Goal: Task Accomplishment & Management: Use online tool/utility

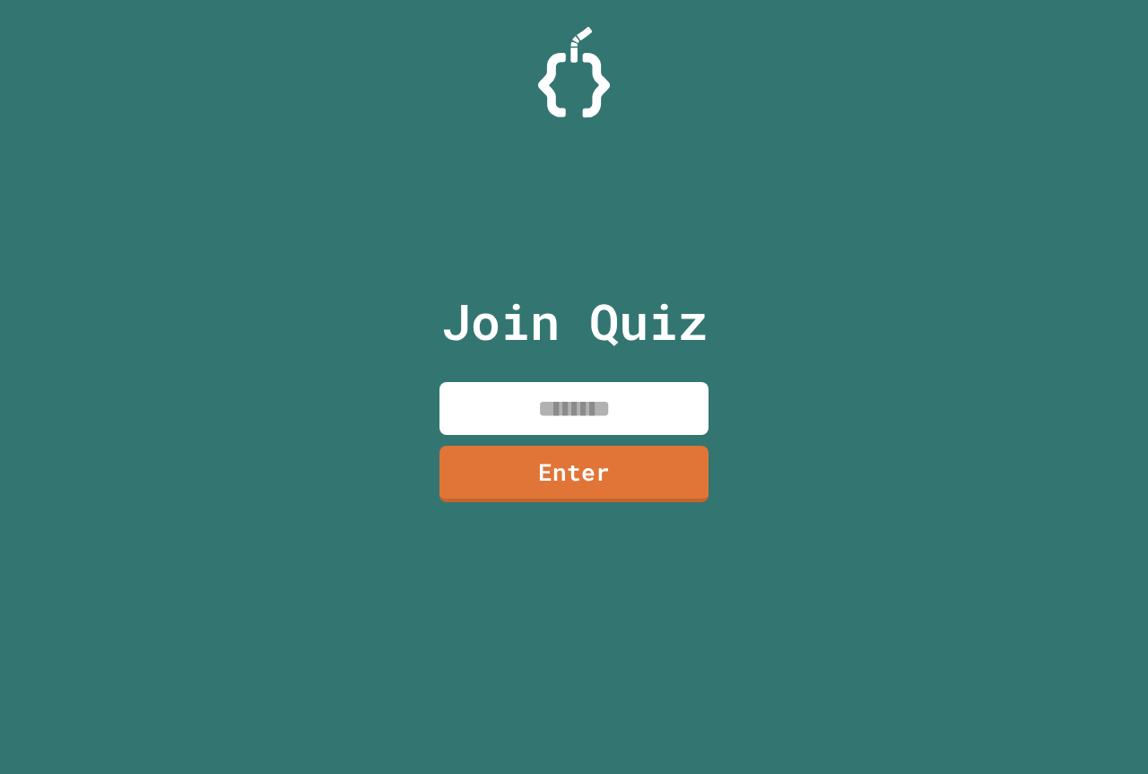
click at [544, 409] on input at bounding box center [574, 408] width 269 height 53
type input "********"
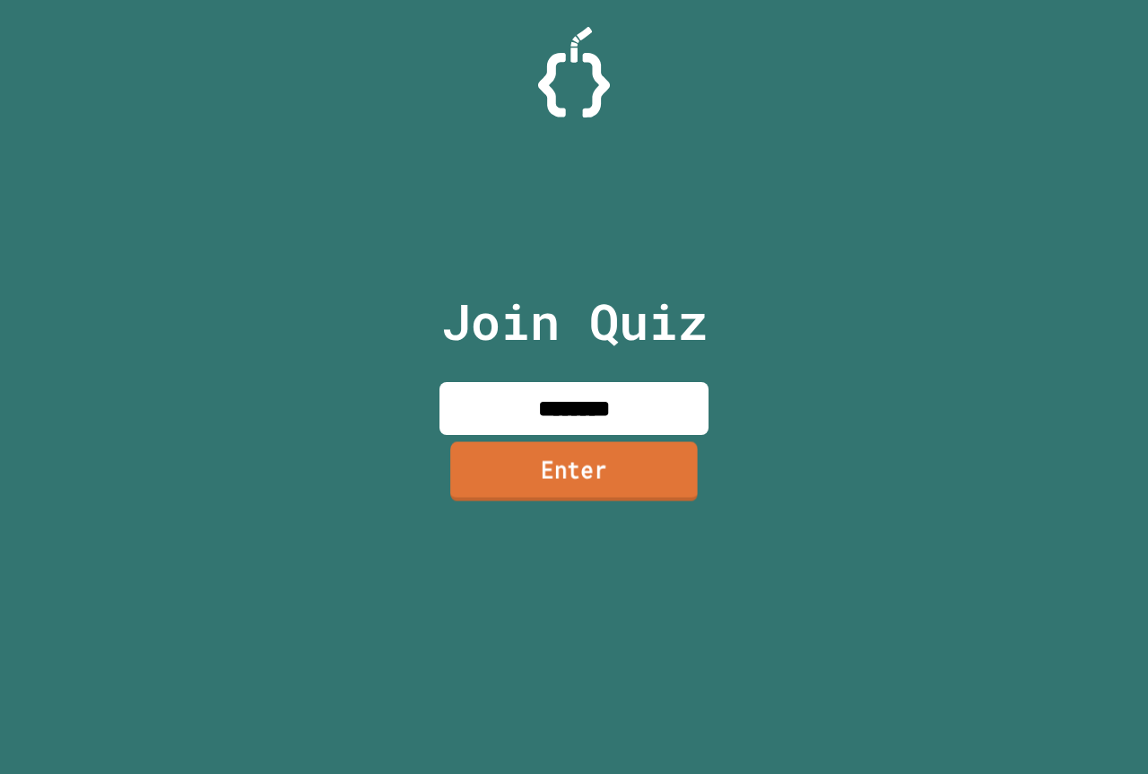
click at [607, 449] on link "Enter" at bounding box center [574, 470] width 248 height 59
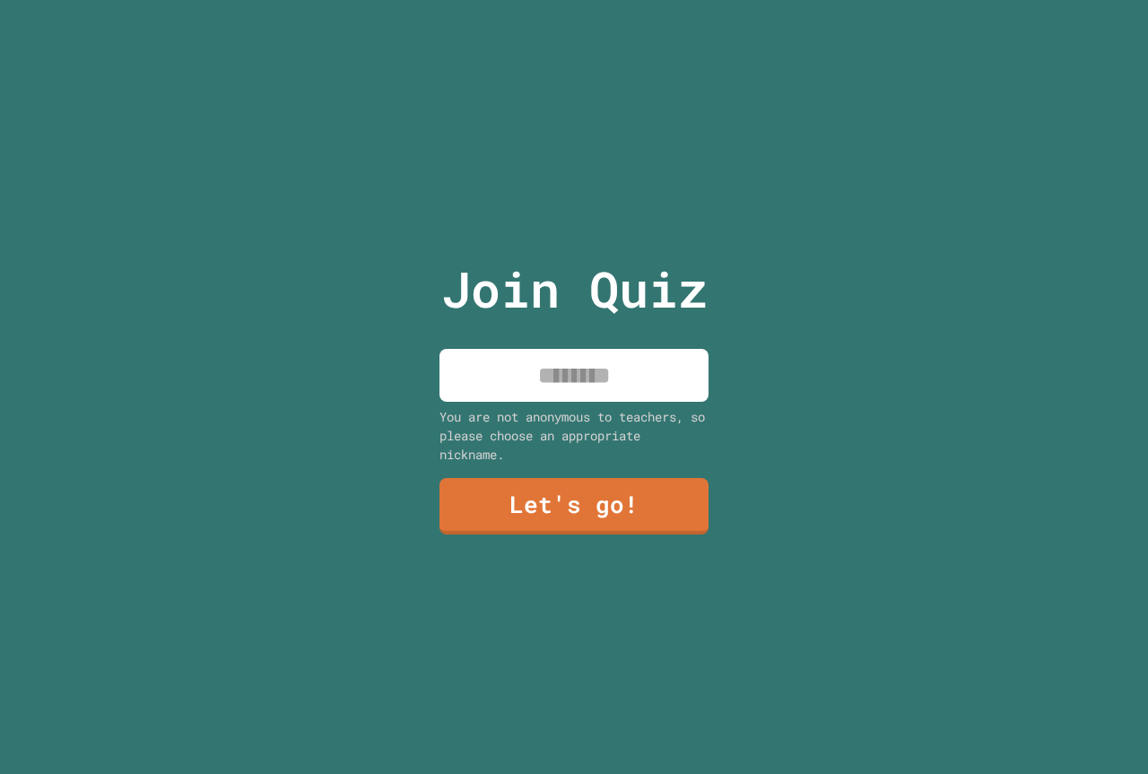
click at [623, 379] on input at bounding box center [574, 375] width 269 height 53
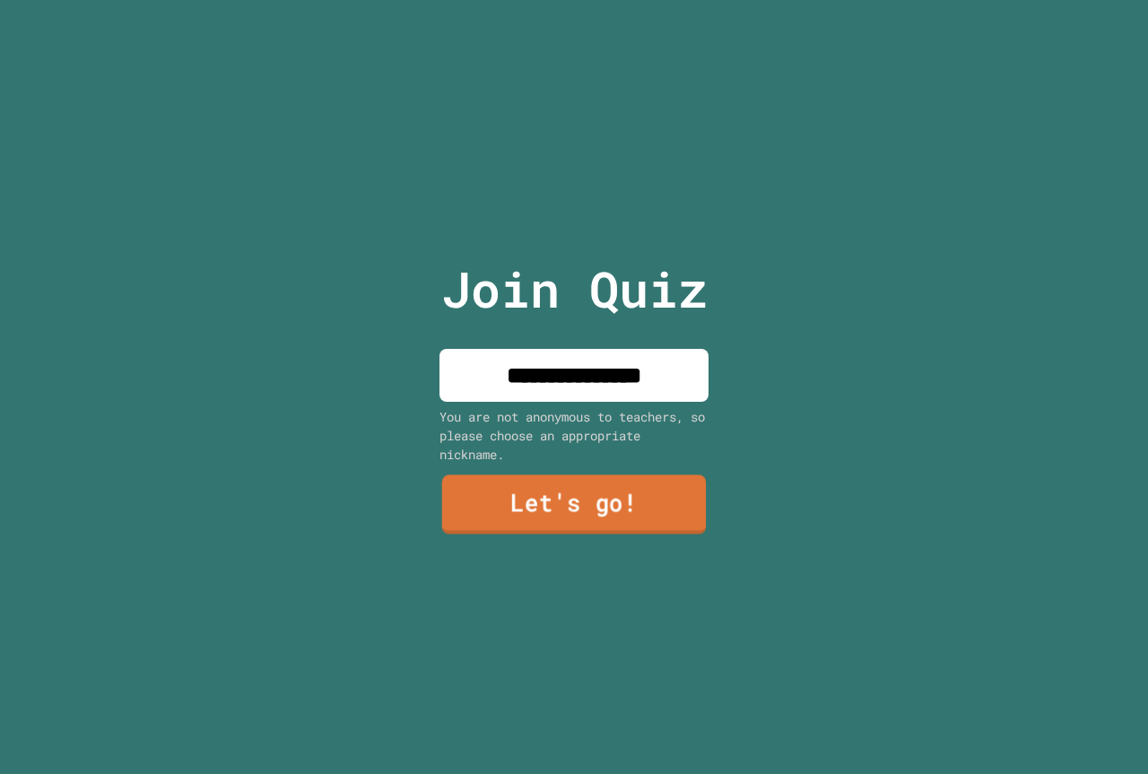
type input "**********"
click at [555, 499] on link "Let's go!" at bounding box center [574, 504] width 266 height 59
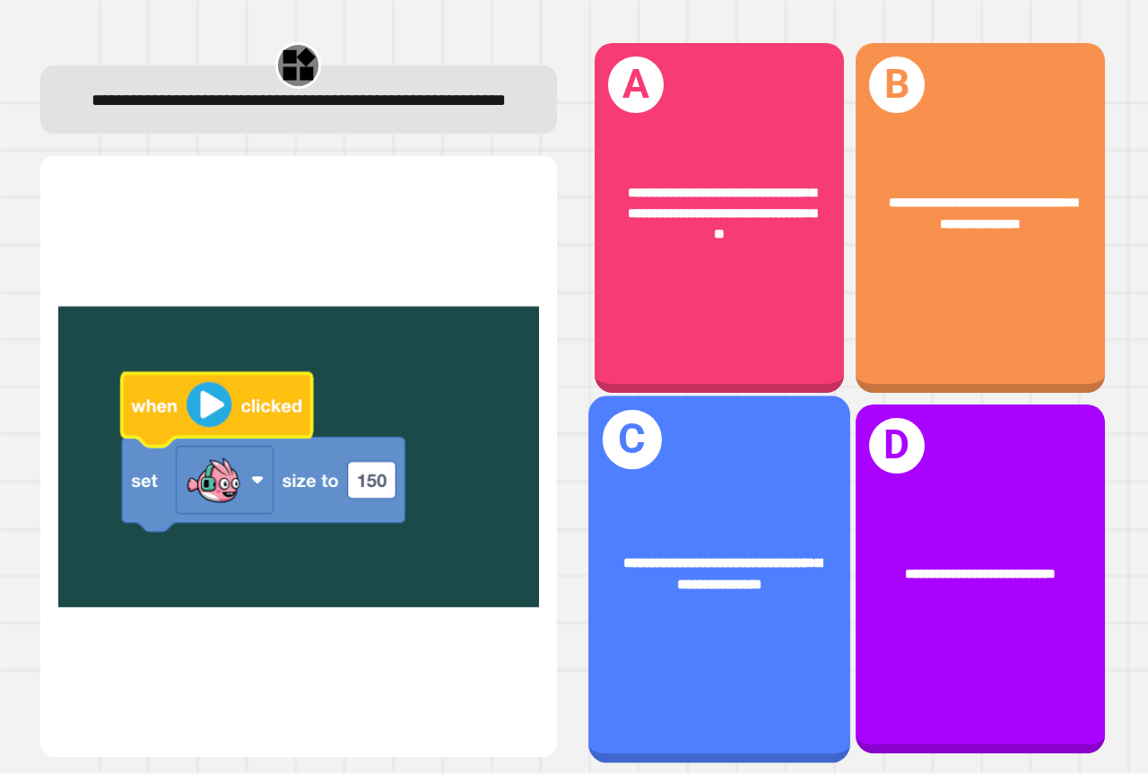
click at [717, 584] on div "**********" at bounding box center [719, 574] width 262 height 100
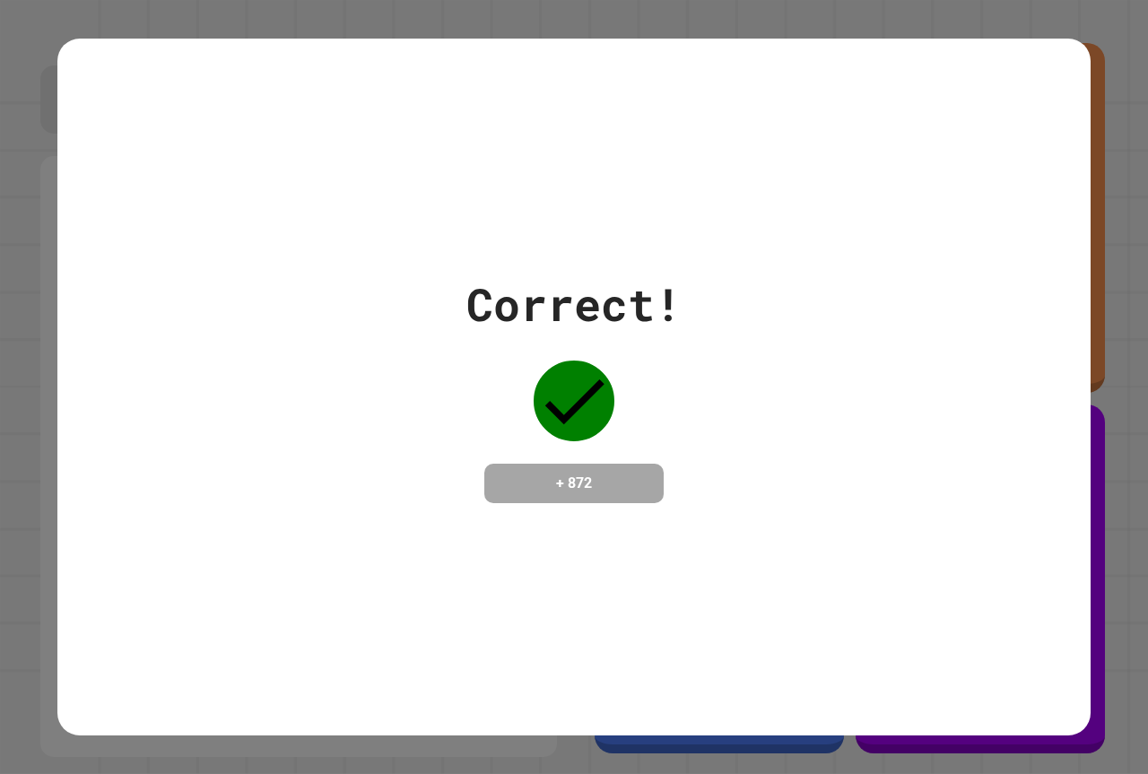
click at [724, 547] on div "Correct! + 872" at bounding box center [573, 387] width 1033 height 697
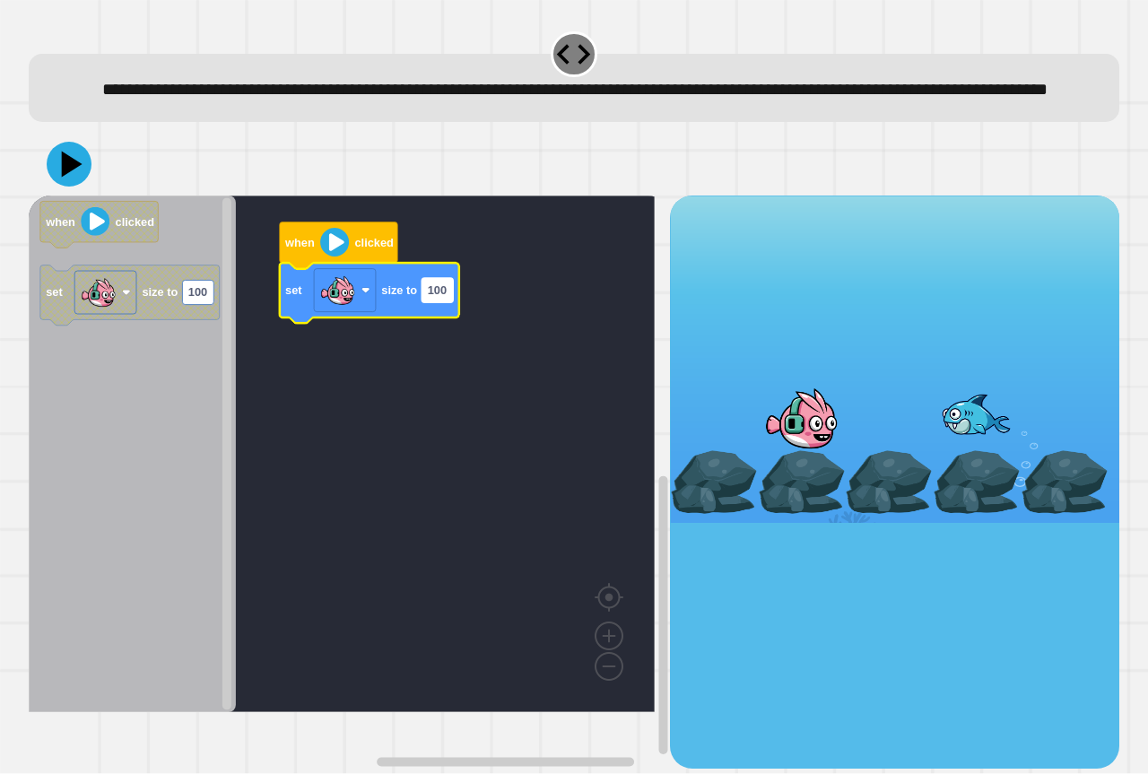
click at [451, 302] on rect "Blockly Workspace" at bounding box center [437, 290] width 31 height 24
type input "**********"
click at [64, 171] on div at bounding box center [574, 164] width 1091 height 63
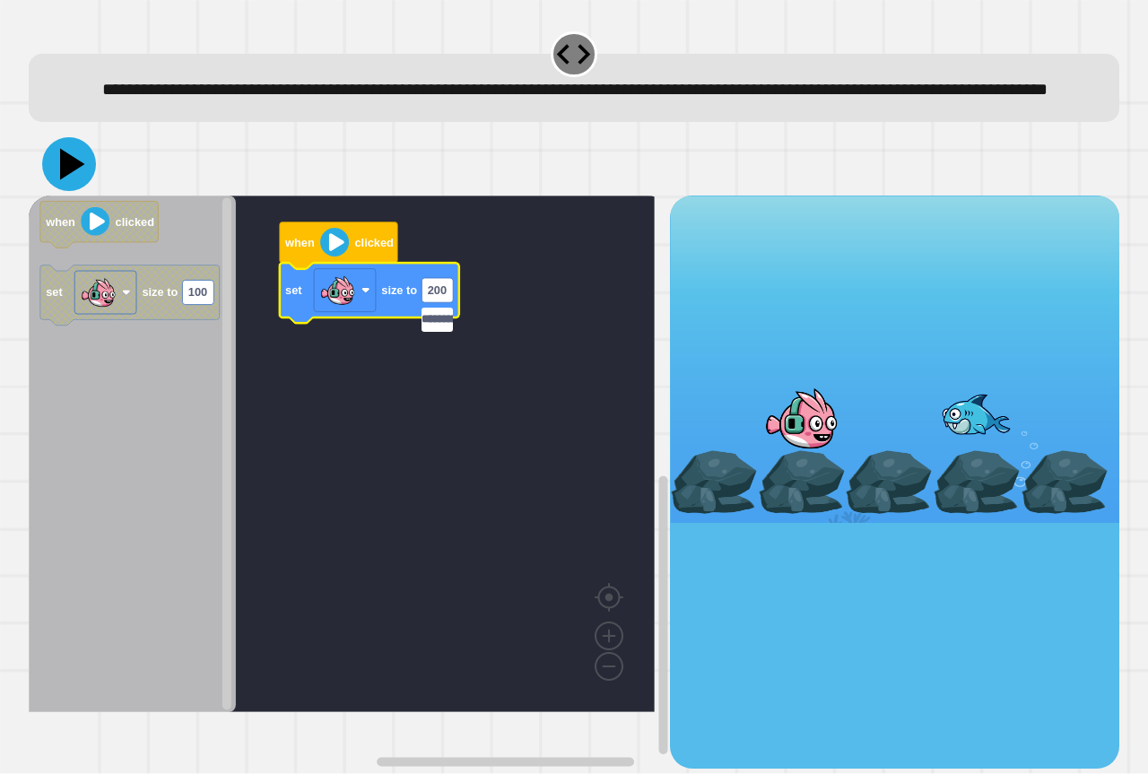
click at [65, 176] on icon at bounding box center [69, 164] width 54 height 54
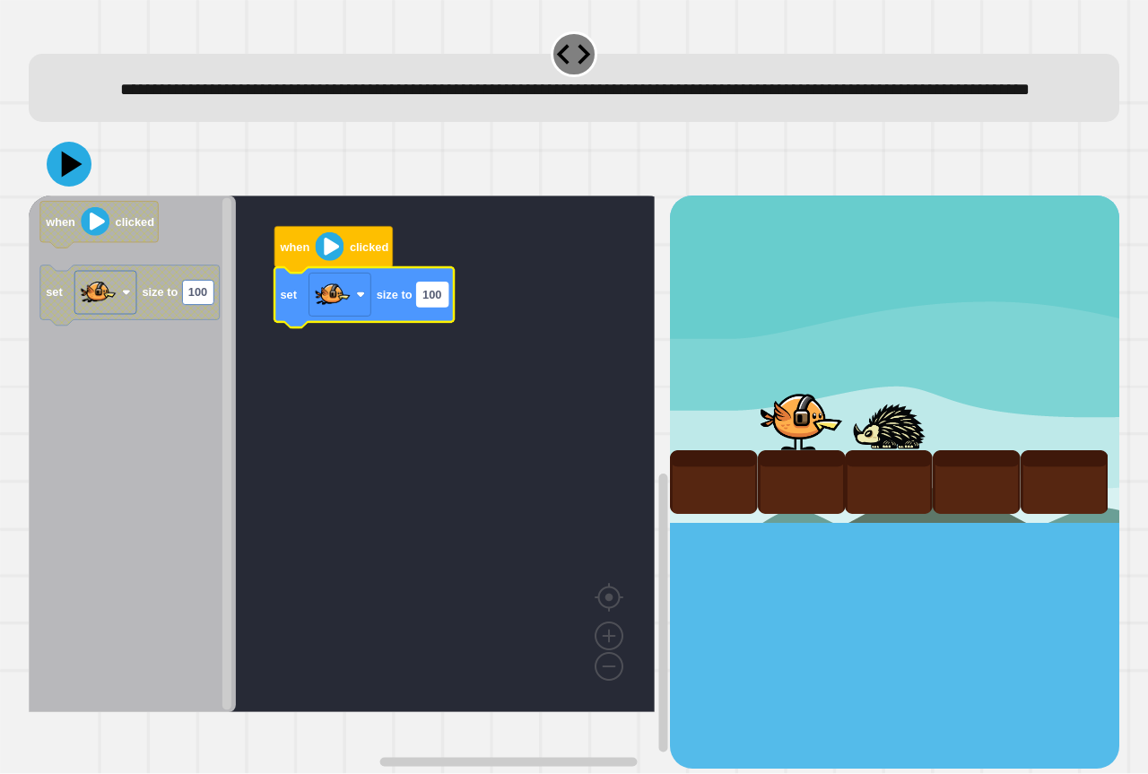
click at [425, 301] on text "100" at bounding box center [432, 294] width 19 height 13
type input "**********"
click at [77, 187] on icon at bounding box center [69, 164] width 54 height 54
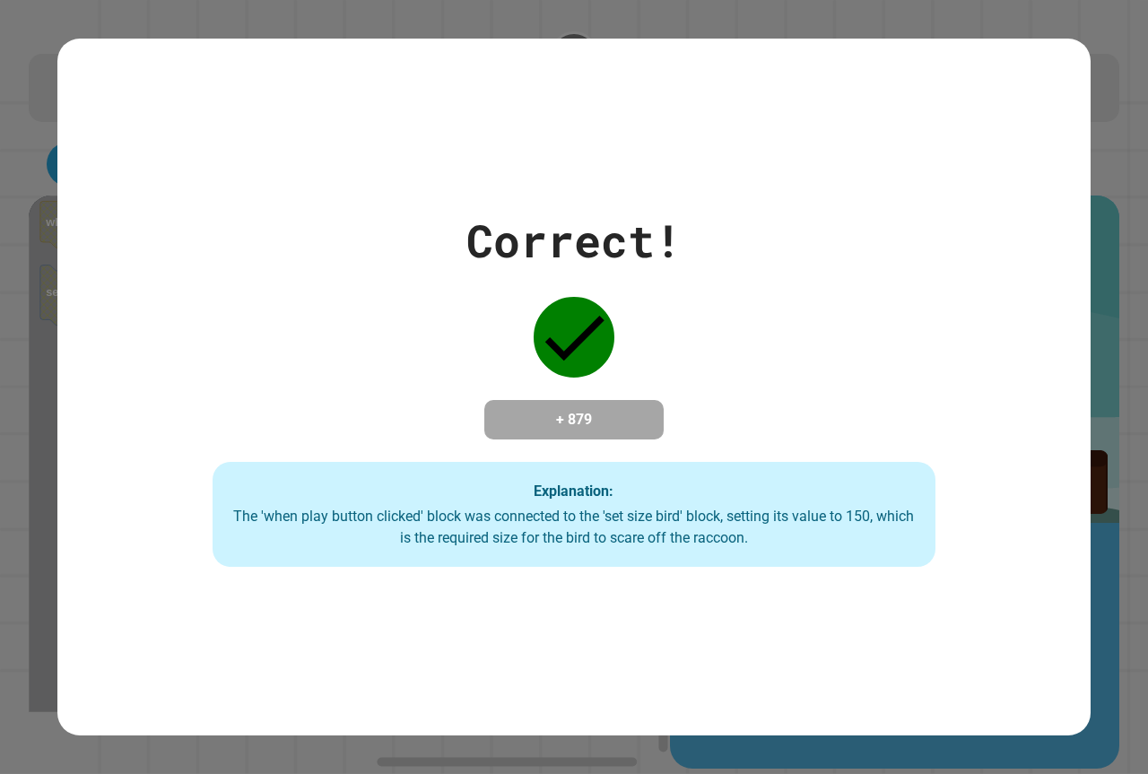
drag, startPoint x: 78, startPoint y: 187, endPoint x: 233, endPoint y: 161, distance: 157.2
click at [233, 161] on div "Correct! + 879 Explanation: The 'when play button clicked' block was connected …" at bounding box center [573, 387] width 1033 height 697
click at [233, 159] on div "Correct! + 879 Explanation: The 'when play button clicked' block was connected …" at bounding box center [573, 387] width 1033 height 697
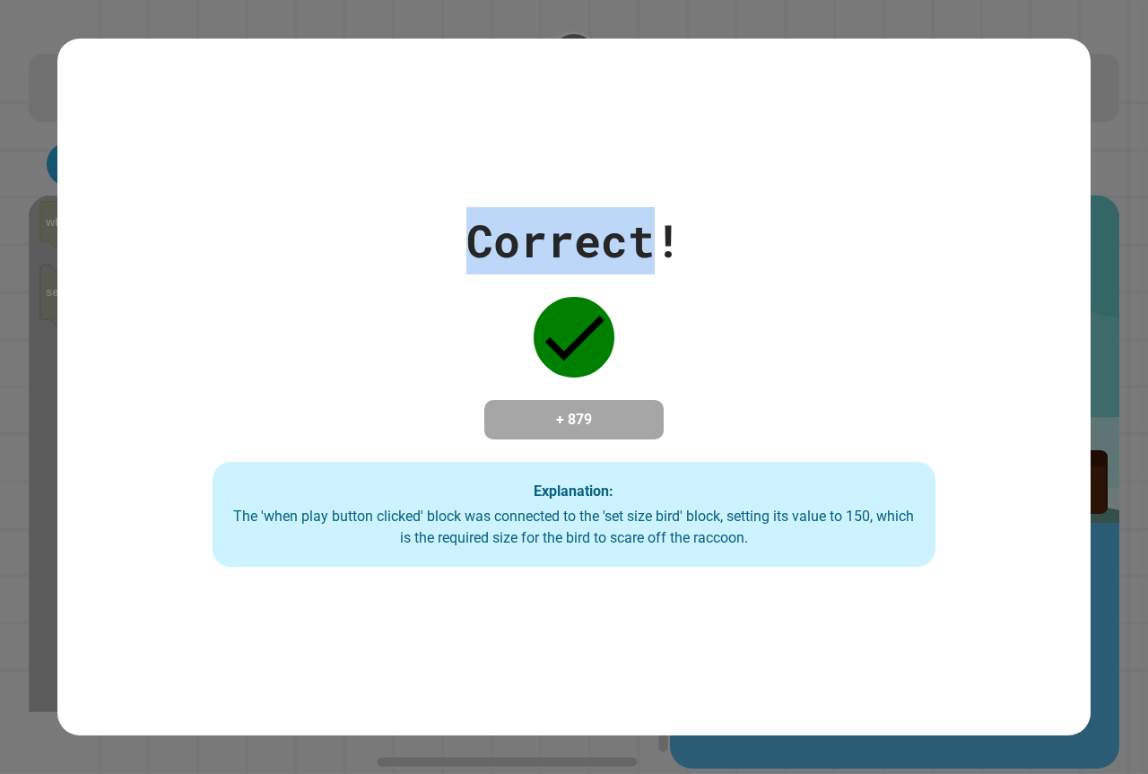
click at [240, 170] on div "Correct! + 879 Explanation: The 'when play button clicked' block was connected …" at bounding box center [573, 387] width 1033 height 697
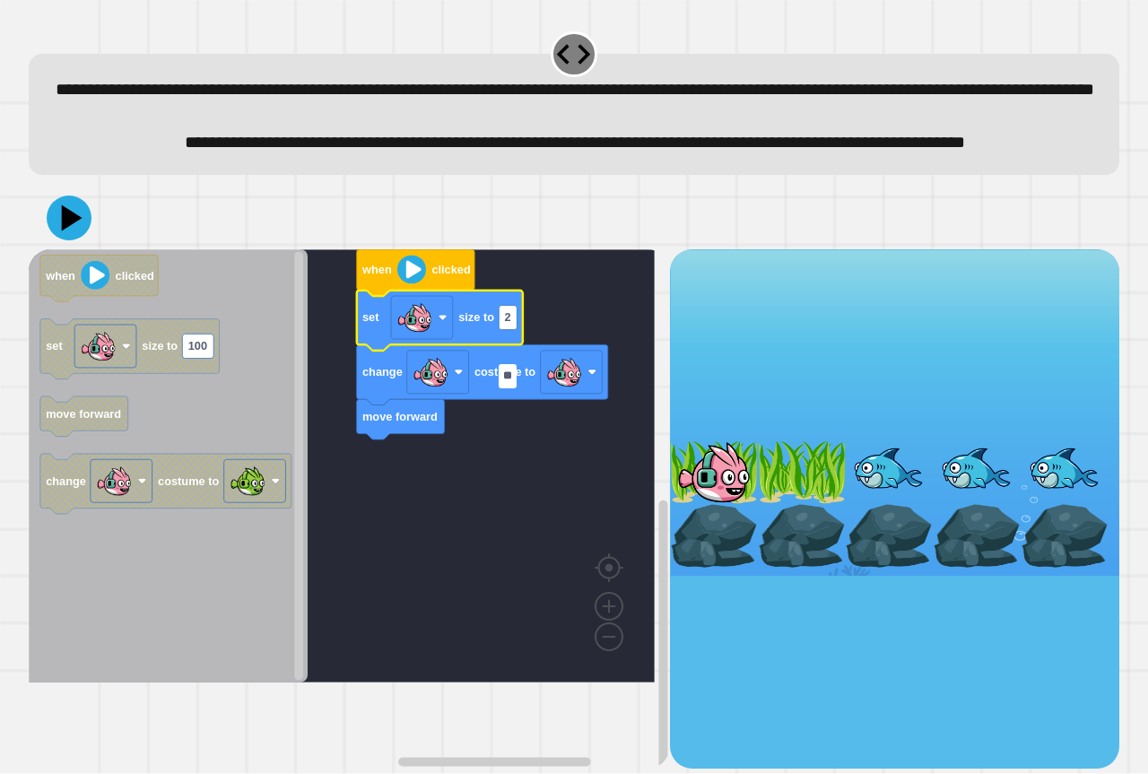
type input "***"
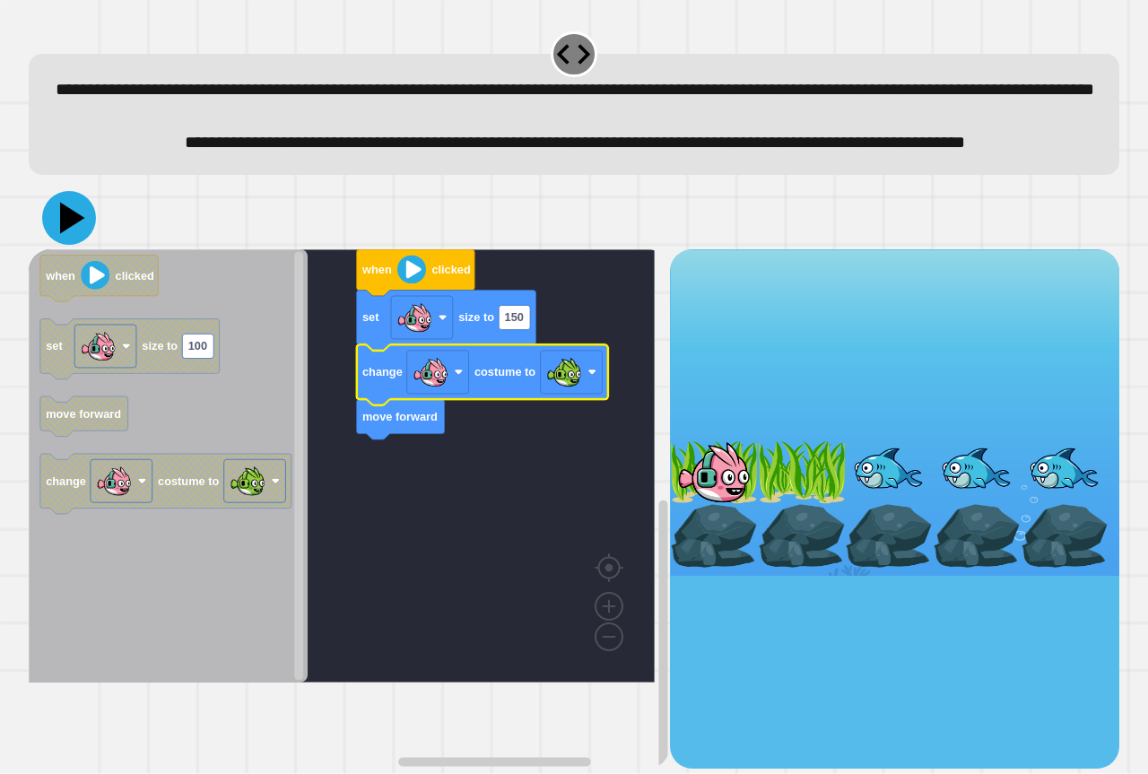
click at [50, 245] on icon at bounding box center [69, 218] width 54 height 54
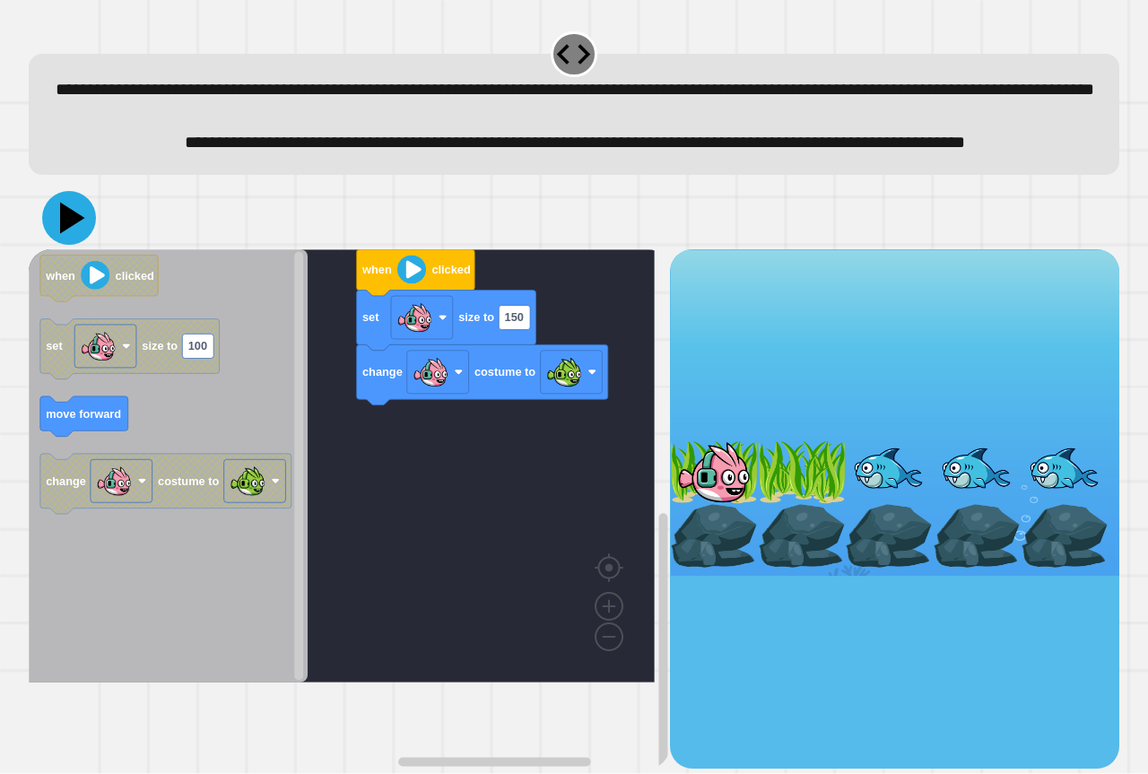
click at [62, 234] on icon at bounding box center [72, 218] width 25 height 31
click at [61, 245] on icon at bounding box center [69, 218] width 54 height 54
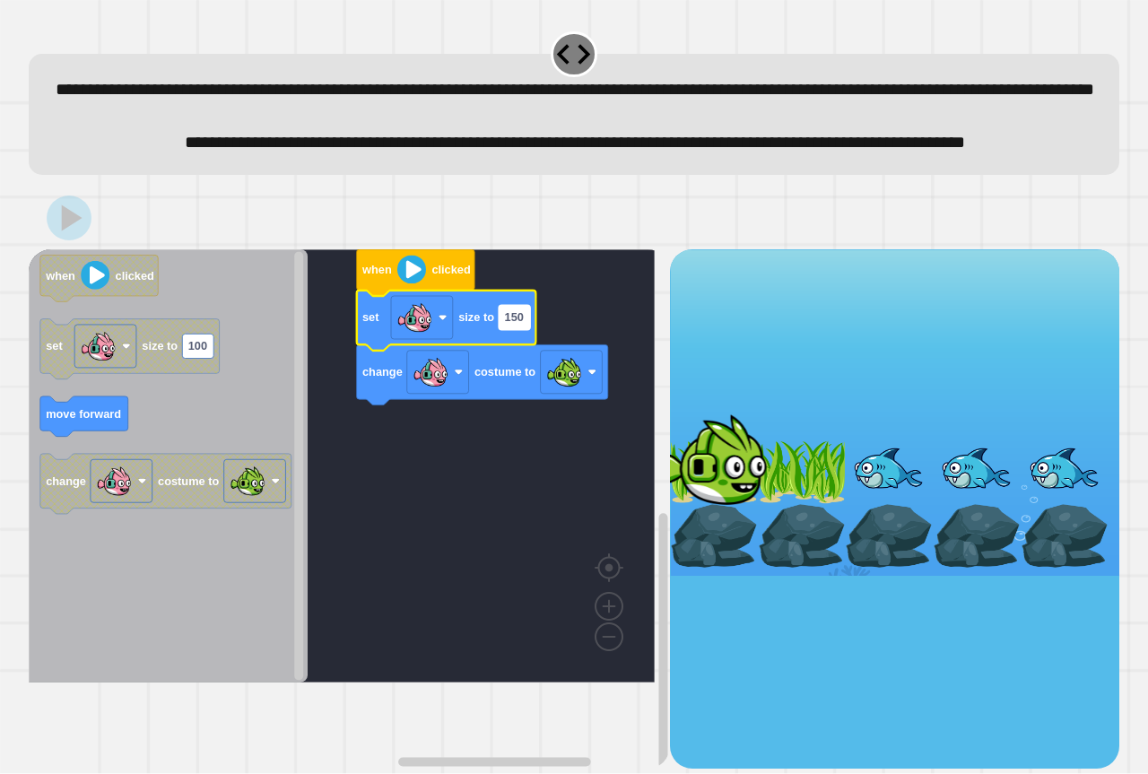
click at [522, 325] on text "150" at bounding box center [514, 317] width 19 height 13
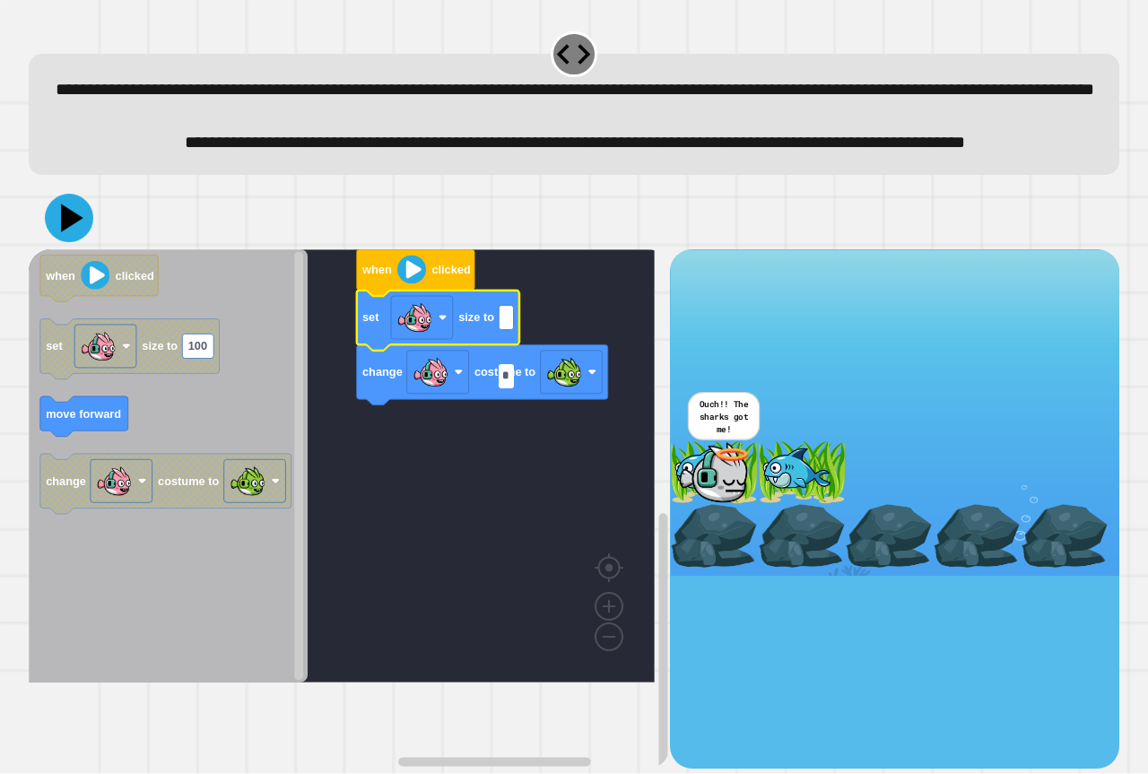
type input "*"
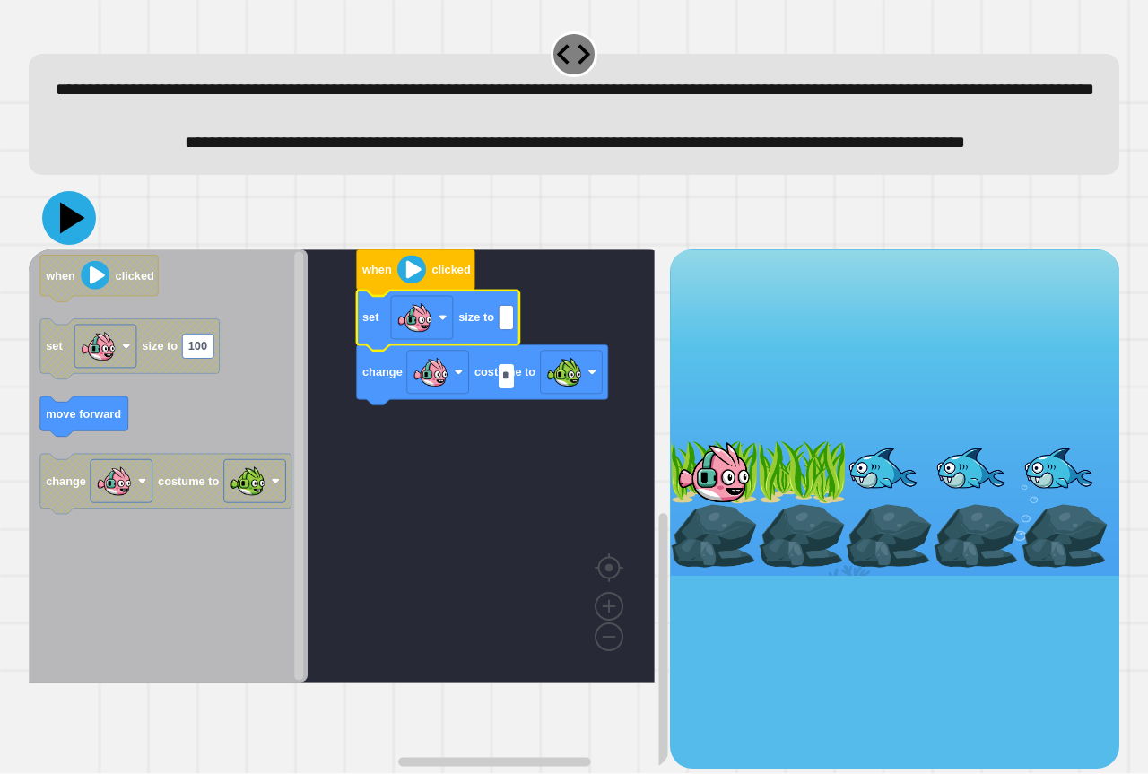
click at [69, 234] on icon at bounding box center [72, 218] width 25 height 31
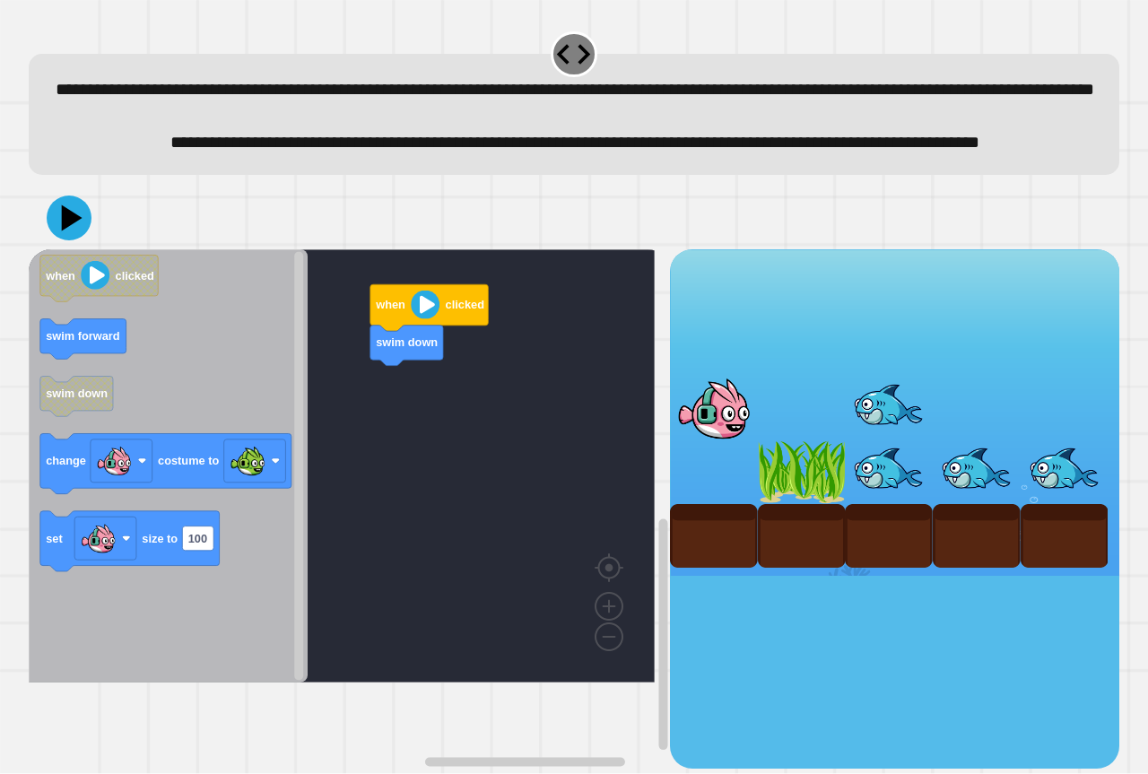
click at [344, 435] on div "when clicked swim down when clicked swim forward swim down change costume to se…" at bounding box center [349, 508] width 641 height 519
click at [163, 362] on icon "when clicked swim forward swim down change costume to set size to 100" at bounding box center [168, 465] width 279 height 433
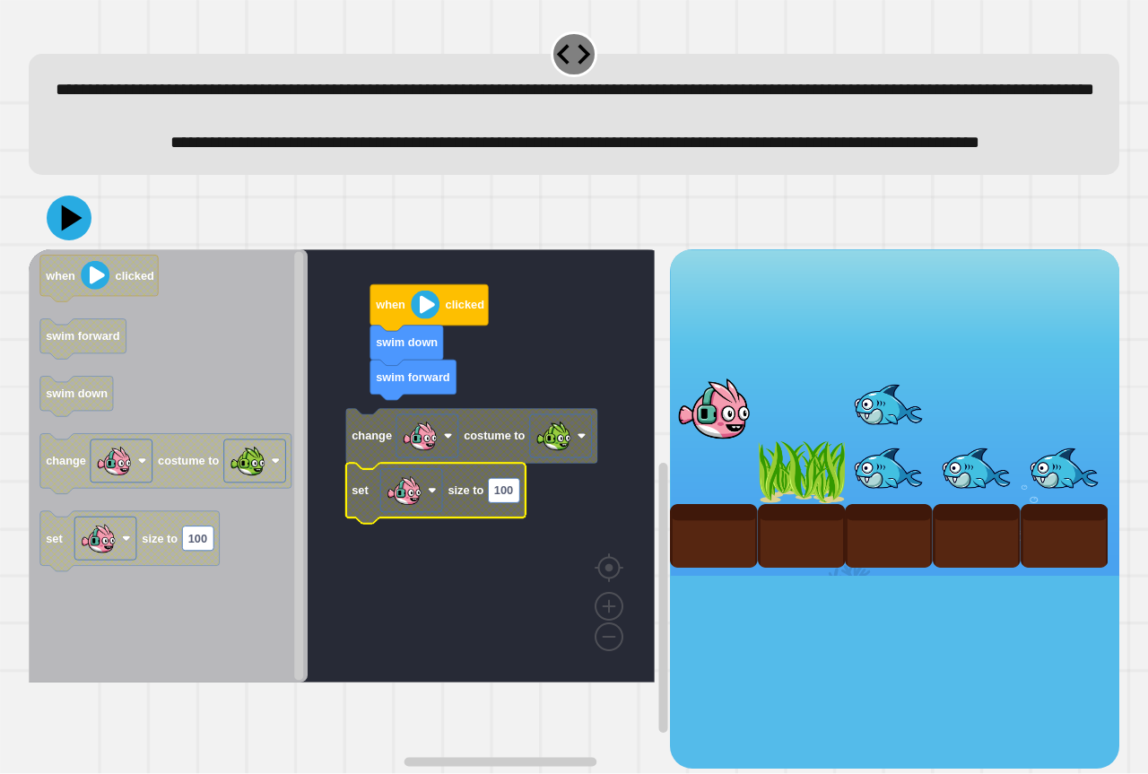
click at [504, 497] on text "100" at bounding box center [503, 489] width 19 height 13
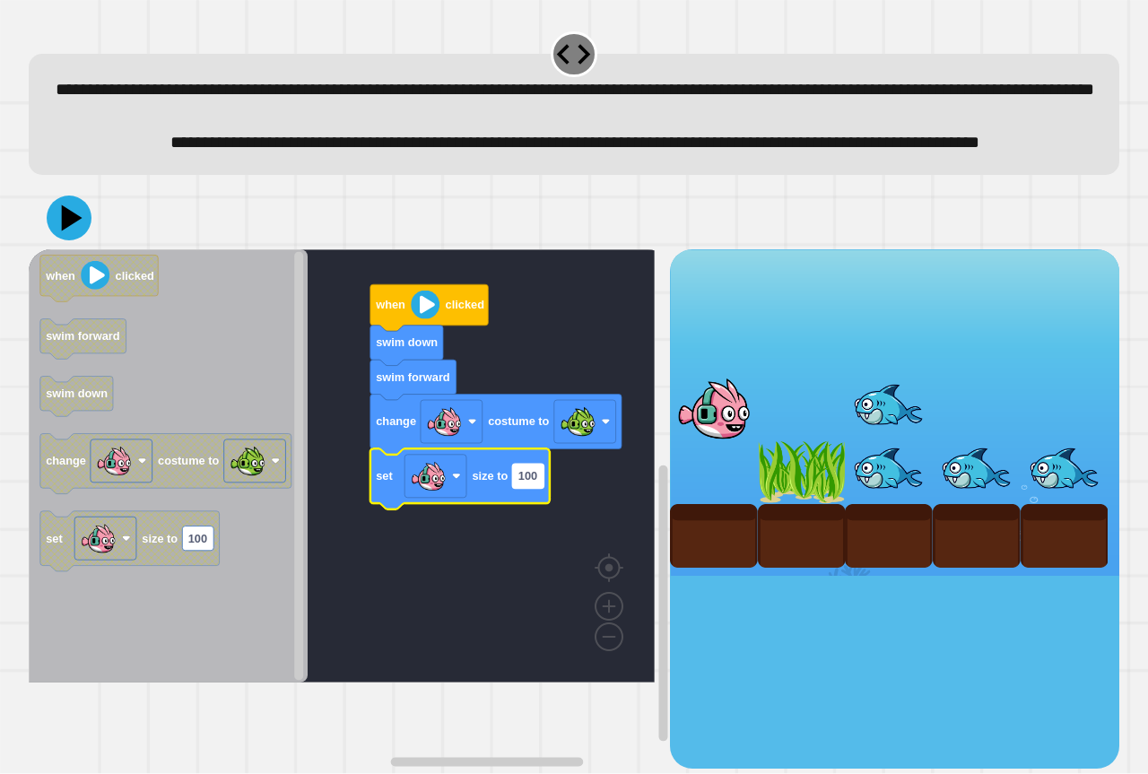
click at [529, 483] on text "100" at bounding box center [527, 475] width 19 height 13
type input "****"
click at [79, 245] on icon at bounding box center [69, 218] width 54 height 54
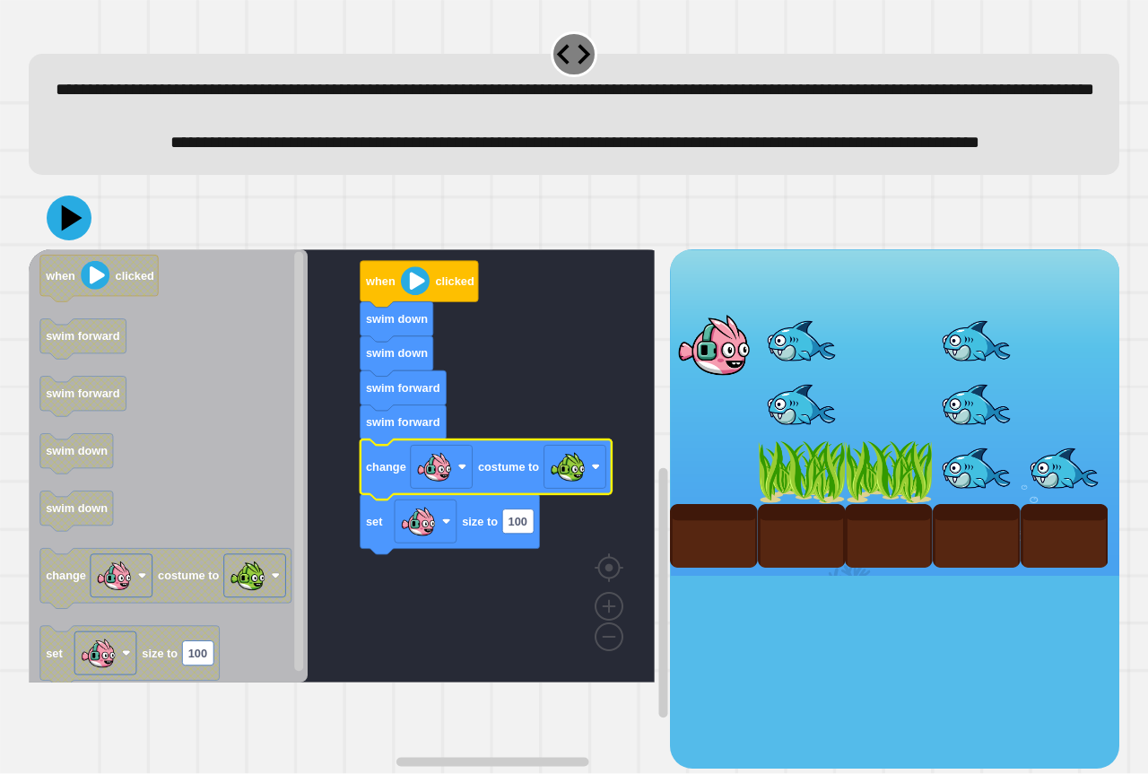
click at [536, 554] on icon "Blockly Workspace" at bounding box center [450, 524] width 179 height 60
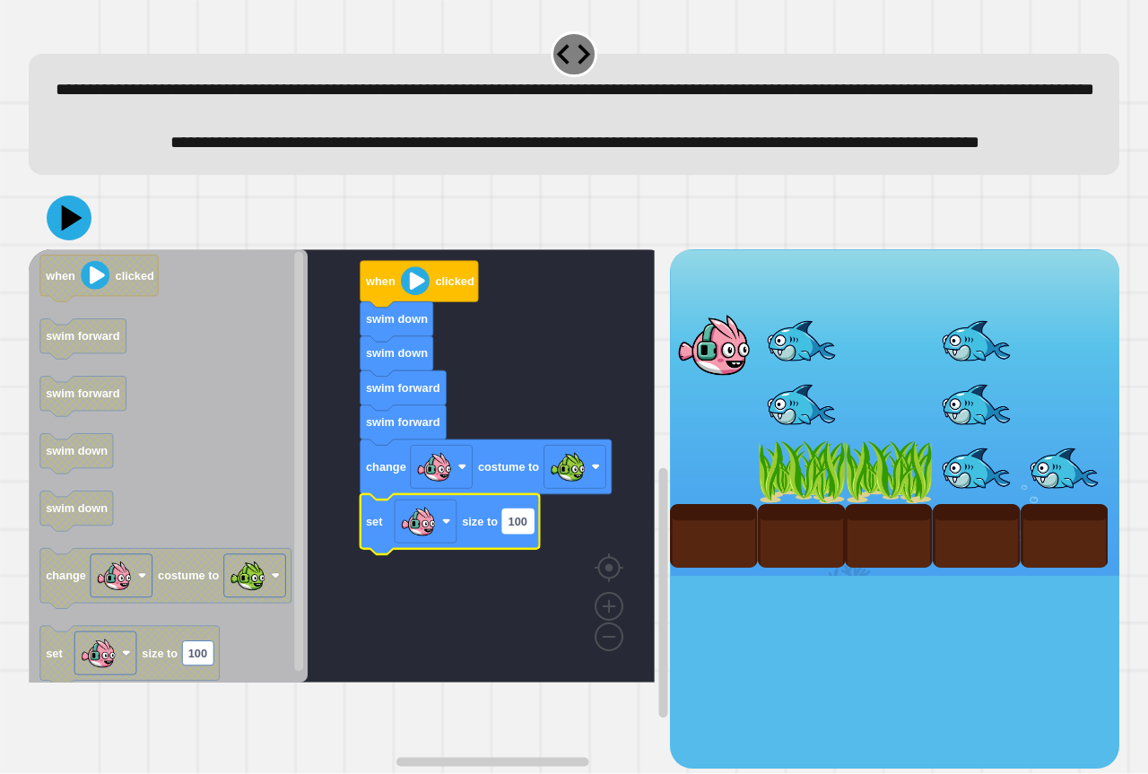
click at [534, 534] on rect "Blockly Workspace" at bounding box center [517, 522] width 31 height 24
type input "*"
drag, startPoint x: 56, startPoint y: 285, endPoint x: 76, endPoint y: 282, distance: 20.9
click at [69, 245] on icon at bounding box center [69, 218] width 54 height 54
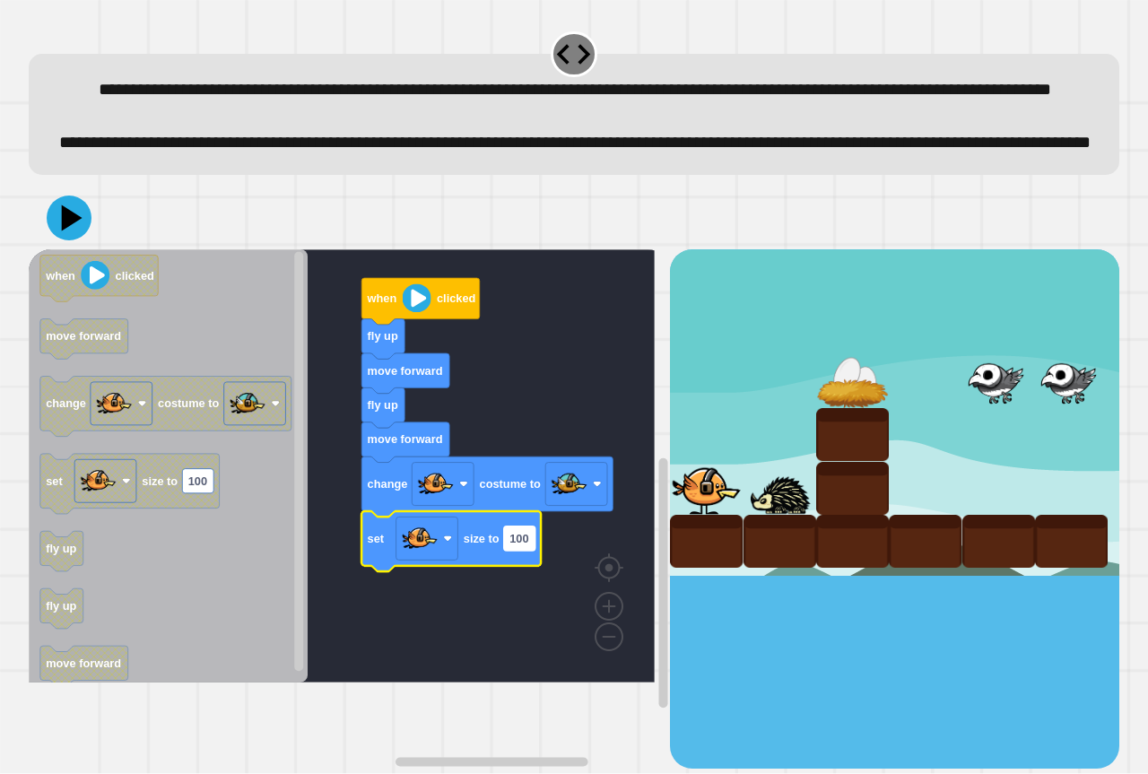
click at [533, 551] on rect "Blockly Workspace" at bounding box center [519, 539] width 31 height 24
type input "**"
click at [78, 245] on icon at bounding box center [69, 218] width 54 height 54
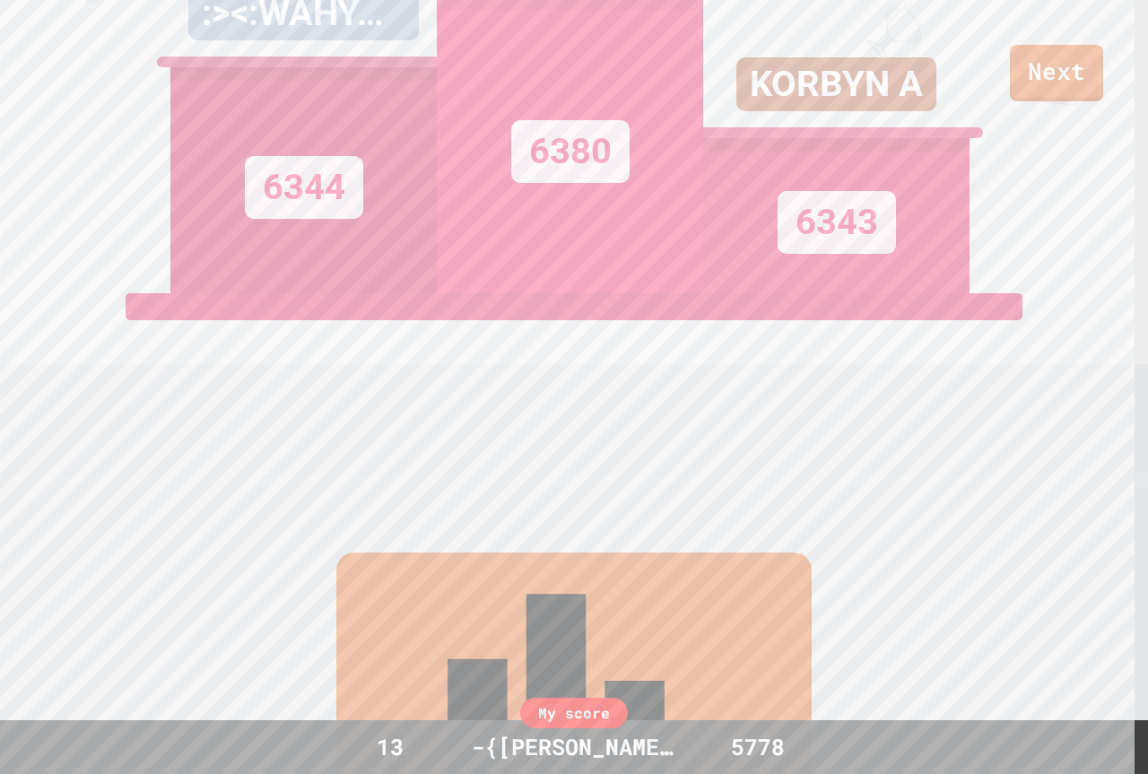
scroll to position [343, 0]
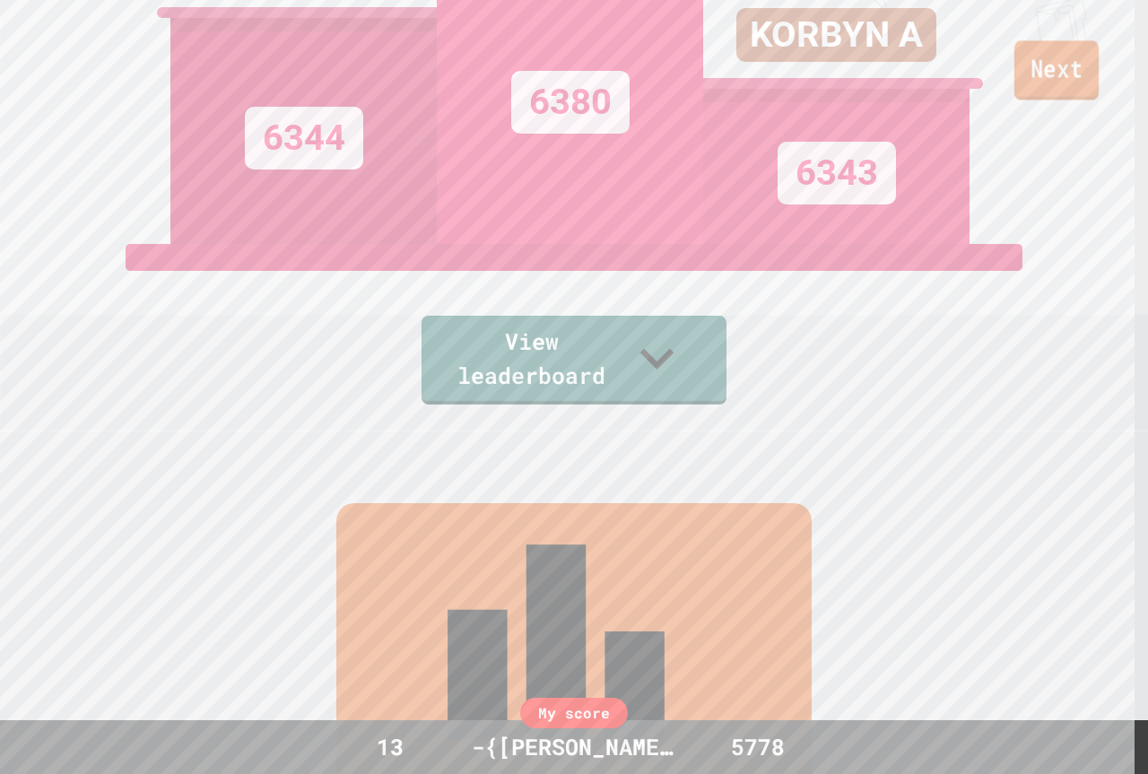
click at [1056, 88] on link "Next" at bounding box center [1057, 69] width 84 height 59
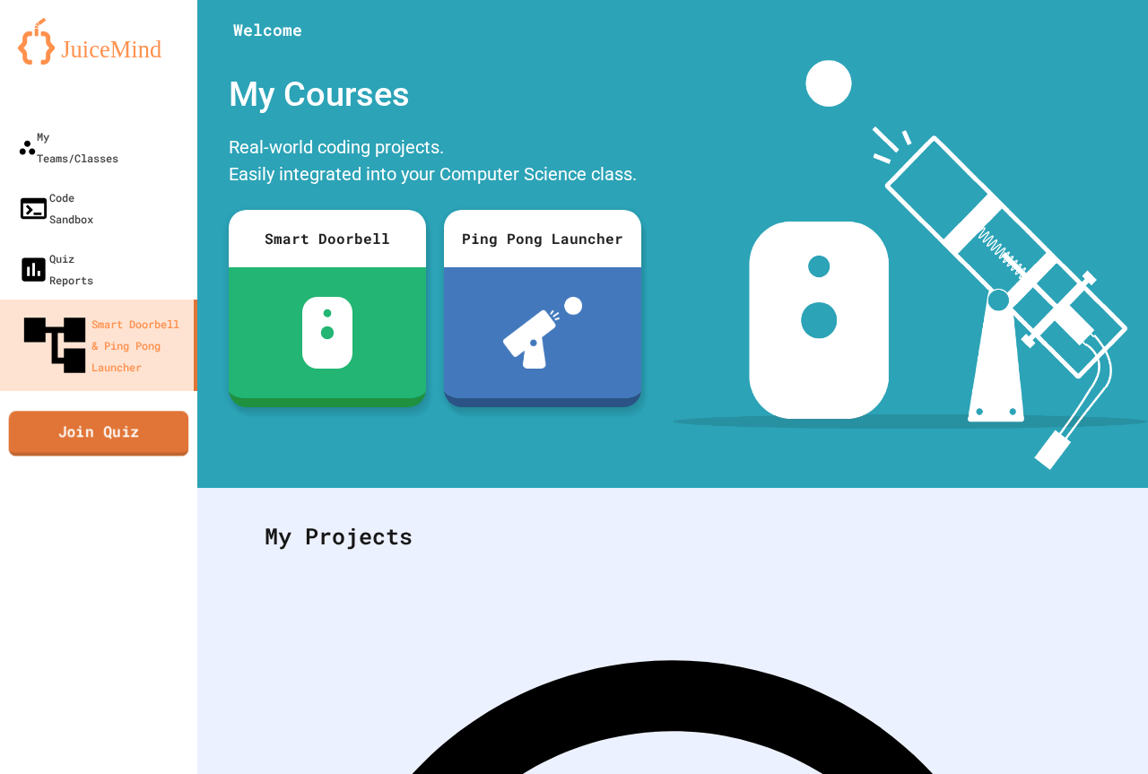
click at [72, 411] on link "Join Quiz" at bounding box center [99, 433] width 180 height 45
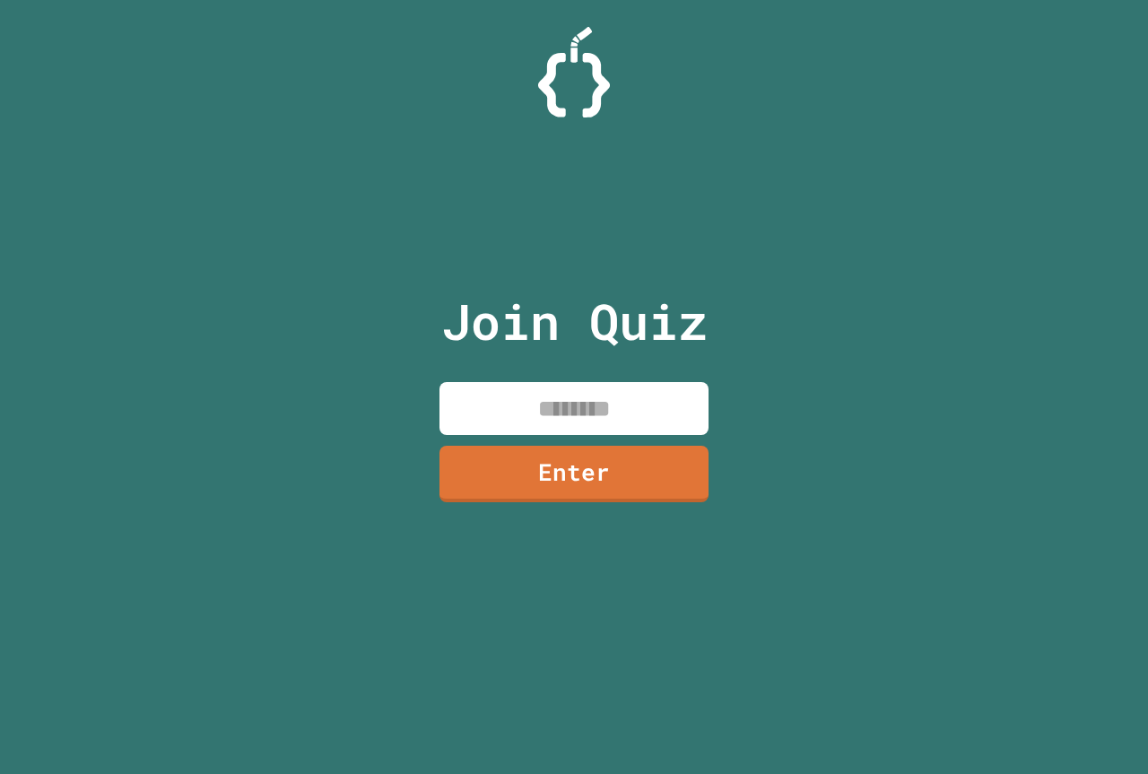
click at [507, 425] on input at bounding box center [574, 408] width 269 height 53
type input "********"
click at [501, 496] on link "Enter" at bounding box center [574, 471] width 266 height 59
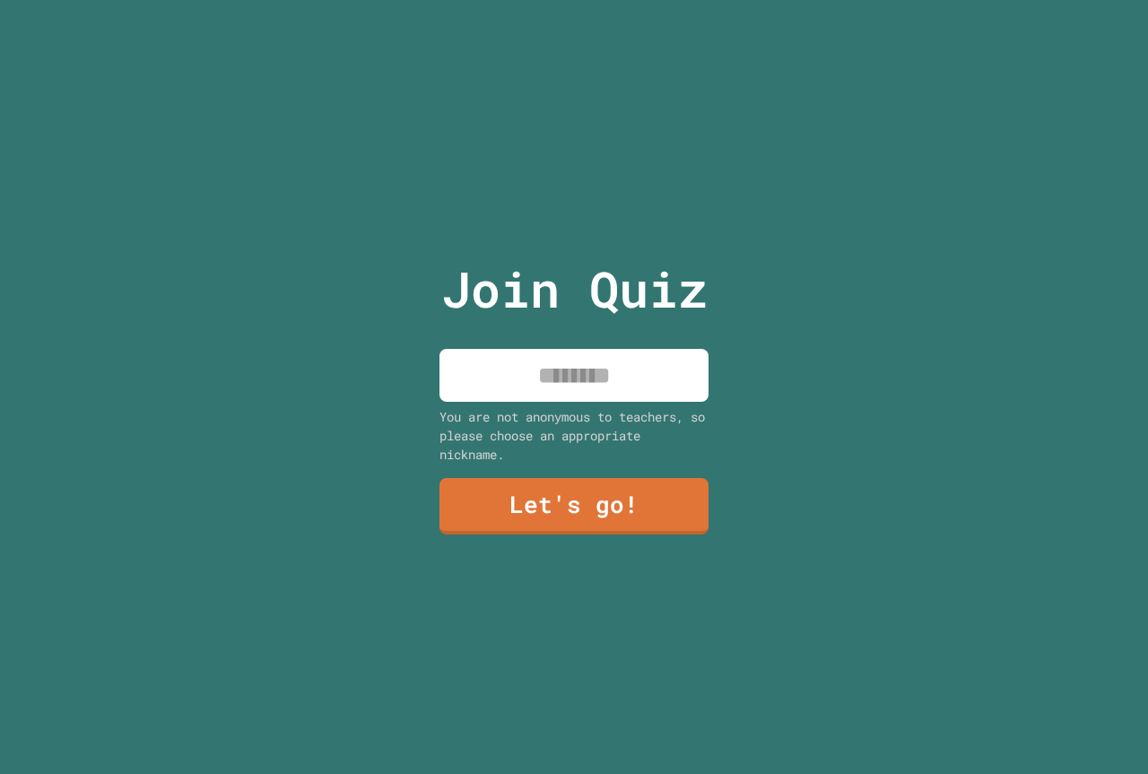
click at [550, 372] on input at bounding box center [574, 375] width 269 height 53
type input "**********"
click at [496, 500] on link "Let's go!" at bounding box center [574, 504] width 266 height 59
click at [507, 373] on input at bounding box center [574, 375] width 269 height 53
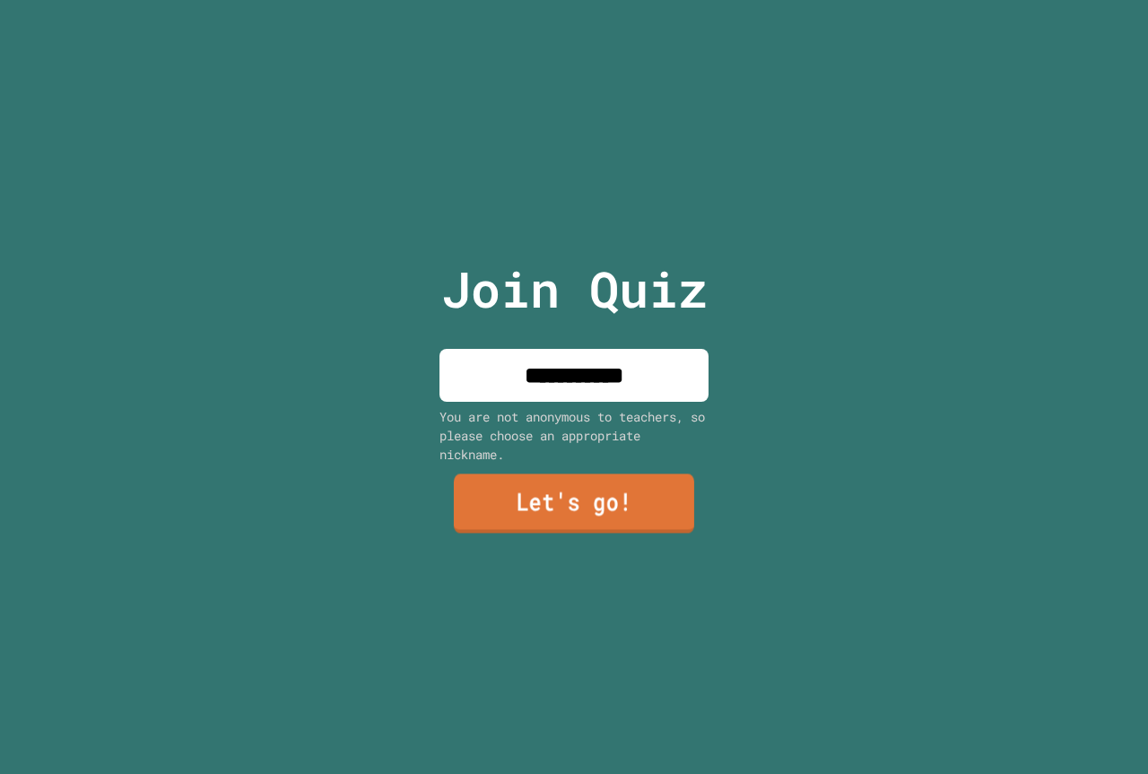
type input "**********"
click at [544, 514] on link "Let's go!" at bounding box center [574, 504] width 240 height 59
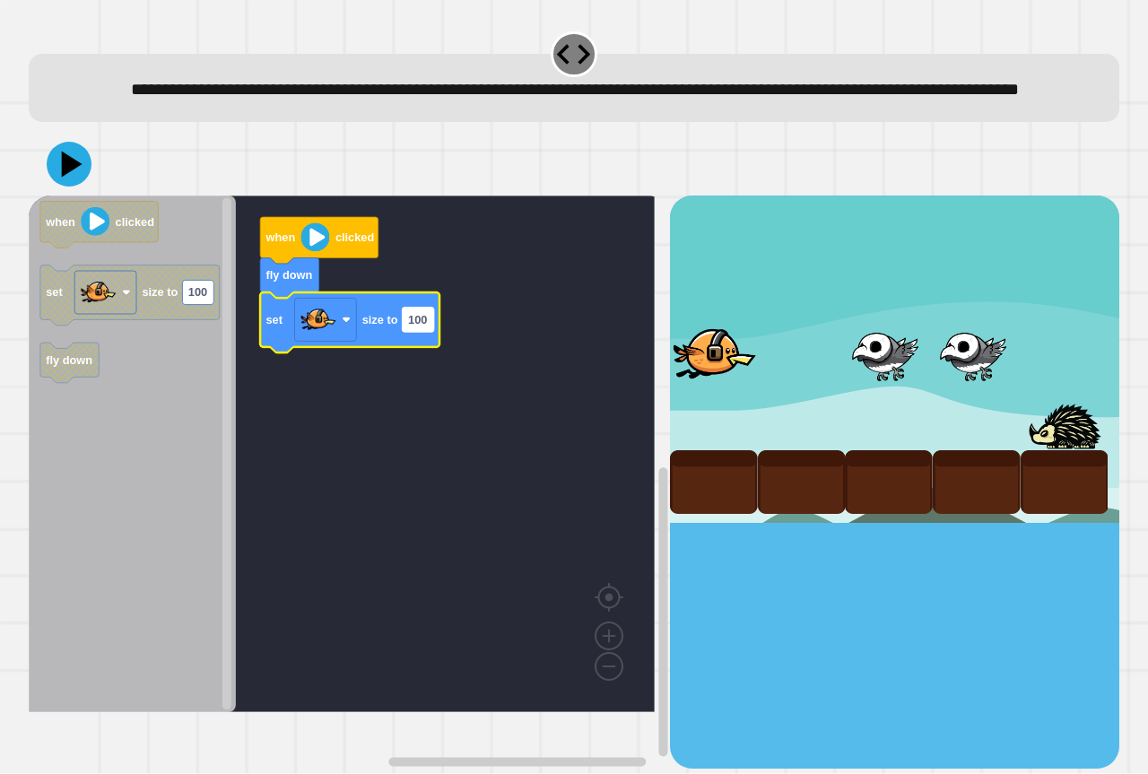
click at [433, 332] on rect "Blockly Workspace" at bounding box center [418, 320] width 31 height 24
type input "*"
click at [44, 196] on div at bounding box center [574, 164] width 1091 height 63
click at [74, 180] on icon at bounding box center [71, 165] width 23 height 30
click at [410, 337] on input "*" at bounding box center [412, 348] width 18 height 24
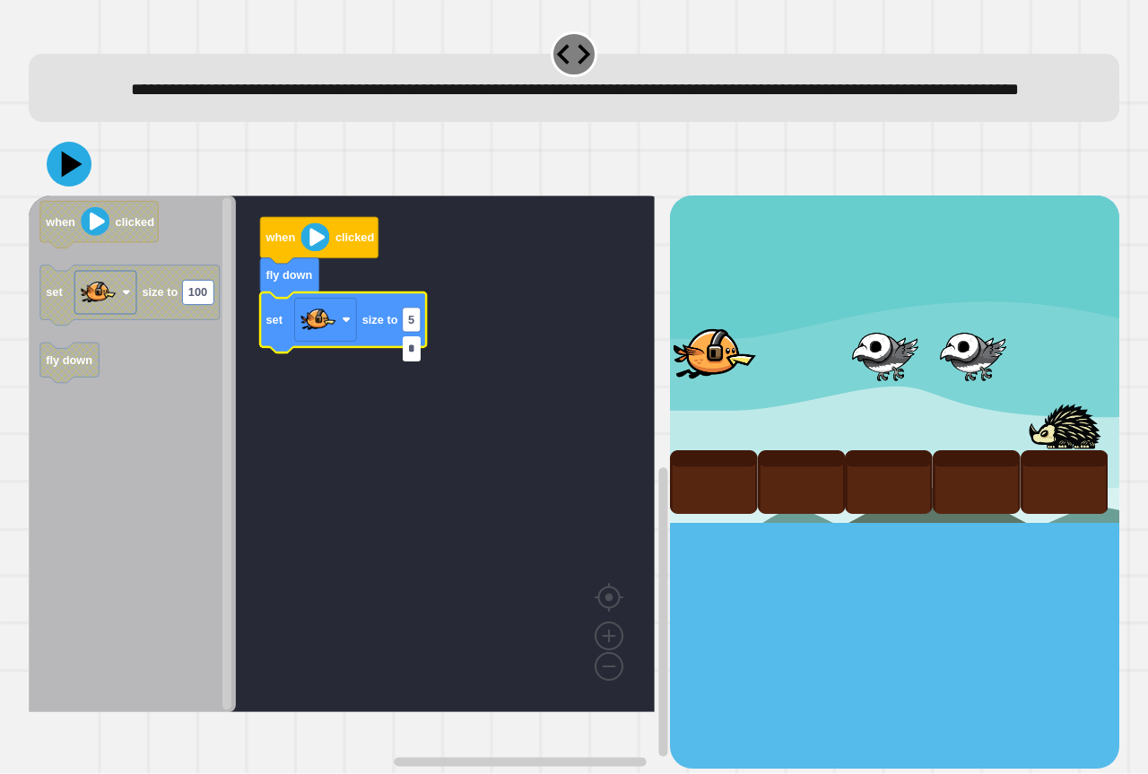
click at [411, 337] on input "*" at bounding box center [412, 348] width 18 height 24
click at [416, 344] on input "*" at bounding box center [412, 348] width 18 height 24
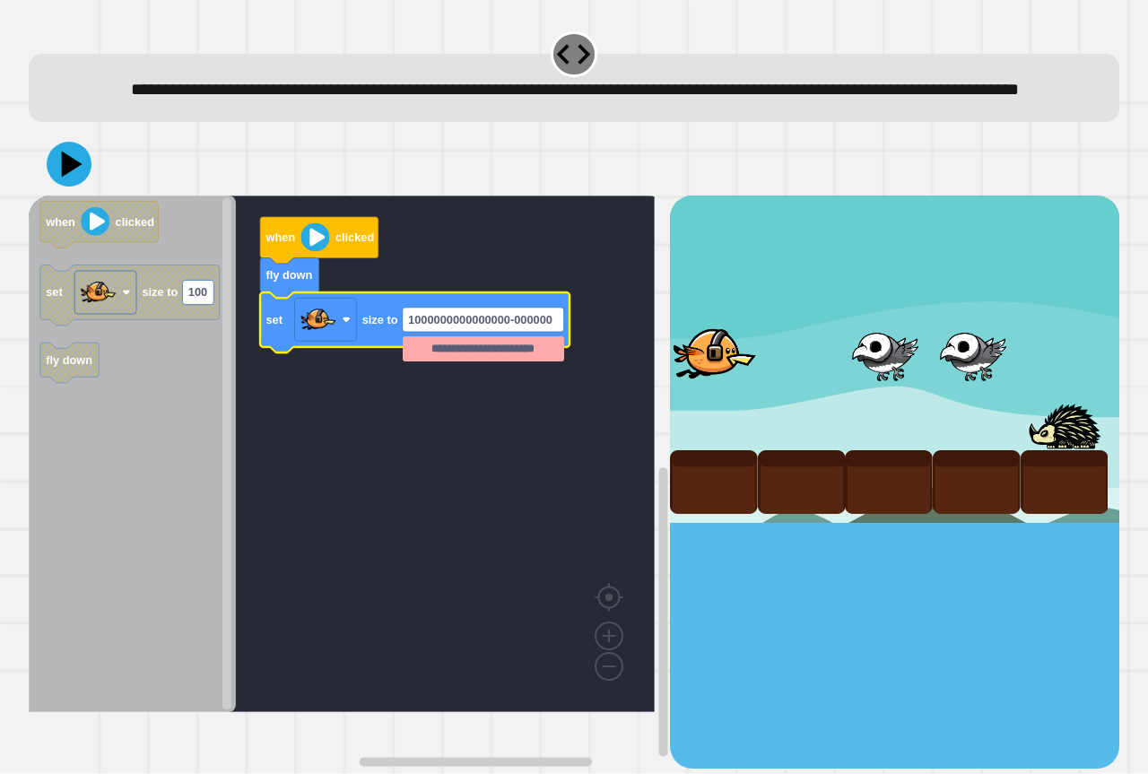
click at [519, 353] on input "**********" at bounding box center [483, 348] width 161 height 24
type input "**********"
click at [81, 191] on icon at bounding box center [69, 164] width 54 height 54
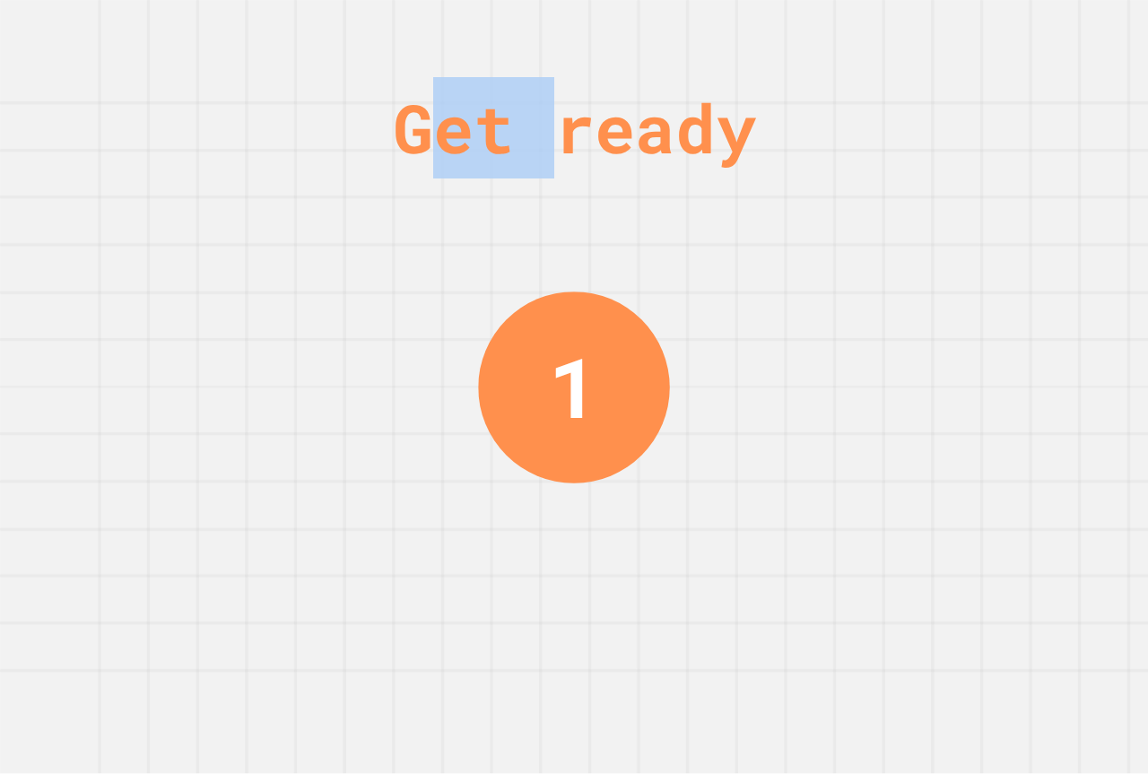
drag, startPoint x: 435, startPoint y: 131, endPoint x: 559, endPoint y: 125, distance: 123.9
click at [559, 125] on div "Get ready" at bounding box center [574, 127] width 363 height 101
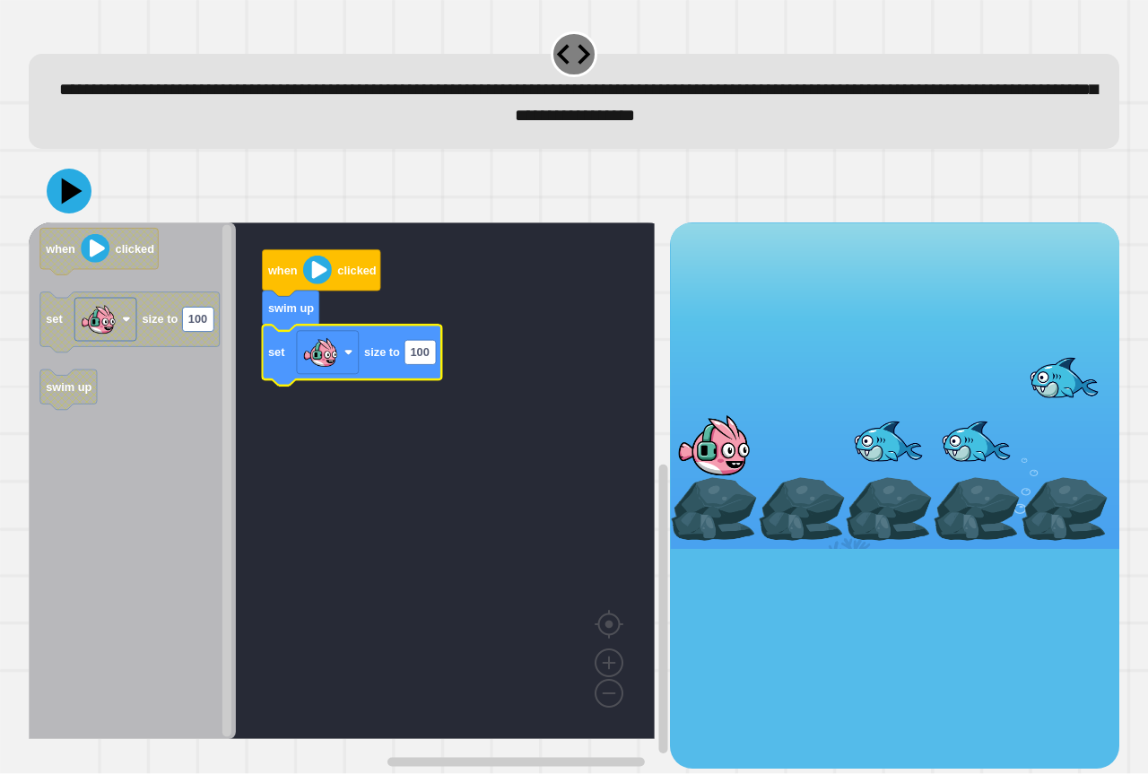
click at [438, 366] on icon "Blockly Workspace" at bounding box center [351, 356] width 179 height 60
click at [435, 367] on icon "Blockly Workspace" at bounding box center [351, 356] width 179 height 60
click at [425, 364] on rect "Blockly Workspace" at bounding box center [420, 353] width 31 height 24
type input "******"
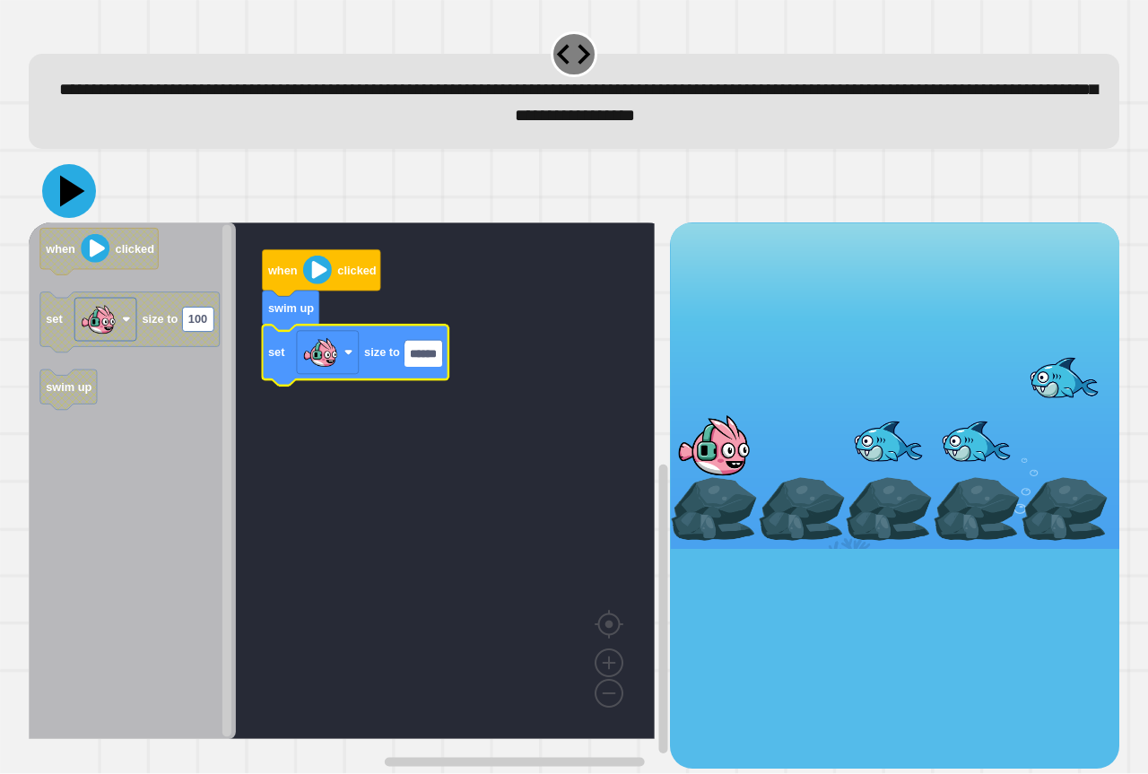
drag, startPoint x: 53, startPoint y: 196, endPoint x: 30, endPoint y: 179, distance: 28.9
click at [47, 191] on button at bounding box center [69, 191] width 54 height 54
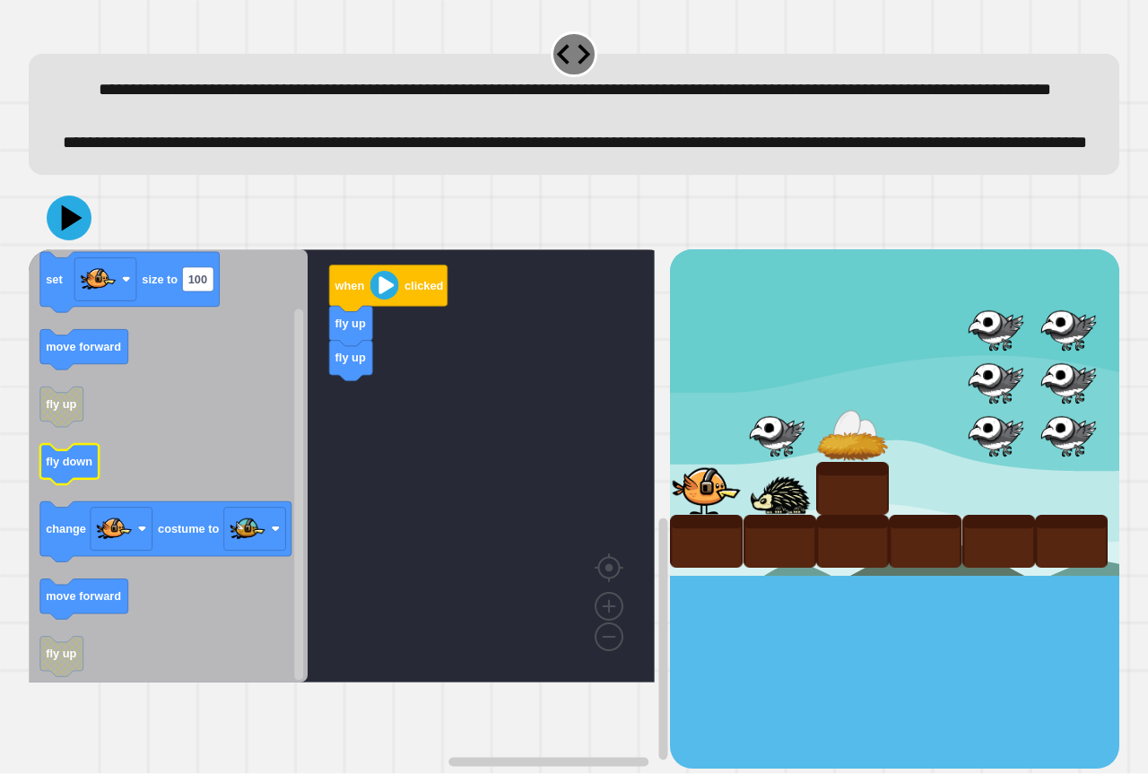
click at [71, 468] on text "fly down" at bounding box center [69, 461] width 47 height 13
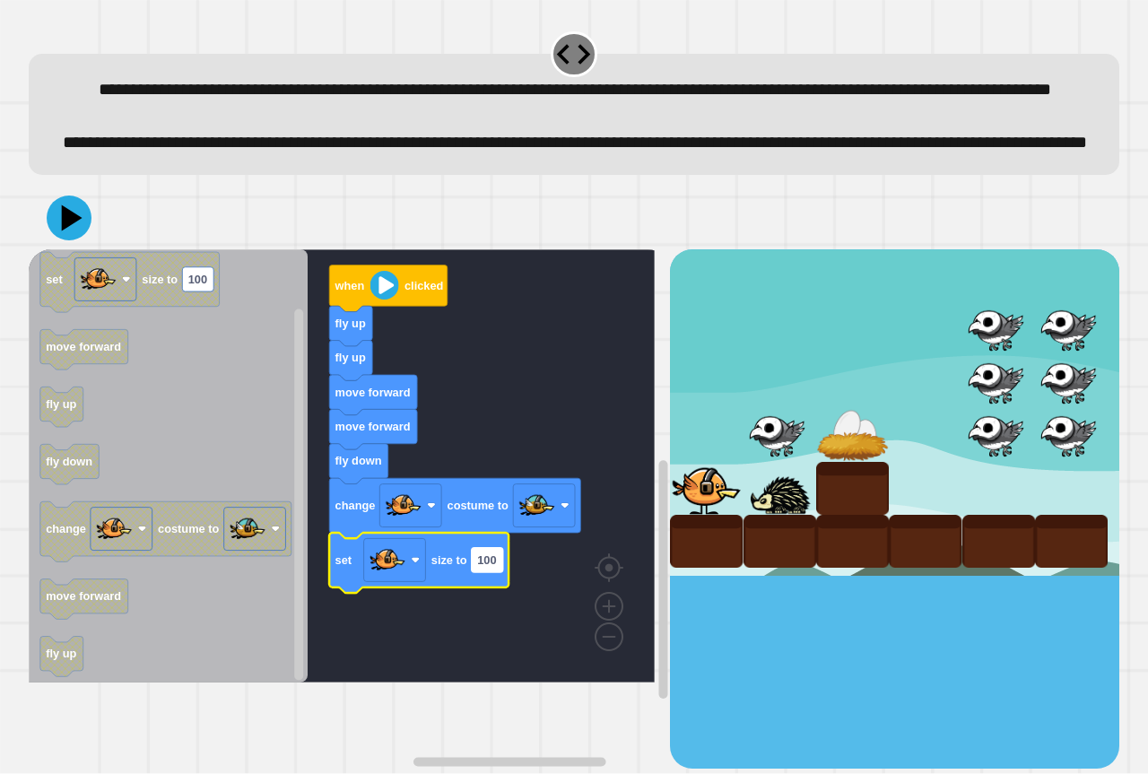
click at [475, 572] on rect "Blockly Workspace" at bounding box center [487, 560] width 31 height 24
type input "*"
click at [65, 234] on icon at bounding box center [72, 218] width 25 height 31
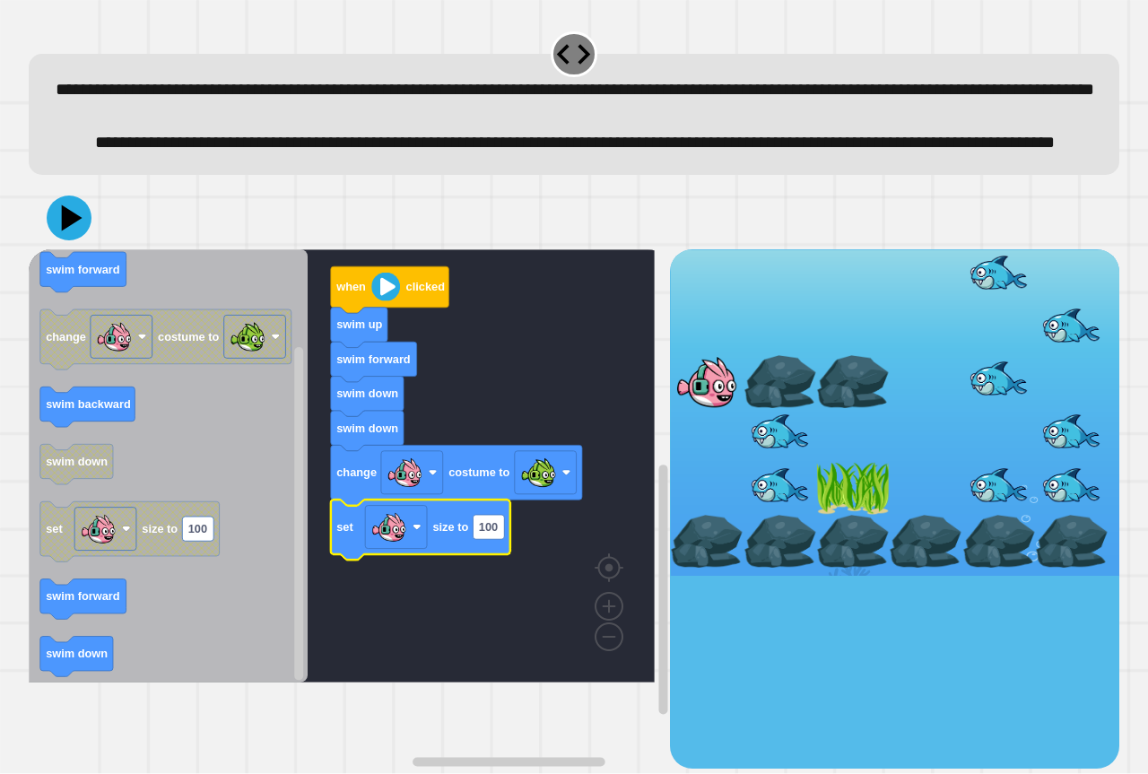
click at [493, 560] on icon "Blockly Workspace" at bounding box center [420, 530] width 179 height 60
click at [493, 539] on rect "Blockly Workspace" at bounding box center [488, 527] width 31 height 24
type input "****"
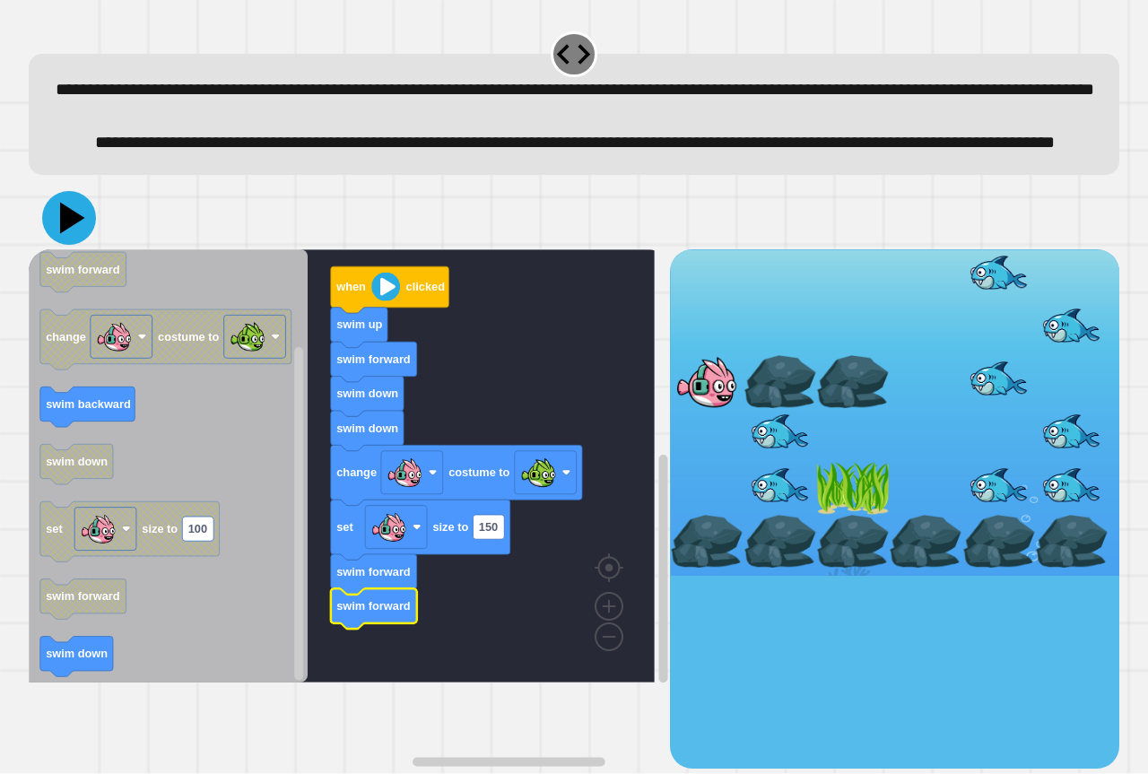
click at [65, 234] on icon at bounding box center [72, 218] width 25 height 31
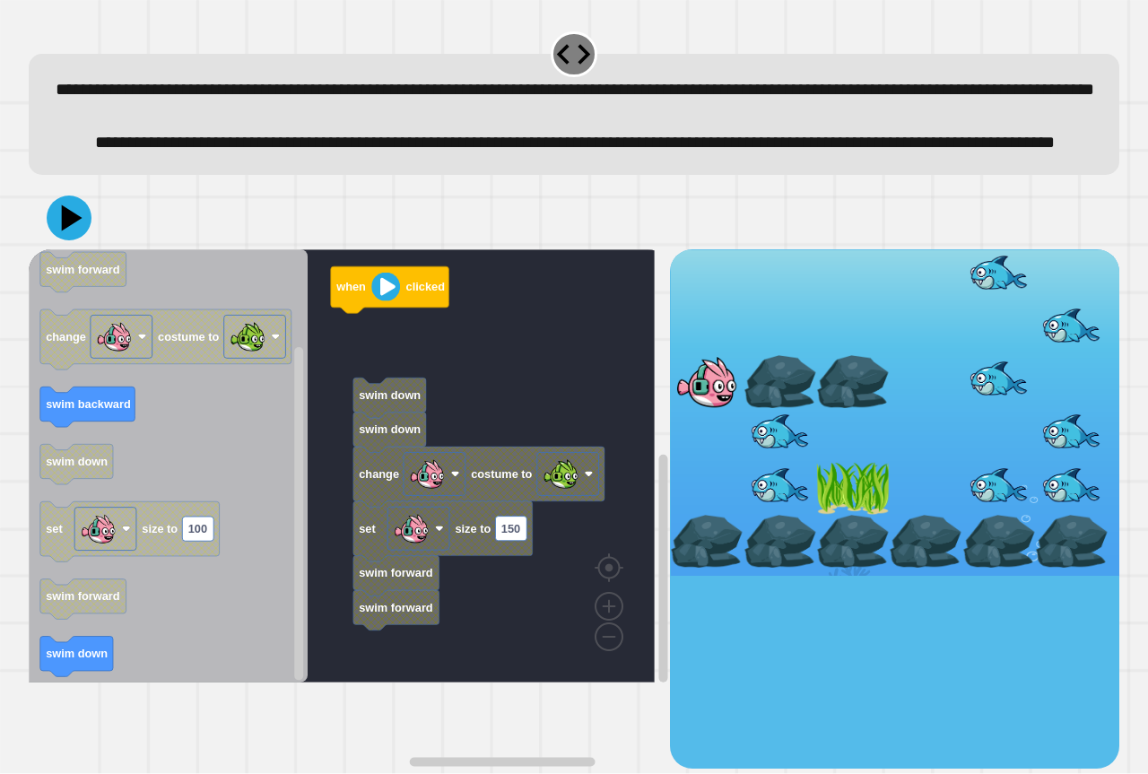
click at [374, 462] on g "when clicked swim down swim down change costume to set size to 150 swim forward…" at bounding box center [355, 465] width 652 height 433
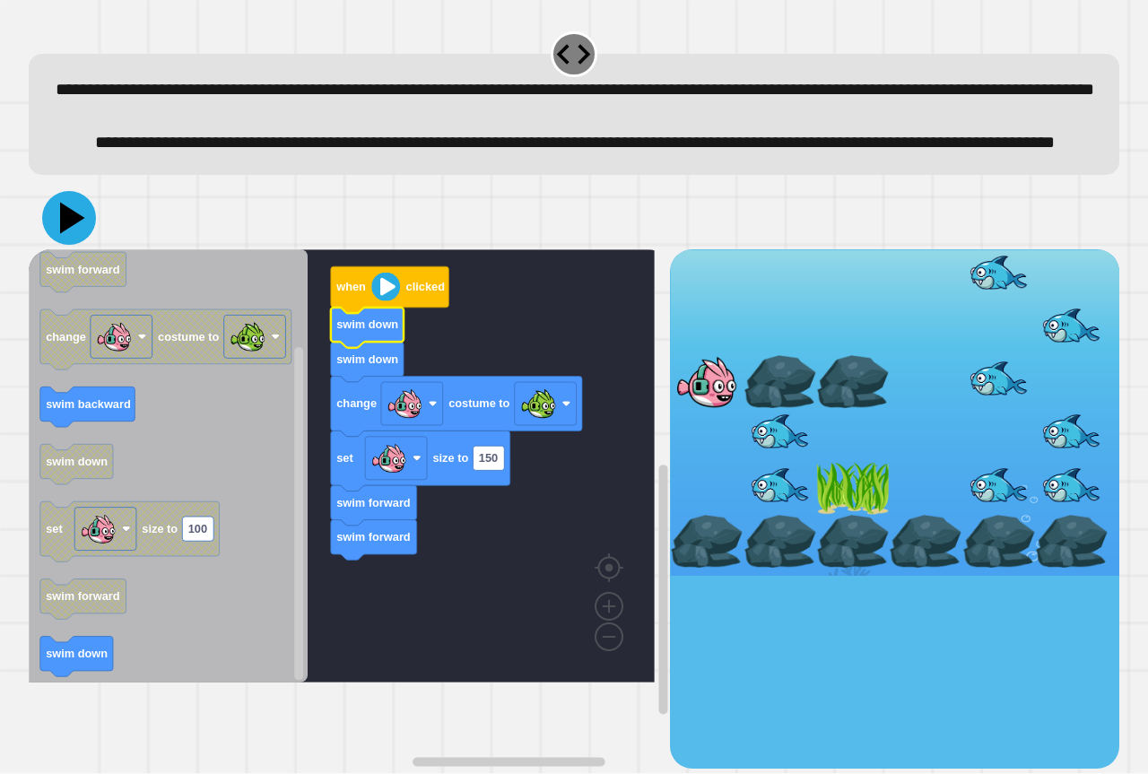
click at [70, 234] on icon at bounding box center [72, 218] width 25 height 31
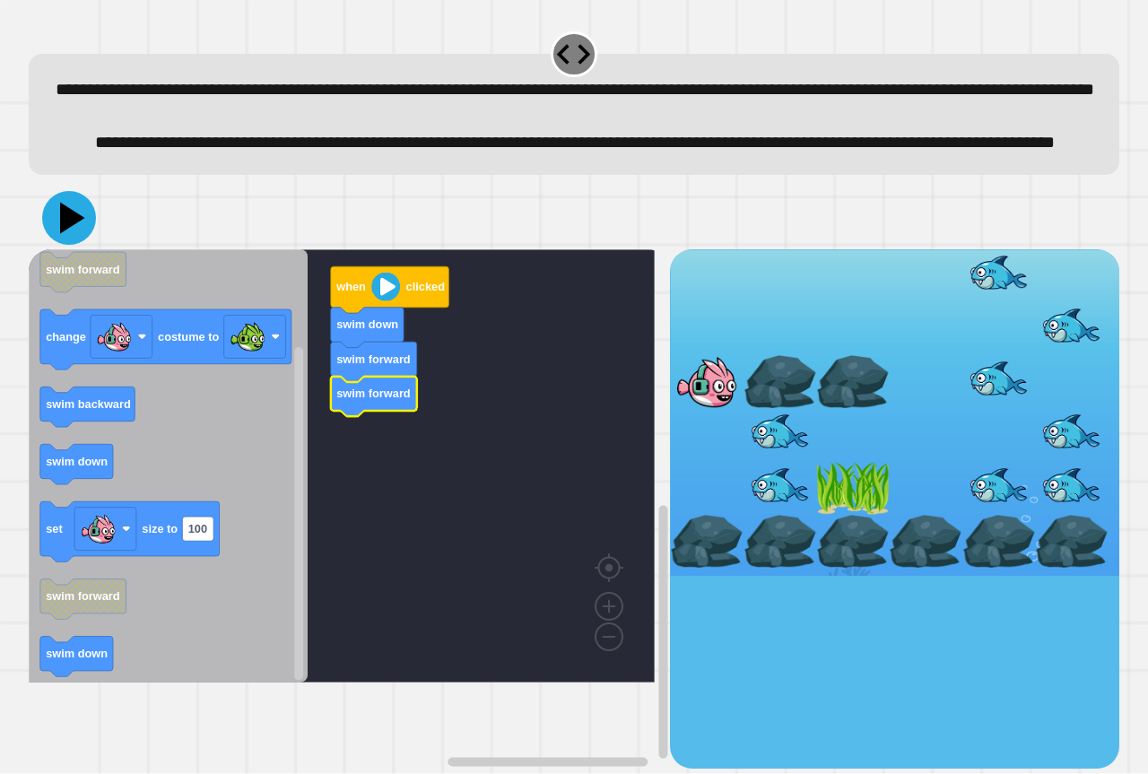
click at [60, 245] on icon at bounding box center [69, 218] width 54 height 54
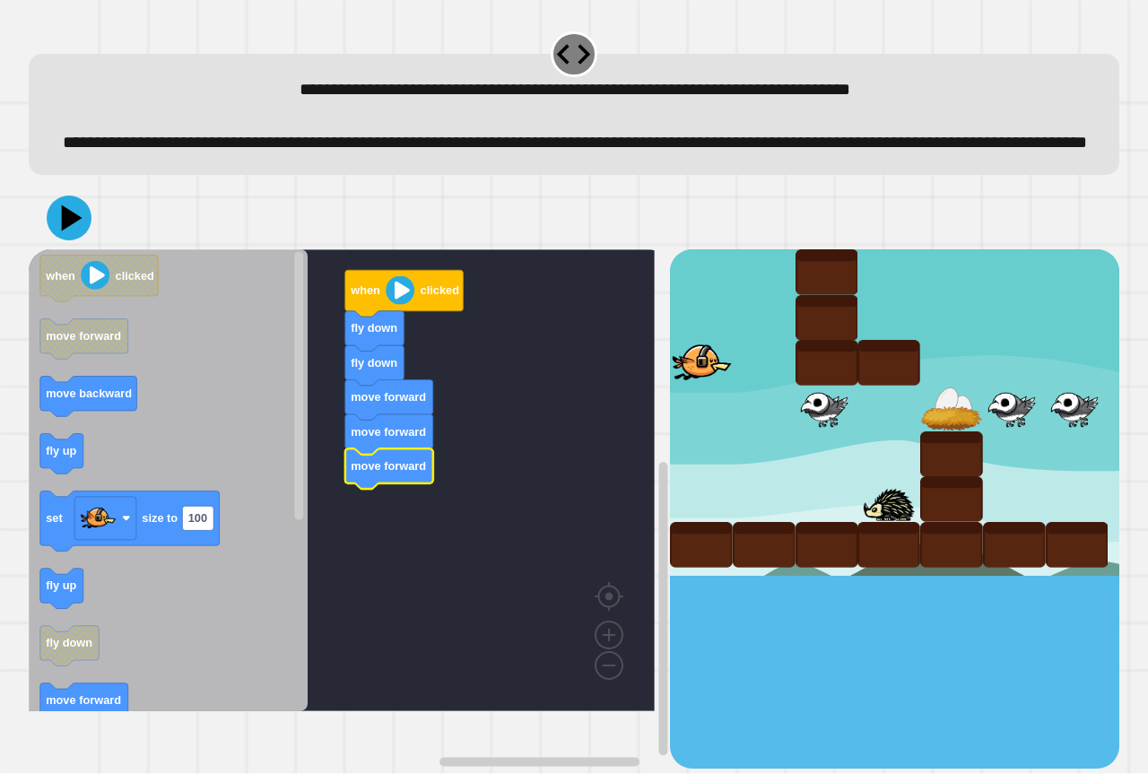
click at [94, 248] on div at bounding box center [574, 218] width 1091 height 63
click at [72, 245] on icon at bounding box center [69, 218] width 54 height 54
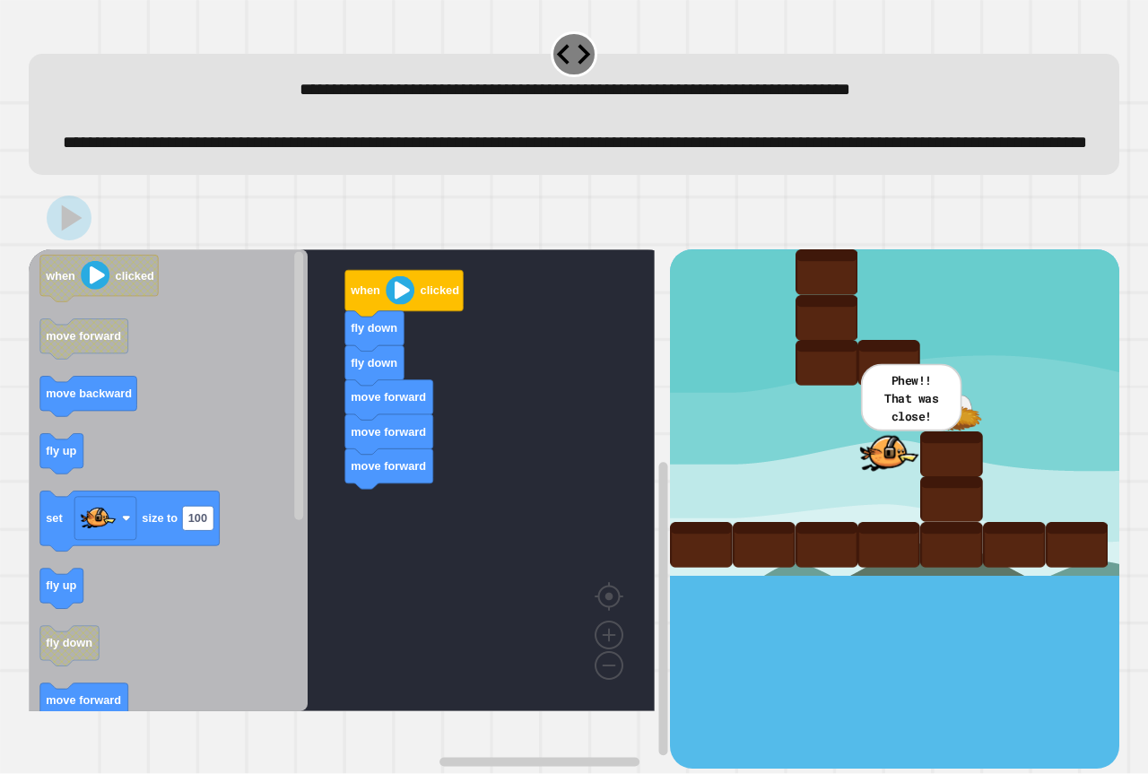
click at [79, 456] on g "fly up" at bounding box center [61, 454] width 43 height 40
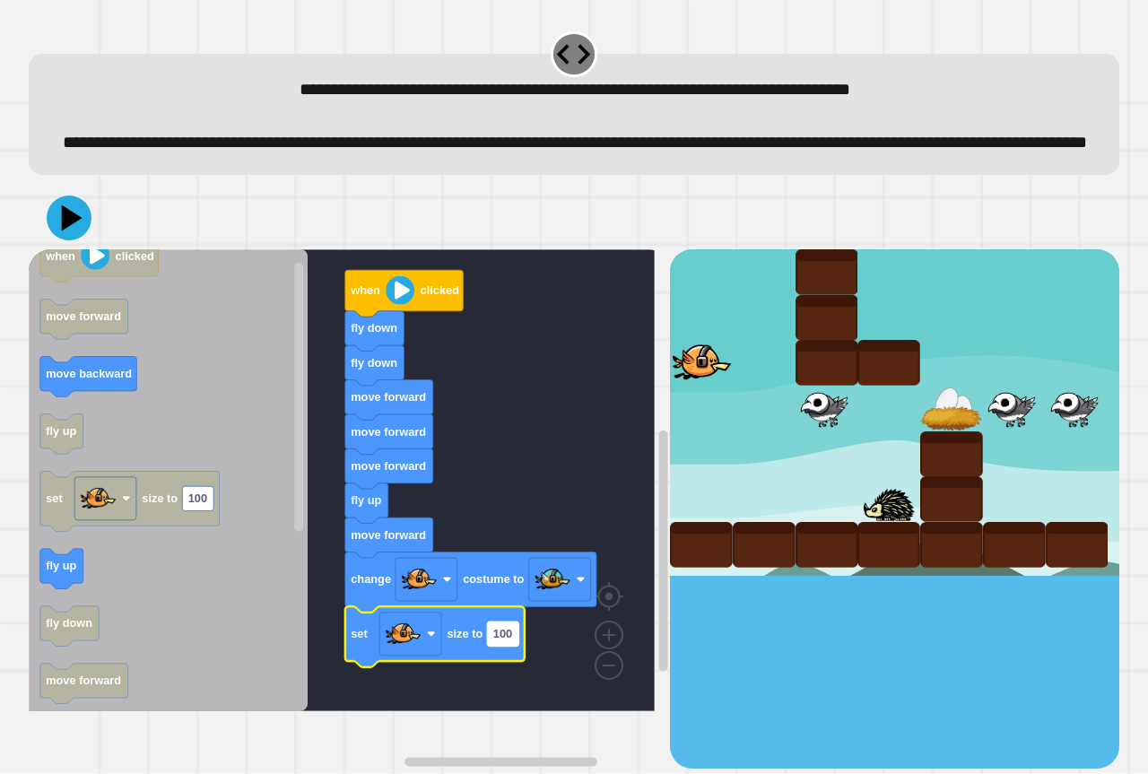
click at [499, 640] on text "100" at bounding box center [502, 633] width 19 height 13
type input "*"
click at [73, 234] on icon at bounding box center [72, 218] width 25 height 31
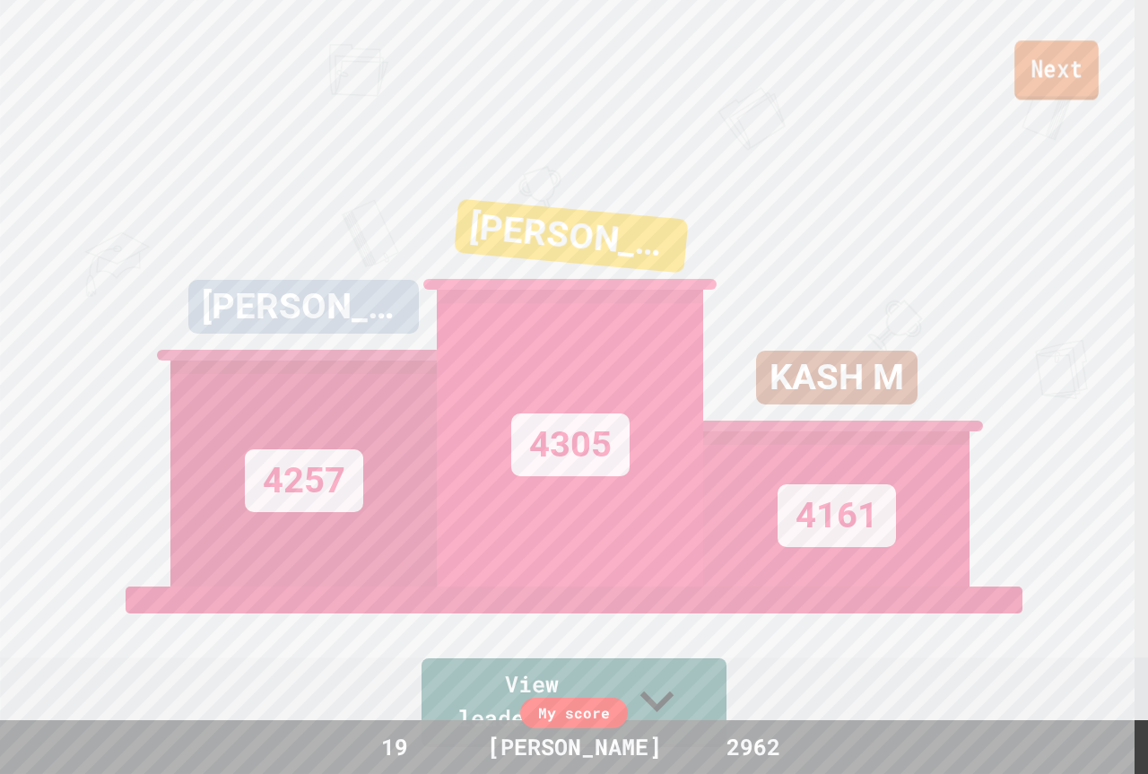
click at [1082, 57] on link "Next" at bounding box center [1057, 69] width 84 height 59
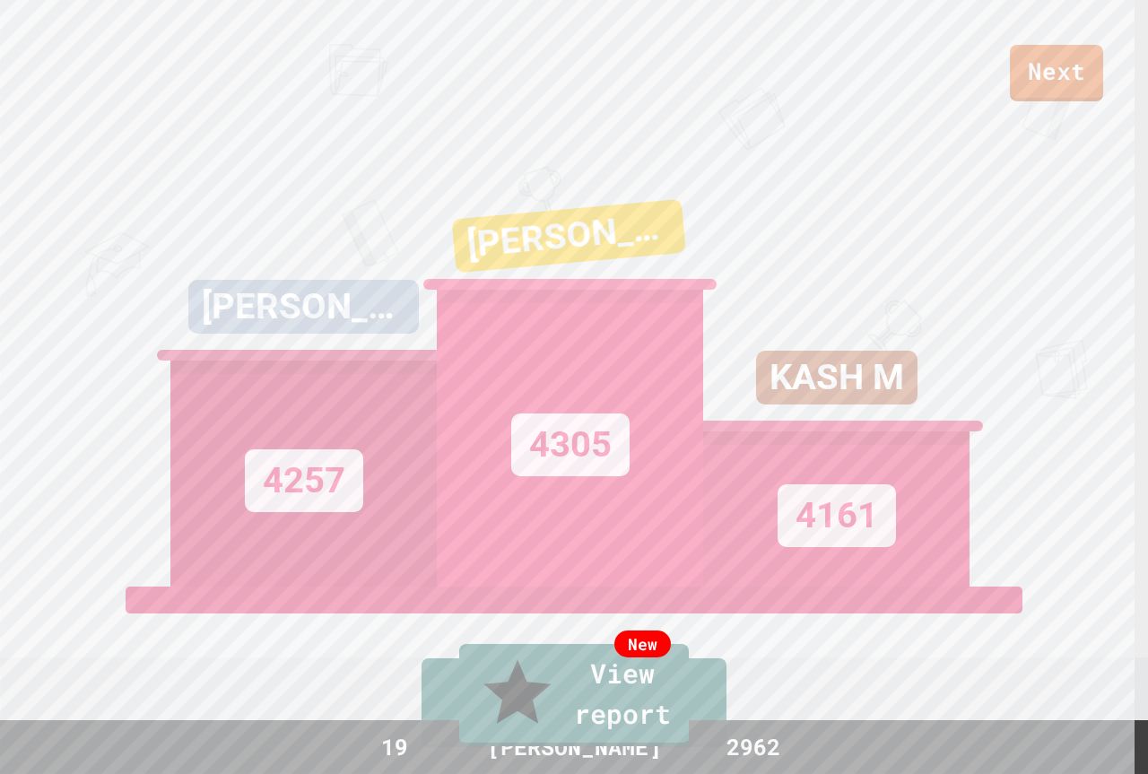
drag, startPoint x: 1056, startPoint y: 72, endPoint x: 1053, endPoint y: 57, distance: 14.6
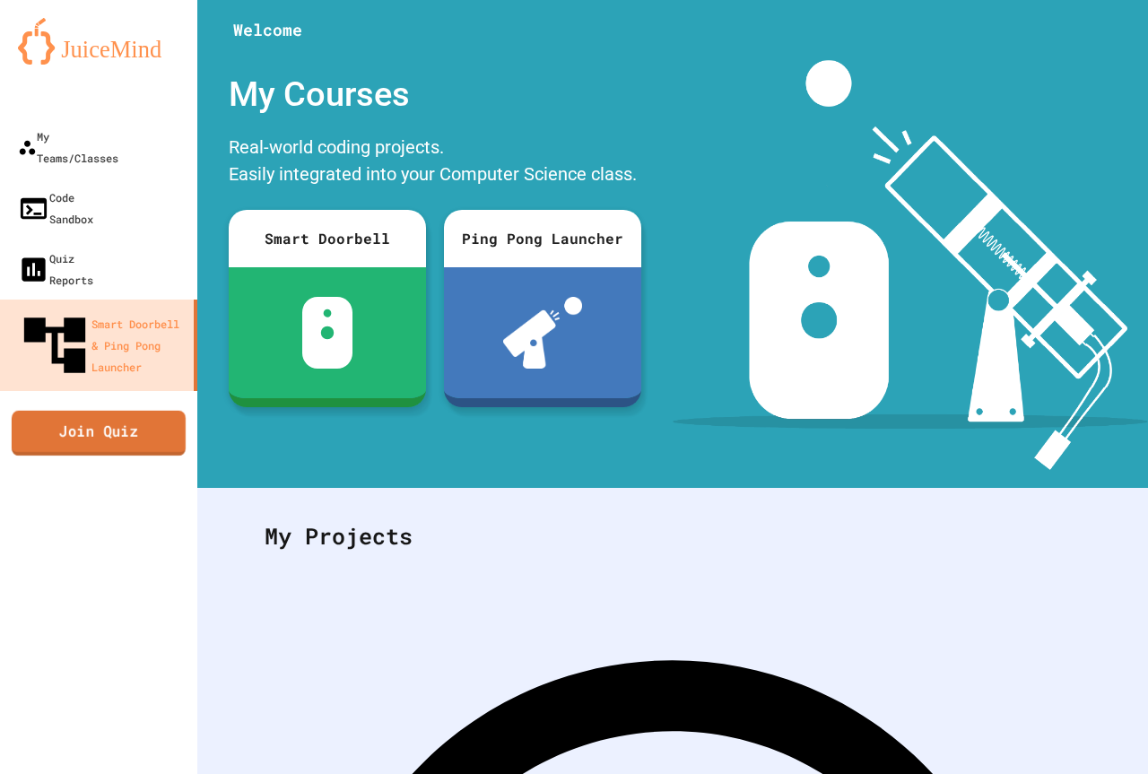
click at [135, 410] on link "Join Quiz" at bounding box center [99, 432] width 174 height 45
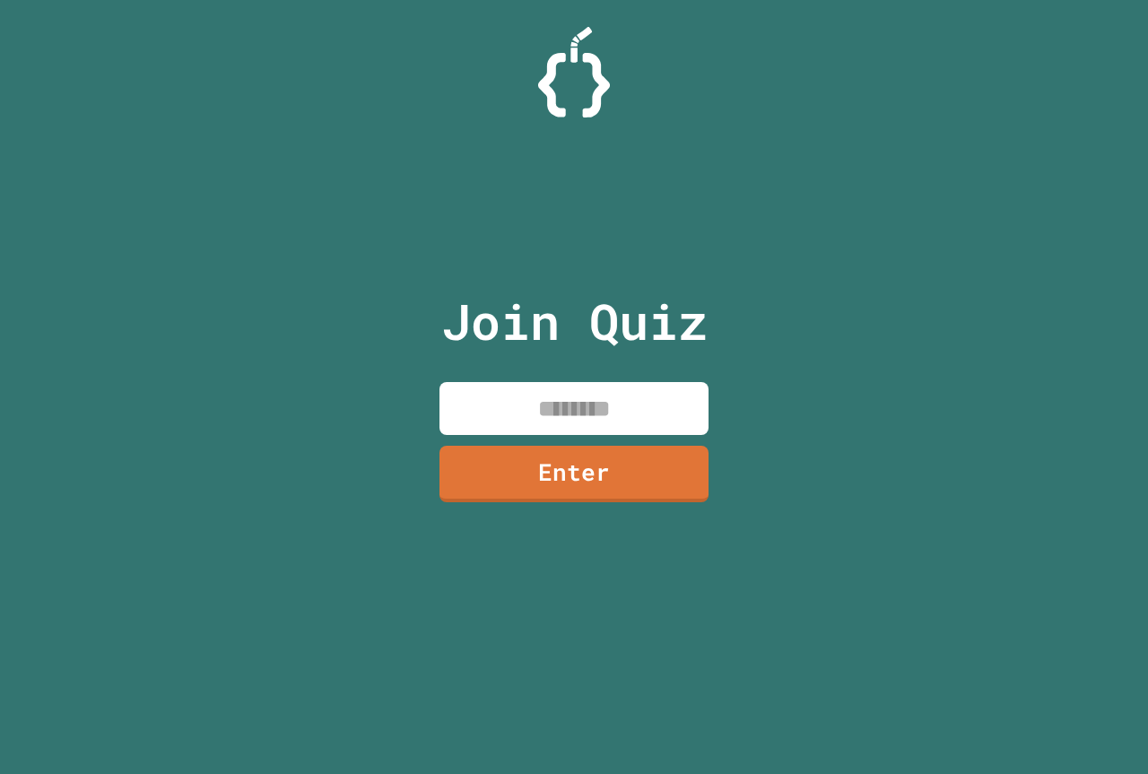
click at [584, 405] on input at bounding box center [574, 408] width 269 height 53
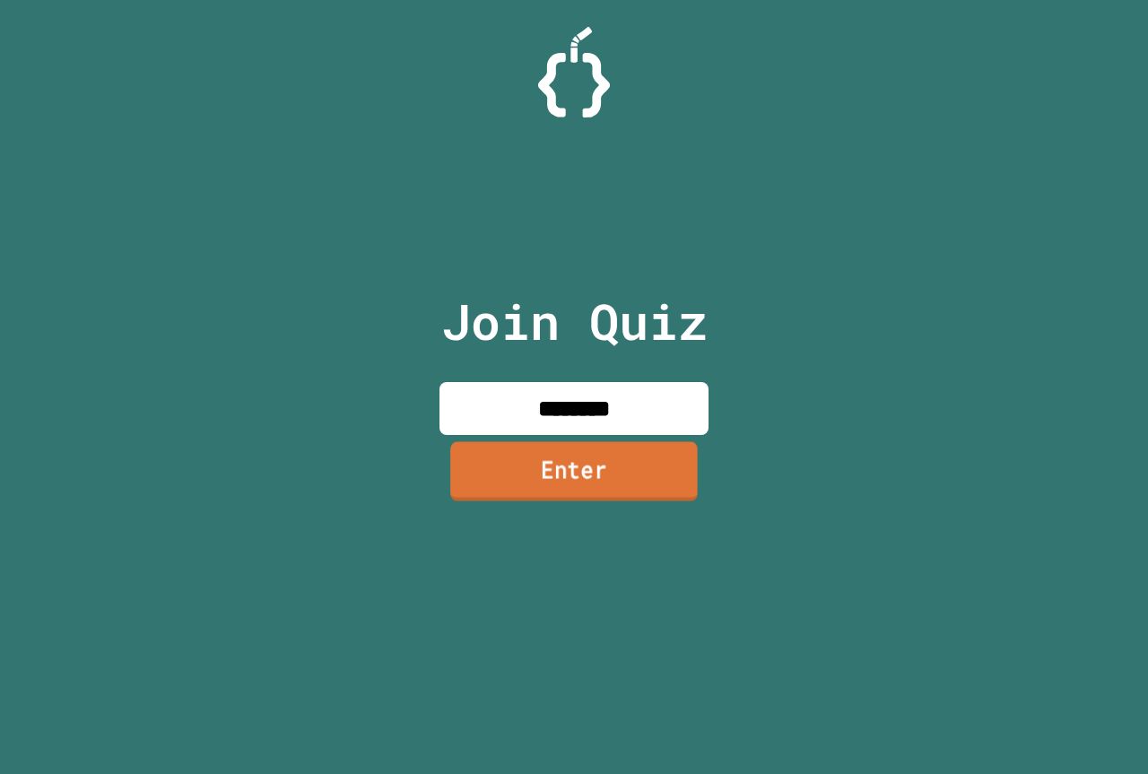
type input "********"
click at [610, 485] on link "Enter" at bounding box center [573, 471] width 267 height 59
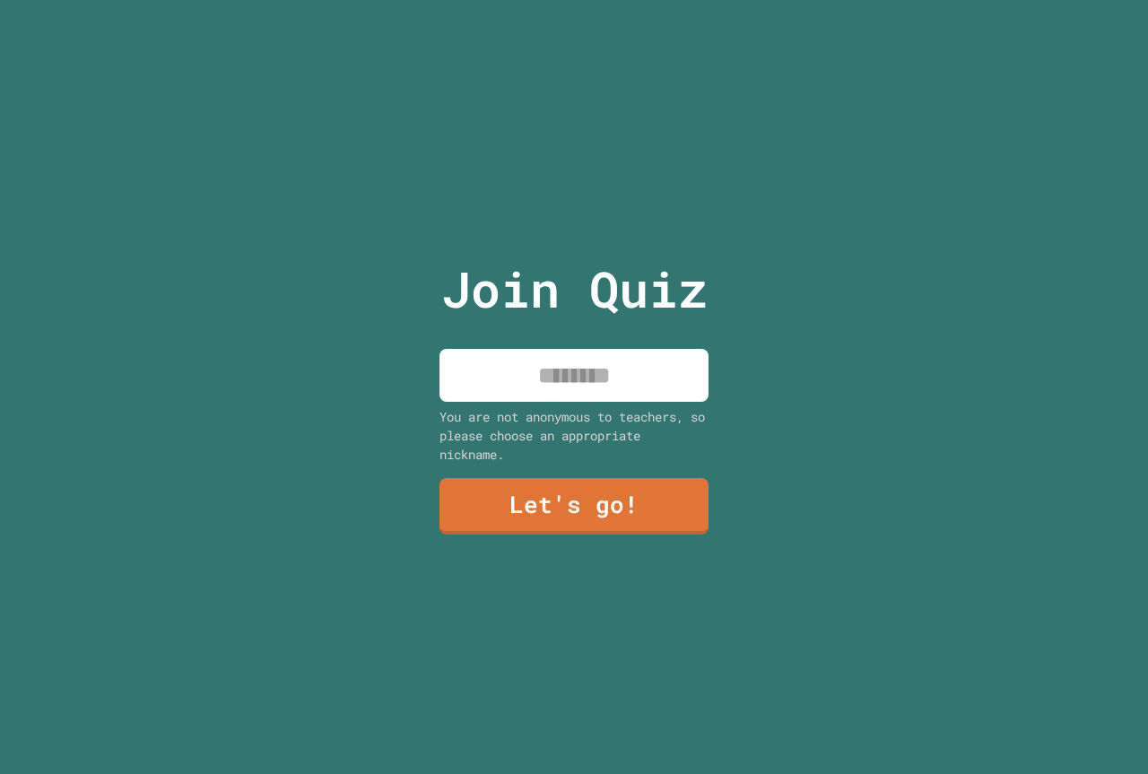
click at [631, 368] on input at bounding box center [574, 375] width 269 height 53
type input "*"
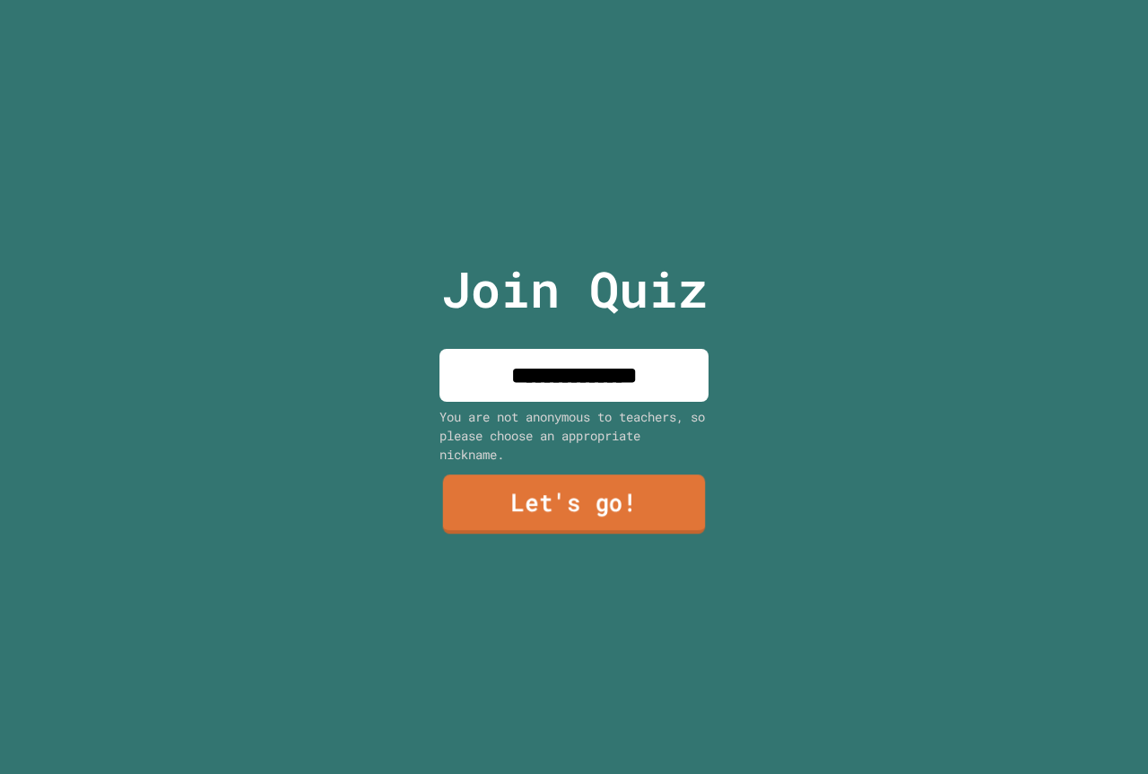
type input "**********"
click at [538, 492] on link "Let's go!" at bounding box center [574, 504] width 268 height 59
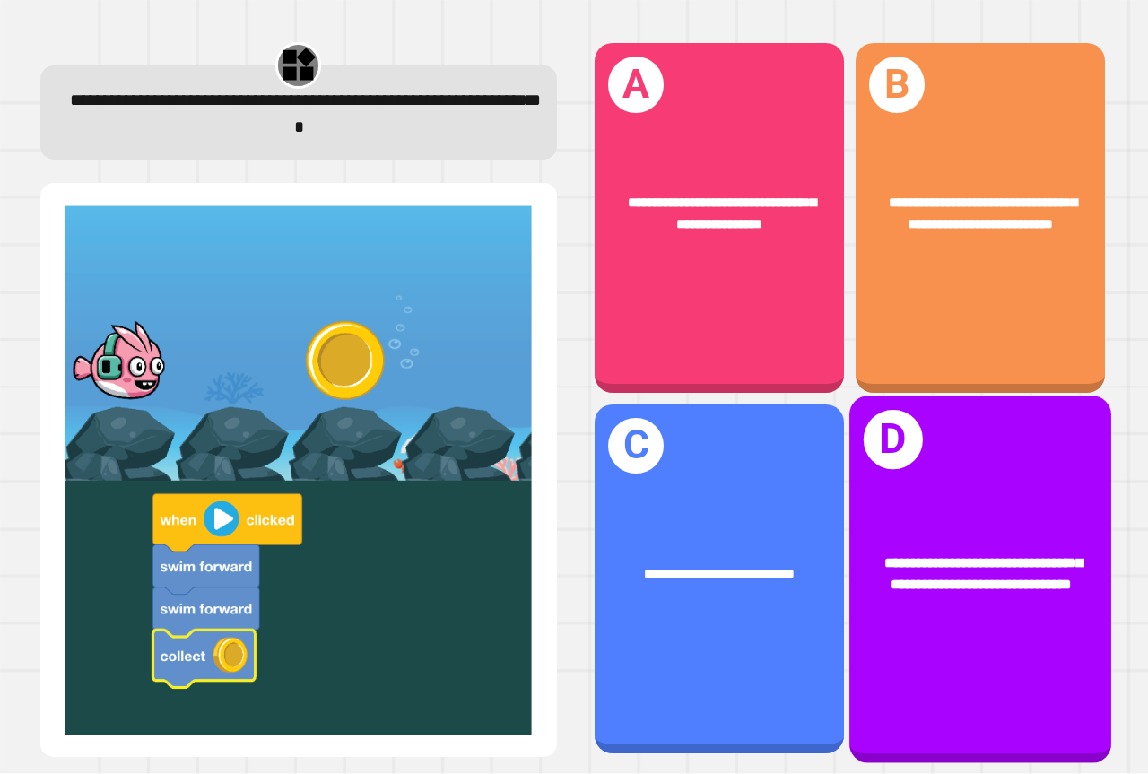
click at [895, 524] on div "**********" at bounding box center [980, 574] width 262 height 100
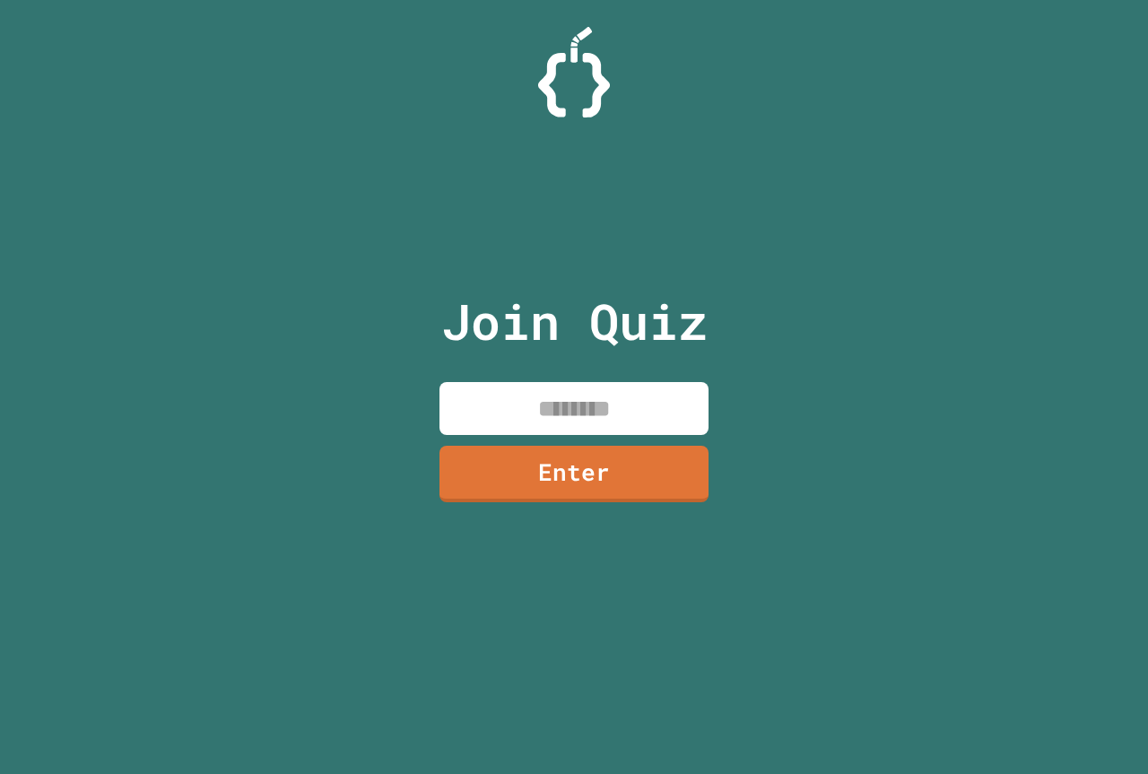
click at [644, 400] on input at bounding box center [574, 408] width 269 height 53
type input "********"
click at [607, 465] on link "Enter" at bounding box center [574, 472] width 274 height 59
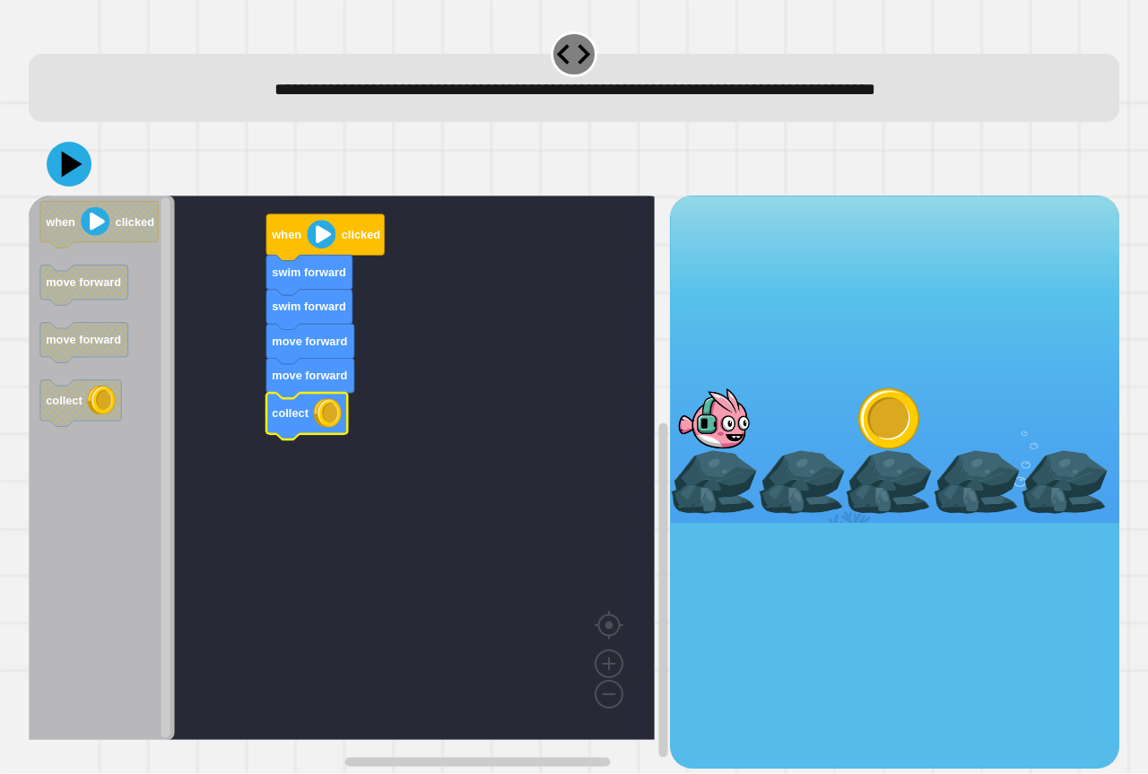
click at [421, 422] on rect "Blockly Workspace" at bounding box center [342, 468] width 626 height 544
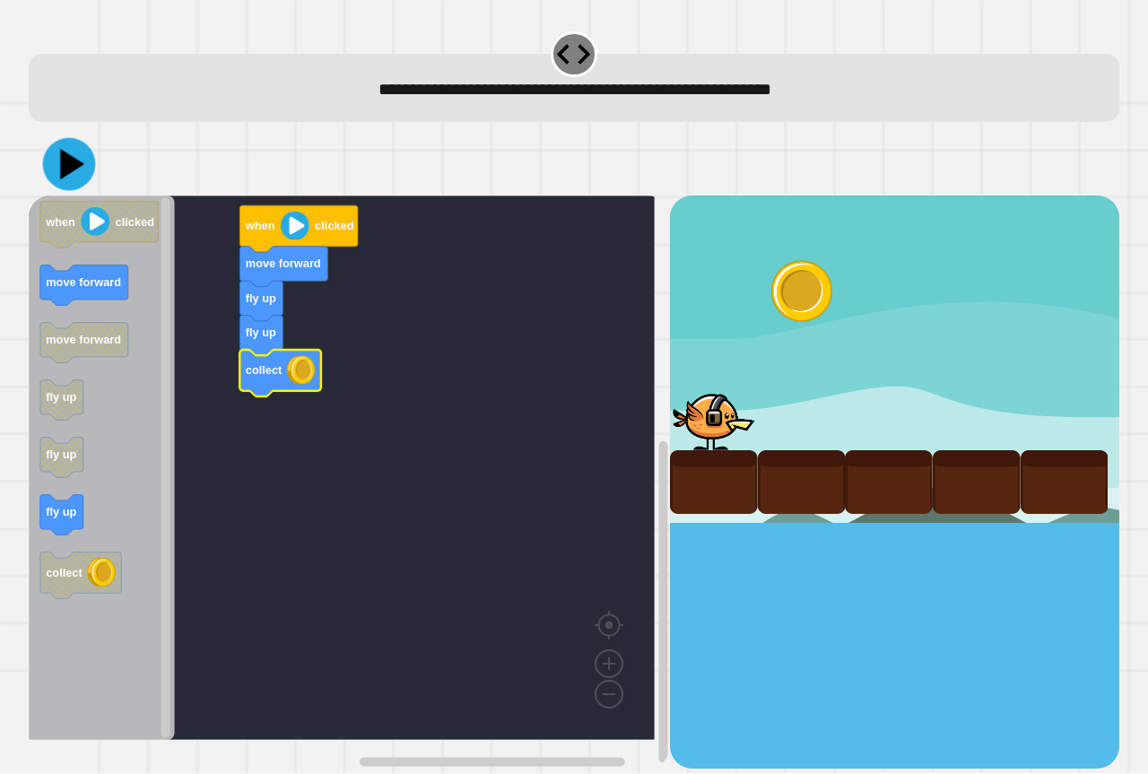
click at [82, 171] on icon at bounding box center [69, 164] width 53 height 53
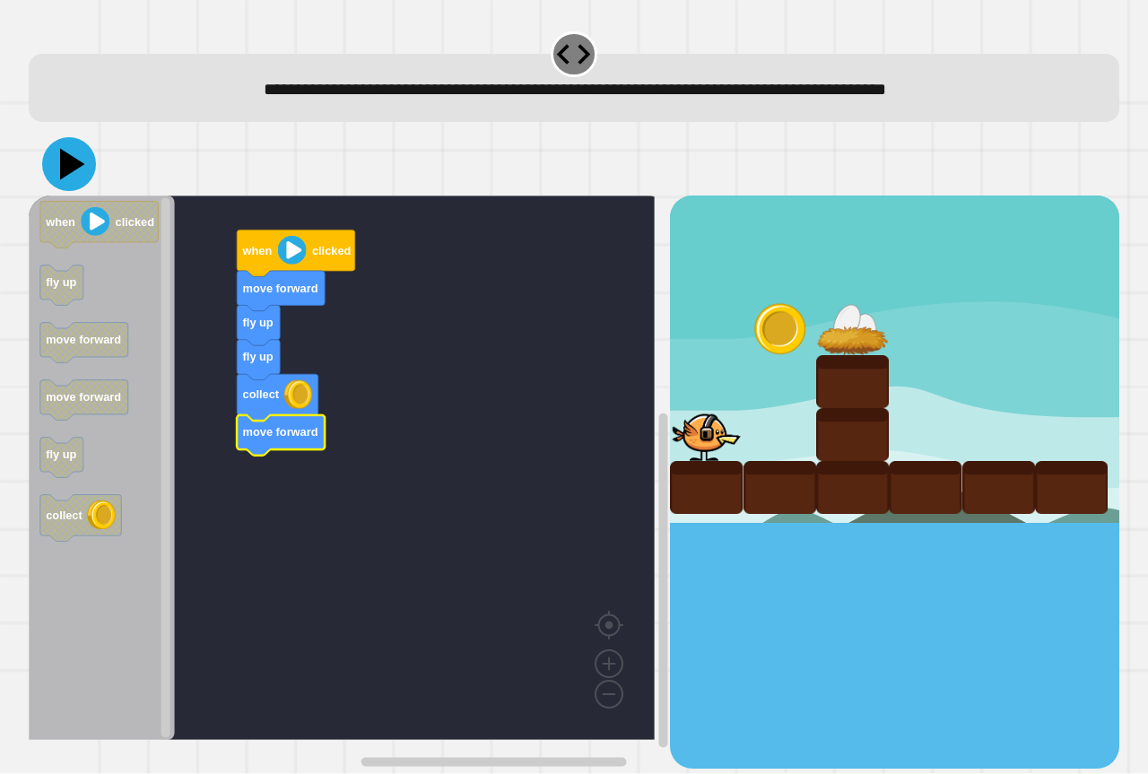
click at [78, 165] on icon at bounding box center [72, 164] width 25 height 31
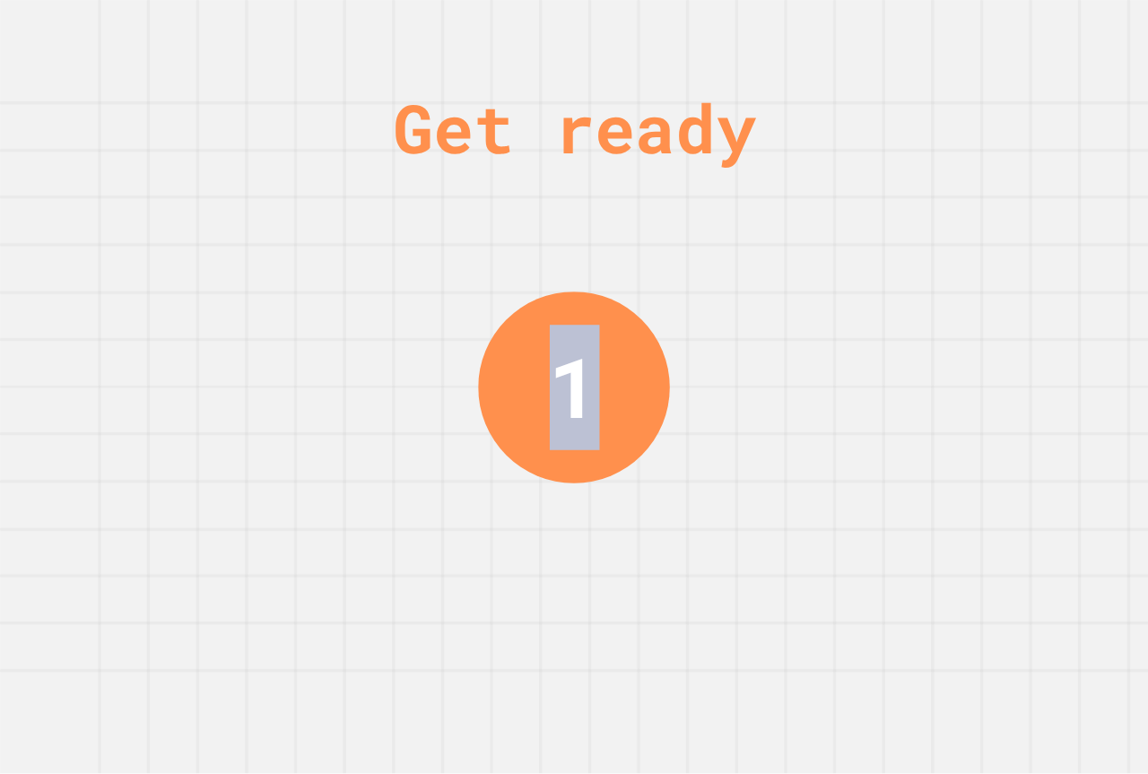
drag, startPoint x: 925, startPoint y: 809, endPoint x: 1126, endPoint y: 579, distance: 305.8
click at [1147, 653] on div "Get ready 1" at bounding box center [574, 387] width 1148 height 774
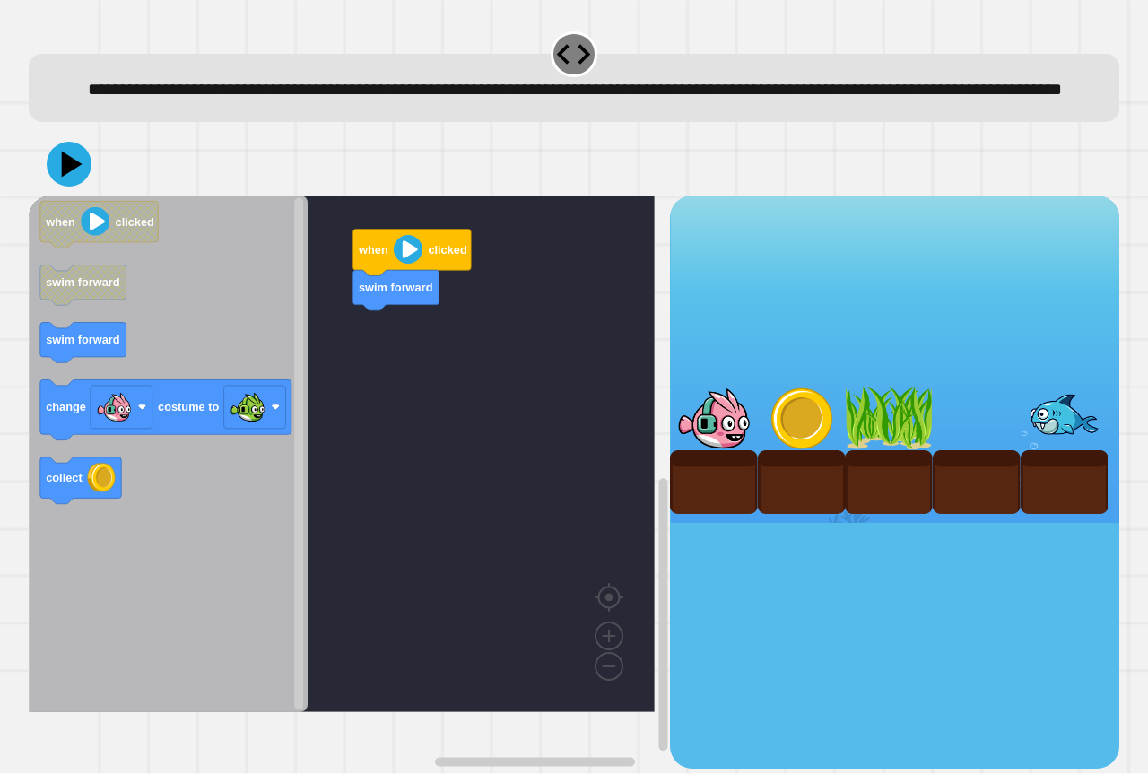
drag, startPoint x: 710, startPoint y: 398, endPoint x: 721, endPoint y: 401, distance: 12.0
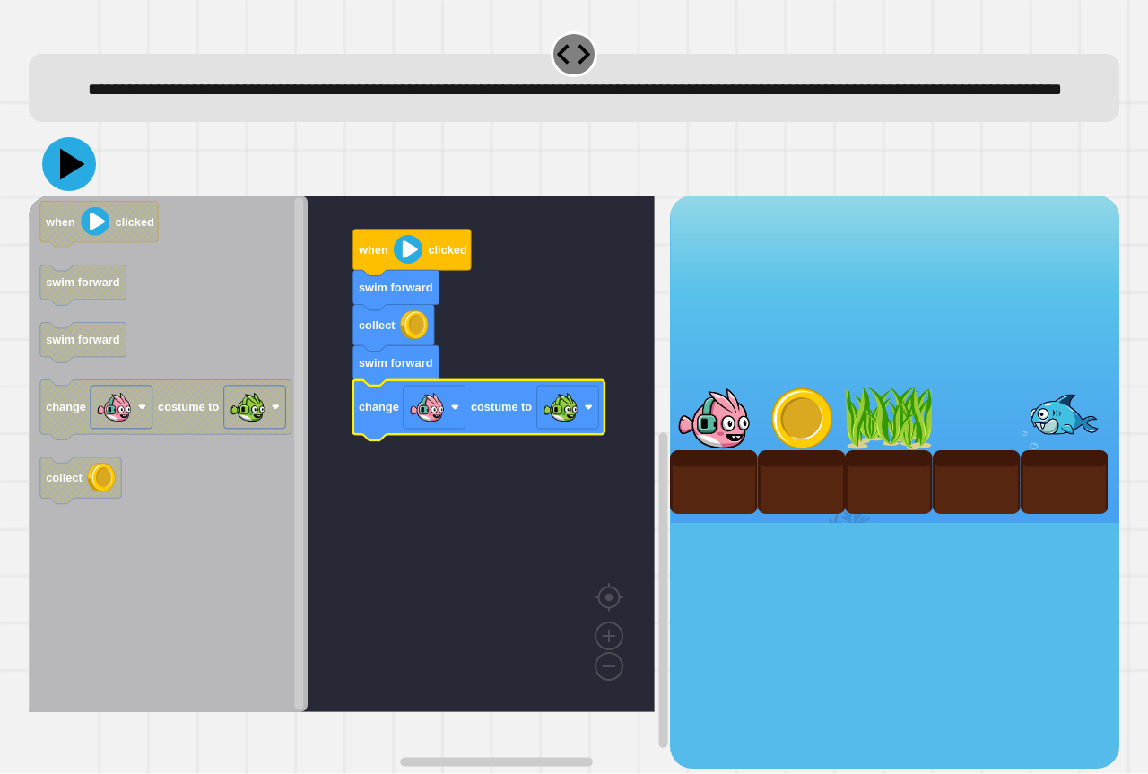
click at [71, 180] on icon at bounding box center [72, 164] width 25 height 31
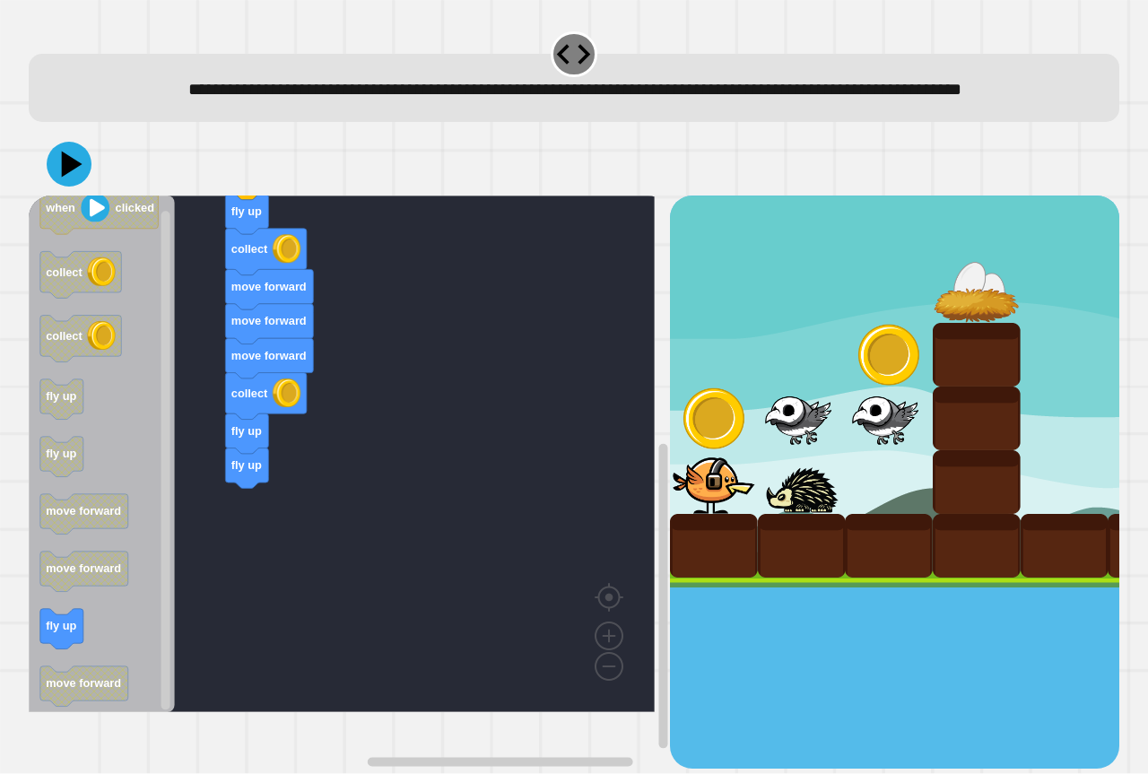
click at [103, 472] on icon "when clicked collect collect fly up fly up move forward move forward fly up mov…" at bounding box center [102, 454] width 146 height 517
click at [72, 191] on icon at bounding box center [69, 164] width 54 height 54
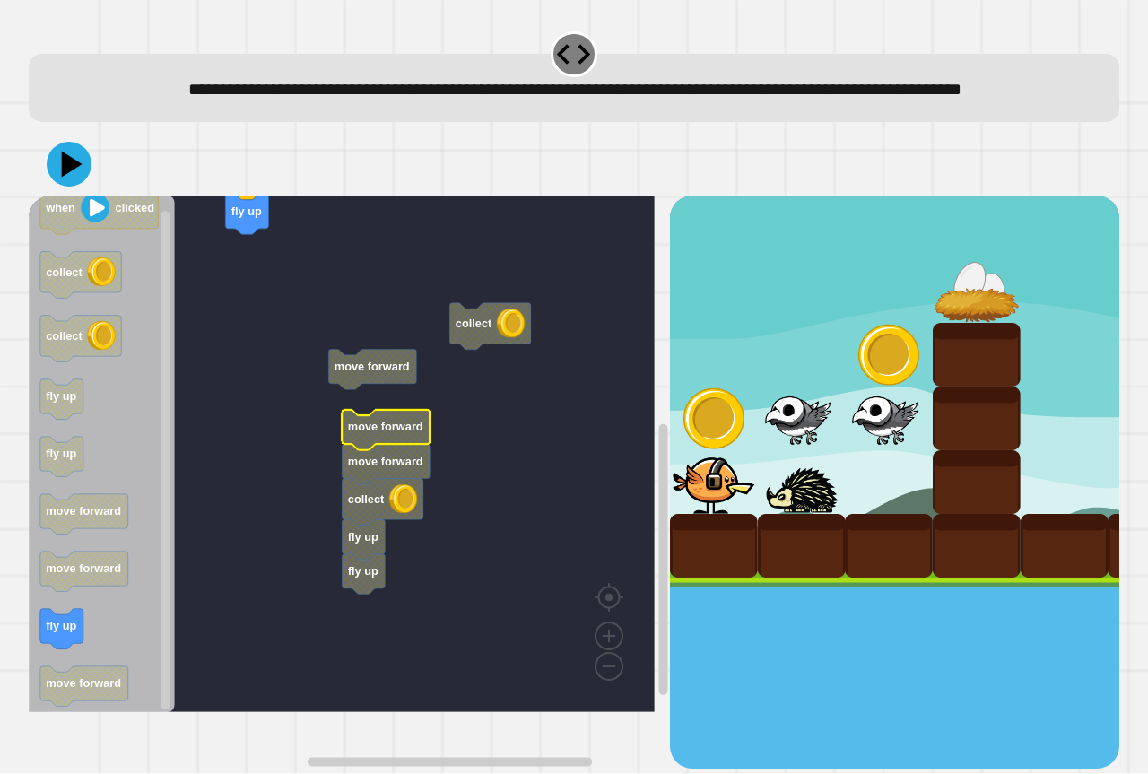
click at [335, 370] on rect "Blockly Workspace" at bounding box center [342, 454] width 626 height 517
click at [358, 385] on g "fly up when clicked move forward collect move forward move forward collect fly …" at bounding box center [355, 432] width 652 height 559
click at [71, 180] on icon at bounding box center [72, 164] width 25 height 31
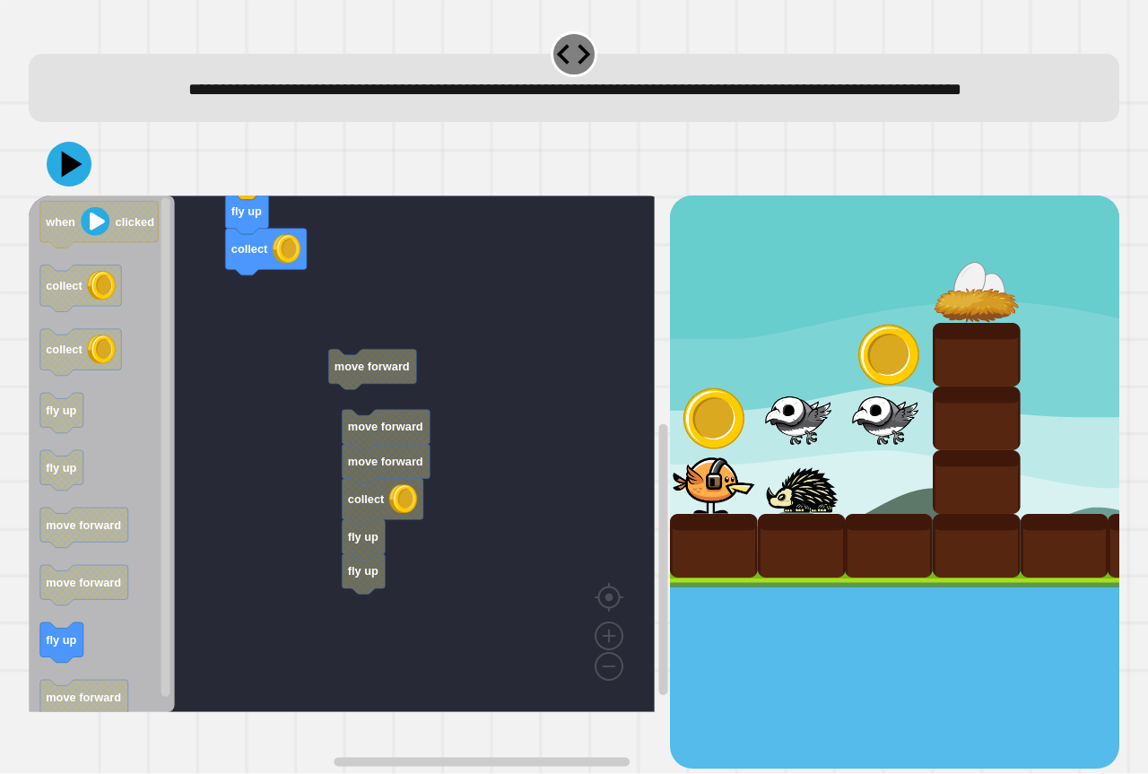
click at [46, 633] on g "when clicked collect collect fly up fly up move forward move forward fly up mov…" at bounding box center [99, 461] width 118 height 518
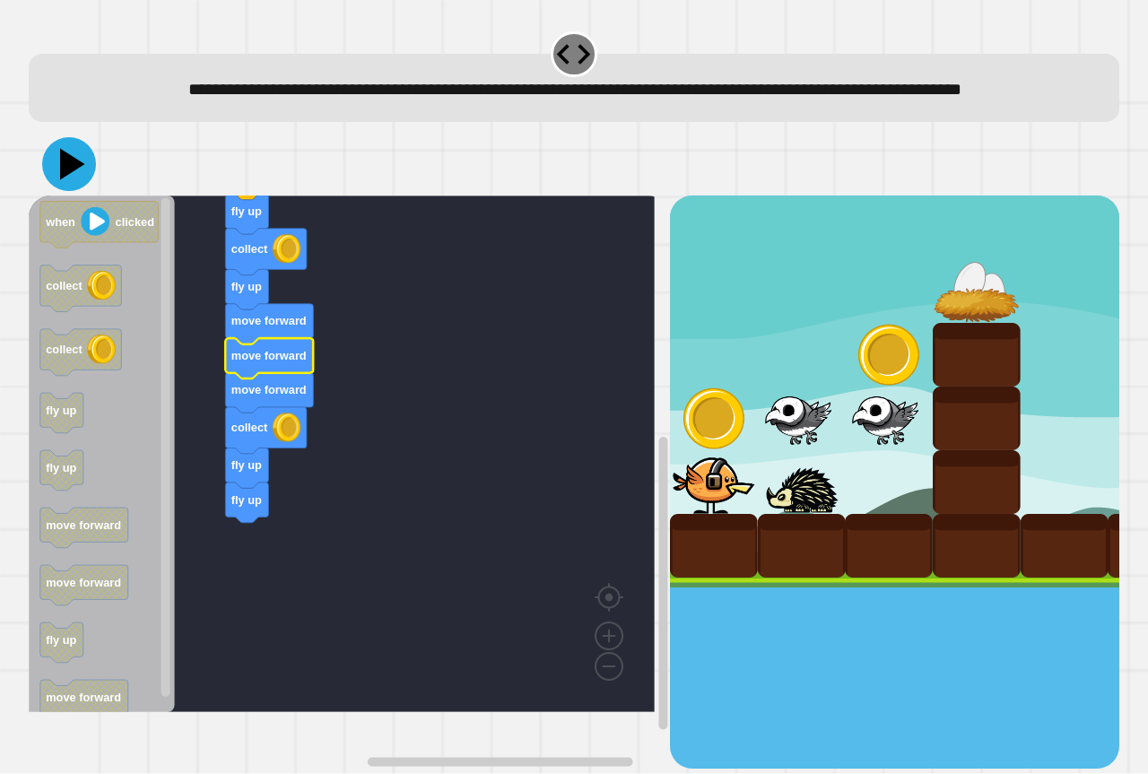
click at [61, 186] on button at bounding box center [69, 164] width 54 height 54
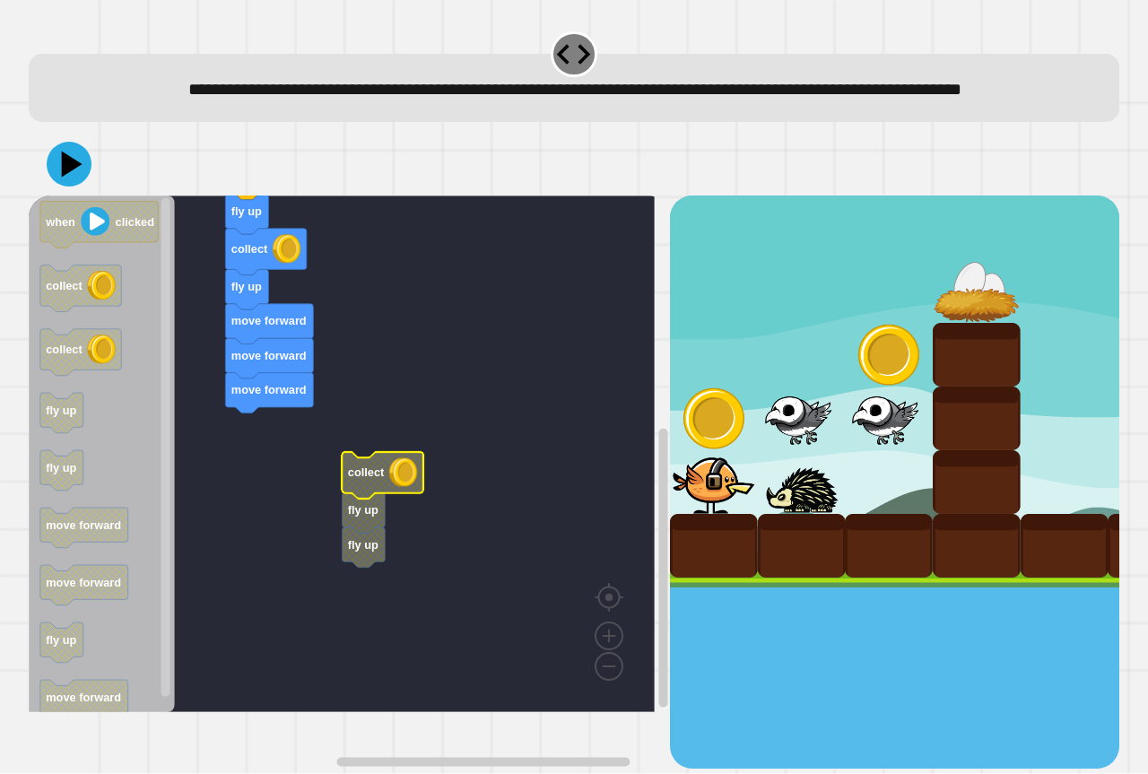
click at [222, 429] on rect "Blockly Workspace" at bounding box center [342, 454] width 626 height 517
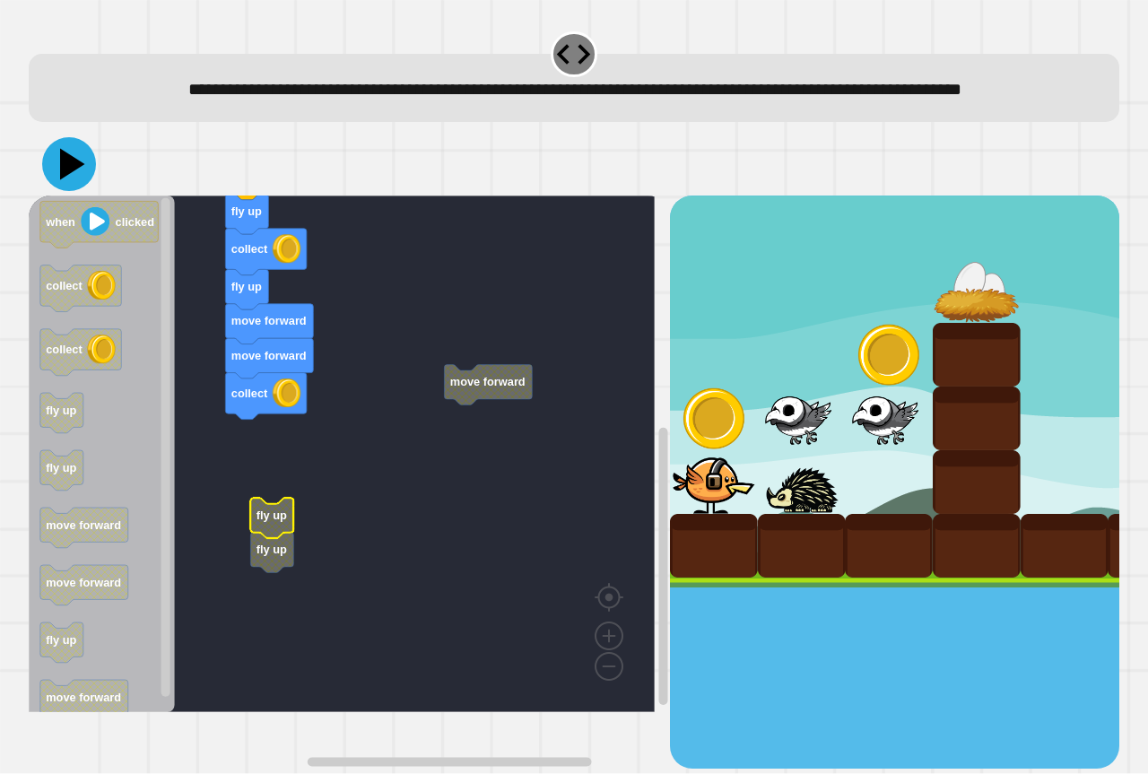
click at [70, 183] on icon at bounding box center [69, 164] width 54 height 54
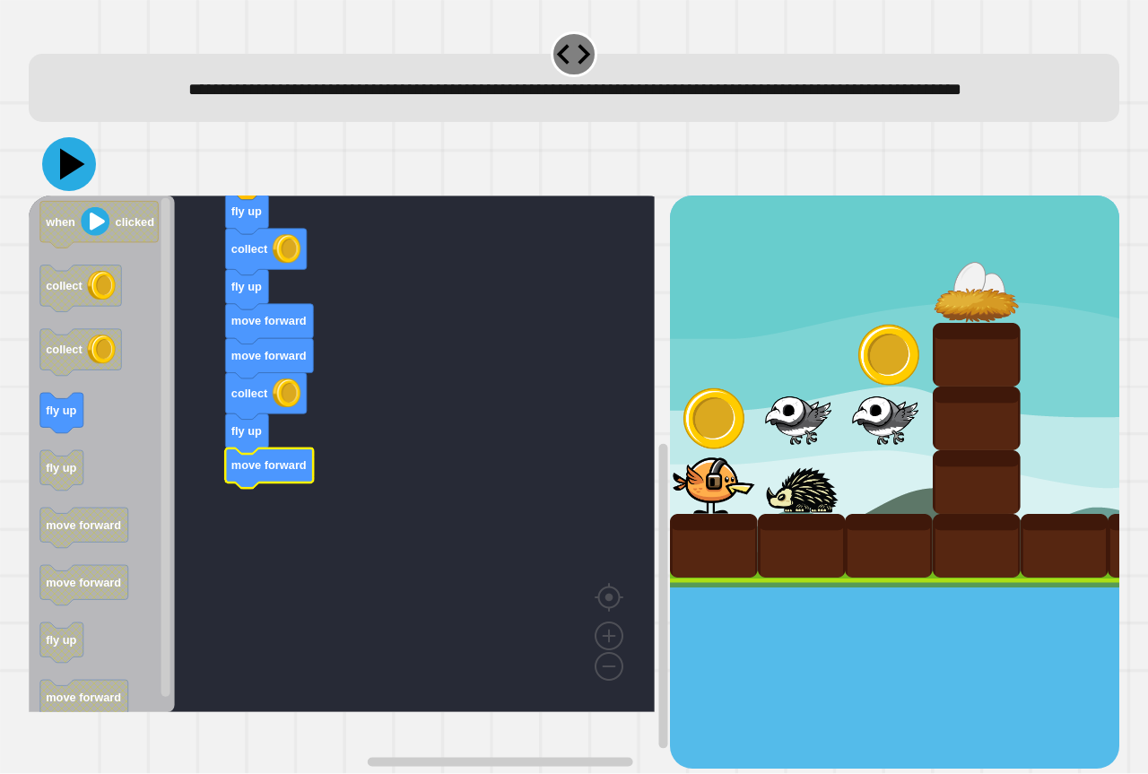
click at [83, 191] on icon at bounding box center [69, 164] width 54 height 54
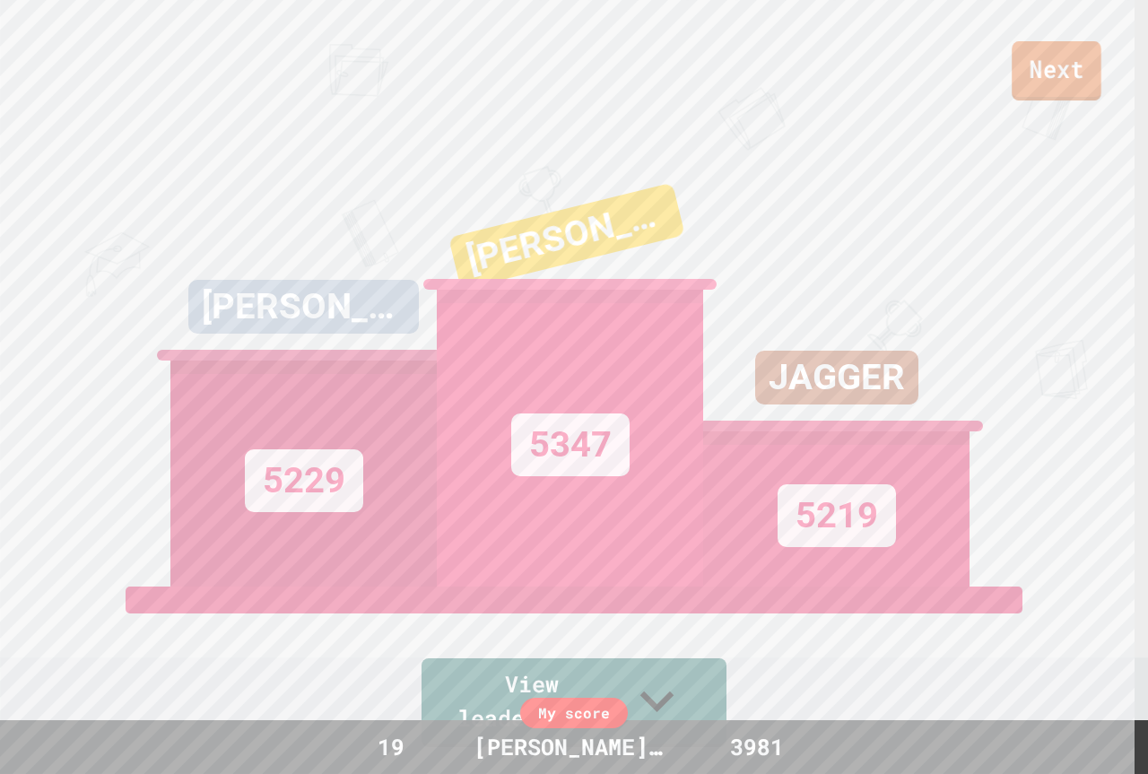
click at [1051, 77] on link "Next" at bounding box center [1057, 70] width 90 height 59
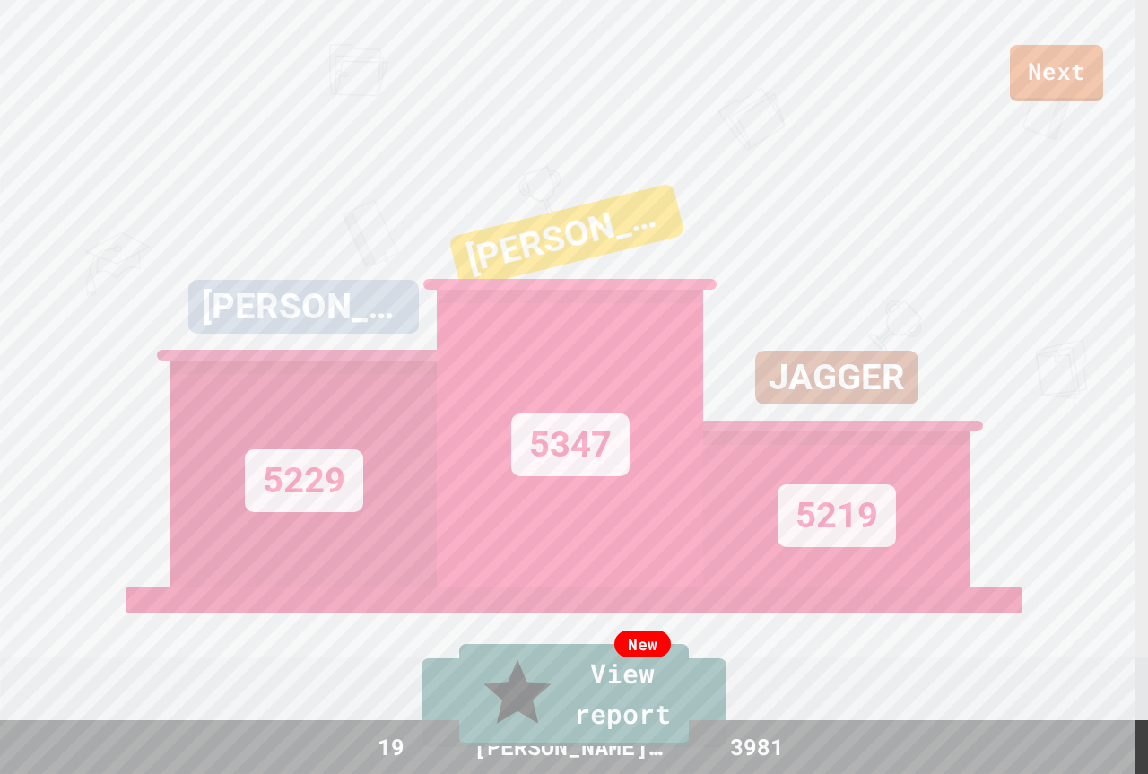
drag, startPoint x: 581, startPoint y: 509, endPoint x: 579, endPoint y: 500, distance: 9.4
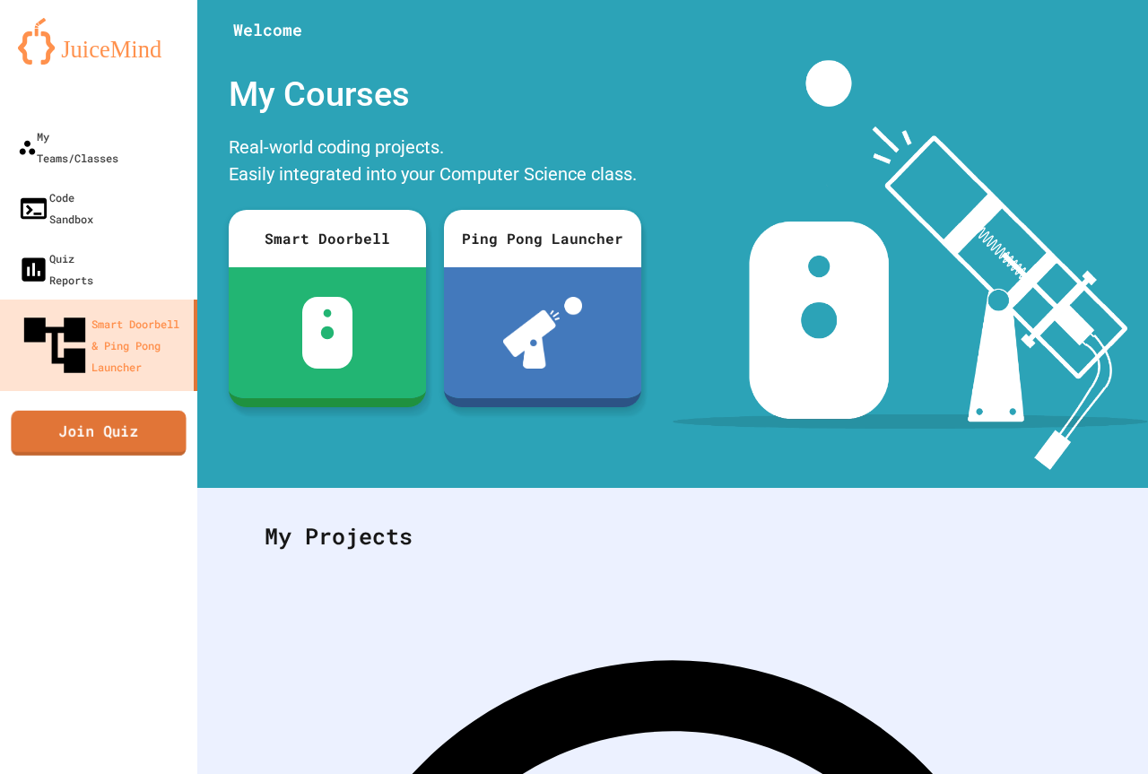
click at [166, 410] on link "Join Quiz" at bounding box center [98, 432] width 175 height 45
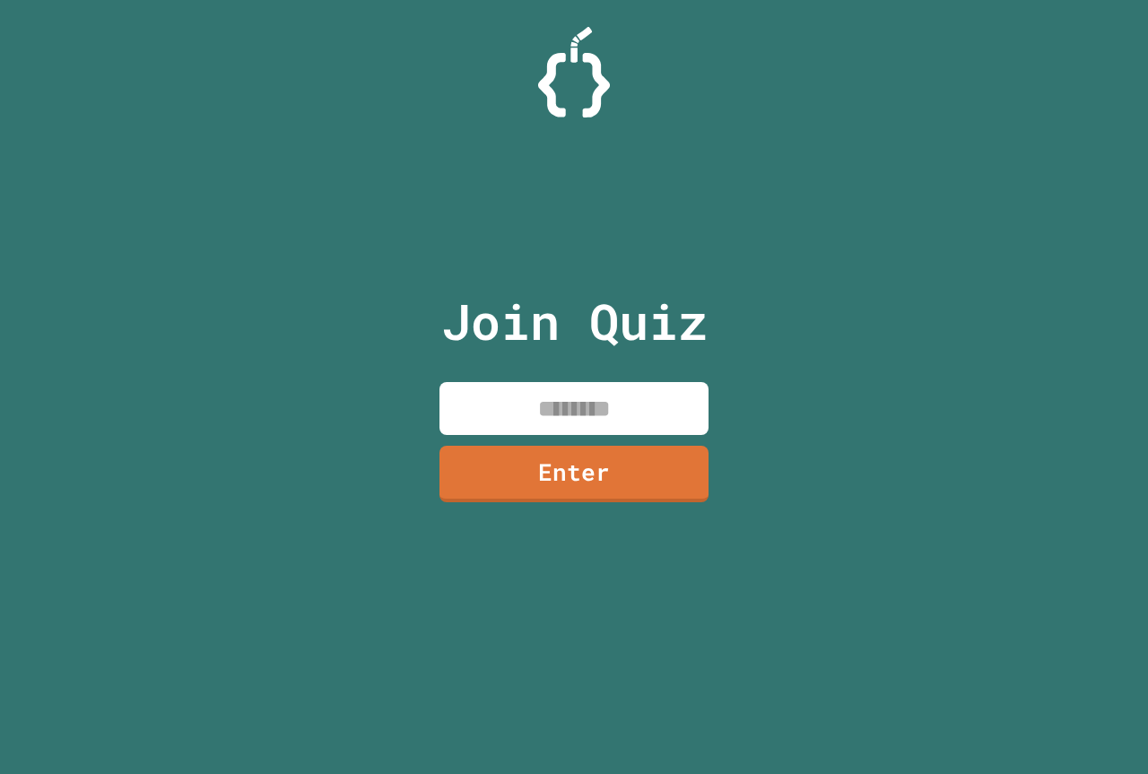
click at [507, 397] on input at bounding box center [574, 408] width 269 height 53
type input "********"
click at [466, 479] on link "Enter" at bounding box center [574, 472] width 275 height 59
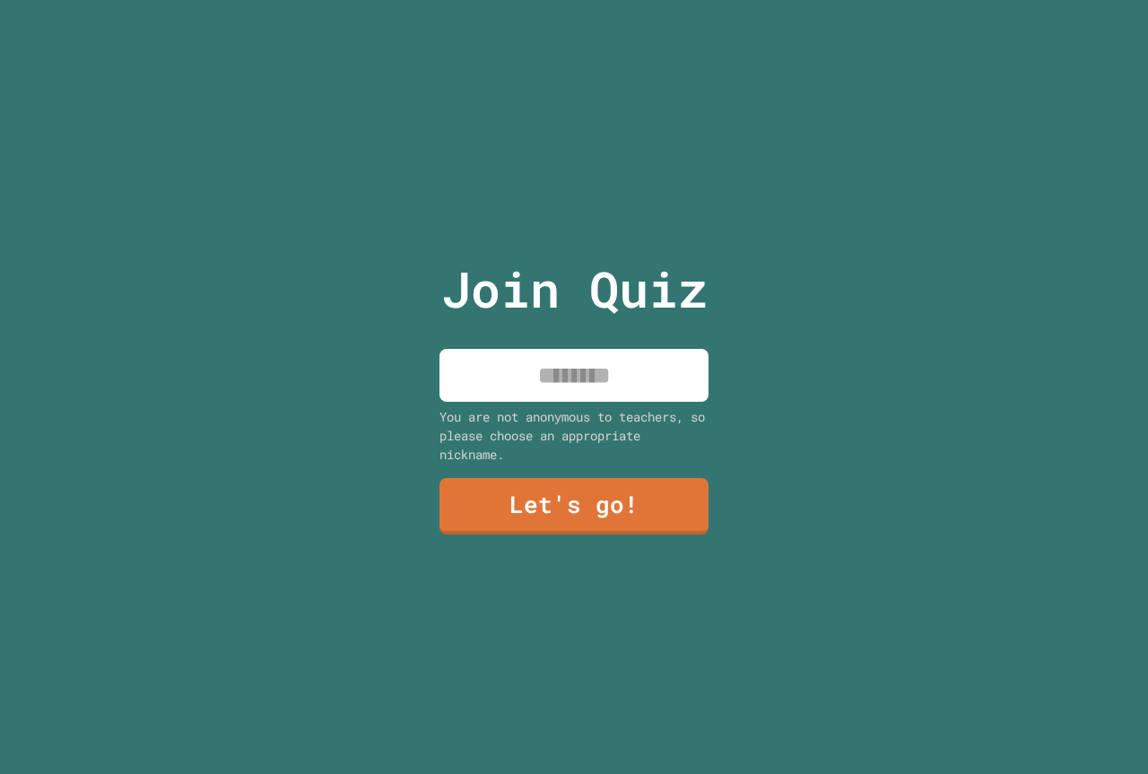
drag, startPoint x: 572, startPoint y: 392, endPoint x: 580, endPoint y: 375, distance: 18.9
click at [577, 381] on input at bounding box center [574, 375] width 269 height 53
click at [454, 365] on input "**********" at bounding box center [574, 375] width 269 height 53
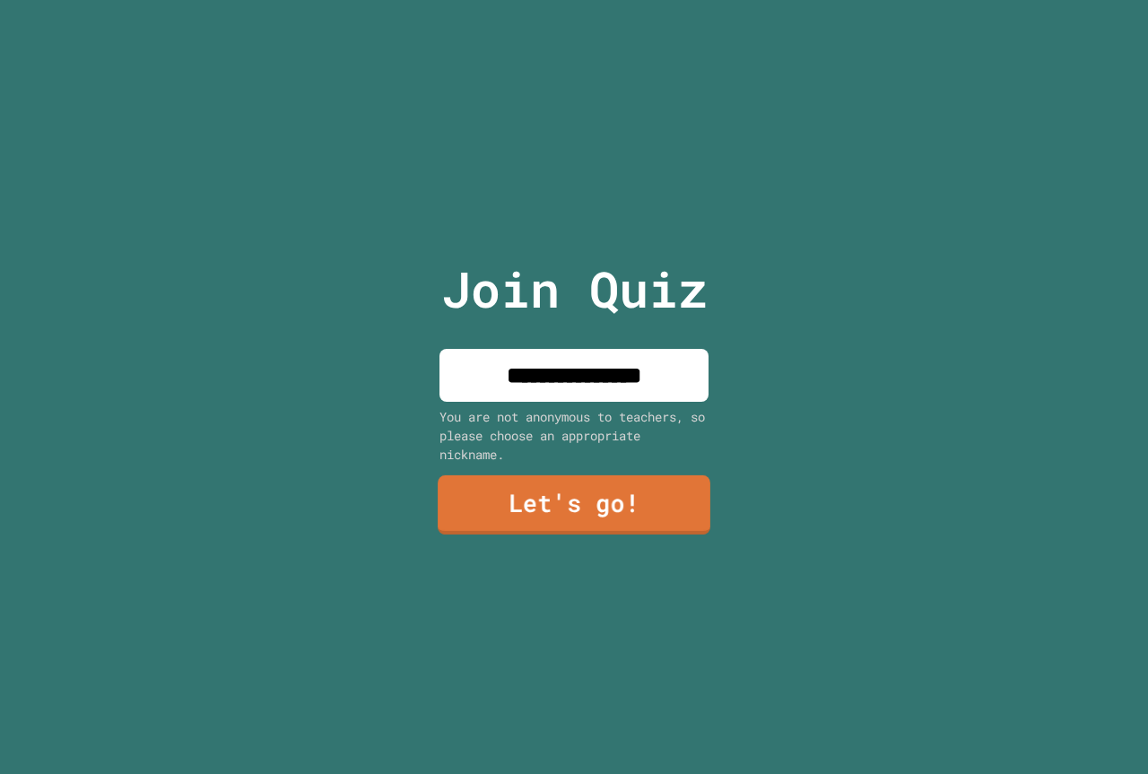
type input "**********"
click at [571, 498] on link "Let's go!" at bounding box center [573, 504] width 267 height 59
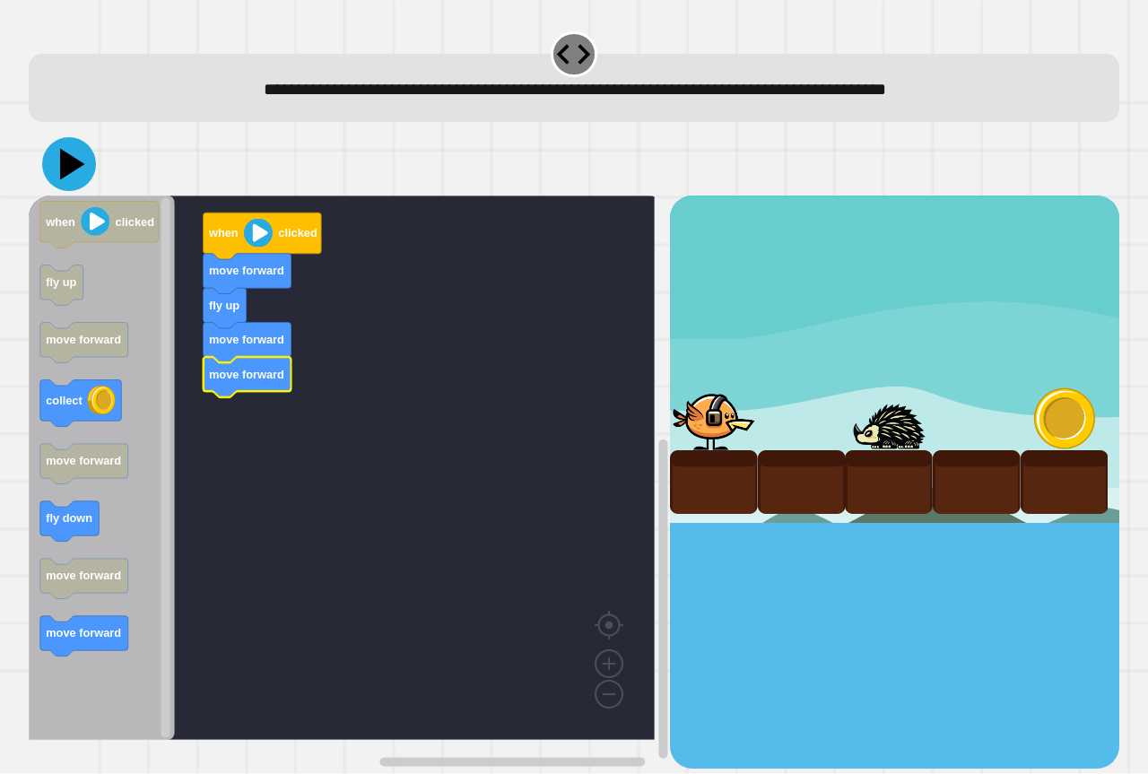
click at [74, 161] on icon at bounding box center [69, 164] width 54 height 54
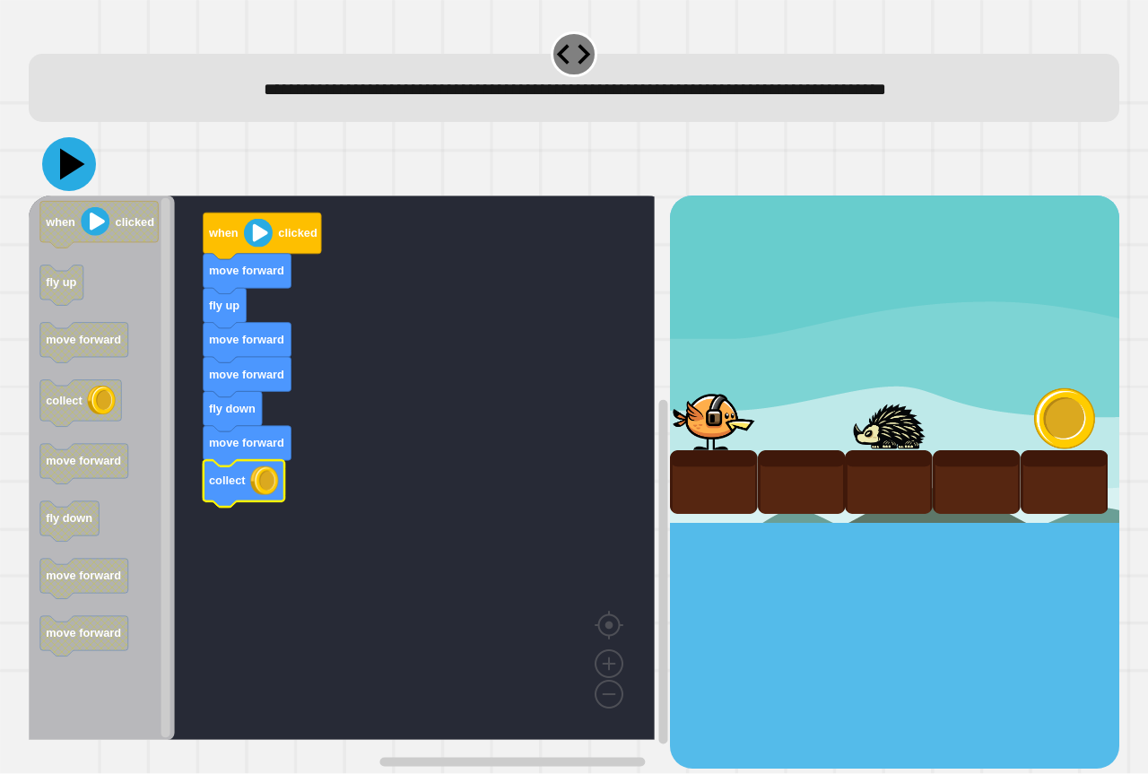
click at [64, 179] on icon at bounding box center [69, 164] width 54 height 54
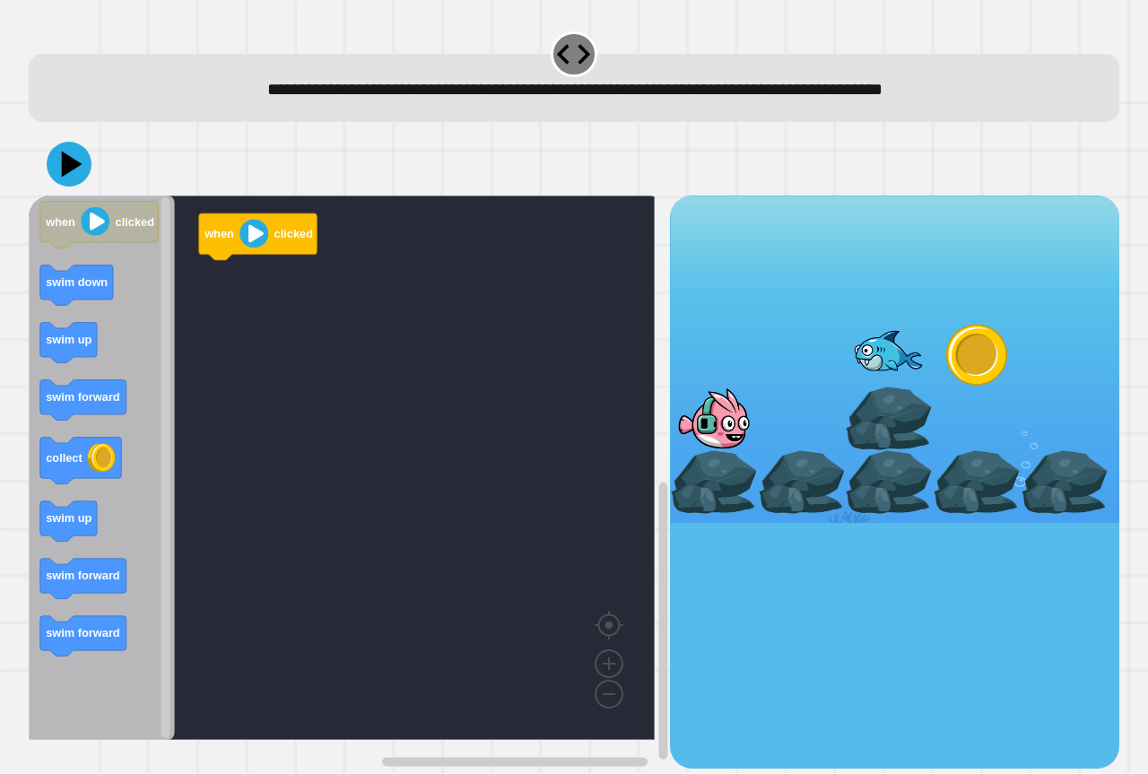
click at [96, 415] on icon "when clicked swim down swim up swim forward collect swim up swim forward swim f…" at bounding box center [102, 468] width 146 height 544
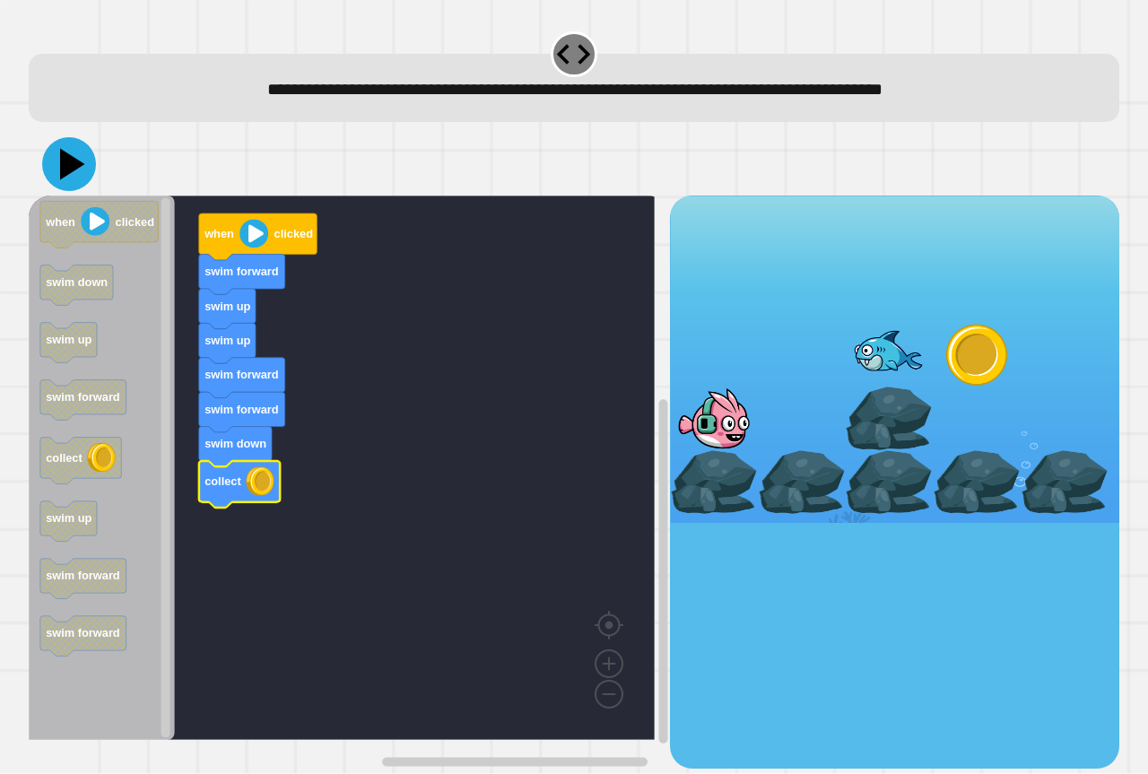
click at [82, 170] on icon at bounding box center [69, 164] width 54 height 54
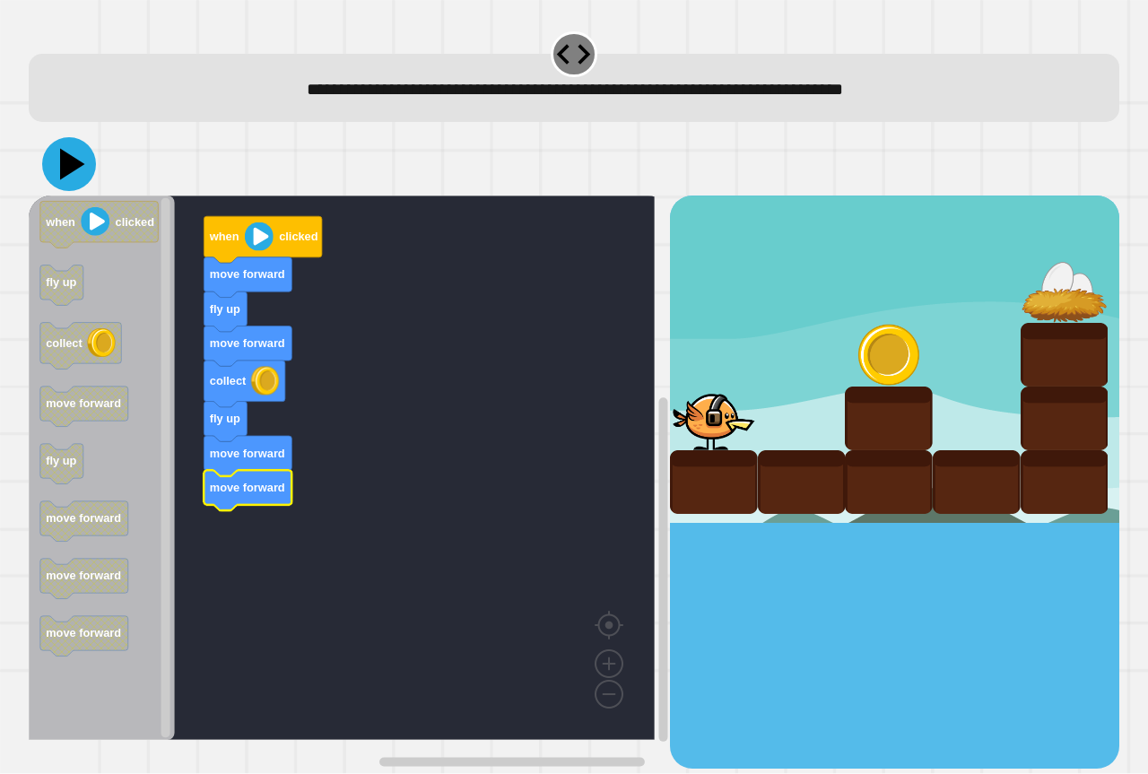
click at [76, 178] on icon at bounding box center [69, 164] width 54 height 54
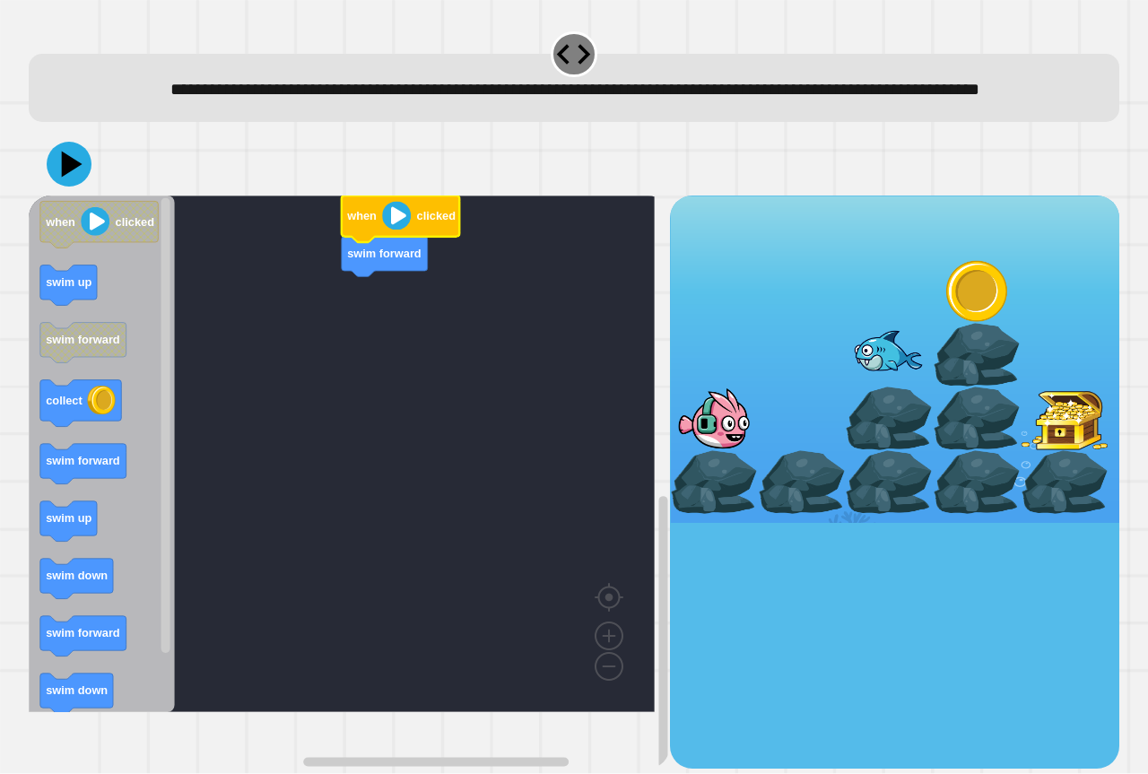
click at [356, 242] on icon "Blockly Workspace" at bounding box center [401, 219] width 118 height 47
click at [342, 318] on rect "Blockly Workspace" at bounding box center [342, 454] width 626 height 517
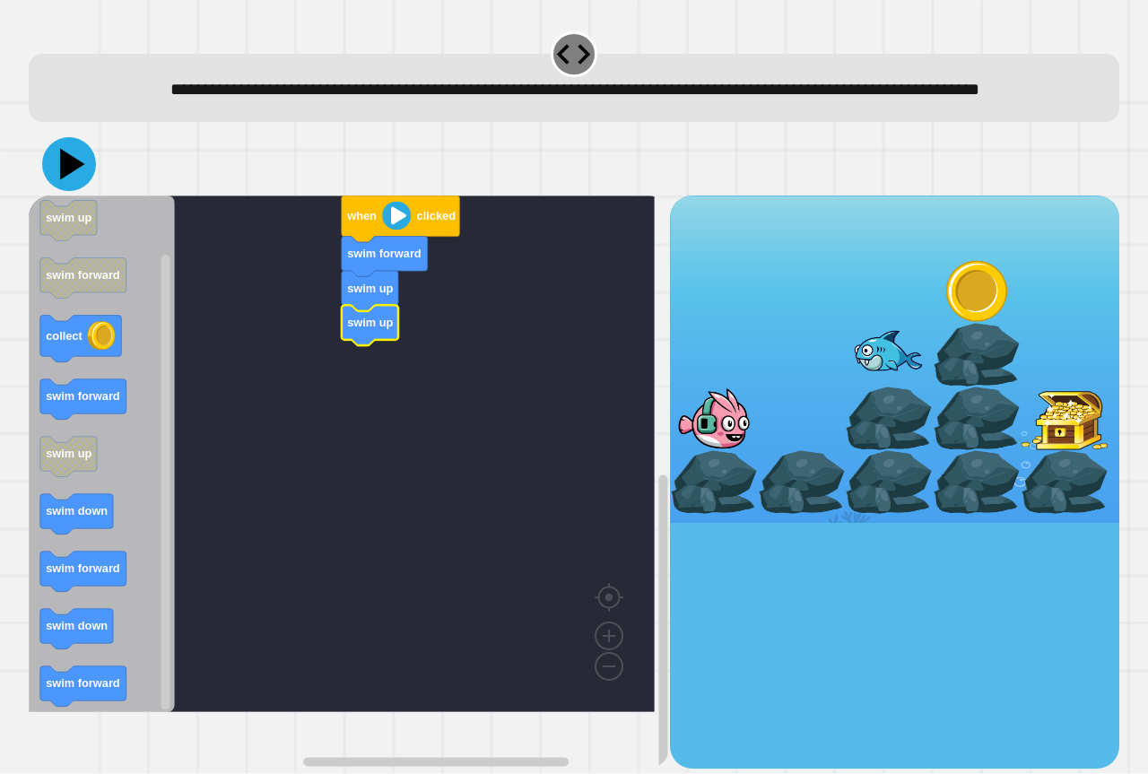
click at [82, 191] on icon at bounding box center [69, 164] width 54 height 54
click at [79, 189] on icon at bounding box center [69, 164] width 54 height 54
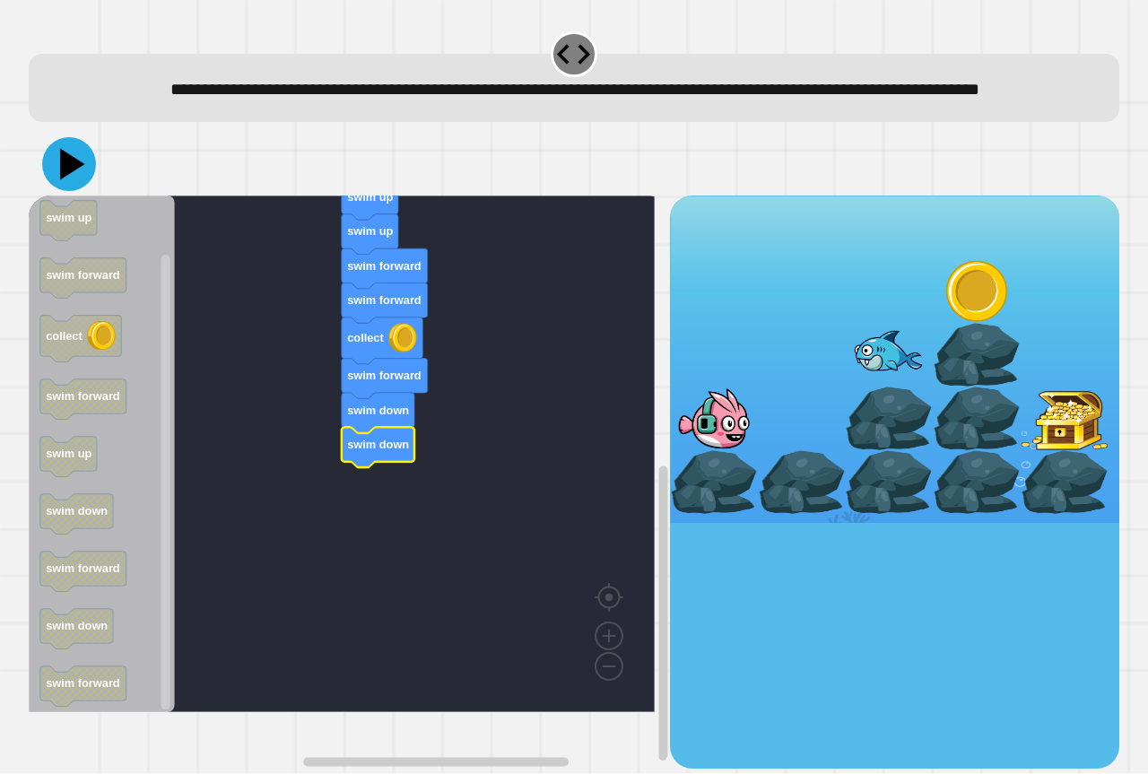
click at [64, 191] on button at bounding box center [69, 164] width 54 height 54
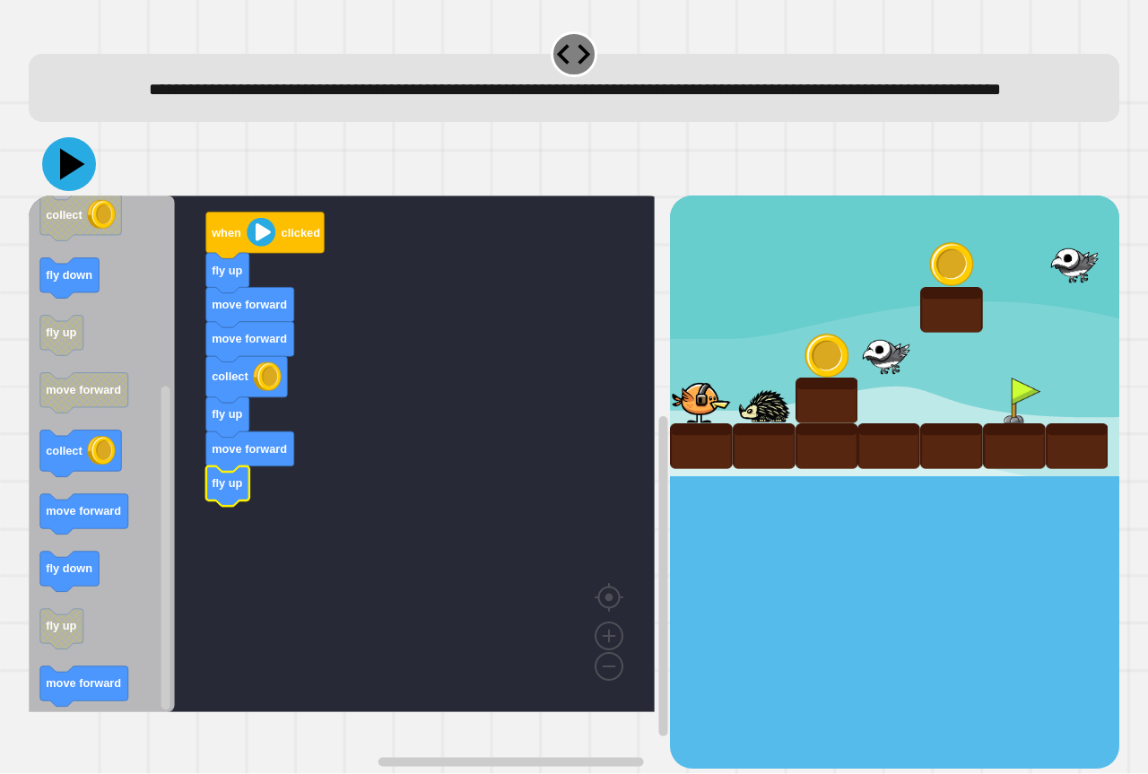
click at [72, 180] on icon at bounding box center [72, 164] width 25 height 31
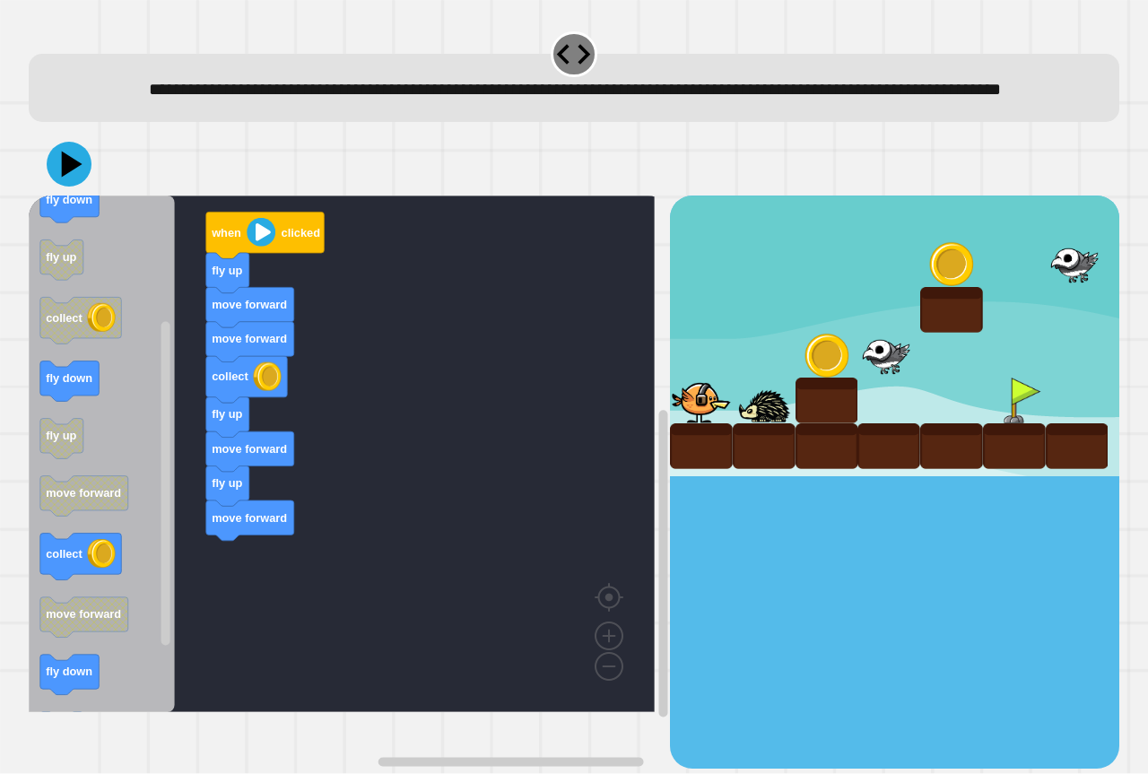
click at [251, 559] on div "when clicked fly up move forward move forward collect fly up move forward fly u…" at bounding box center [349, 482] width 641 height 572
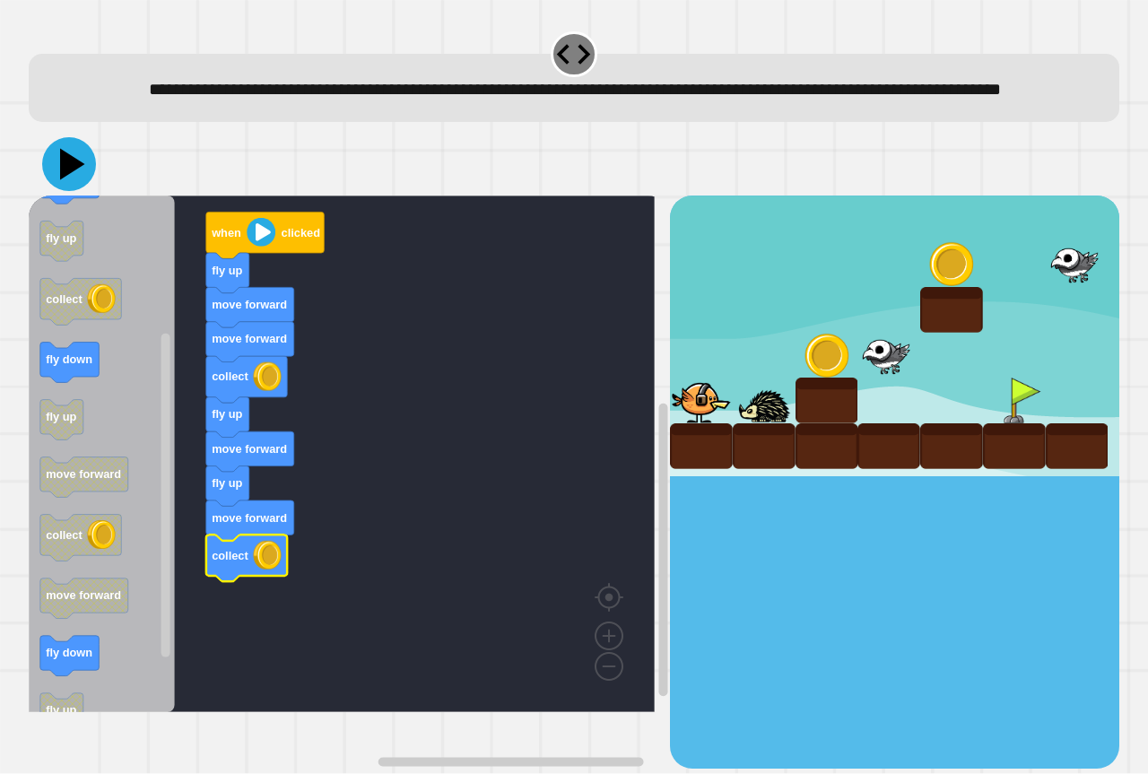
click at [76, 187] on icon at bounding box center [69, 164] width 54 height 54
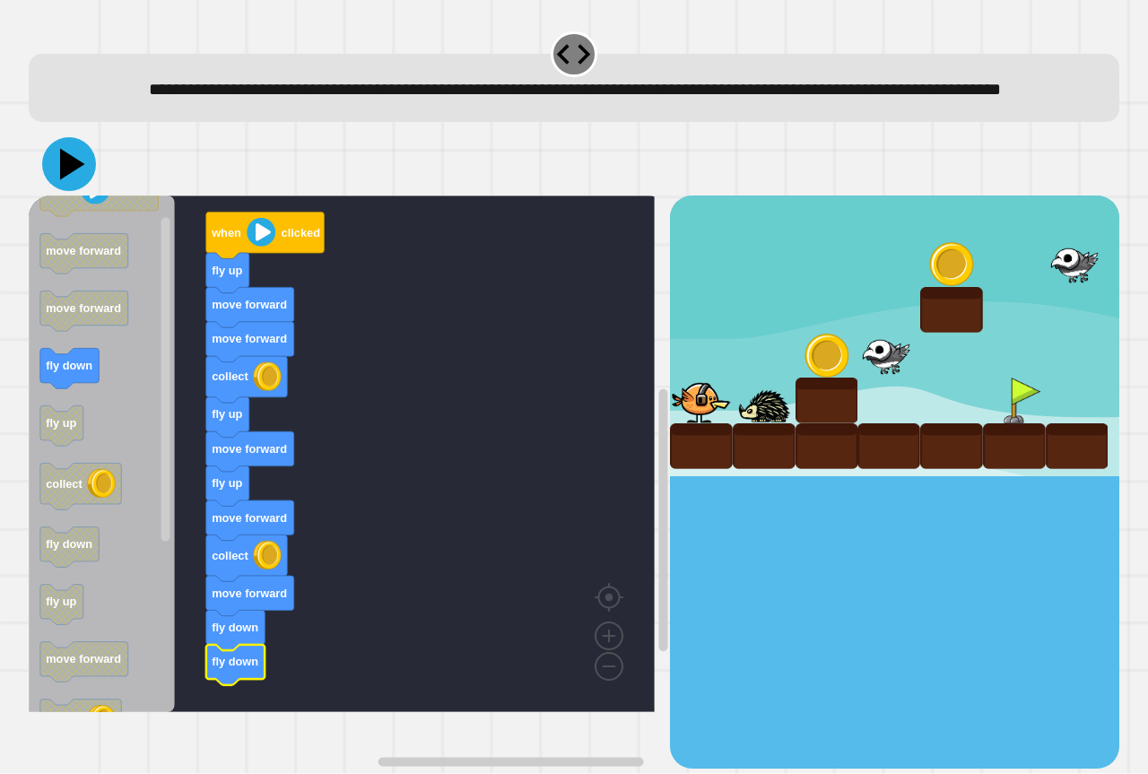
click at [69, 180] on icon at bounding box center [72, 164] width 25 height 31
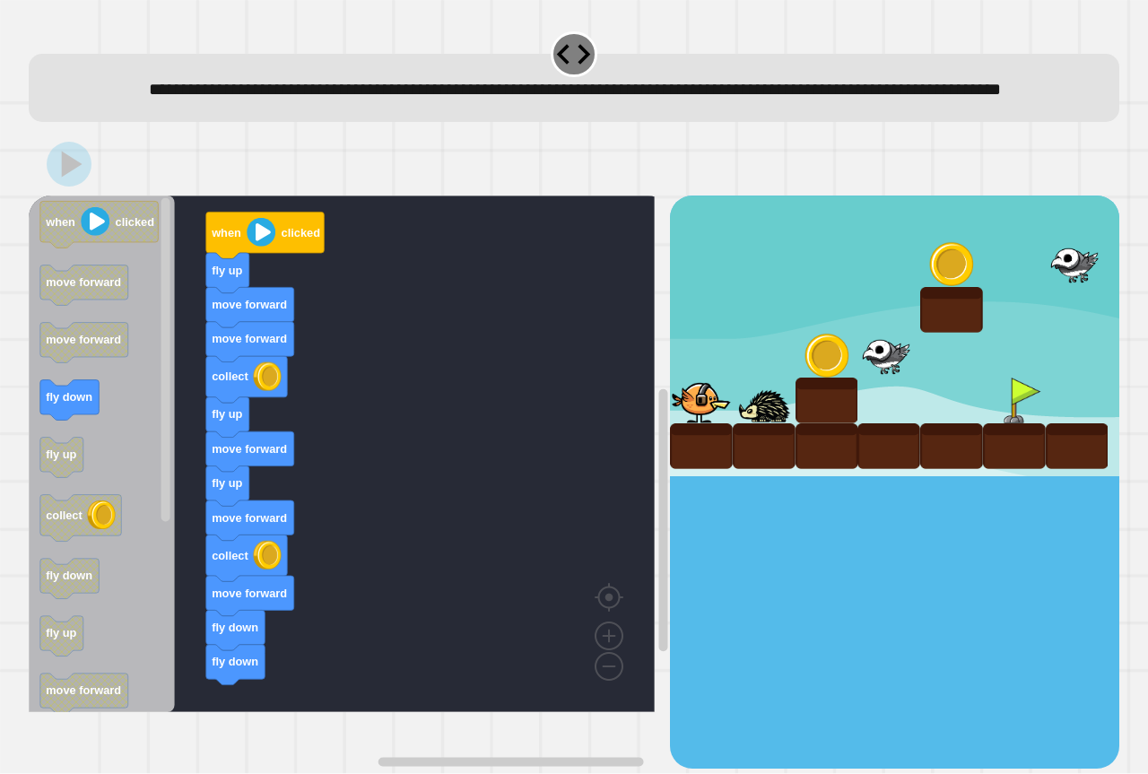
click at [193, 612] on div "when clicked fly up move forward move forward collect fly up move forward fly u…" at bounding box center [349, 482] width 641 height 572
click at [126, 583] on icon "when clicked move forward move forward fly down fly up collect fly down fly up …" at bounding box center [102, 454] width 146 height 517
click at [108, 509] on icon "when clicked move forward move forward fly down fly up collect fly down fly up …" at bounding box center [102, 454] width 146 height 517
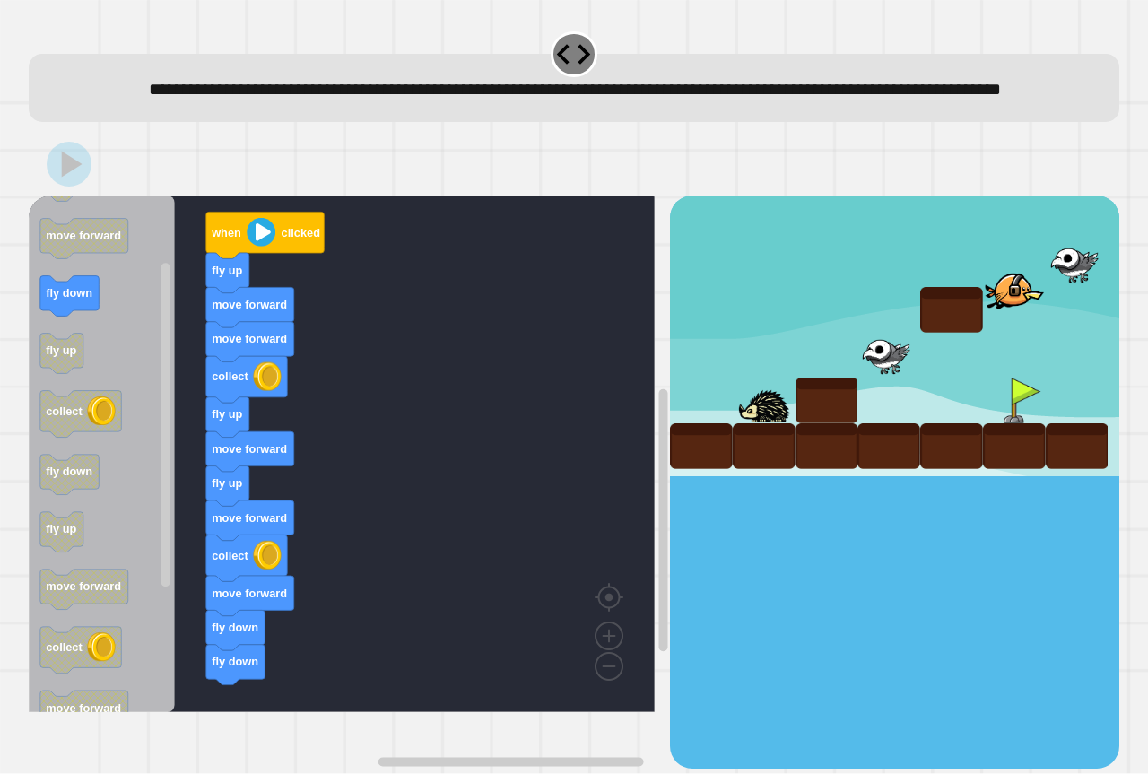
click at [93, 298] on g "fly down" at bounding box center [69, 296] width 59 height 40
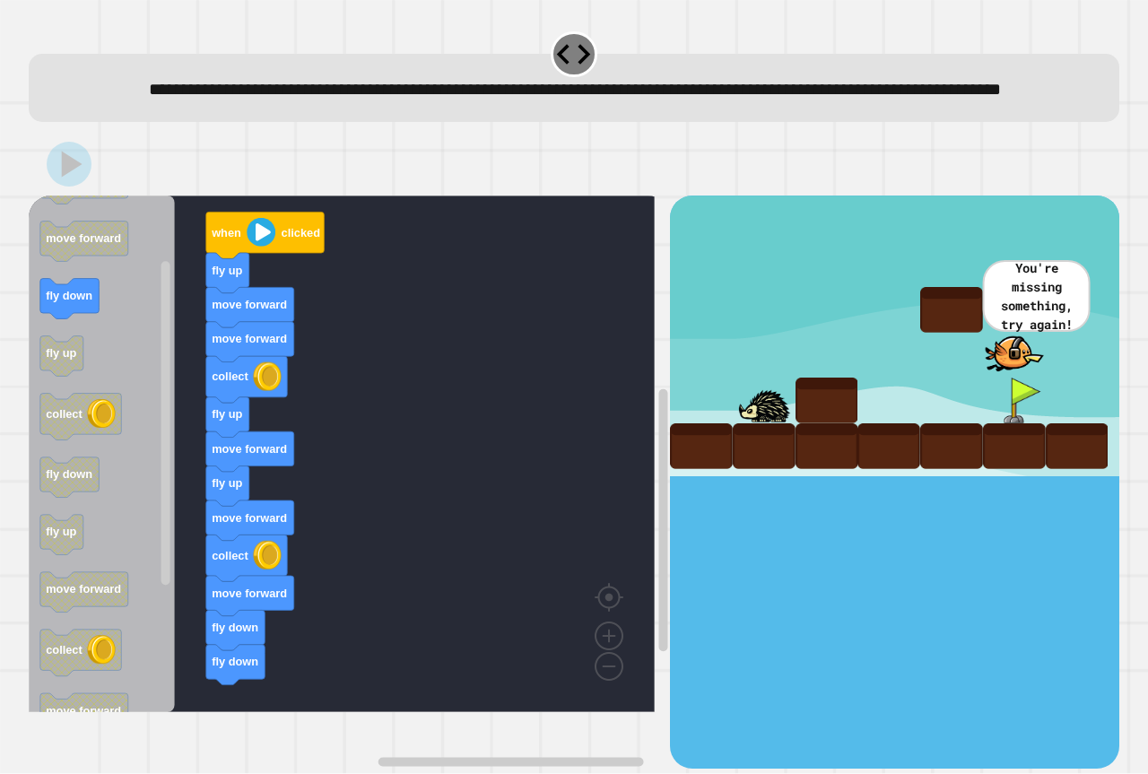
click at [89, 319] on icon "Blockly Workspace" at bounding box center [69, 299] width 59 height 40
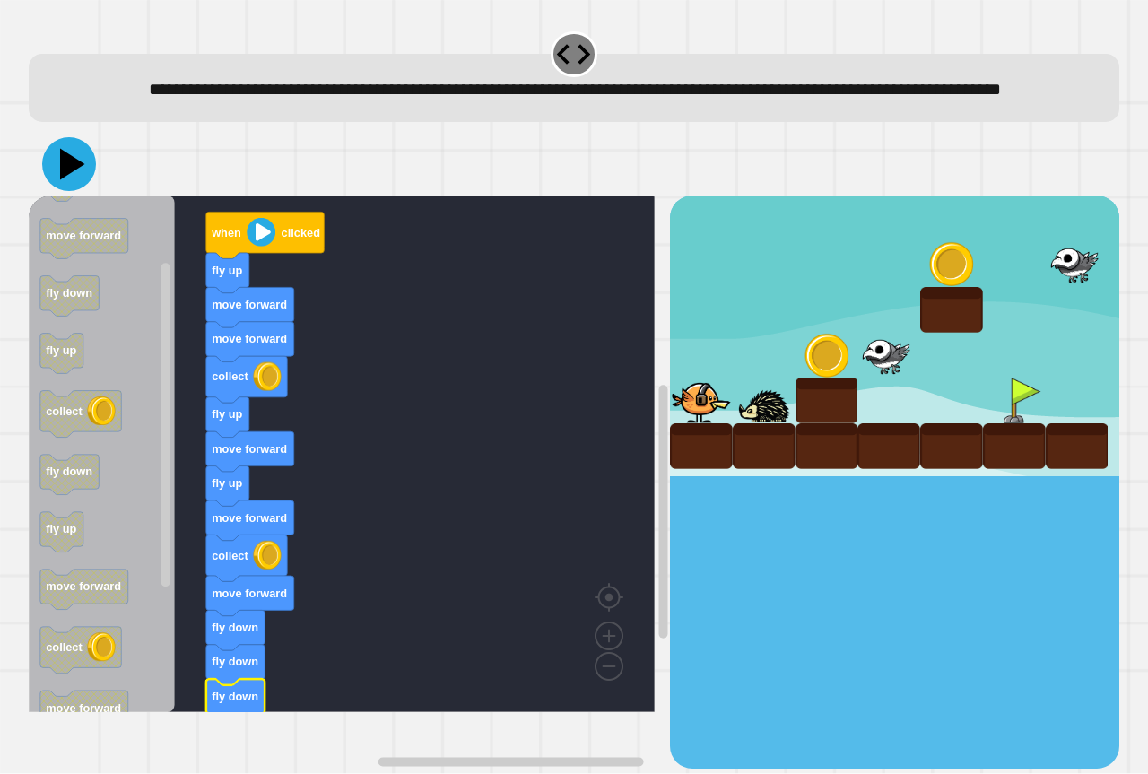
click at [74, 191] on icon at bounding box center [69, 164] width 54 height 54
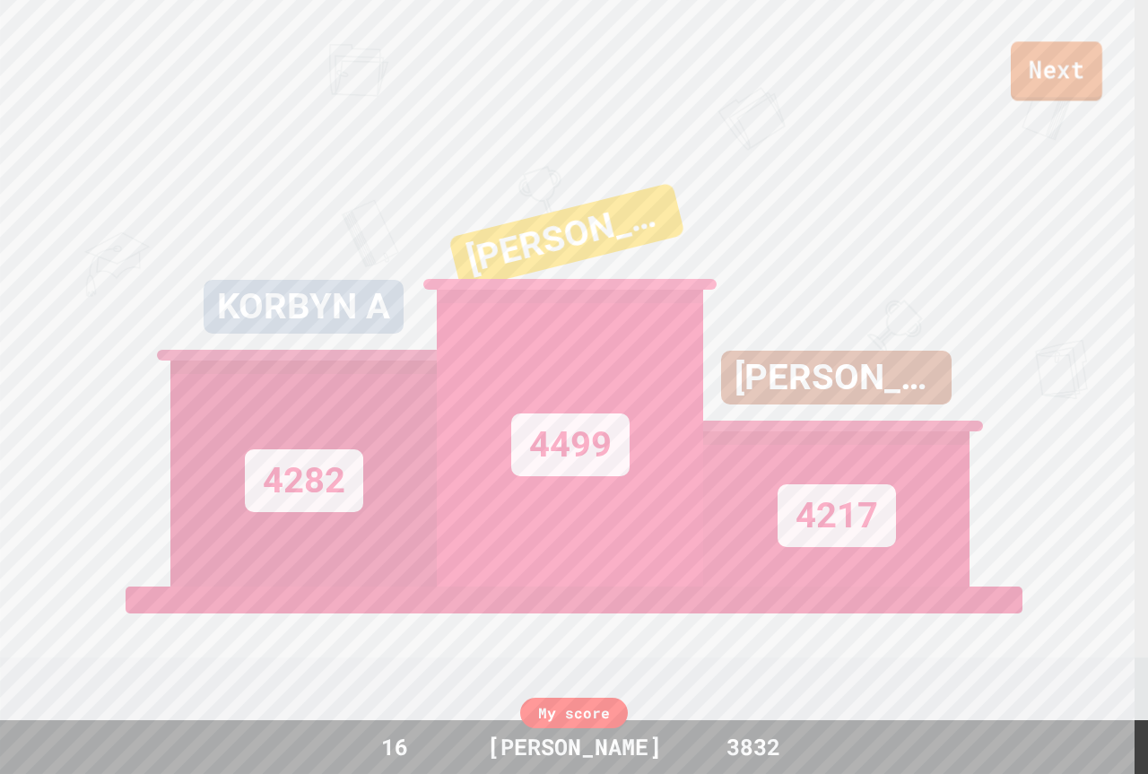
click at [1086, 77] on link "Next" at bounding box center [1056, 70] width 91 height 59
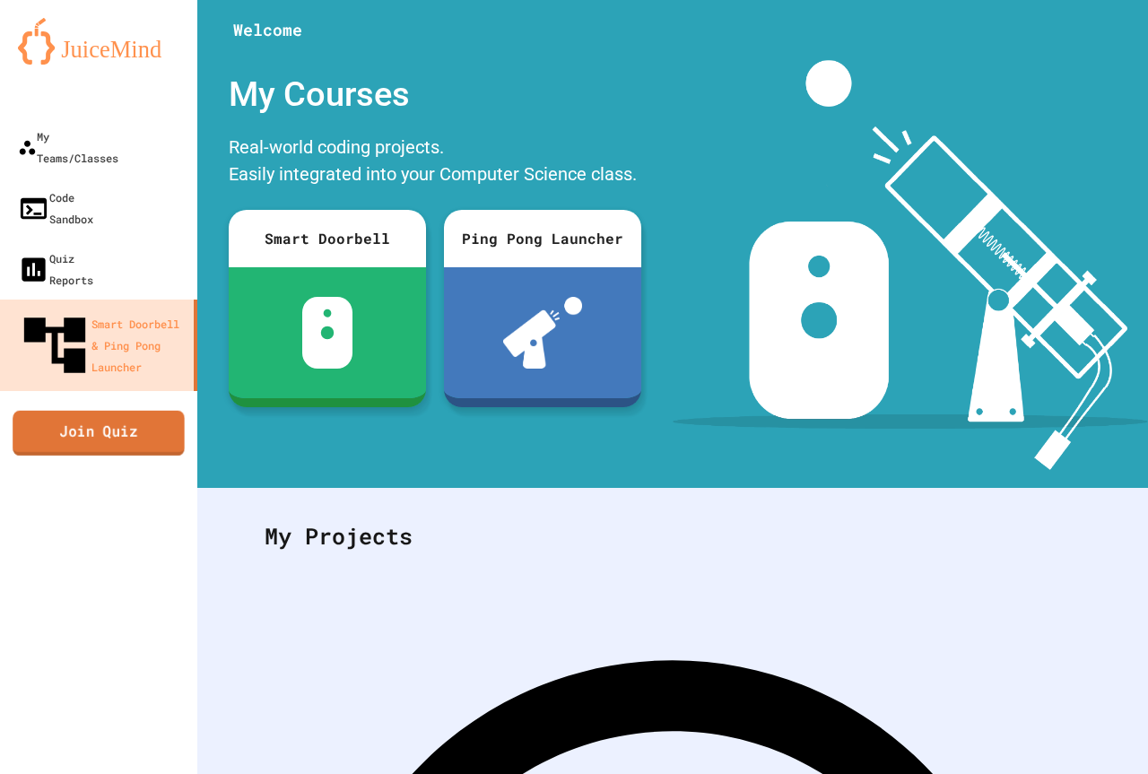
click at [90, 410] on link "Join Quiz" at bounding box center [99, 432] width 172 height 45
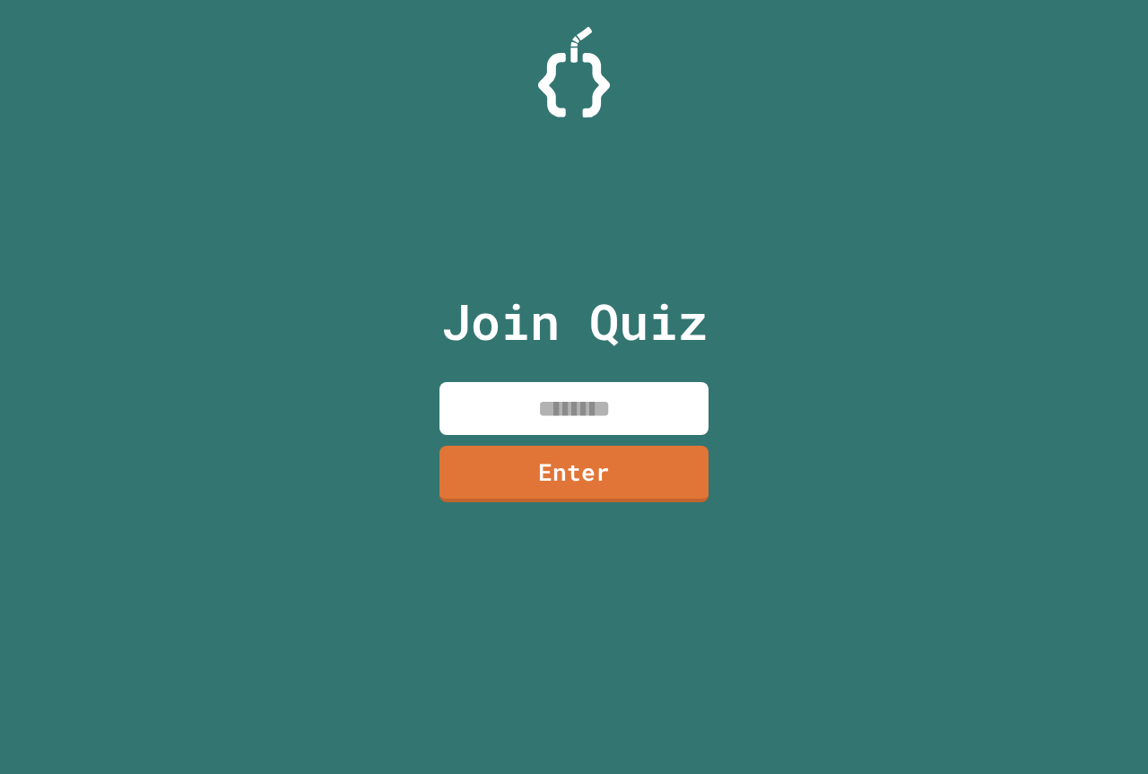
click at [625, 405] on input at bounding box center [574, 408] width 269 height 53
drag, startPoint x: 526, startPoint y: 525, endPoint x: 515, endPoint y: 513, distance: 15.9
click at [518, 517] on div "Join Quiz ******** Enter" at bounding box center [574, 387] width 302 height 684
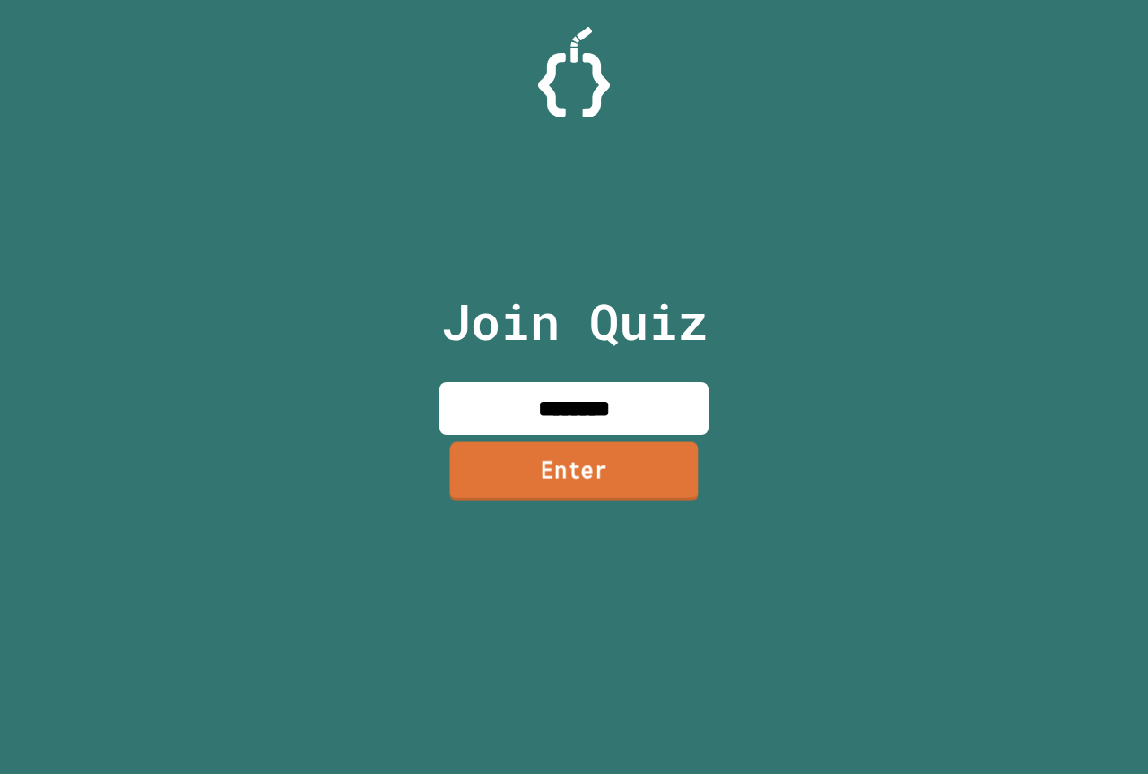
click at [502, 494] on link "Enter" at bounding box center [574, 470] width 248 height 59
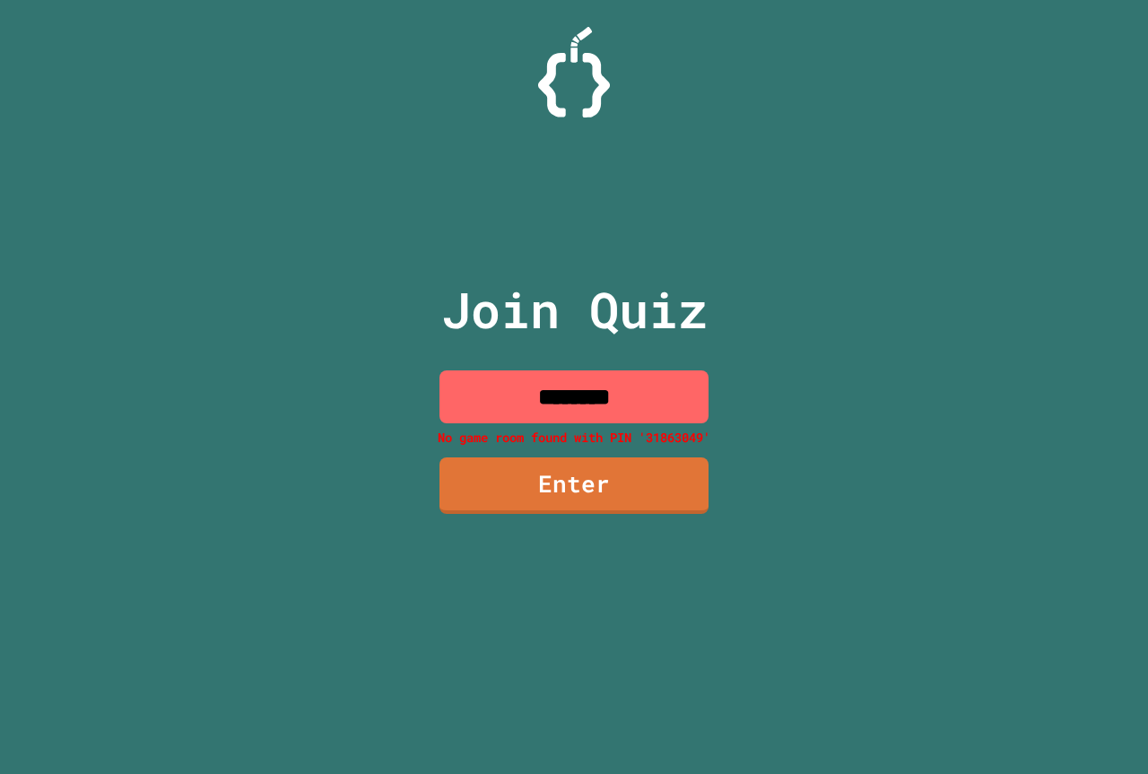
click at [640, 396] on input "********" at bounding box center [574, 396] width 269 height 53
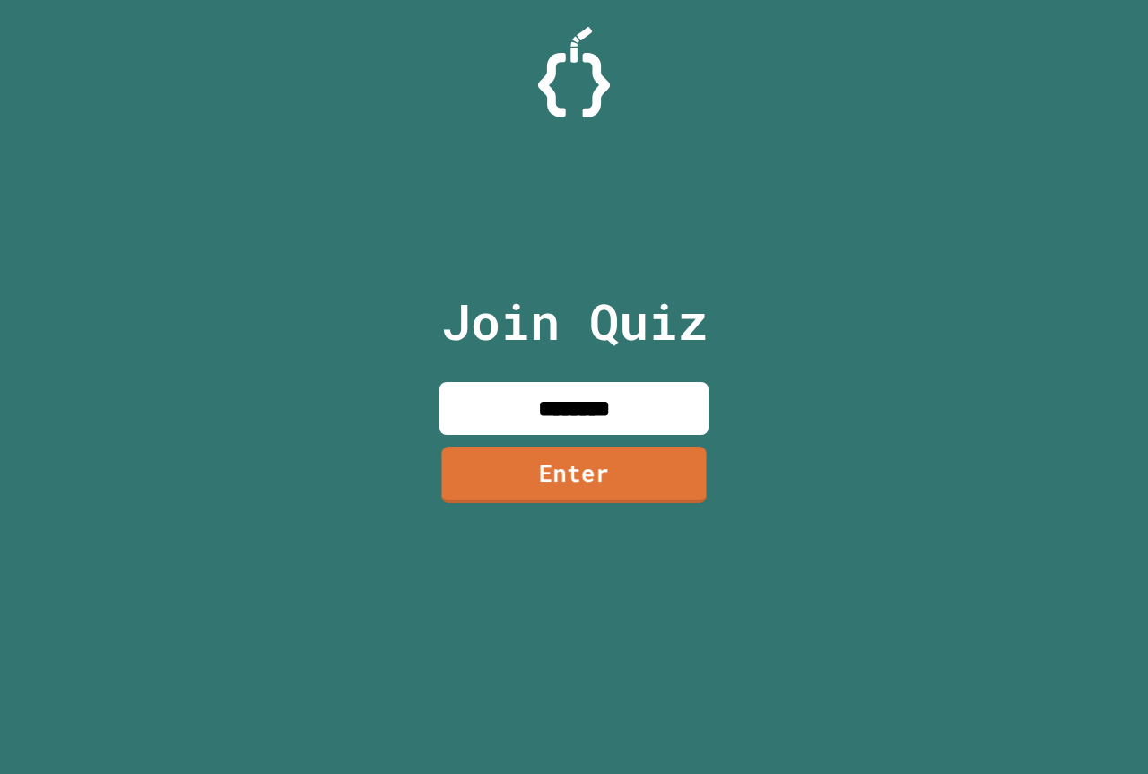
type input "********"
drag, startPoint x: 482, startPoint y: 517, endPoint x: 481, endPoint y: 501, distance: 16.2
click at [482, 512] on div "Join Quiz ******** Enter" at bounding box center [574, 387] width 302 height 684
click at [479, 486] on link "Enter" at bounding box center [574, 471] width 269 height 59
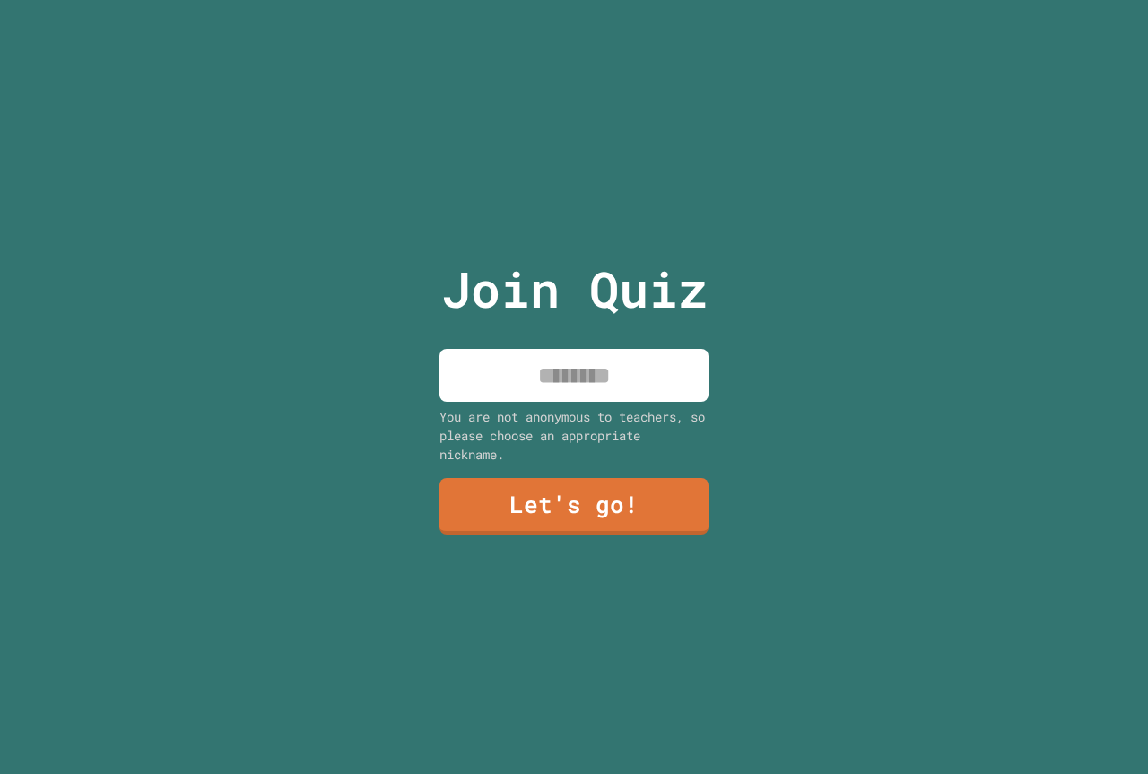
click at [536, 376] on input at bounding box center [574, 375] width 269 height 53
click at [633, 367] on input "**********" at bounding box center [574, 375] width 269 height 53
type input "**********"
click at [618, 489] on link "Let's go!" at bounding box center [574, 504] width 268 height 59
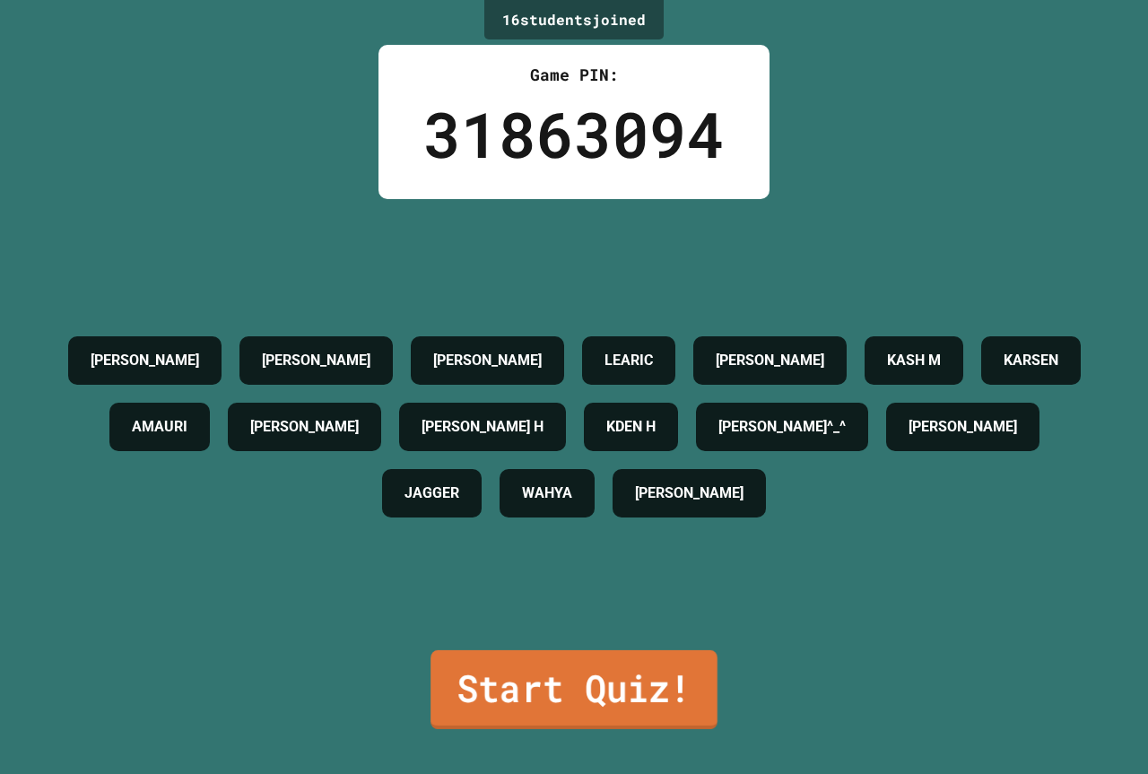
click at [659, 658] on link "Start Quiz!" at bounding box center [574, 689] width 287 height 79
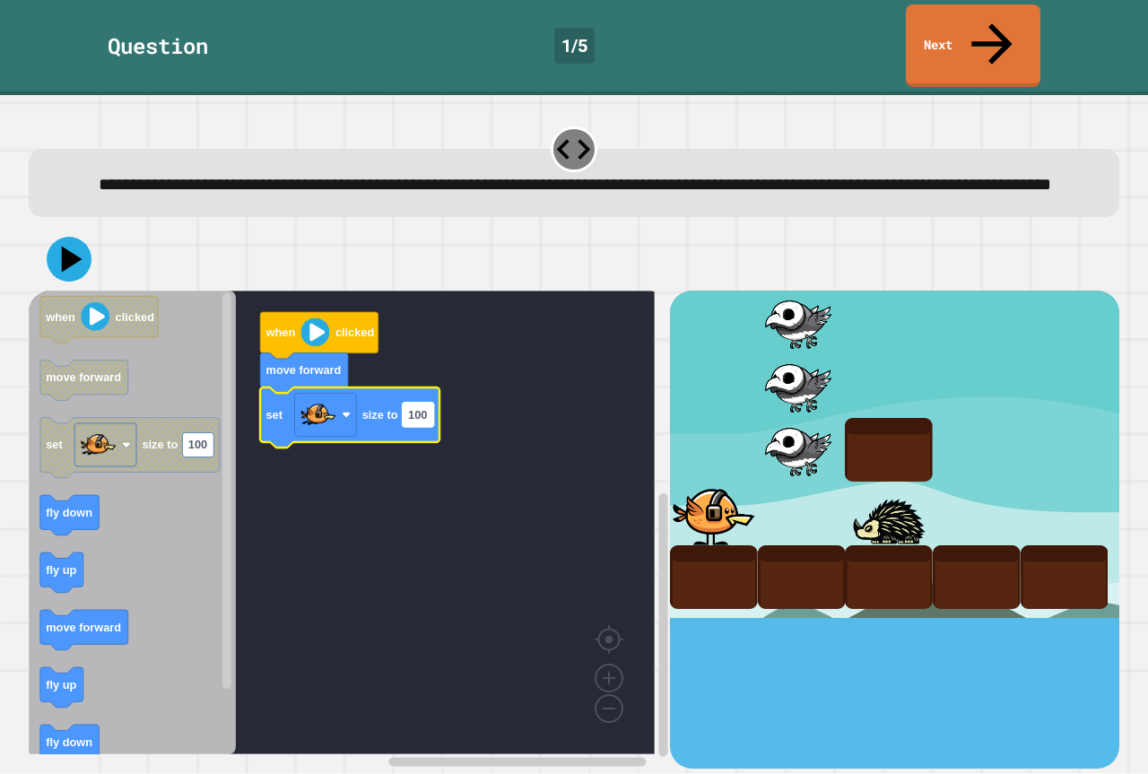
click at [412, 408] on text "100" at bounding box center [417, 414] width 19 height 13
type input "**********"
click at [428, 417] on icon "Blockly Workspace" at bounding box center [353, 418] width 186 height 60
click at [428, 417] on icon "Blockly Workspace" at bounding box center [349, 418] width 179 height 60
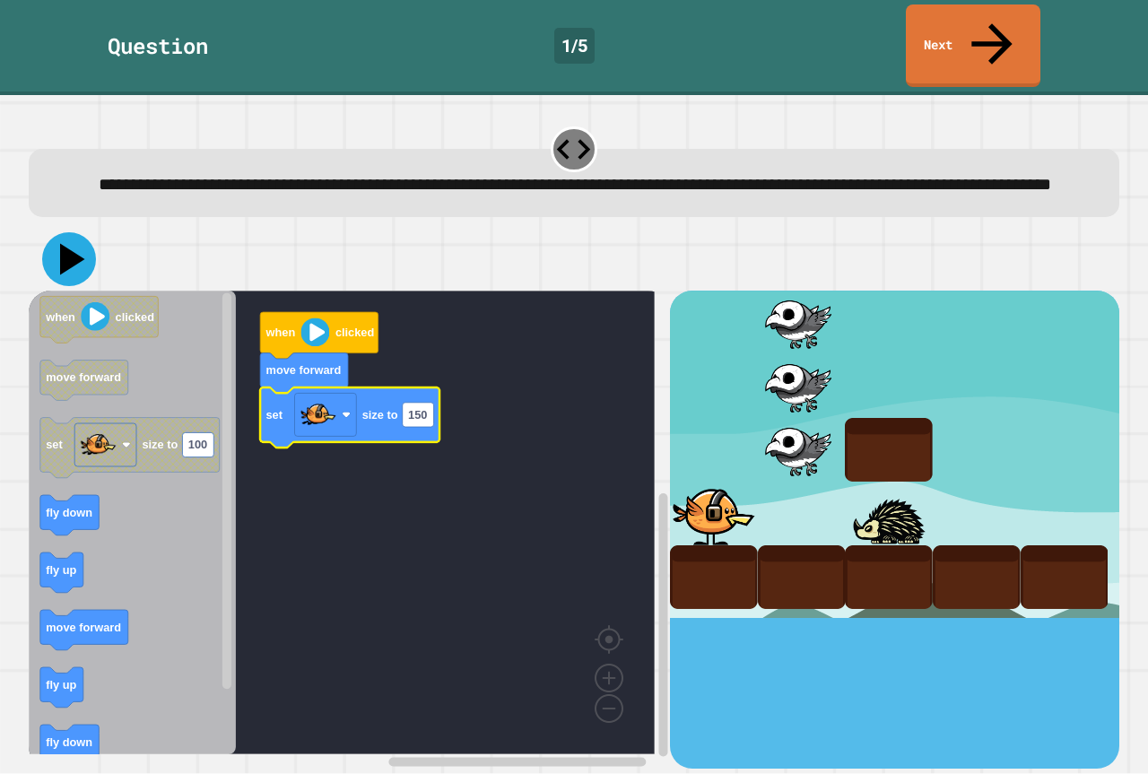
click at [67, 244] on icon at bounding box center [72, 259] width 25 height 31
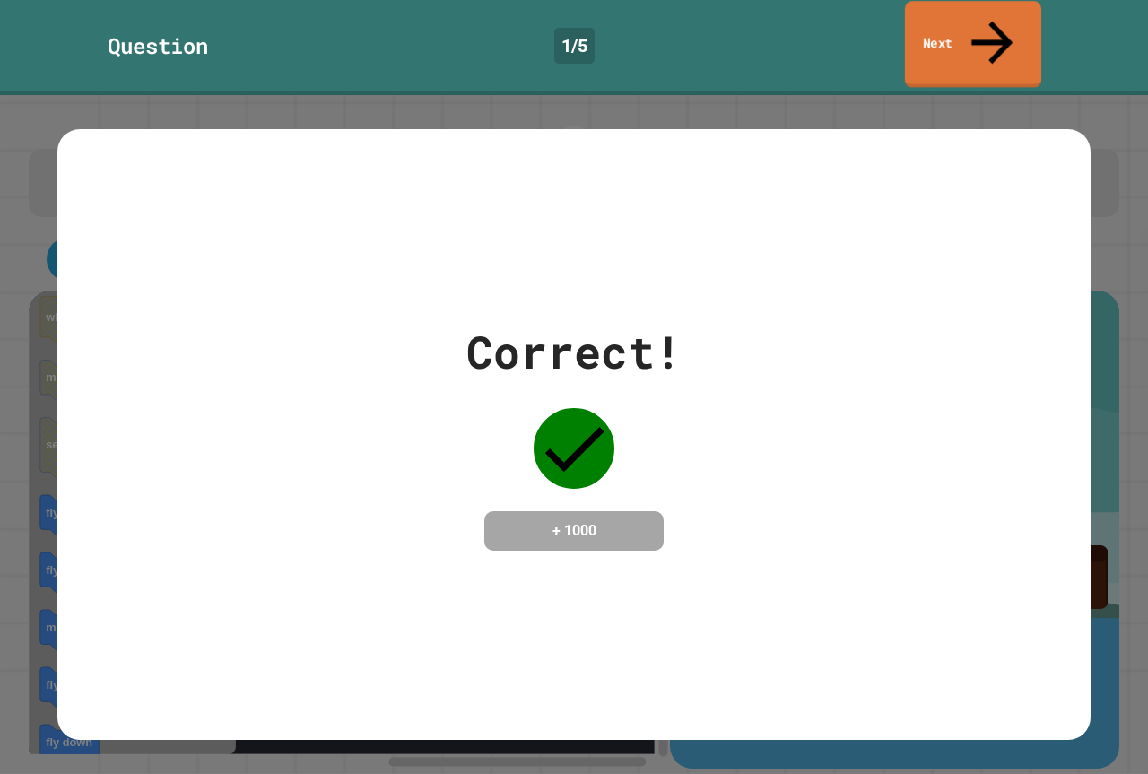
click at [908, 18] on link "Next" at bounding box center [973, 44] width 136 height 87
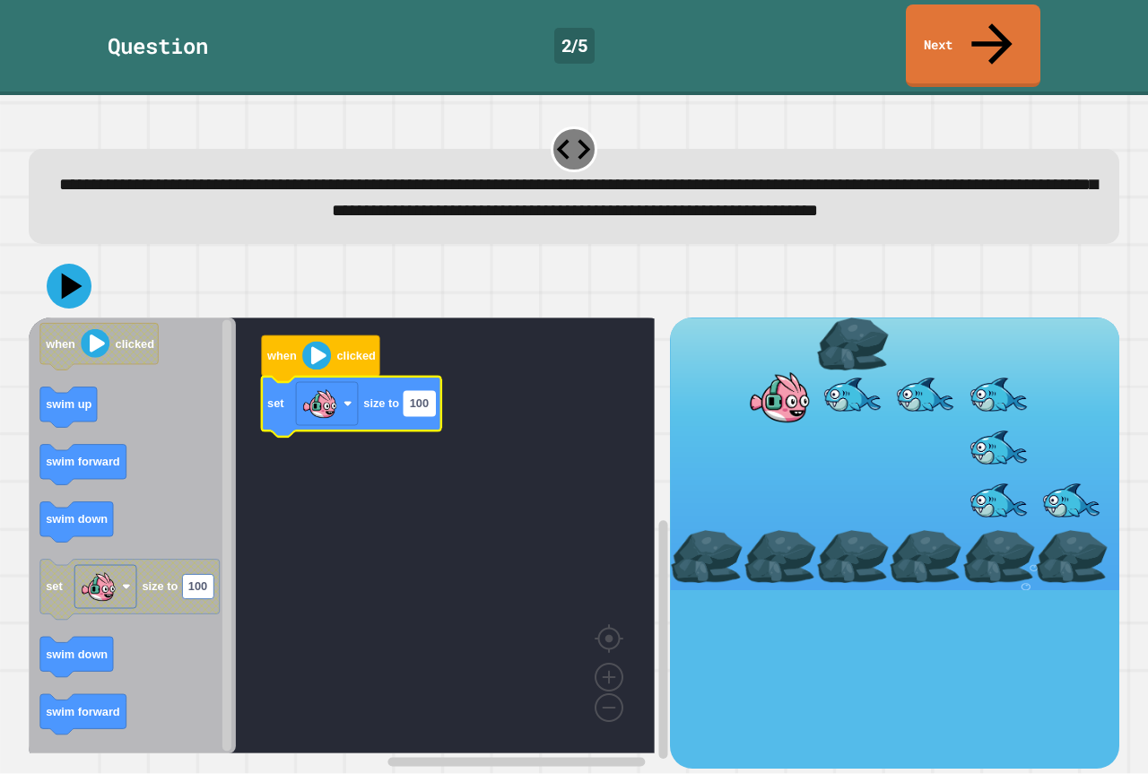
click at [417, 397] on text "100" at bounding box center [419, 403] width 19 height 13
type input "**********"
click at [61, 268] on icon at bounding box center [69, 286] width 54 height 54
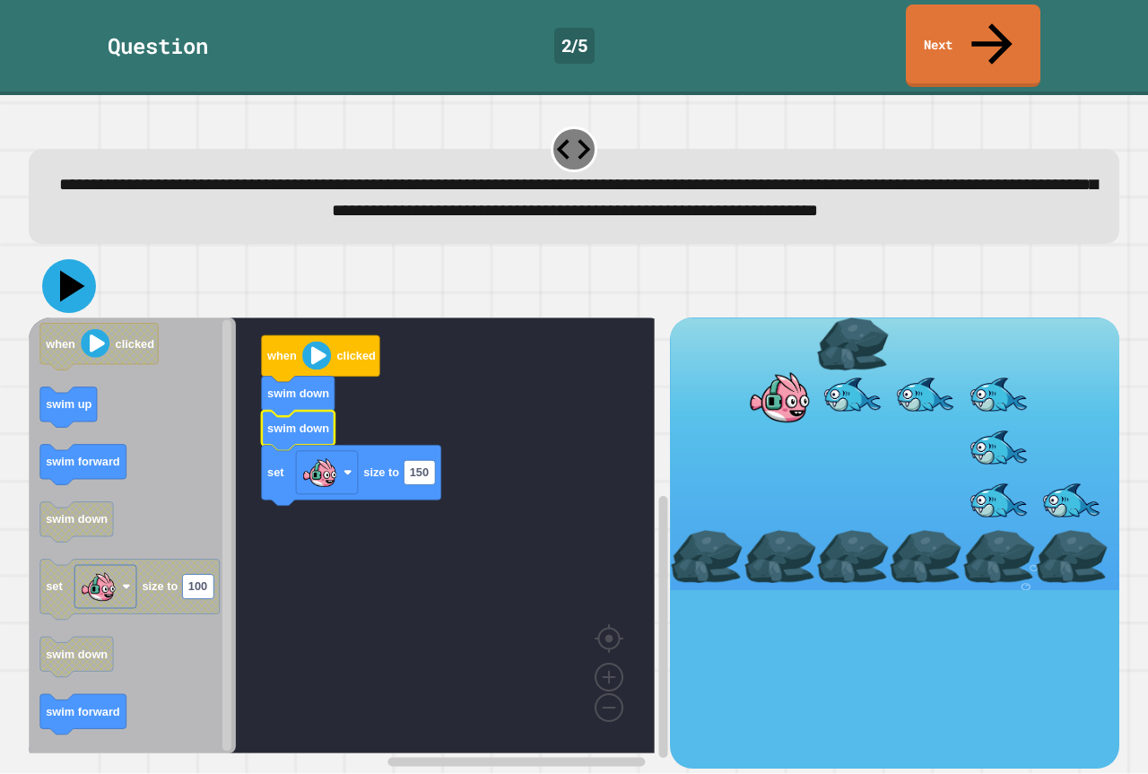
click at [85, 285] on icon at bounding box center [69, 286] width 54 height 54
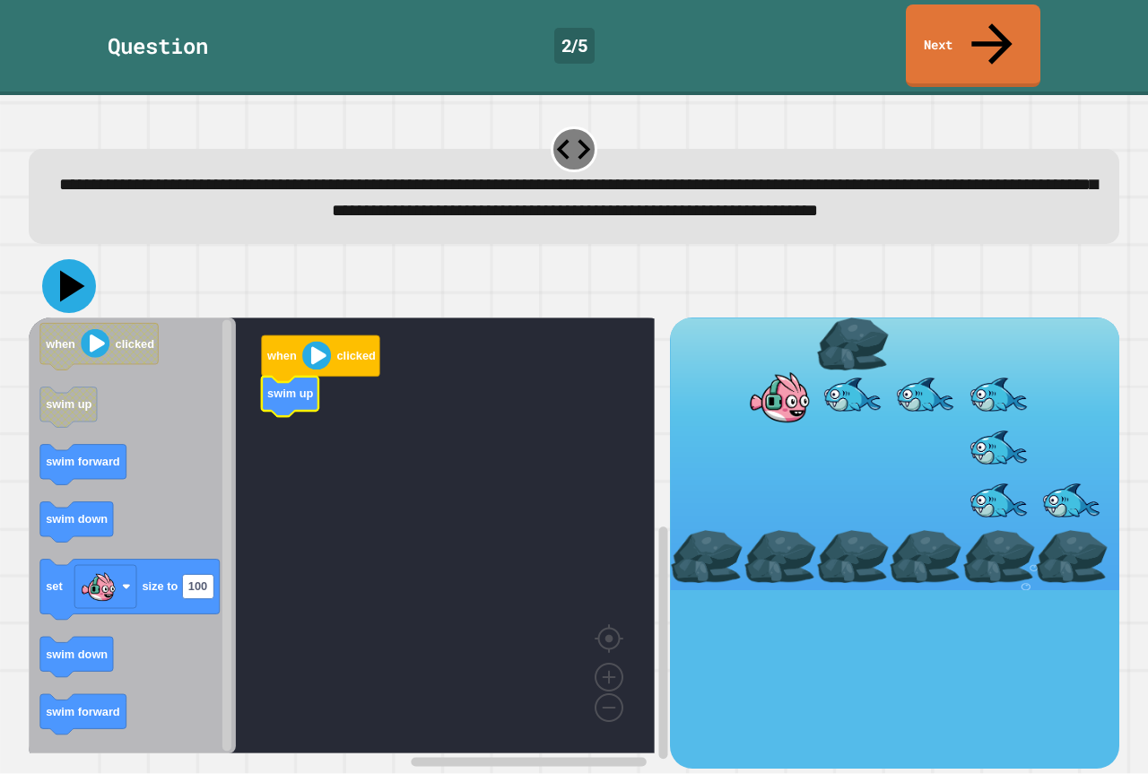
click at [61, 259] on icon at bounding box center [69, 286] width 54 height 54
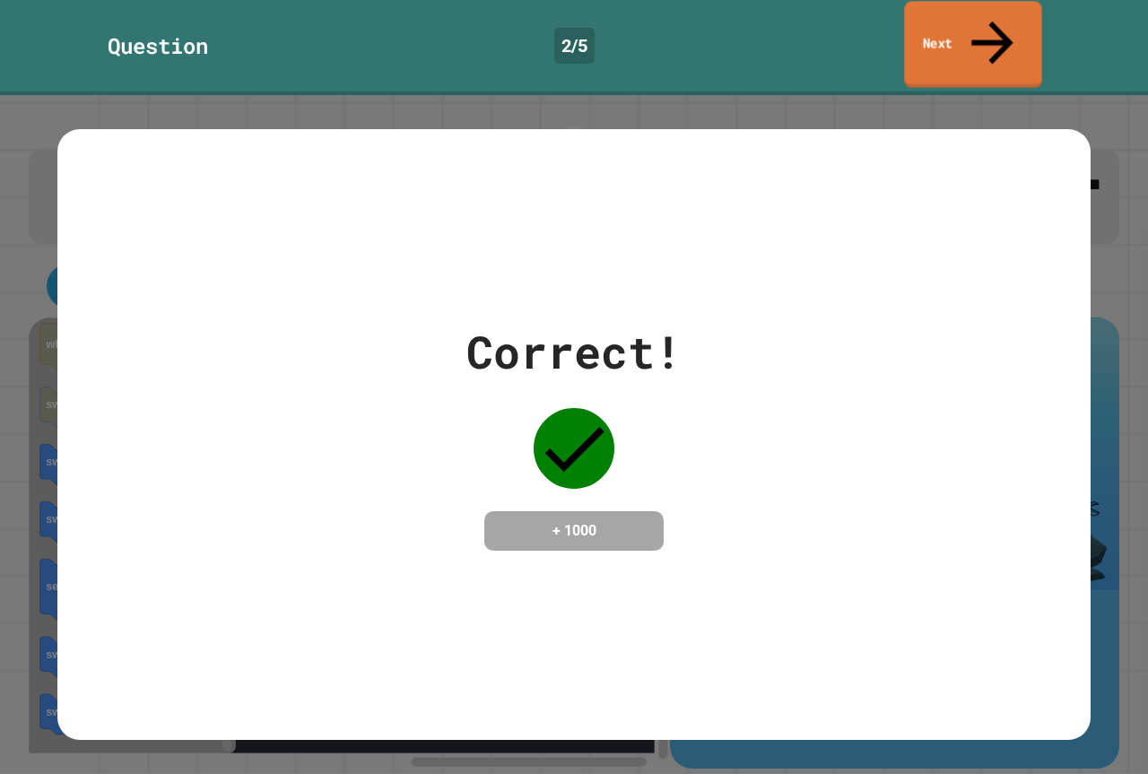
click at [938, 22] on link "Next" at bounding box center [972, 44] width 137 height 87
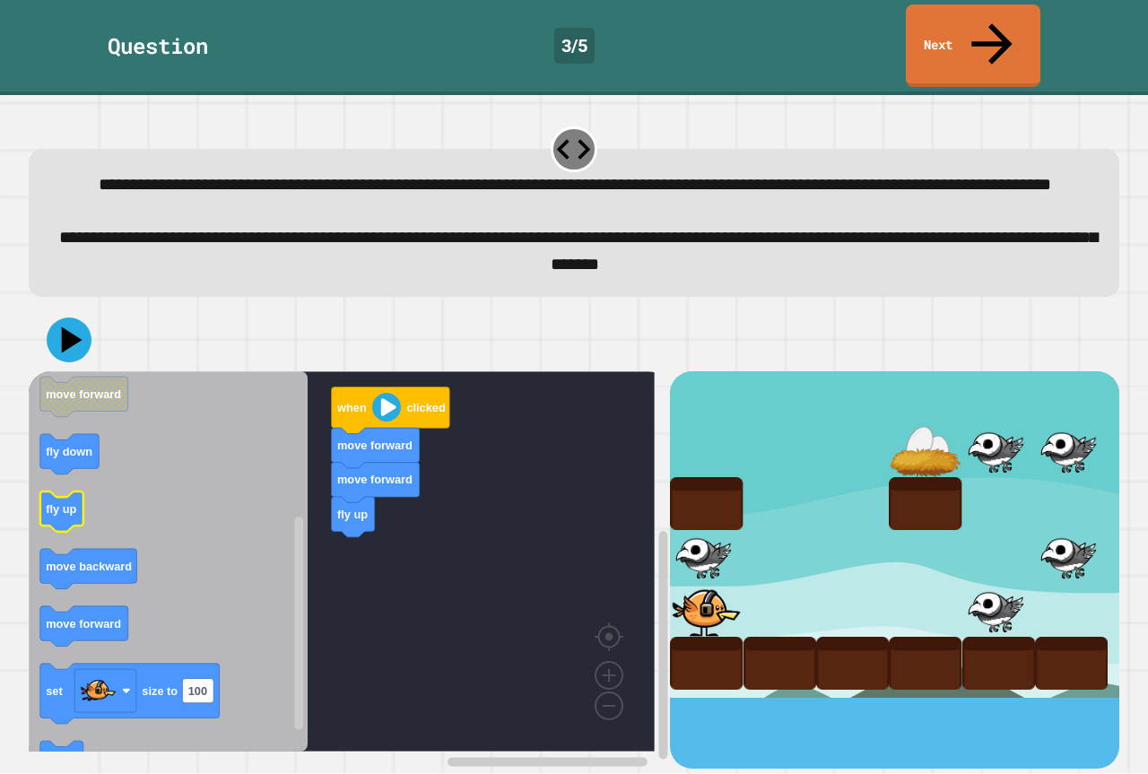
click at [97, 498] on icon "Blockly Workspace" at bounding box center [168, 561] width 279 height 380
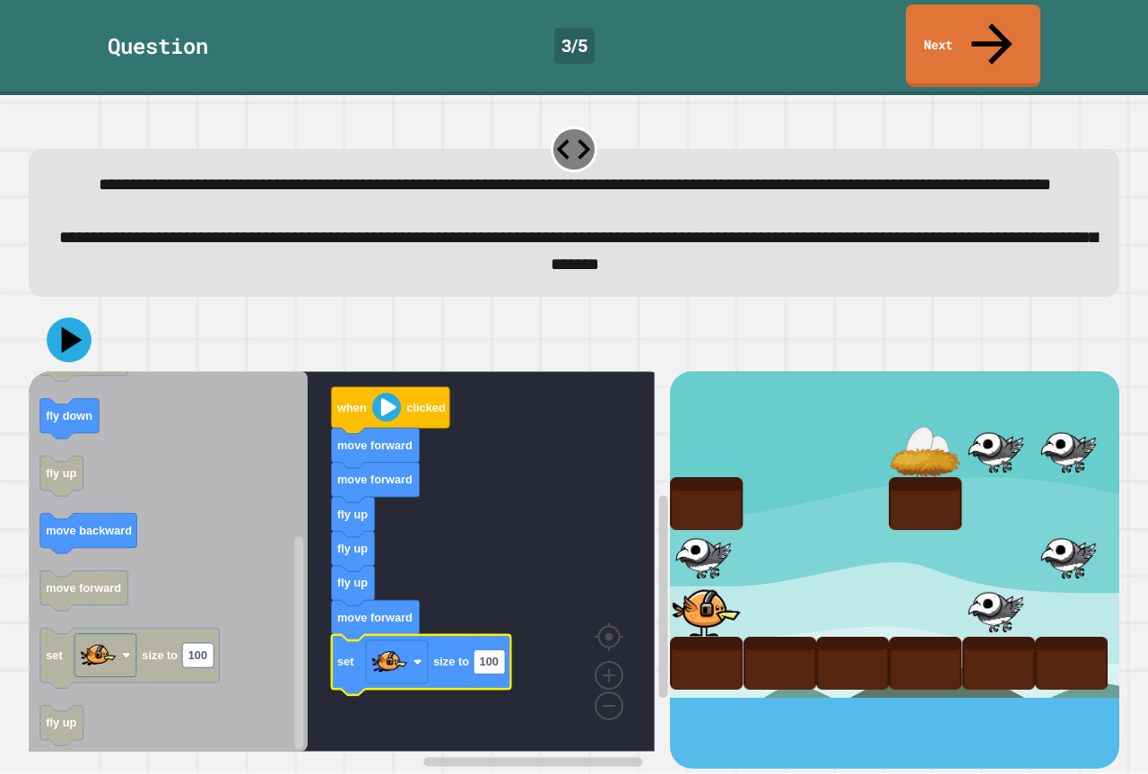
click at [477, 664] on rect "Blockly Workspace" at bounding box center [489, 661] width 31 height 24
type input "*"
type input "***"
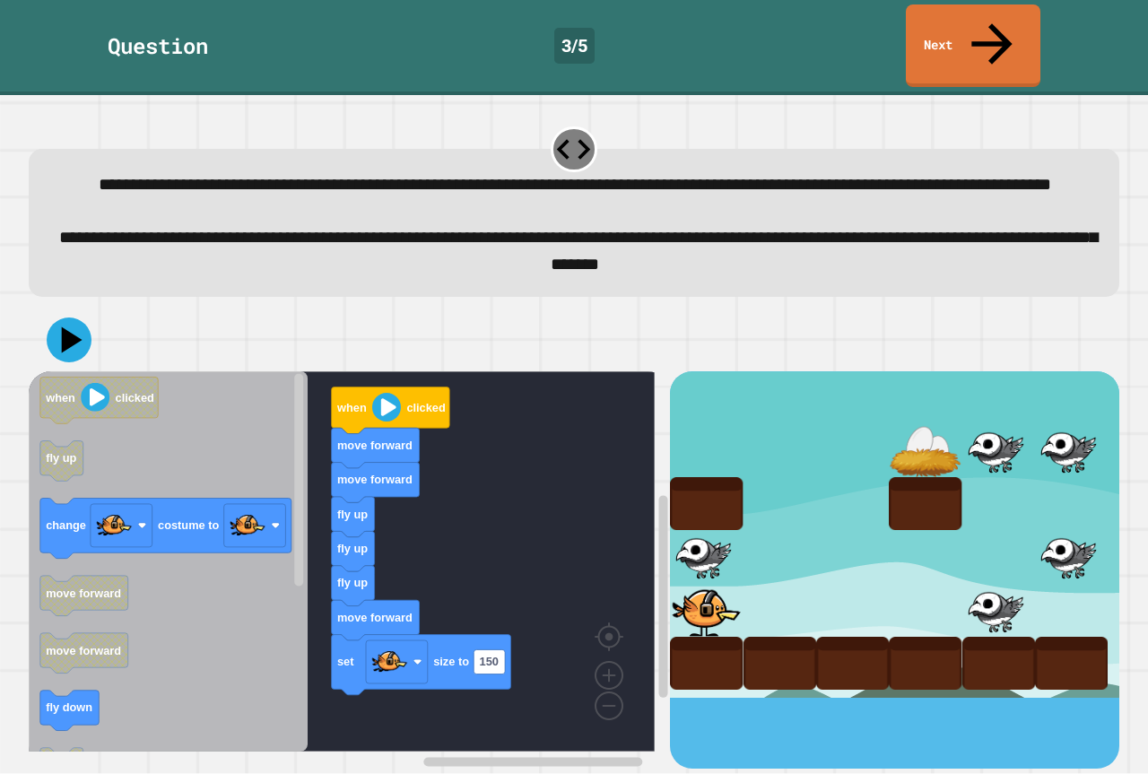
click at [344, 684] on div "when clicked move forward move forward fly up fly up fly up move forward set si…" at bounding box center [349, 569] width 641 height 397
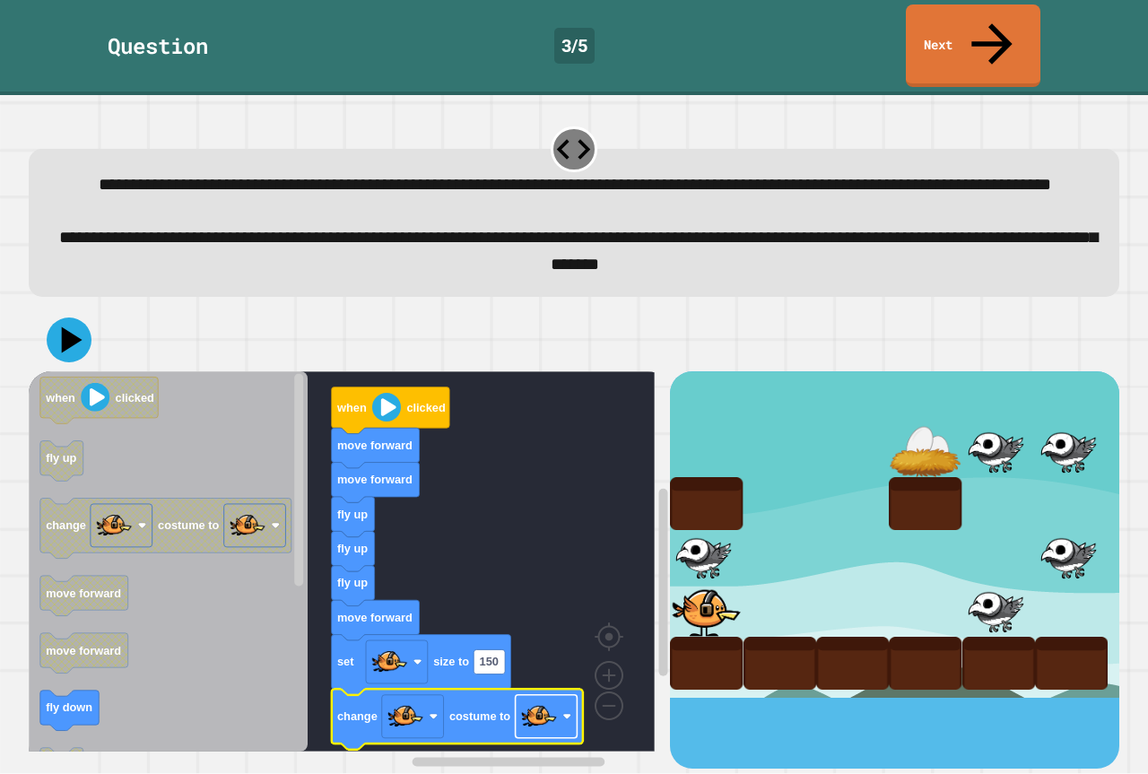
click at [524, 719] on image "Blockly Workspace" at bounding box center [539, 717] width 36 height 36
click at [65, 342] on icon at bounding box center [69, 340] width 54 height 54
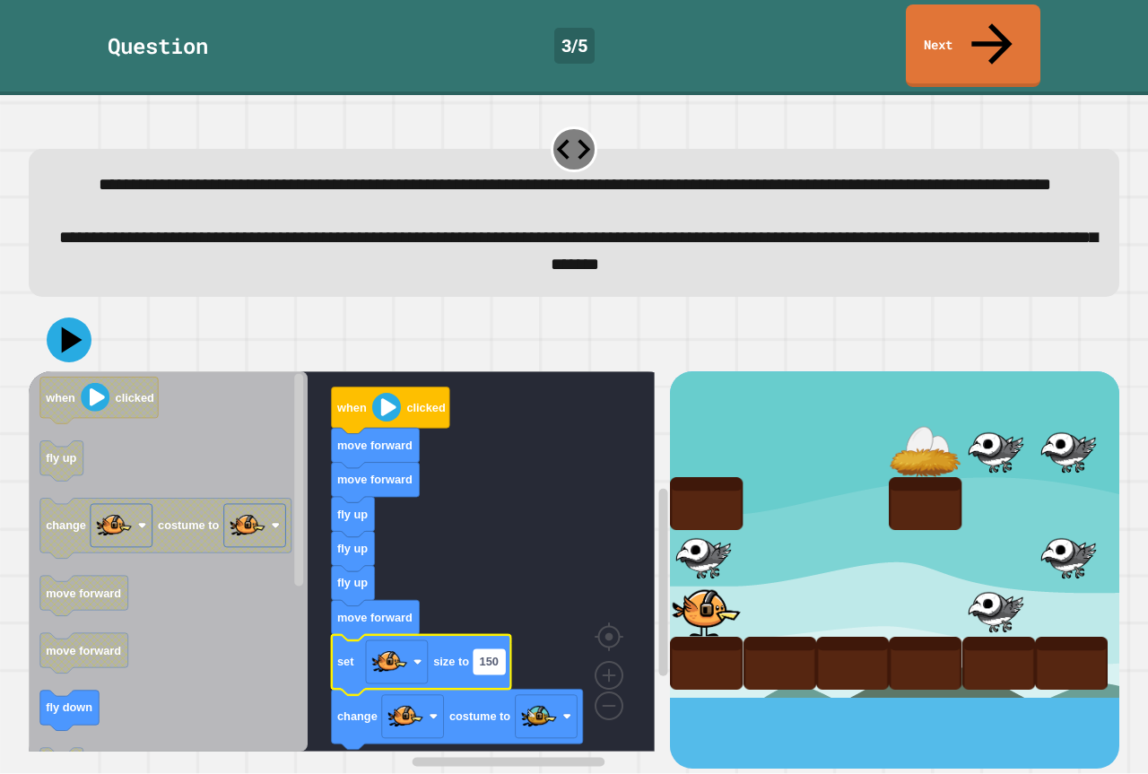
click at [504, 649] on rect "Blockly Workspace" at bounding box center [489, 661] width 31 height 24
type input "*"
click at [48, 327] on icon at bounding box center [69, 340] width 54 height 54
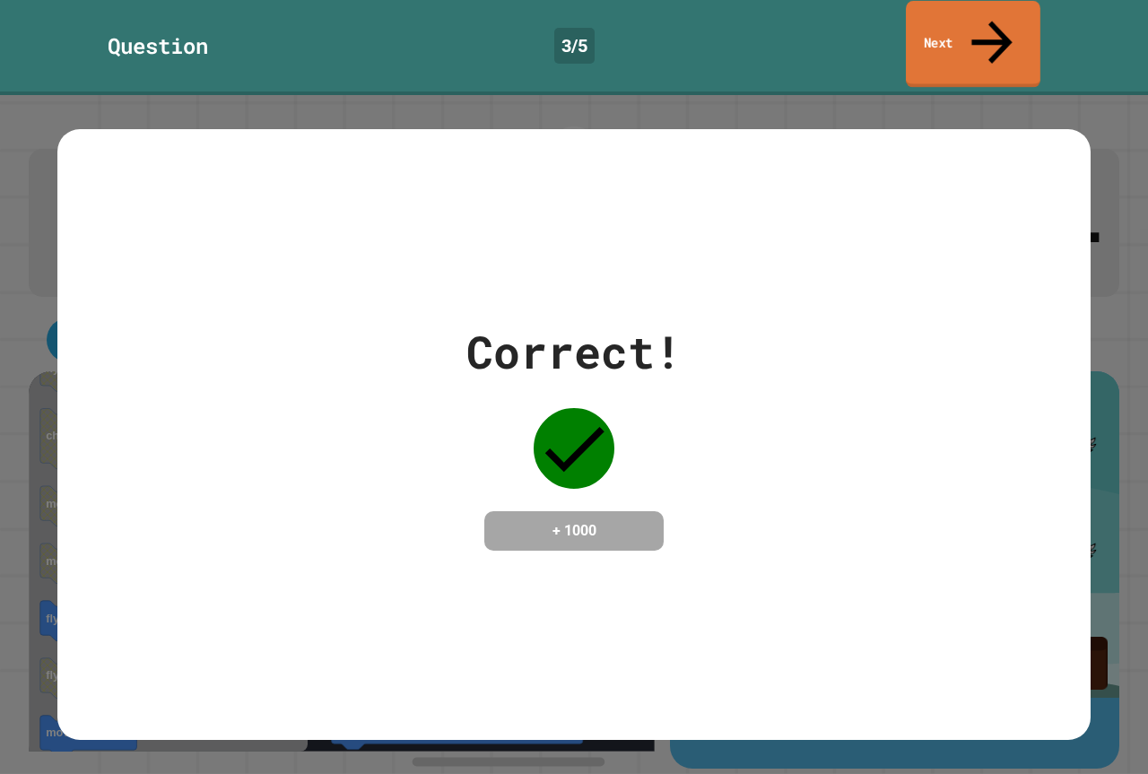
click at [972, 38] on link "Next" at bounding box center [973, 44] width 135 height 87
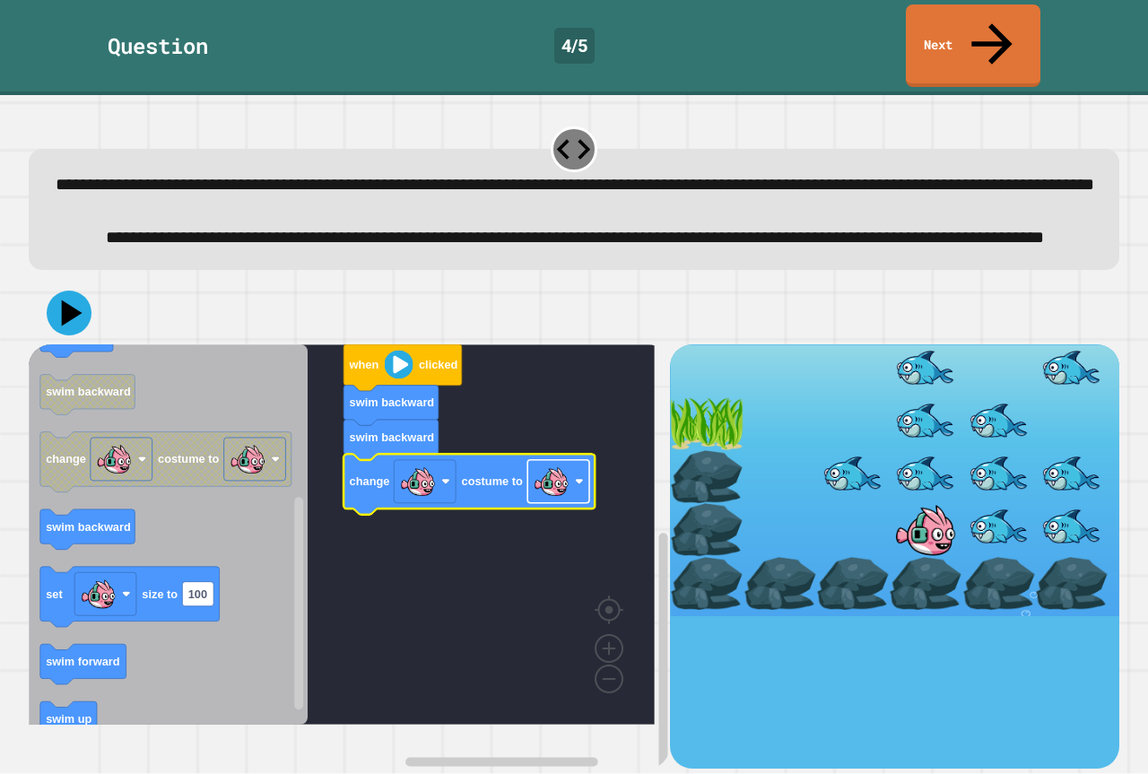
click at [566, 500] on image "Blockly Workspace" at bounding box center [552, 482] width 36 height 36
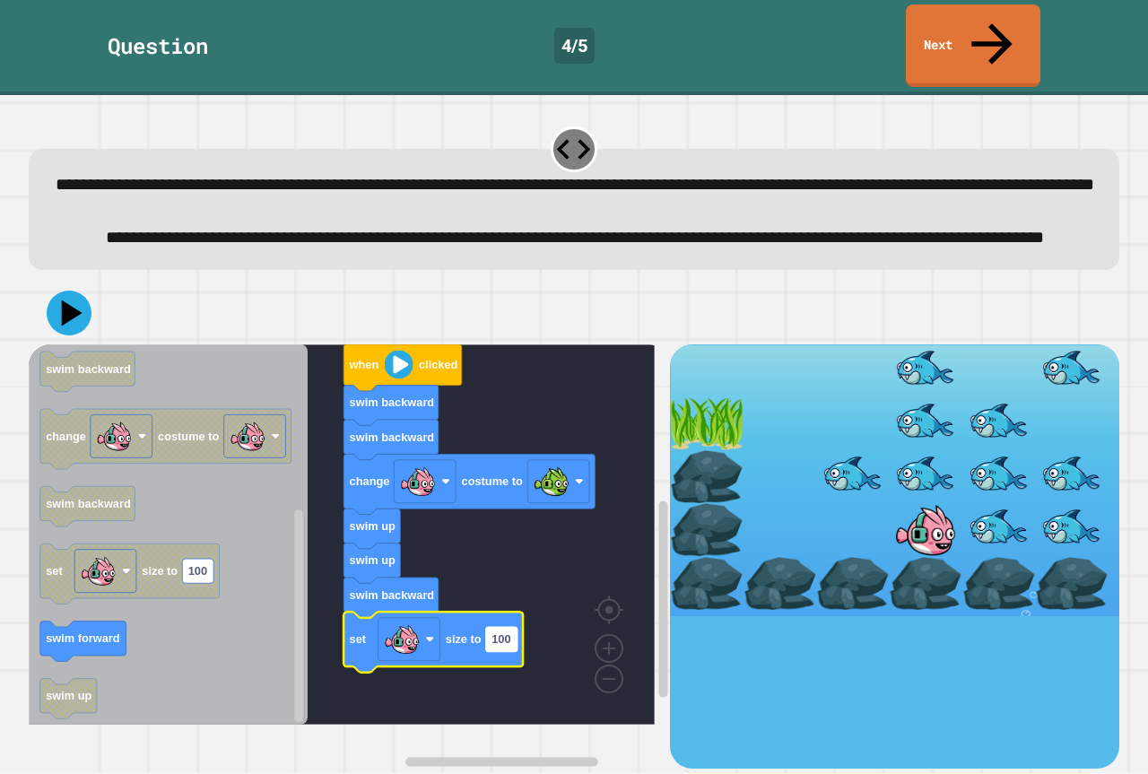
click at [506, 651] on rect "Blockly Workspace" at bounding box center [501, 639] width 31 height 24
type input "*"
click at [59, 334] on icon at bounding box center [69, 313] width 54 height 54
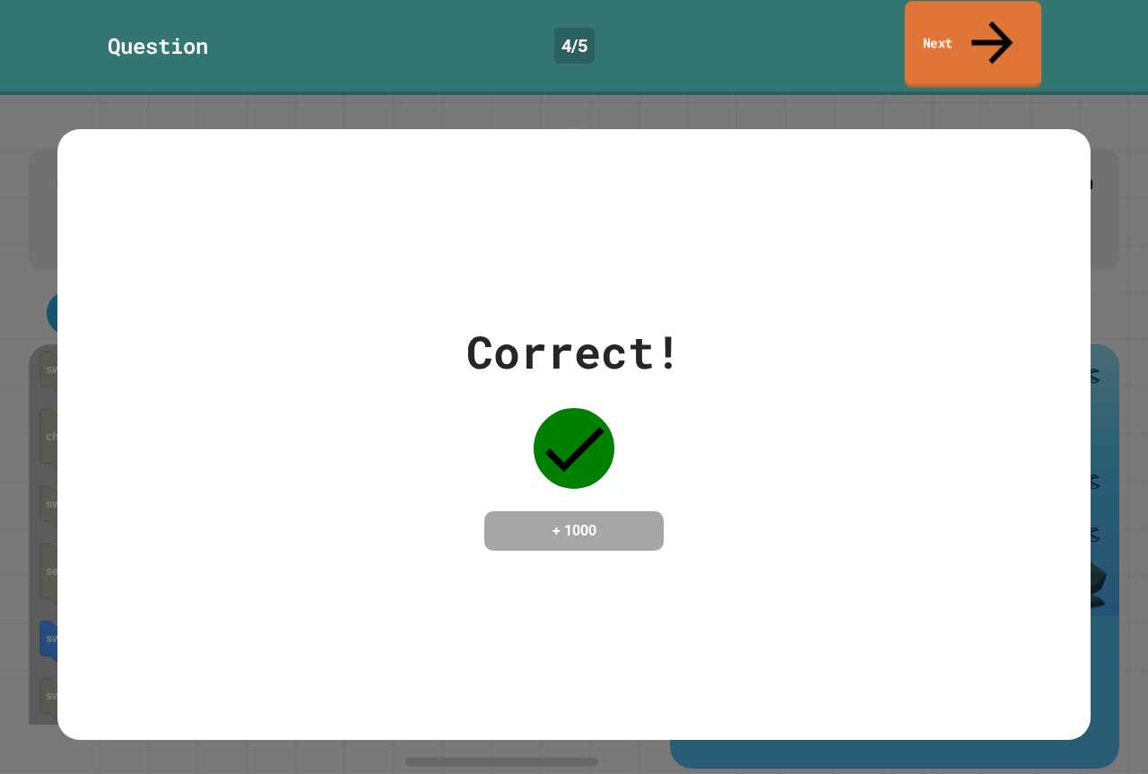
click at [1003, 17] on link "Next" at bounding box center [973, 44] width 137 height 87
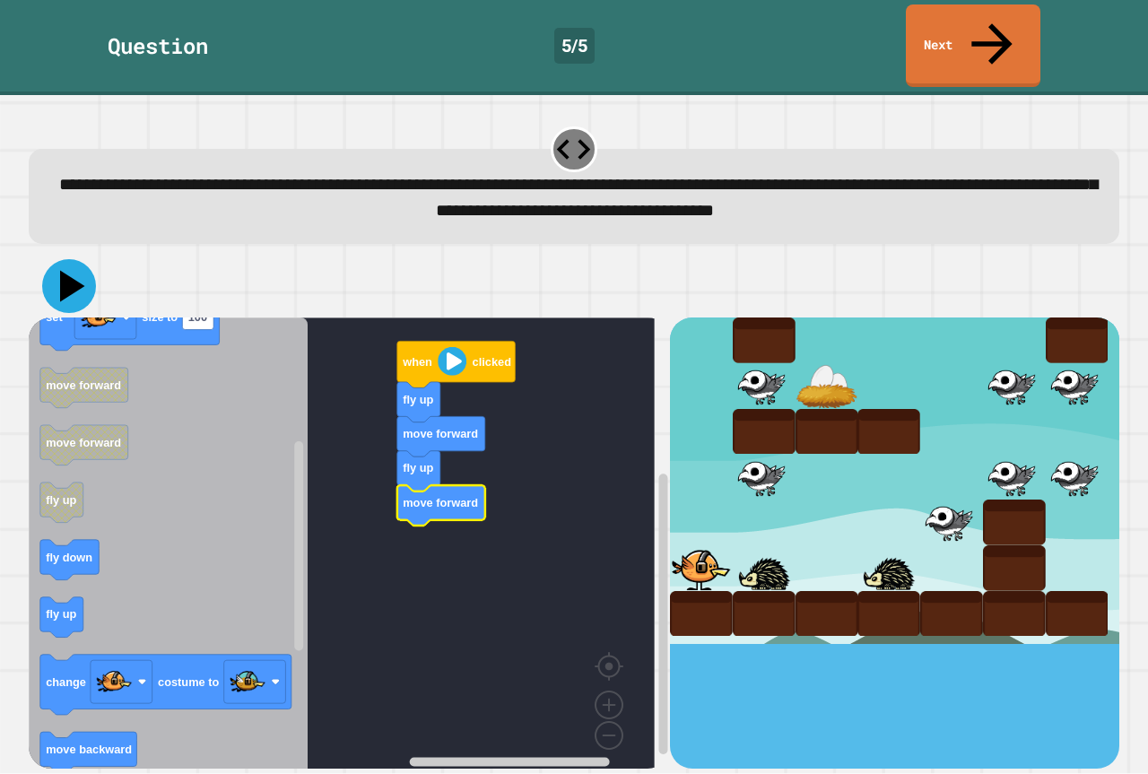
click at [57, 259] on icon at bounding box center [69, 286] width 54 height 54
drag, startPoint x: 74, startPoint y: 257, endPoint x: 318, endPoint y: 532, distance: 367.9
click at [74, 259] on icon at bounding box center [69, 286] width 54 height 54
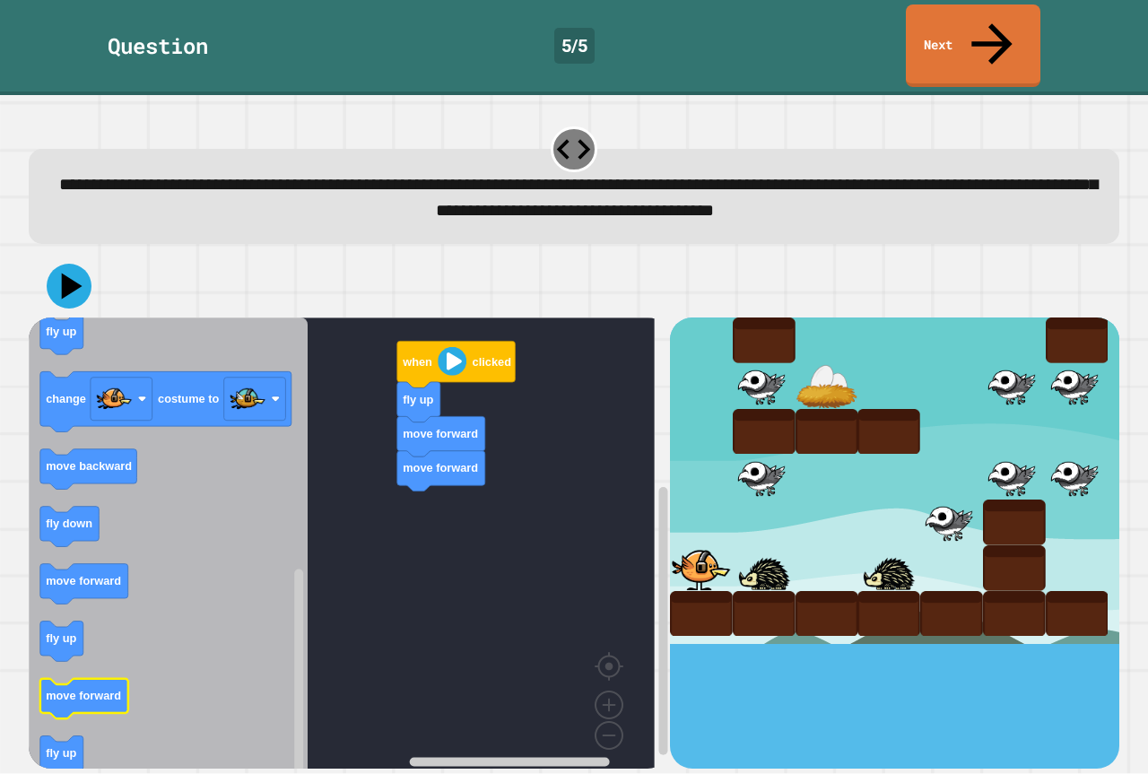
click at [63, 659] on icon "when clicked fly down fly up move backward set size to 100 move forward move fo…" at bounding box center [168, 550] width 279 height 464
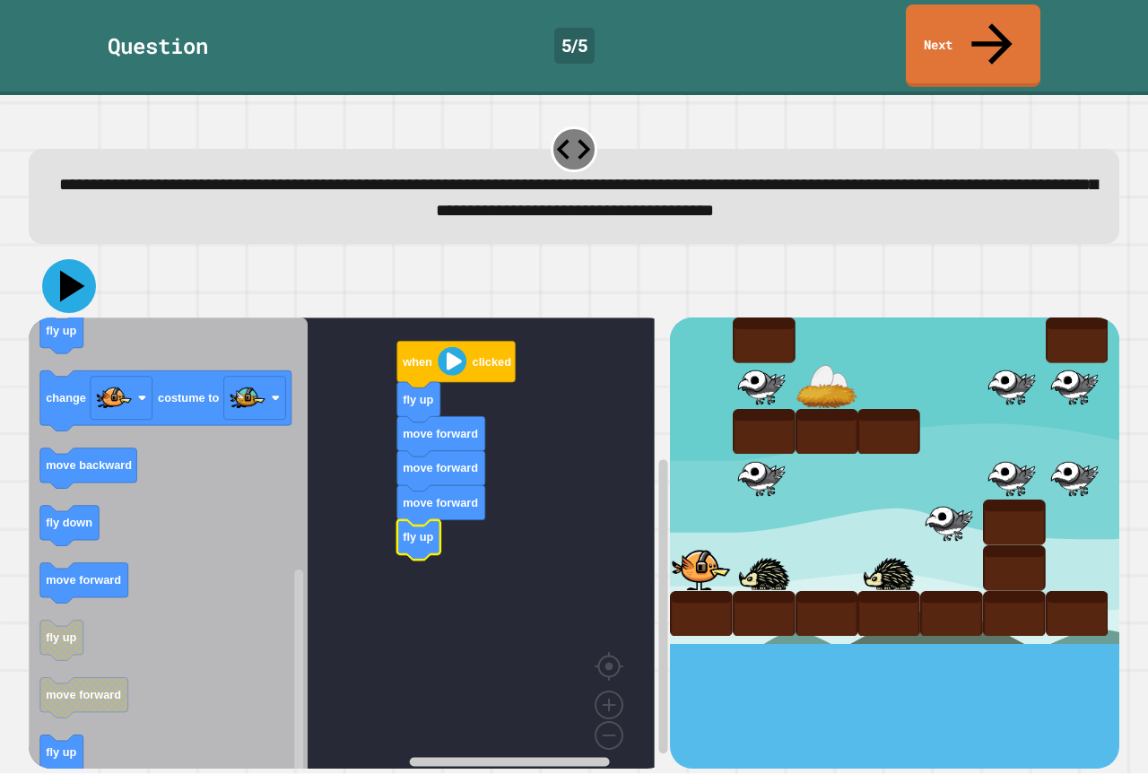
click at [74, 260] on icon at bounding box center [69, 286] width 54 height 54
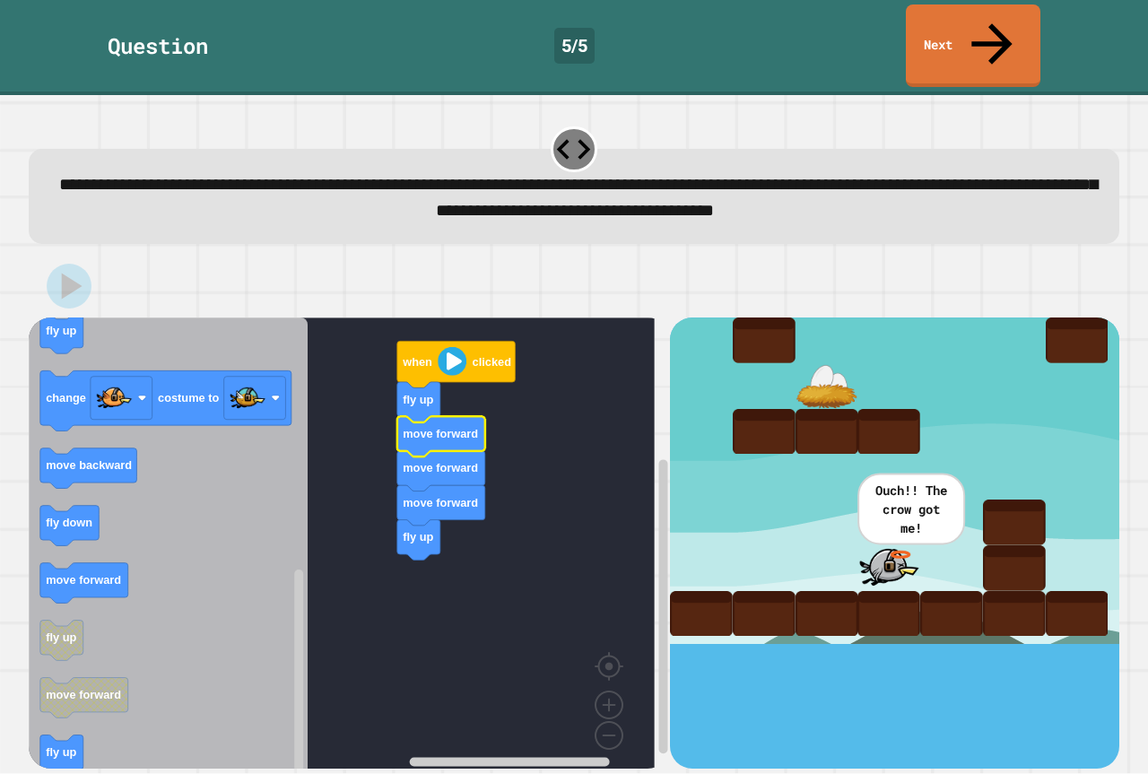
click at [468, 417] on icon "Blockly Workspace" at bounding box center [441, 437] width 88 height 40
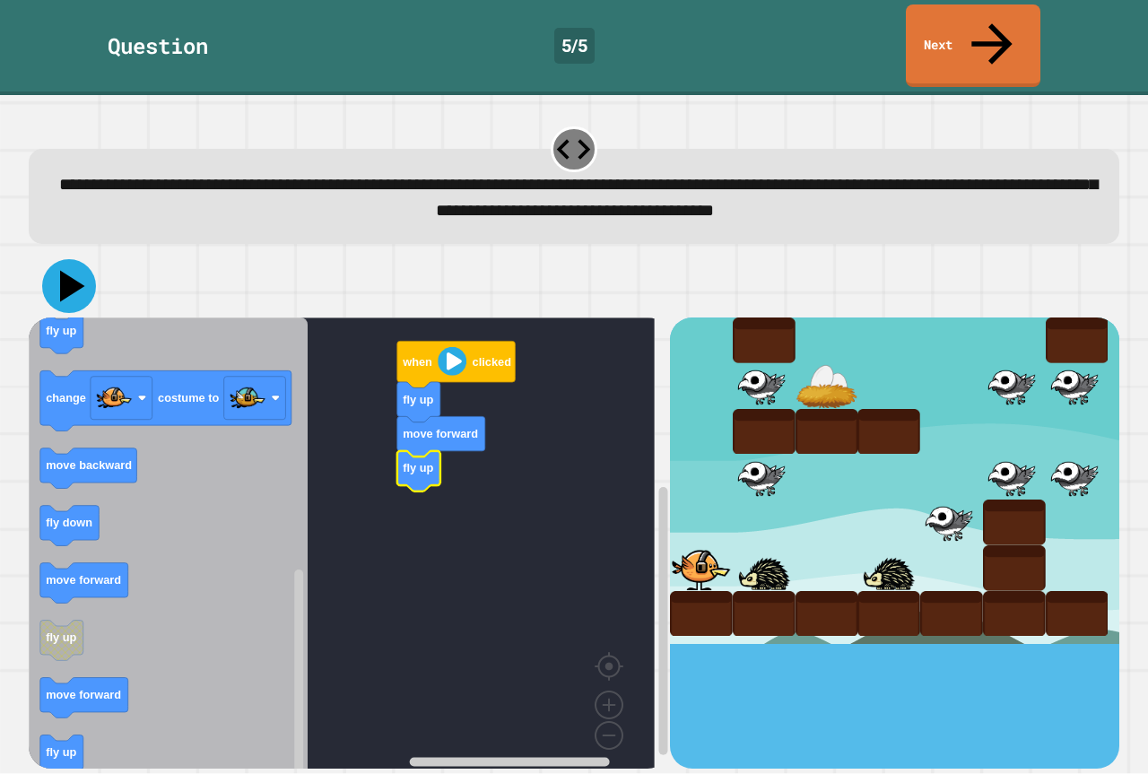
drag, startPoint x: 52, startPoint y: 240, endPoint x: 70, endPoint y: 247, distance: 19.3
click at [54, 259] on icon at bounding box center [69, 286] width 54 height 54
click at [77, 259] on icon at bounding box center [69, 286] width 54 height 54
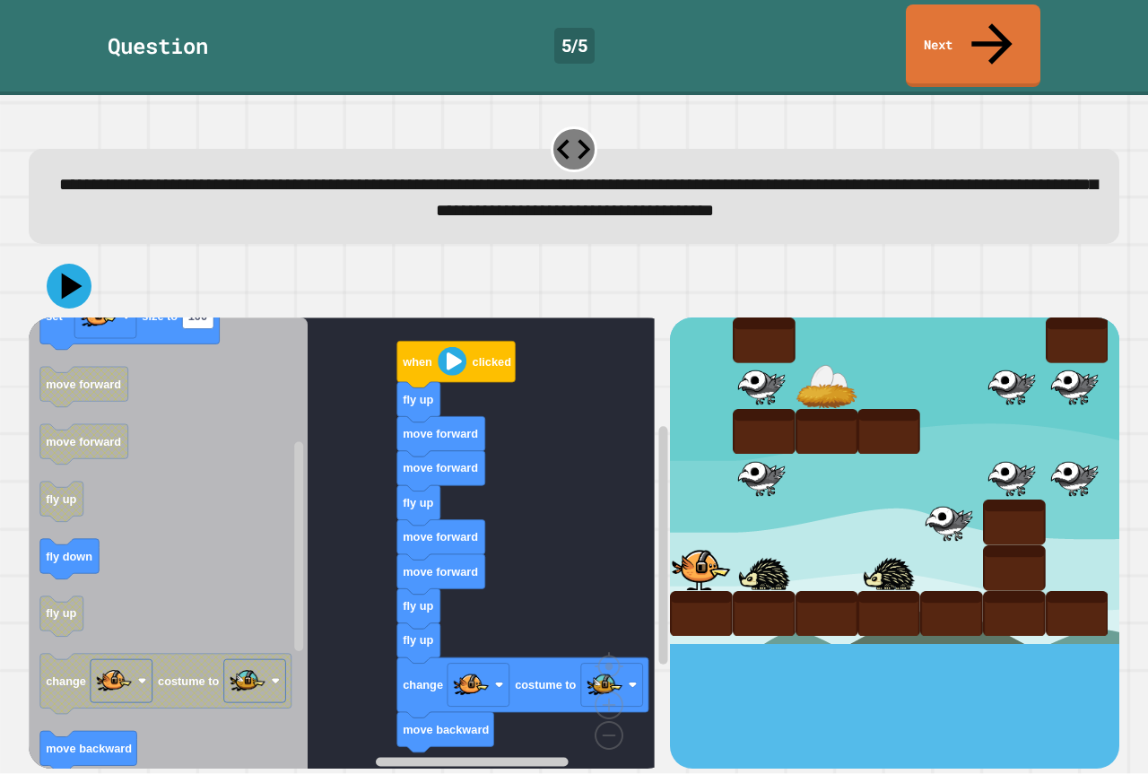
click at [309, 714] on div "when clicked fly up move forward move forward fly up move forward move forward …" at bounding box center [349, 543] width 641 height 450
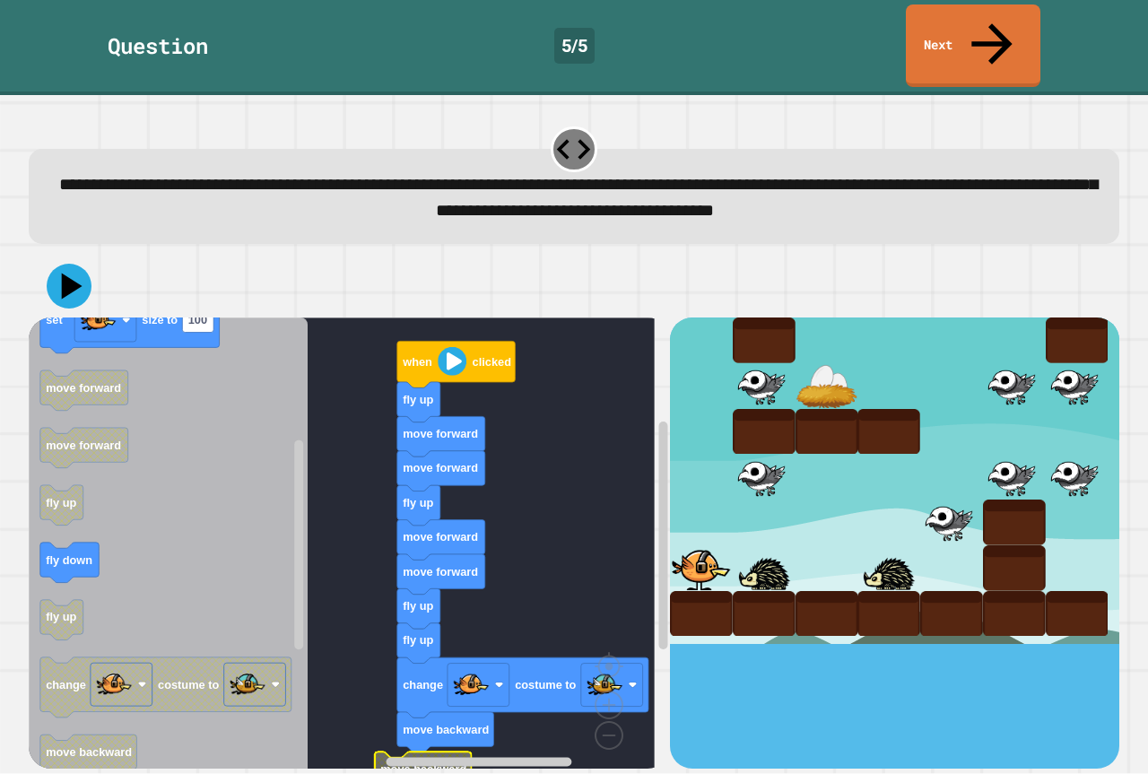
click at [379, 725] on g "when clicked fly up move forward move forward fly up move forward move forward …" at bounding box center [355, 555] width 652 height 475
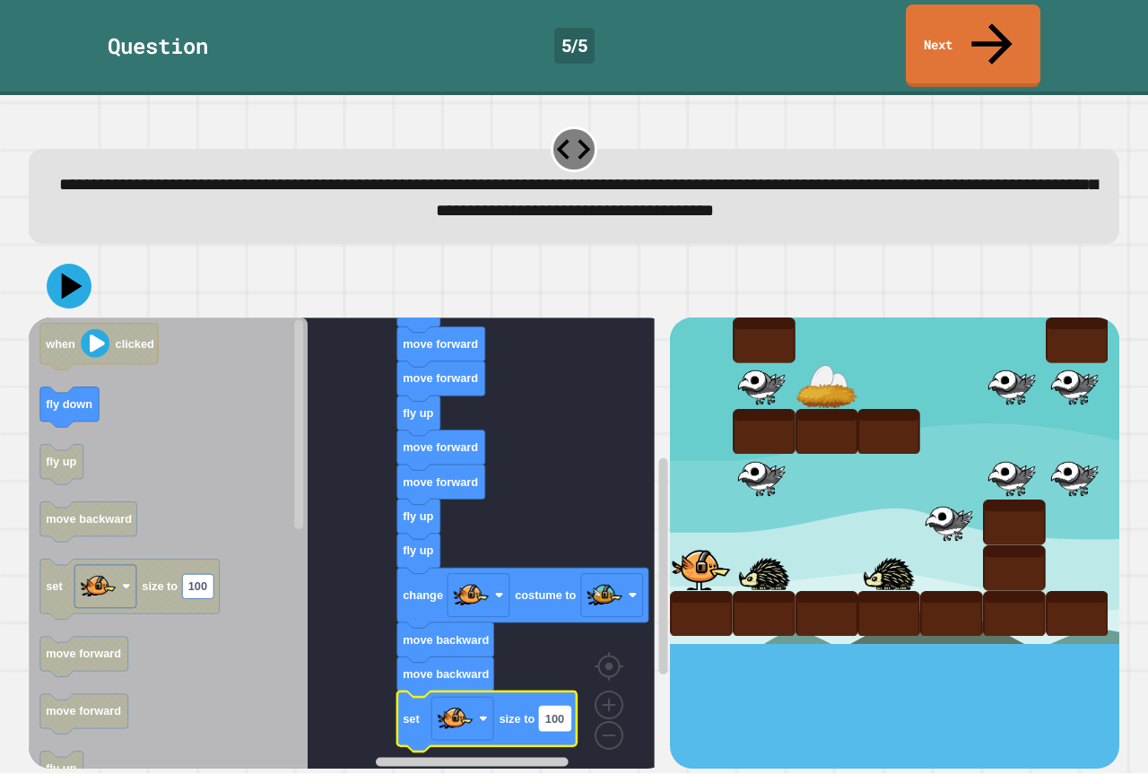
click at [546, 712] on text "100" at bounding box center [554, 718] width 19 height 13
type input "*"
click at [65, 271] on icon at bounding box center [72, 286] width 25 height 31
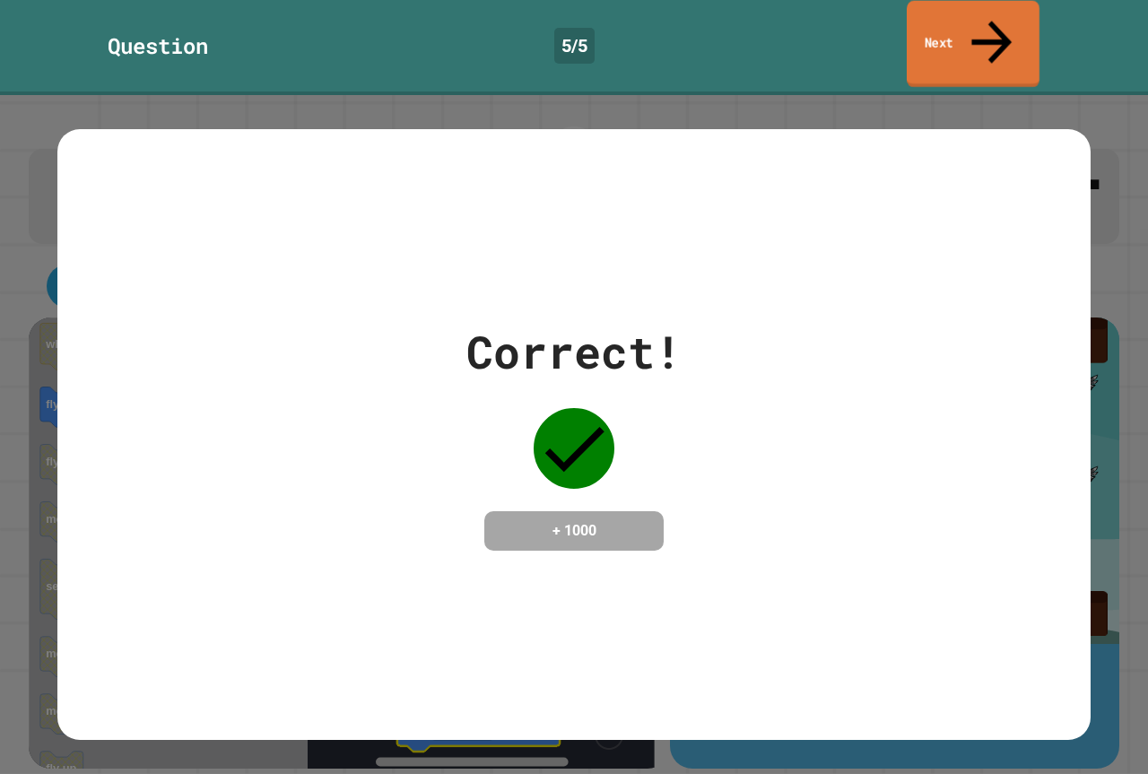
click at [991, 30] on link "Next" at bounding box center [973, 44] width 133 height 87
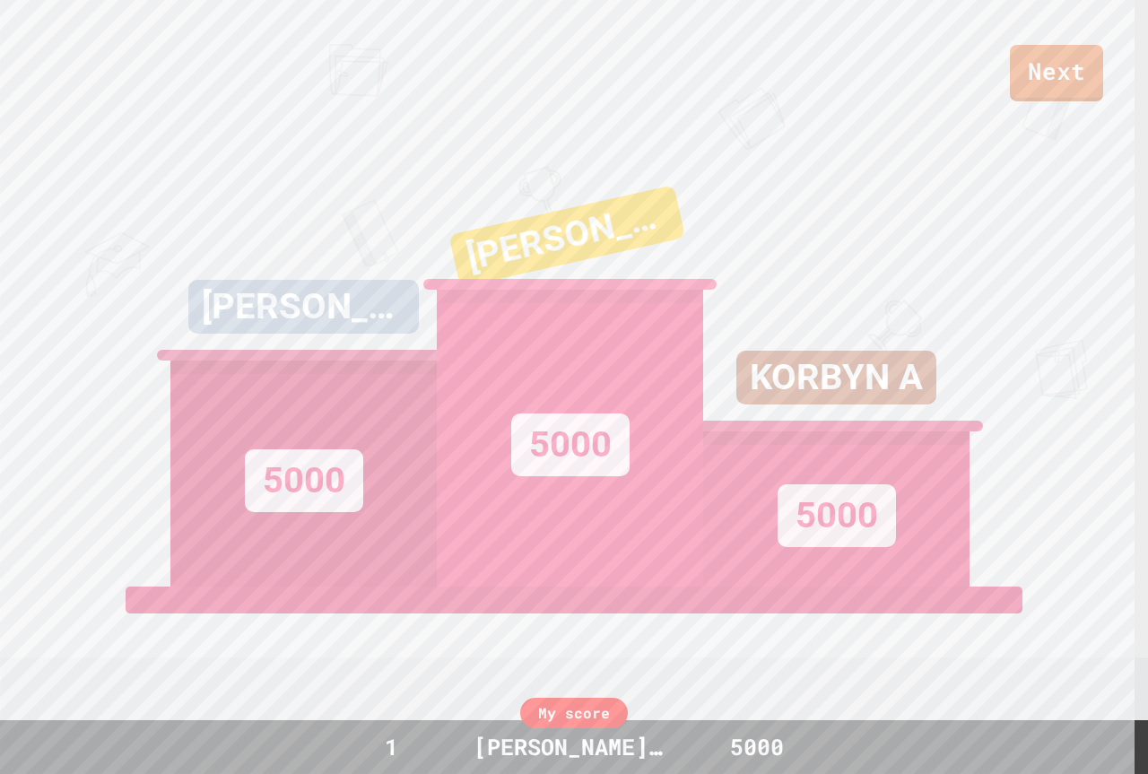
scroll to position [90, 0]
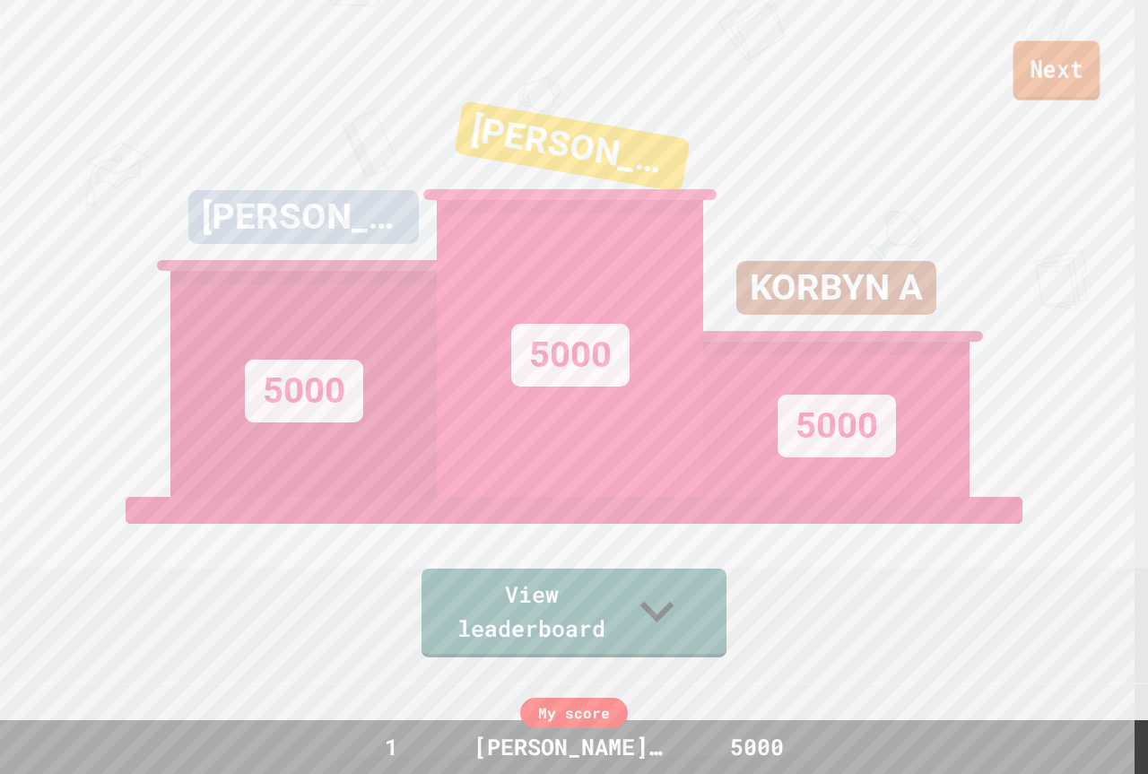
click at [1040, 51] on link "Next" at bounding box center [1057, 70] width 87 height 59
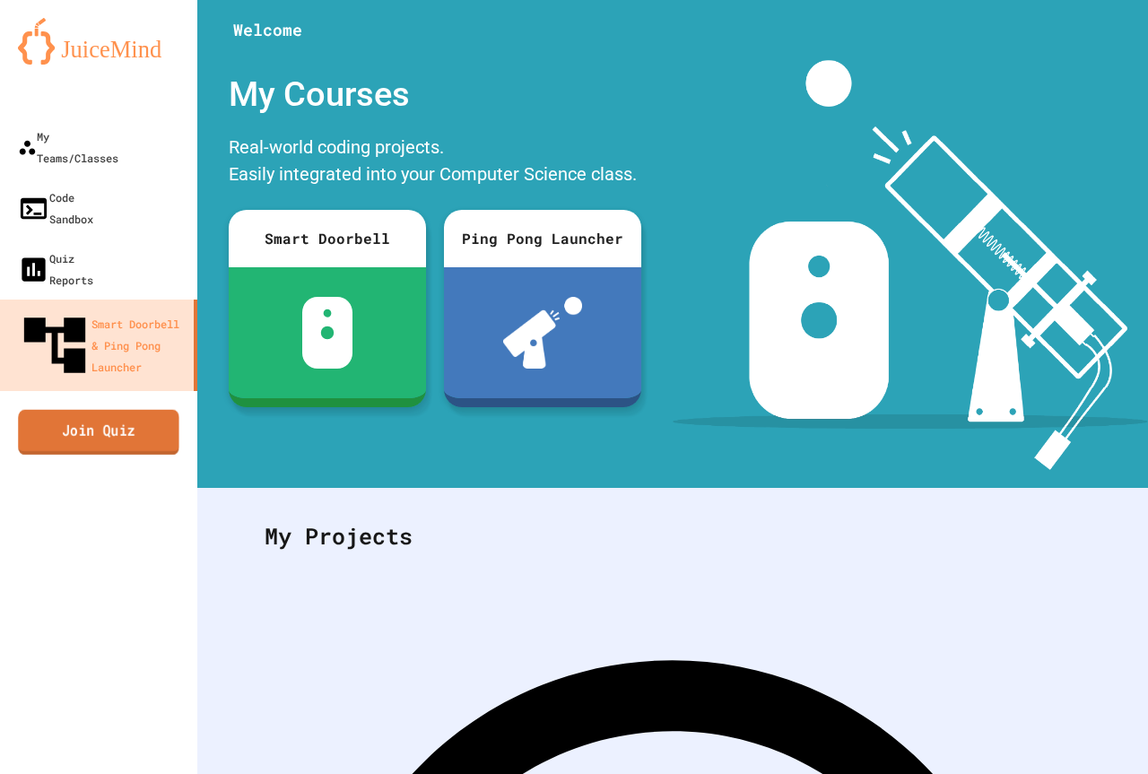
click at [52, 409] on link "Join Quiz" at bounding box center [98, 431] width 161 height 45
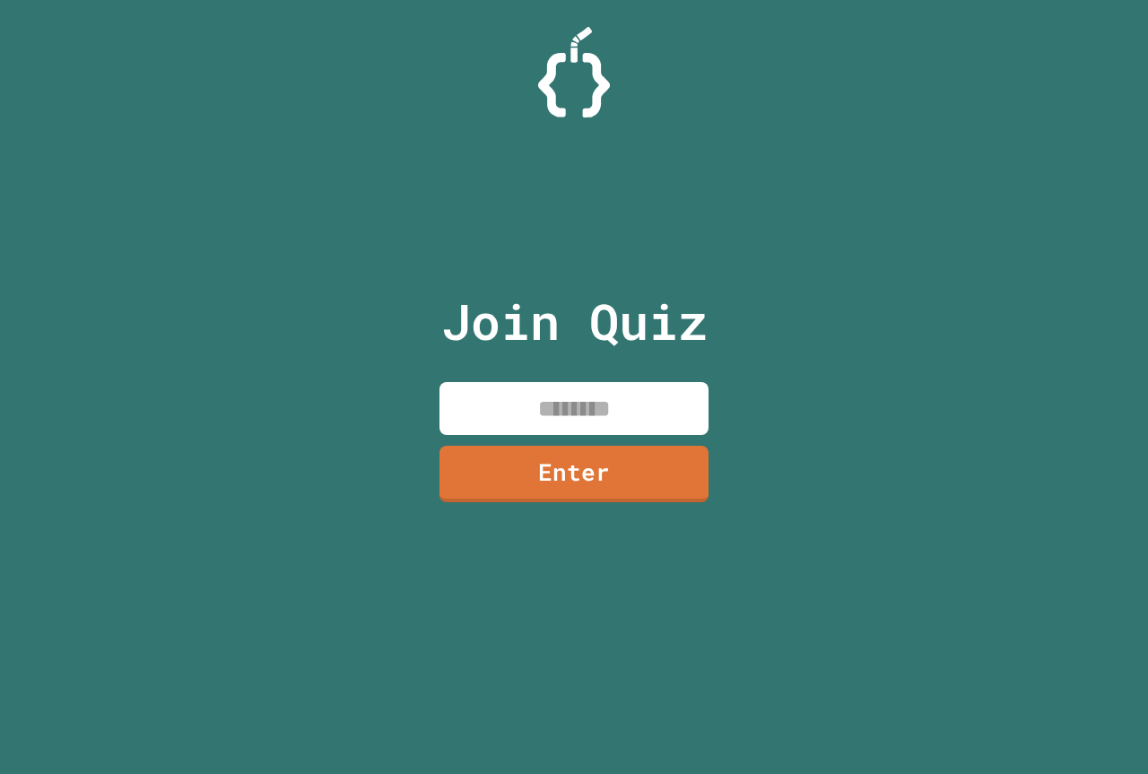
click at [516, 404] on input at bounding box center [574, 408] width 269 height 53
type input "********"
click at [571, 488] on link "Enter" at bounding box center [575, 472] width 272 height 59
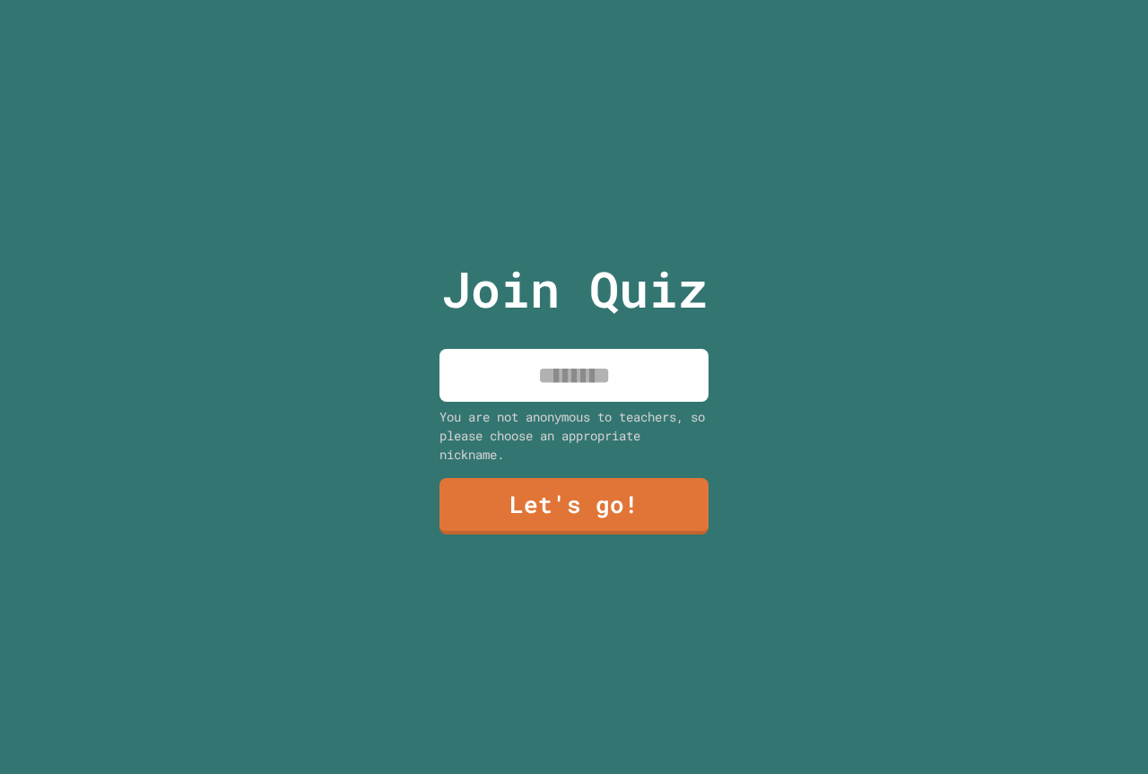
click at [570, 386] on input at bounding box center [574, 375] width 269 height 53
click at [552, 362] on input "**********" at bounding box center [574, 375] width 269 height 53
click at [560, 366] on input "**********" at bounding box center [574, 375] width 269 height 53
click at [640, 369] on input "**********" at bounding box center [574, 375] width 269 height 53
click at [664, 373] on input "**********" at bounding box center [574, 375] width 269 height 53
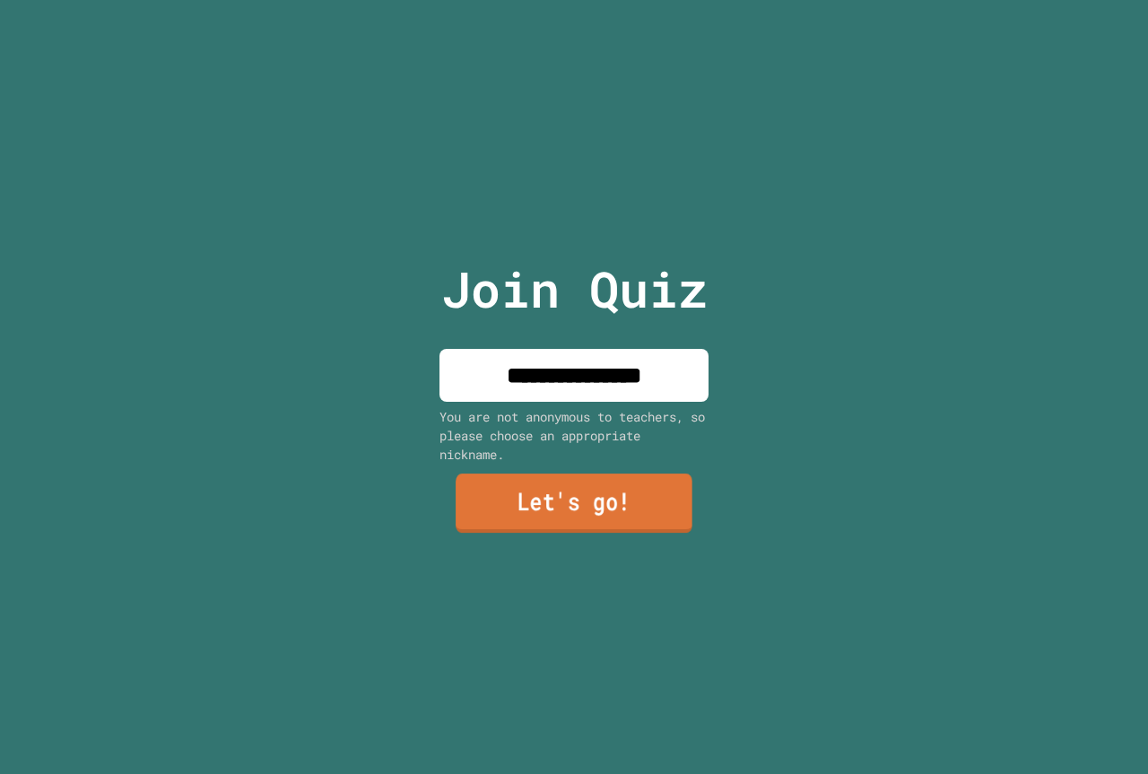
type input "**********"
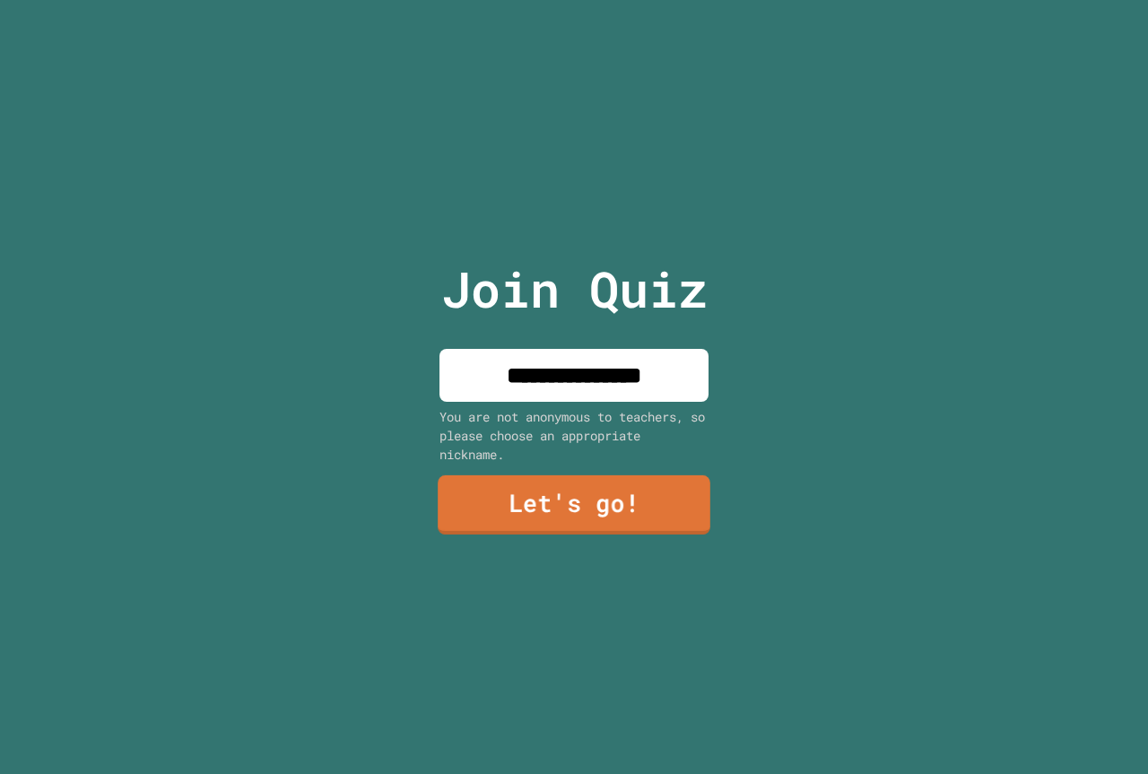
click at [594, 508] on link "Let's go!" at bounding box center [574, 504] width 273 height 59
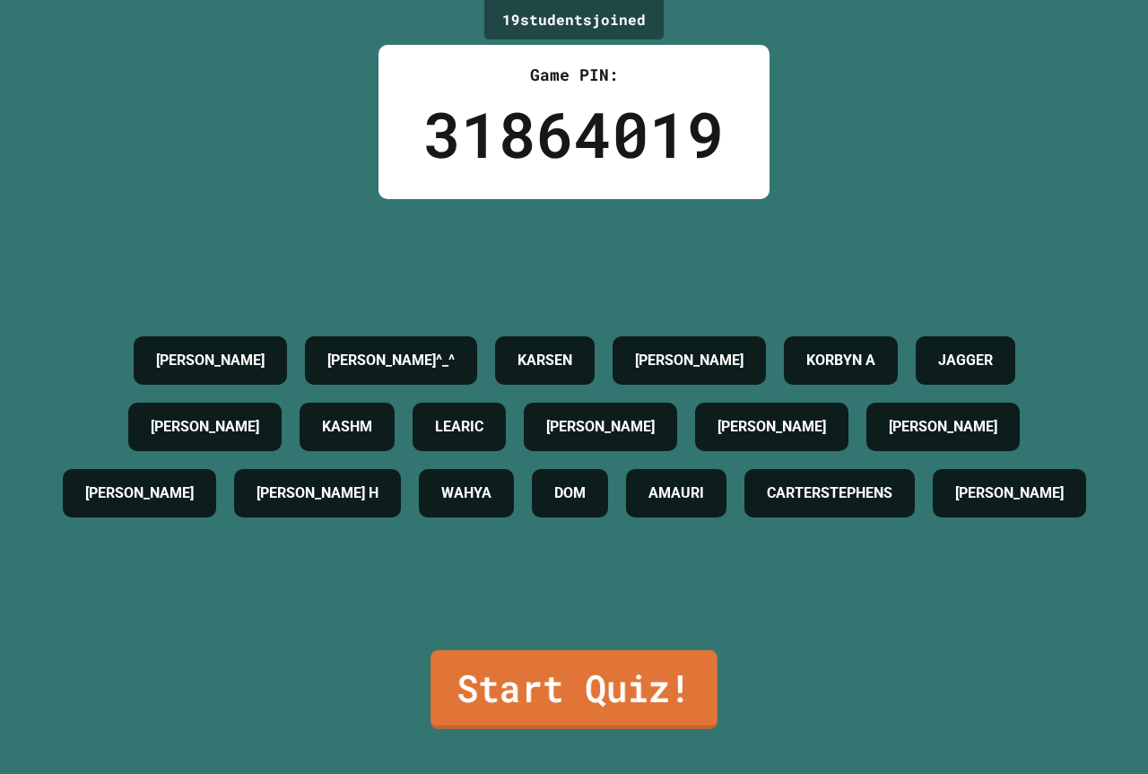
click at [487, 694] on link "Start Quiz!" at bounding box center [574, 689] width 287 height 79
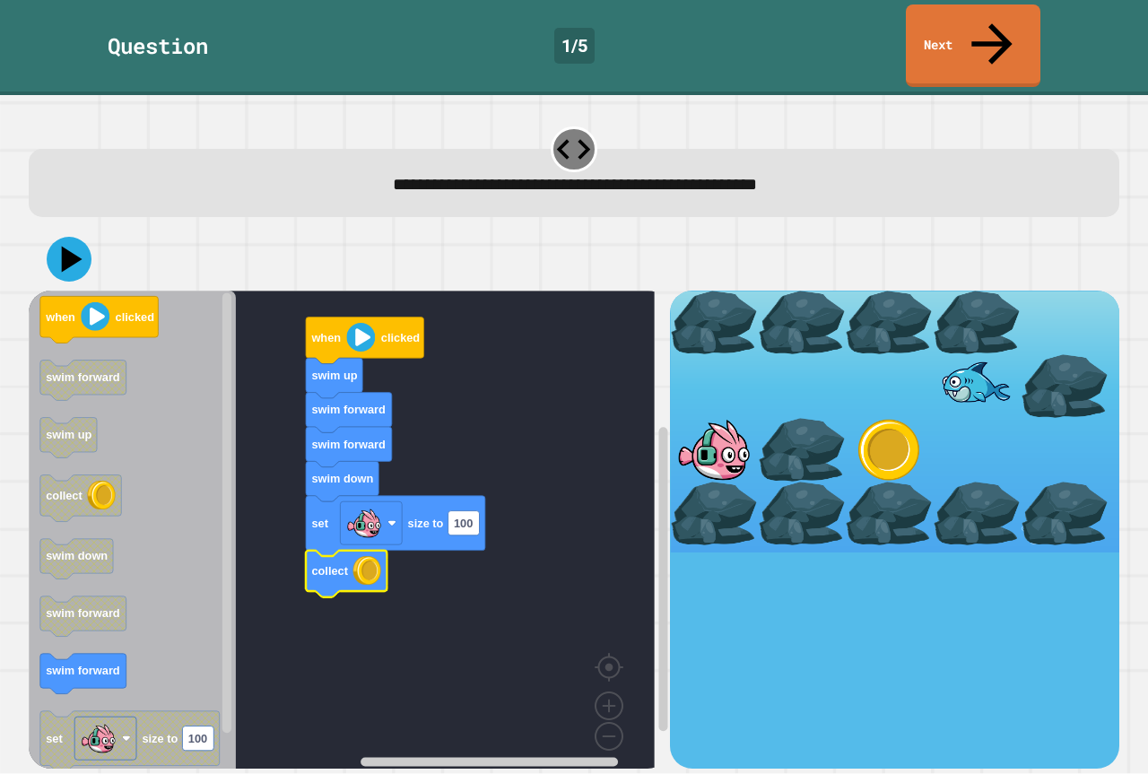
click at [449, 515] on rect "Blockly Workspace" at bounding box center [342, 537] width 626 height 492
click at [474, 511] on g "100" at bounding box center [464, 523] width 31 height 24
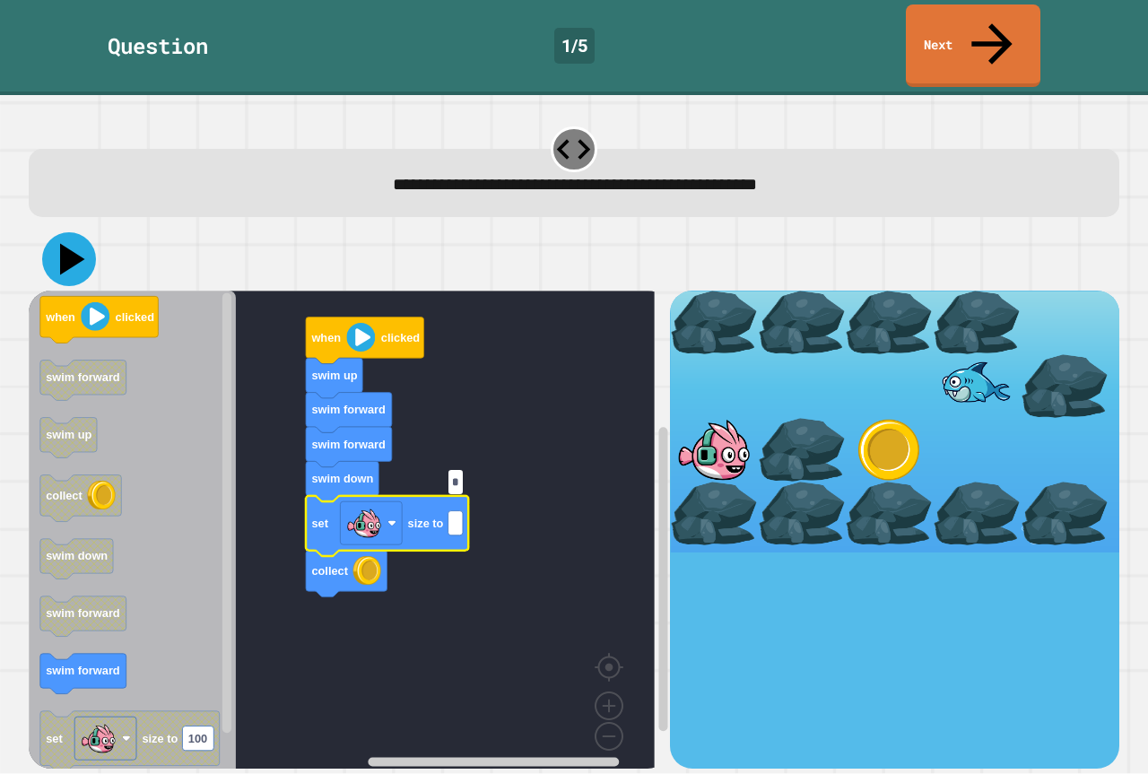
type input "*"
click at [70, 244] on icon at bounding box center [72, 259] width 25 height 31
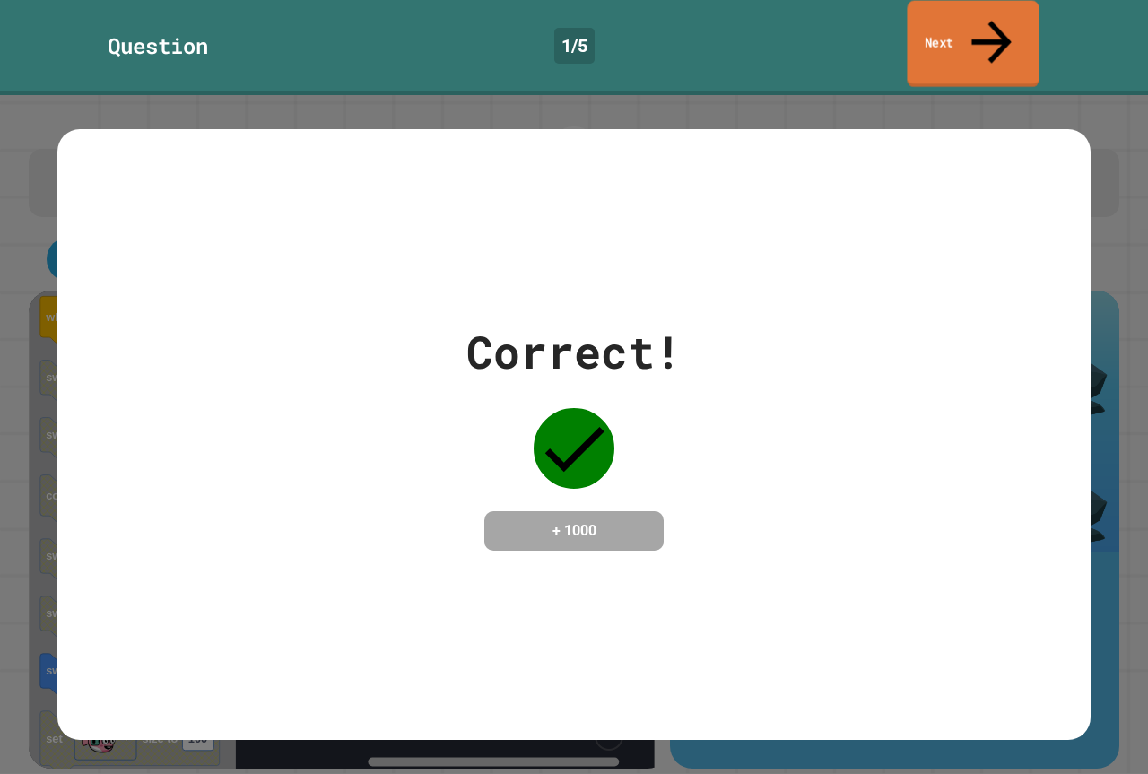
click at [979, 13] on link "Next" at bounding box center [973, 44] width 132 height 87
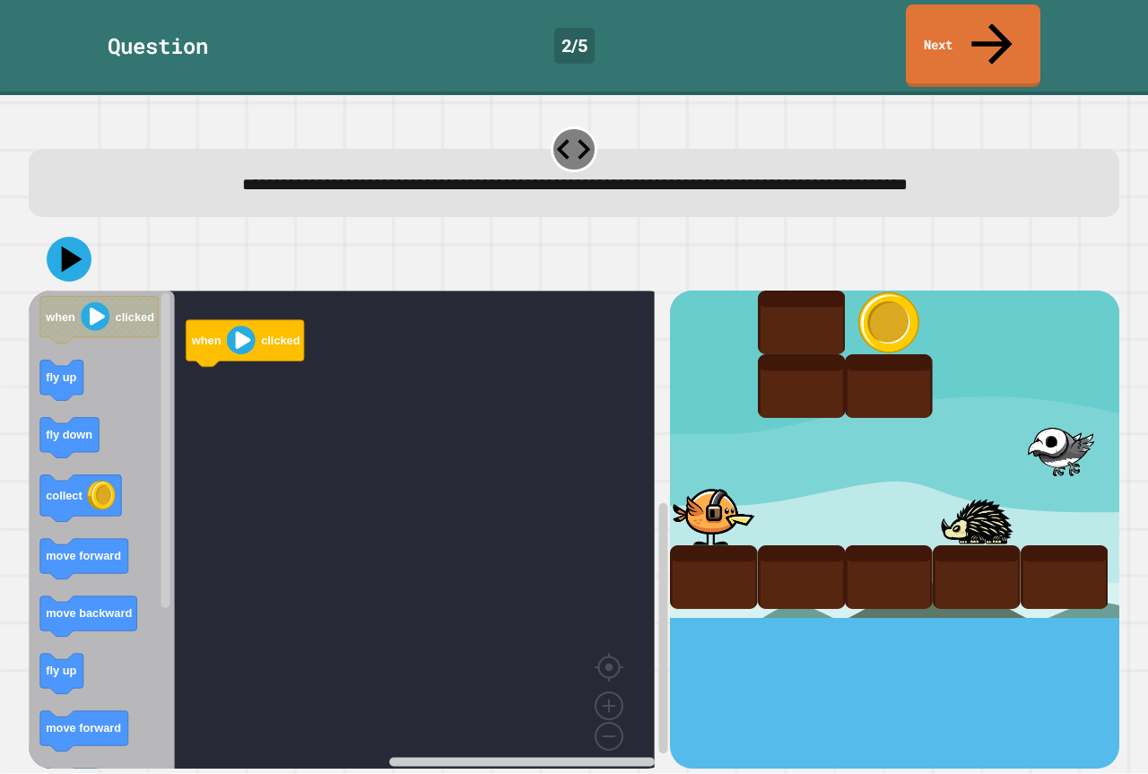
click at [75, 537] on icon "when clicked fly up fly down collect move forward move backward fly up move for…" at bounding box center [102, 537] width 146 height 492
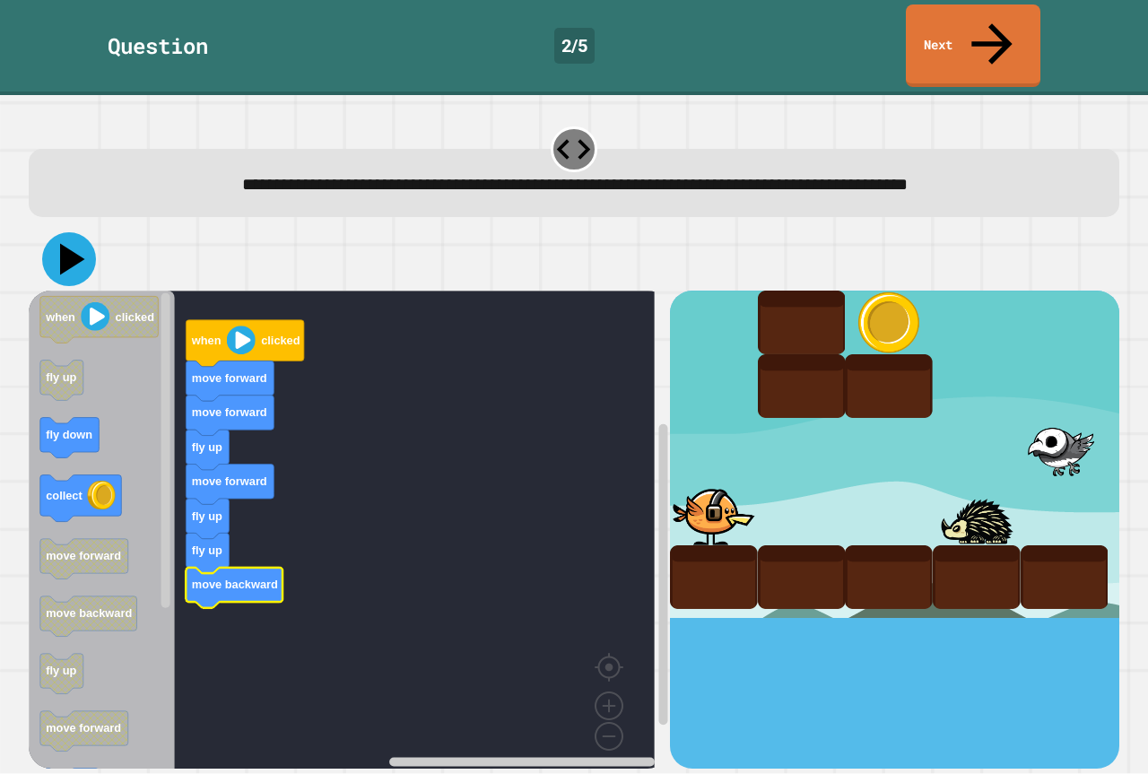
drag, startPoint x: 68, startPoint y: 206, endPoint x: 72, endPoint y: 218, distance: 12.2
click at [70, 232] on icon at bounding box center [69, 259] width 54 height 54
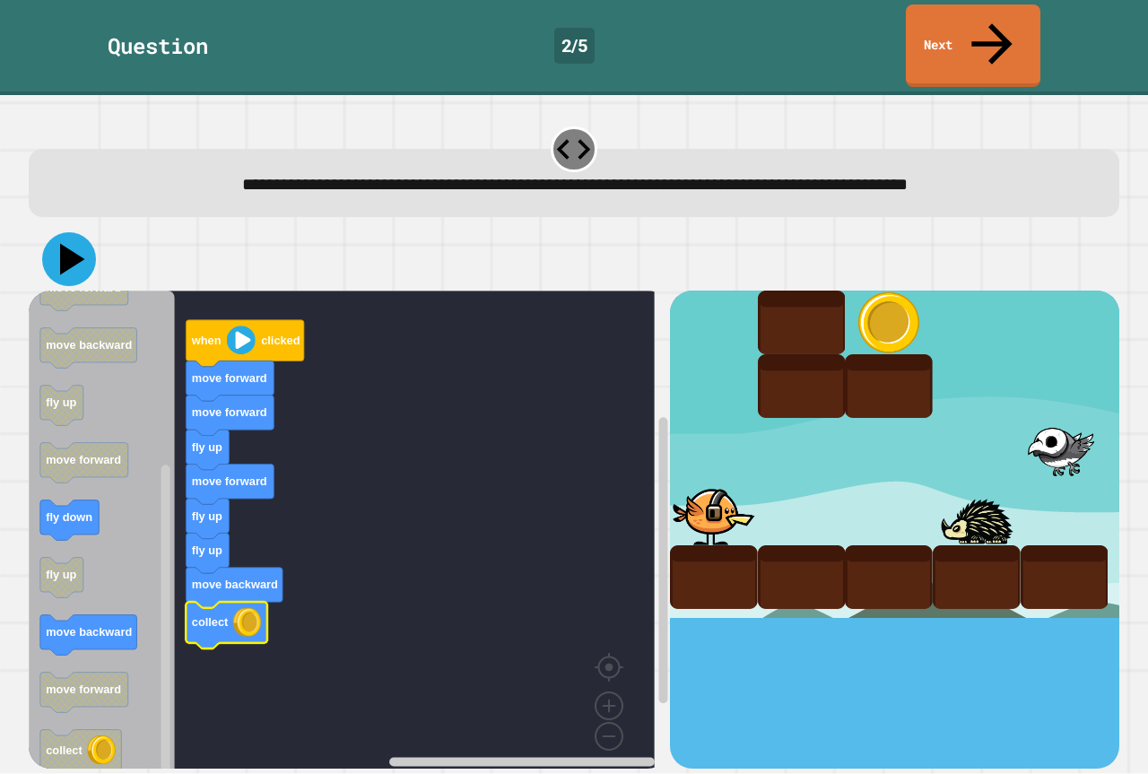
click at [63, 232] on icon at bounding box center [69, 259] width 54 height 54
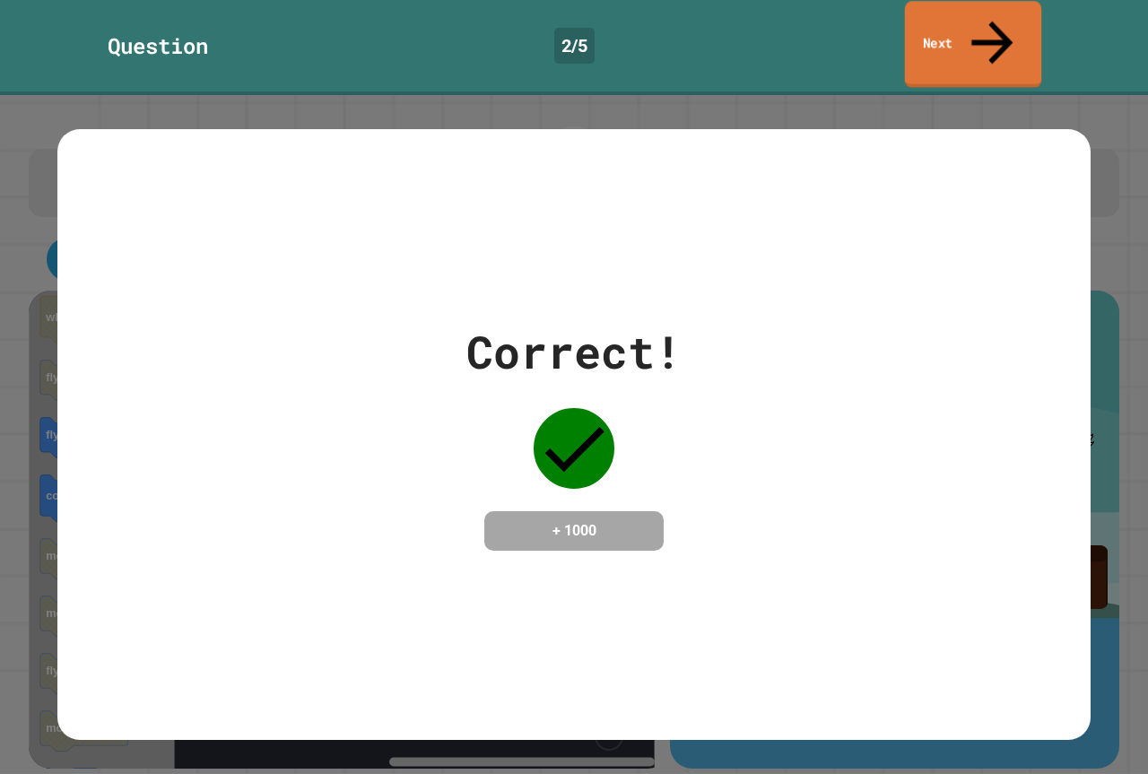
click at [955, 15] on link "Next" at bounding box center [973, 44] width 137 height 87
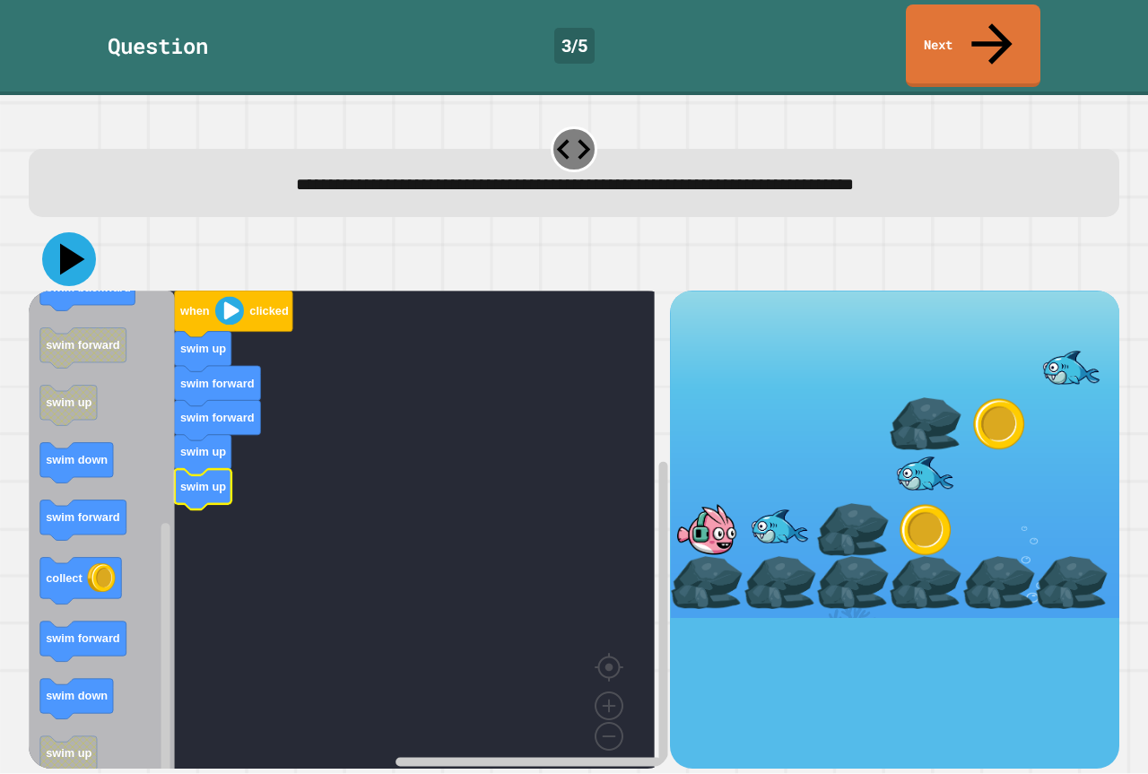
click at [63, 244] on icon at bounding box center [72, 259] width 25 height 31
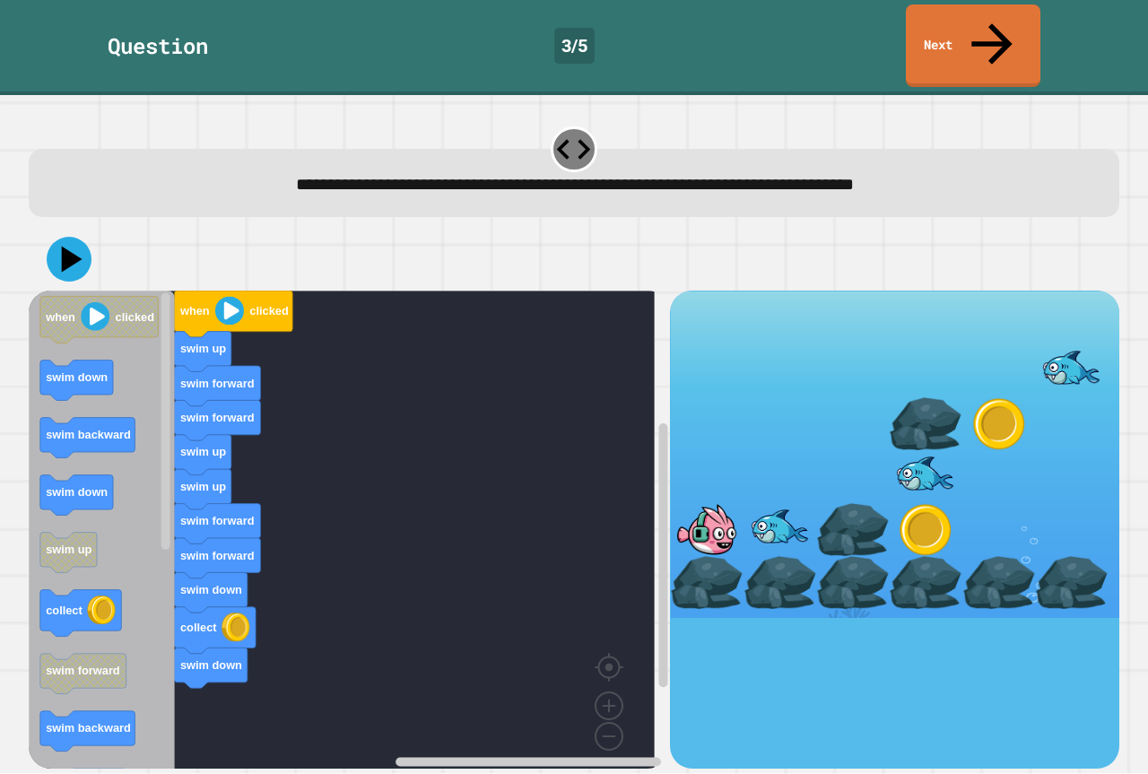
click at [147, 564] on icon "when clicked swim down swim backward swim down swim up collect swim forward swi…" at bounding box center [102, 537] width 146 height 492
click at [162, 522] on div "when clicked swim up swim forward swim forward swim up swim up swim forward swi…" at bounding box center [349, 529] width 641 height 477
click at [109, 418] on icon "when clicked swim down swim backward swim down swim up collect swim forward swi…" at bounding box center [102, 537] width 146 height 492
click at [75, 373] on icon "when clicked swim down swim backward swim down swim up collect swim forward swi…" at bounding box center [102, 537] width 146 height 492
click at [115, 451] on icon "when clicked swim down swim backward swim down swim up collect swim forward swi…" at bounding box center [102, 537] width 146 height 492
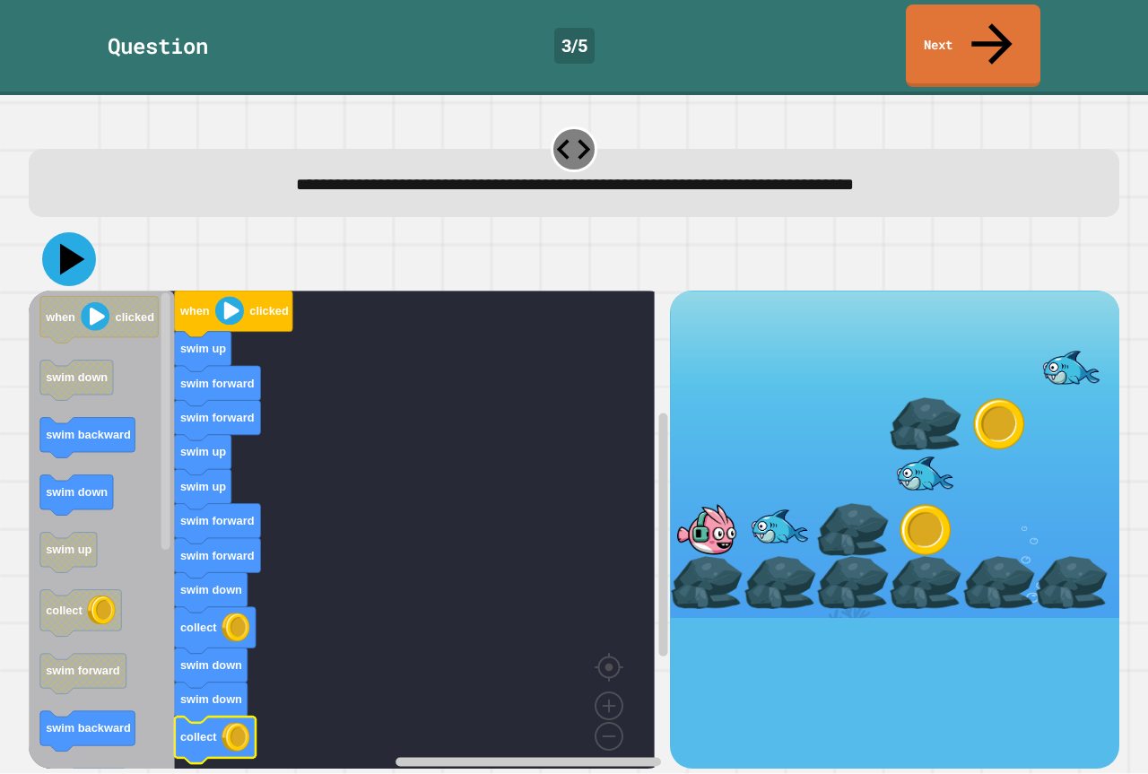
click at [60, 236] on icon at bounding box center [69, 259] width 54 height 54
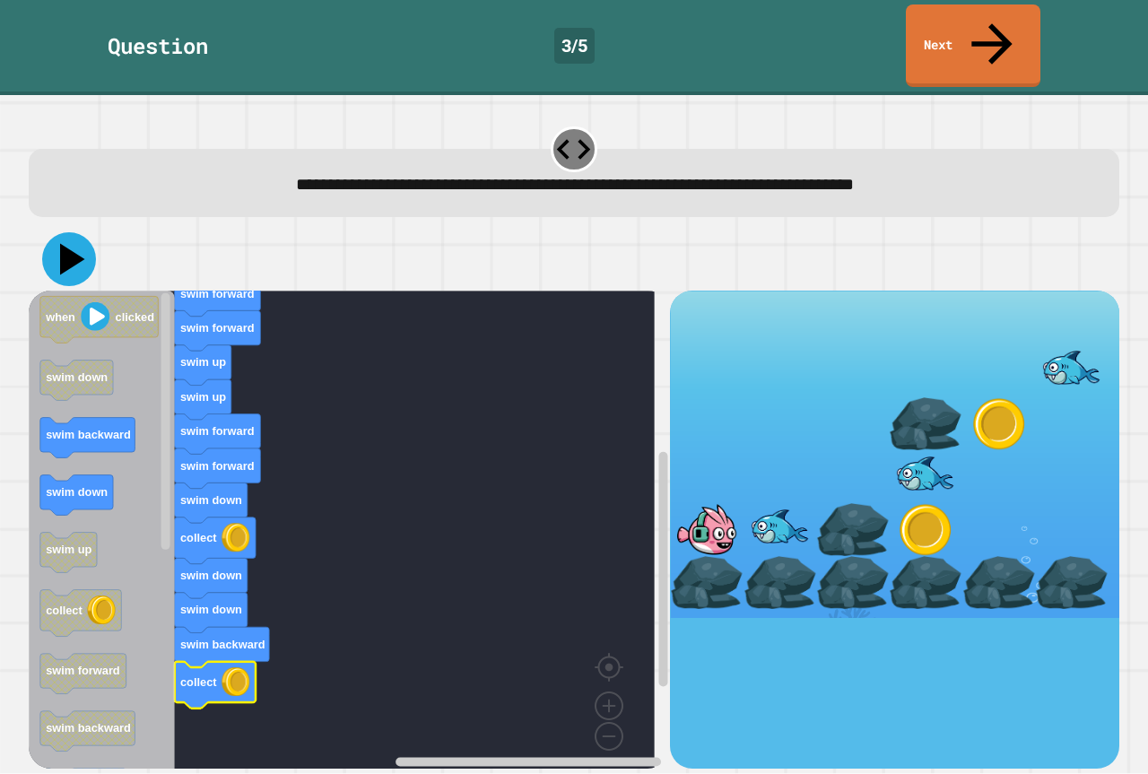
click at [66, 244] on icon at bounding box center [72, 259] width 25 height 31
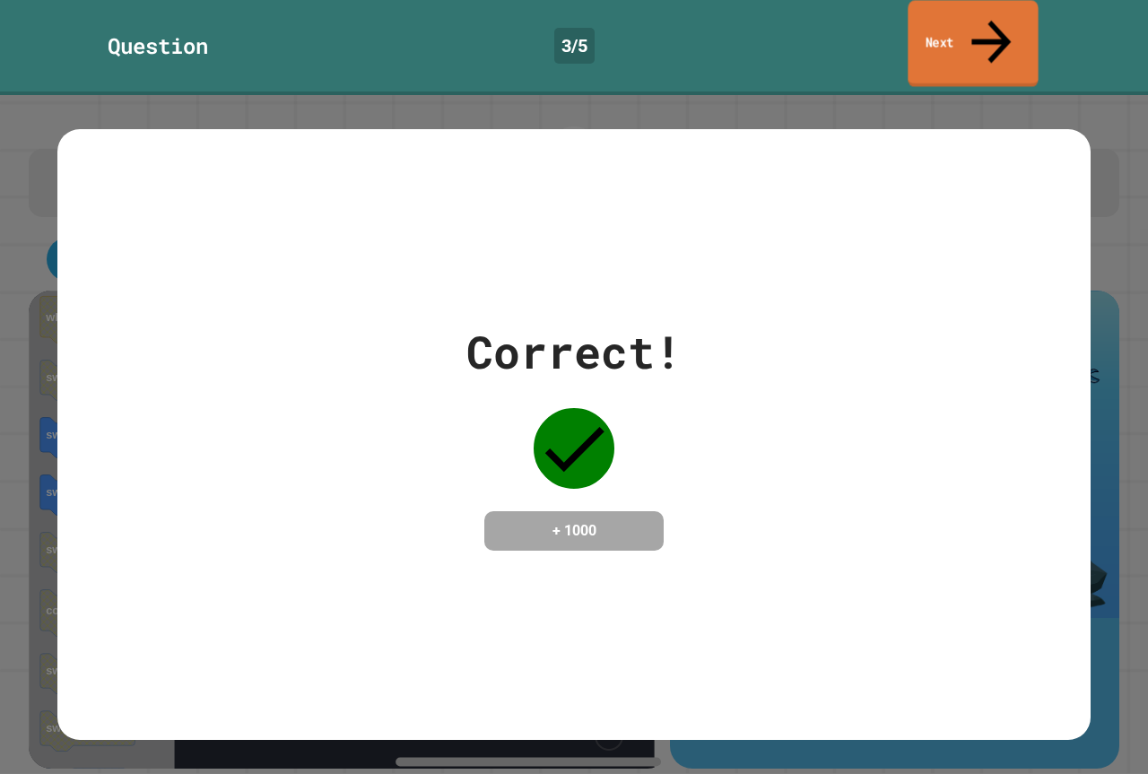
click at [949, 13] on link "Next" at bounding box center [973, 43] width 130 height 87
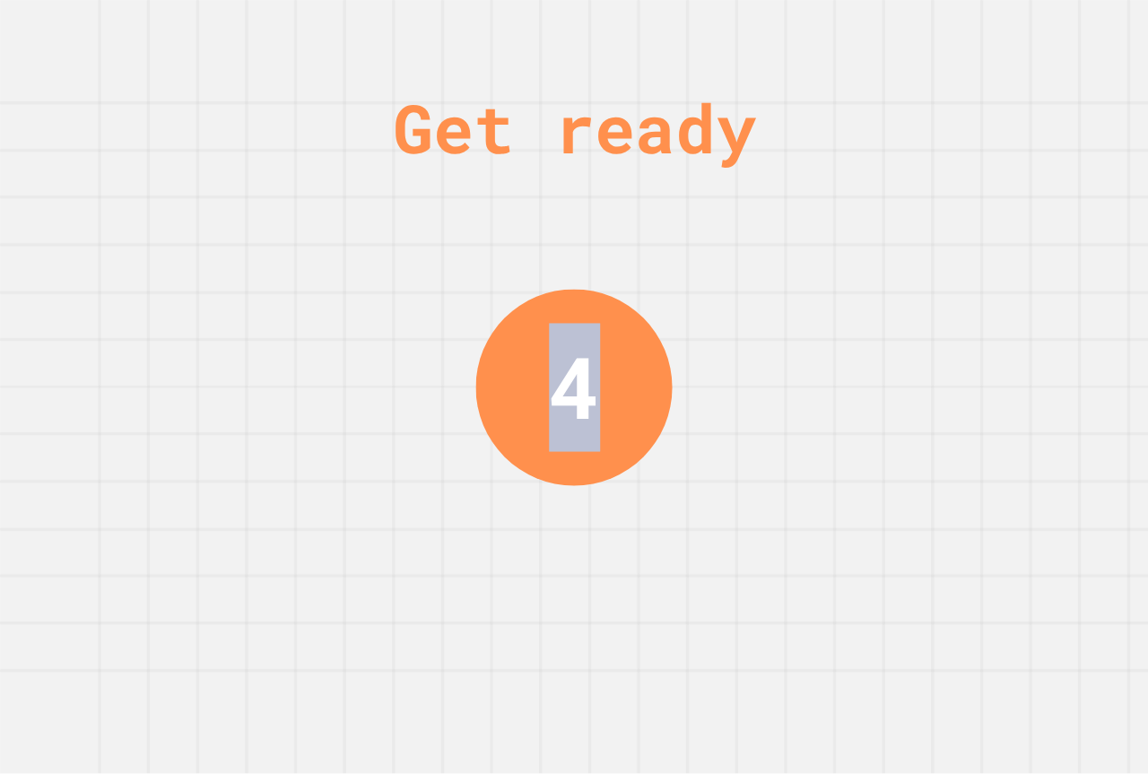
drag, startPoint x: 653, startPoint y: 679, endPoint x: 732, endPoint y: 219, distance: 466.9
click at [806, 553] on div "Get ready 4" at bounding box center [574, 387] width 1148 height 774
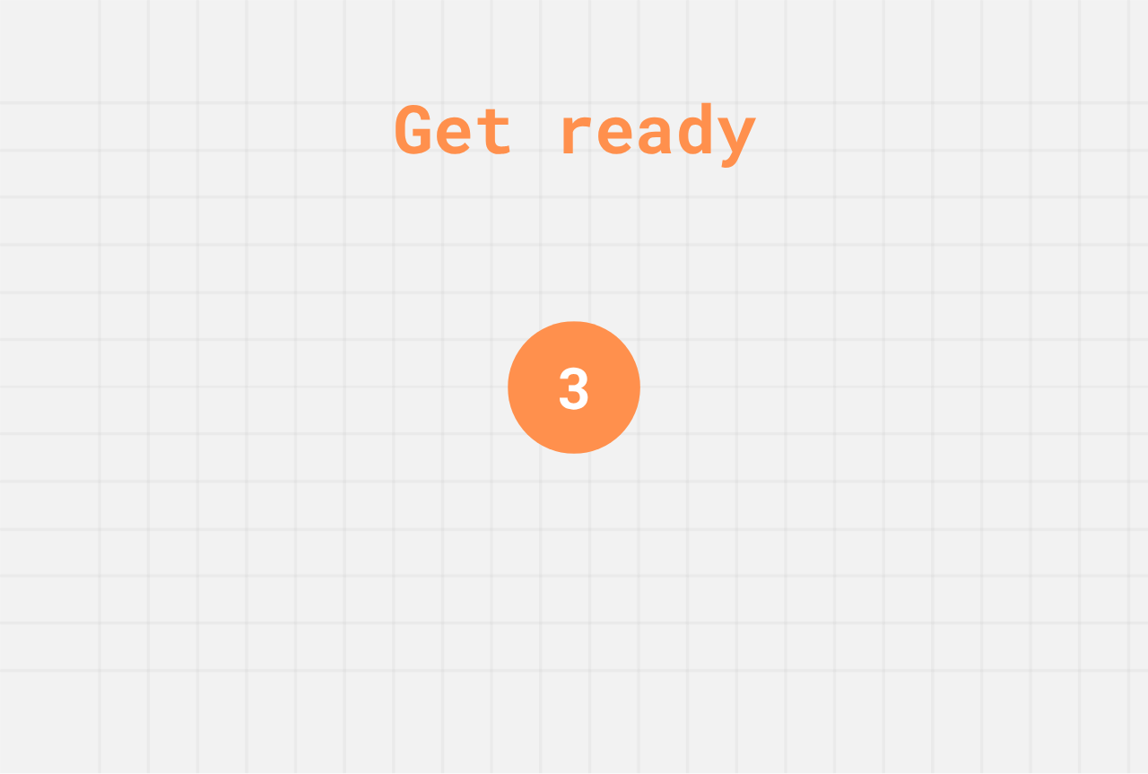
click at [683, 417] on div "Get ready 3" at bounding box center [574, 387] width 1148 height 774
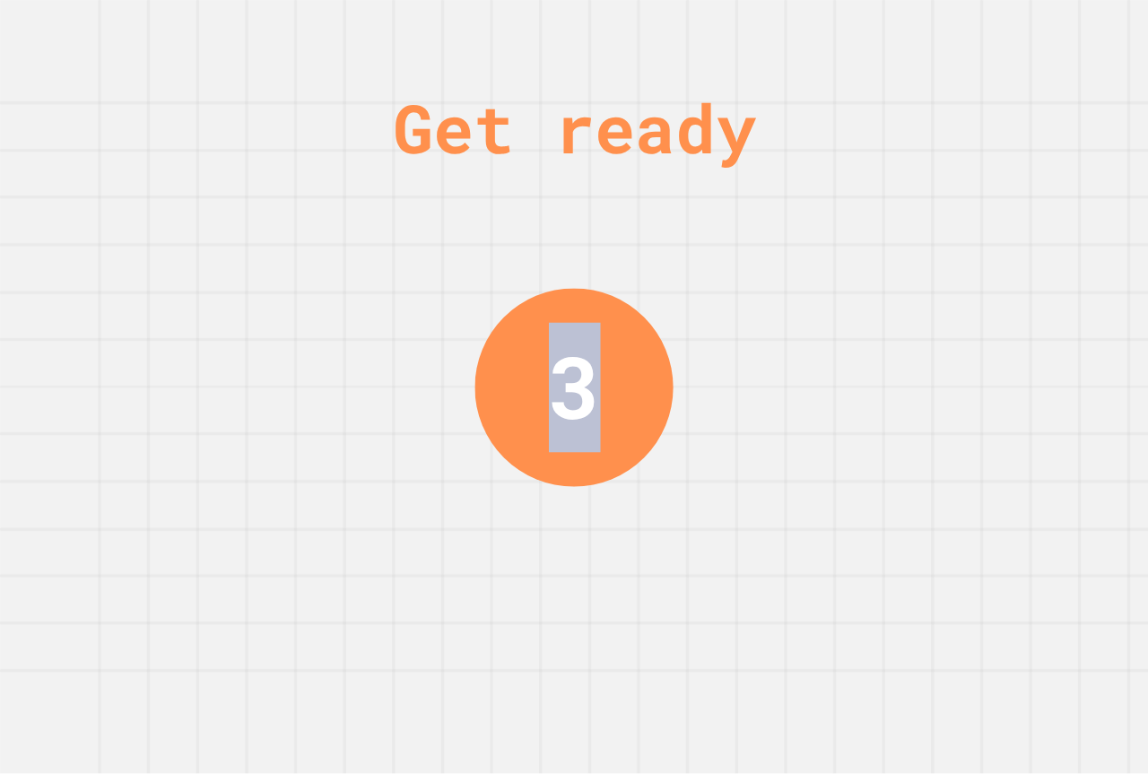
click at [683, 417] on div "Get ready 3" at bounding box center [574, 387] width 1148 height 774
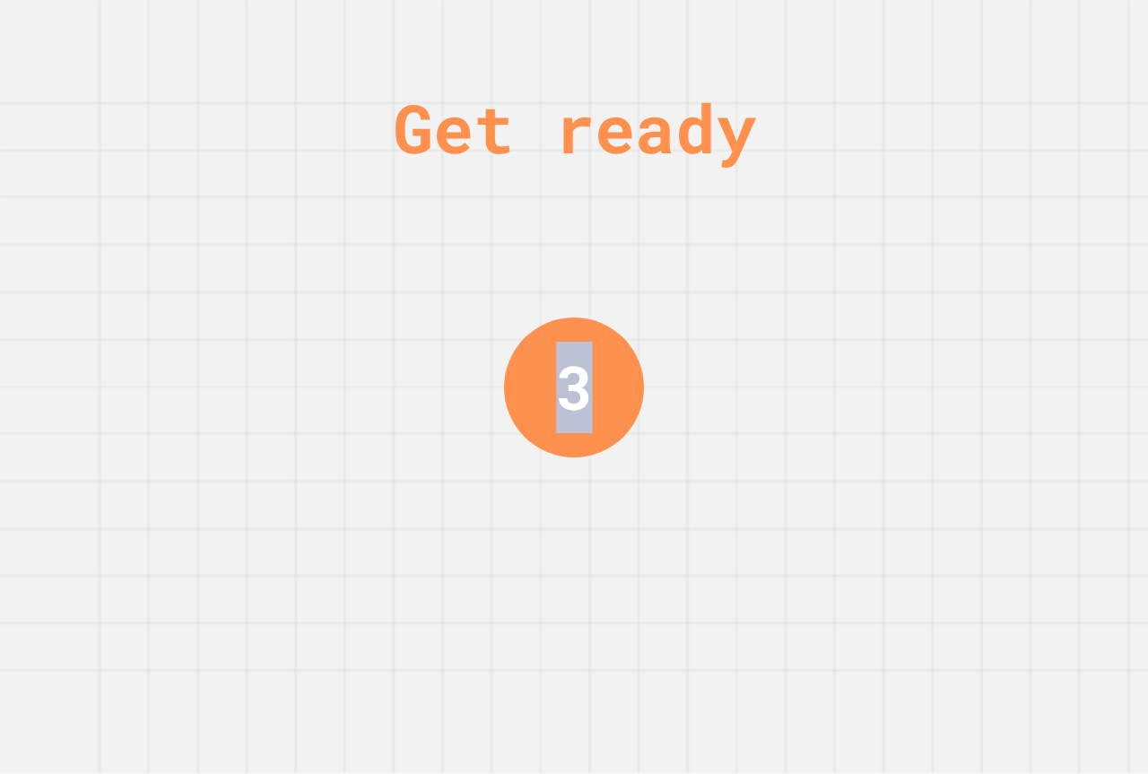
click at [683, 417] on div "Get ready 3" at bounding box center [574, 387] width 1148 height 774
click at [683, 417] on div "Get ready 2" at bounding box center [574, 387] width 1148 height 774
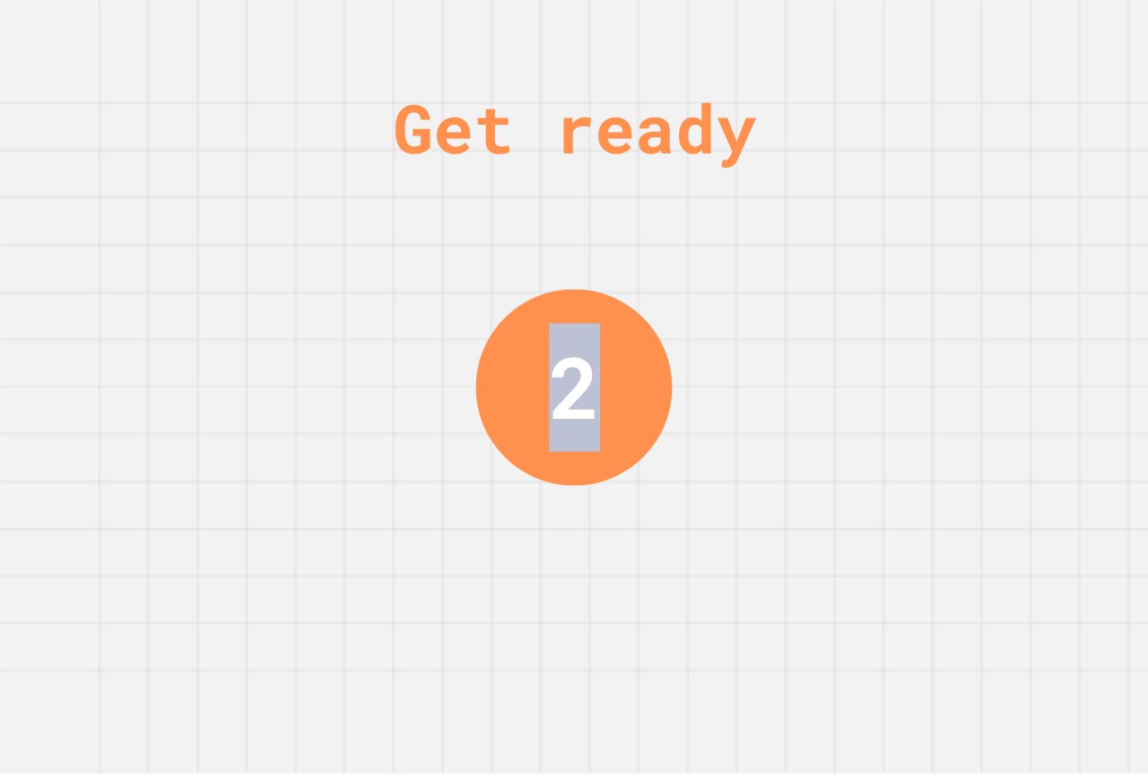
click at [683, 417] on div "Get ready 2" at bounding box center [574, 387] width 1148 height 774
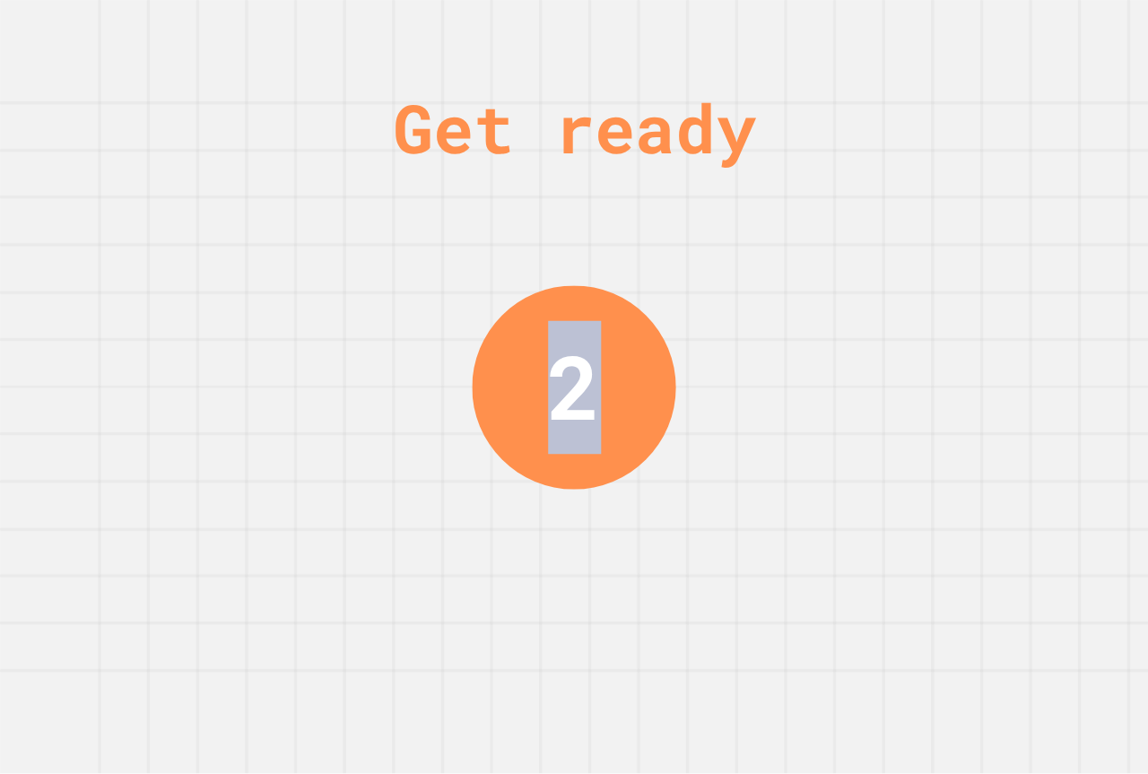
click at [683, 417] on div "Get ready 2" at bounding box center [574, 387] width 1148 height 774
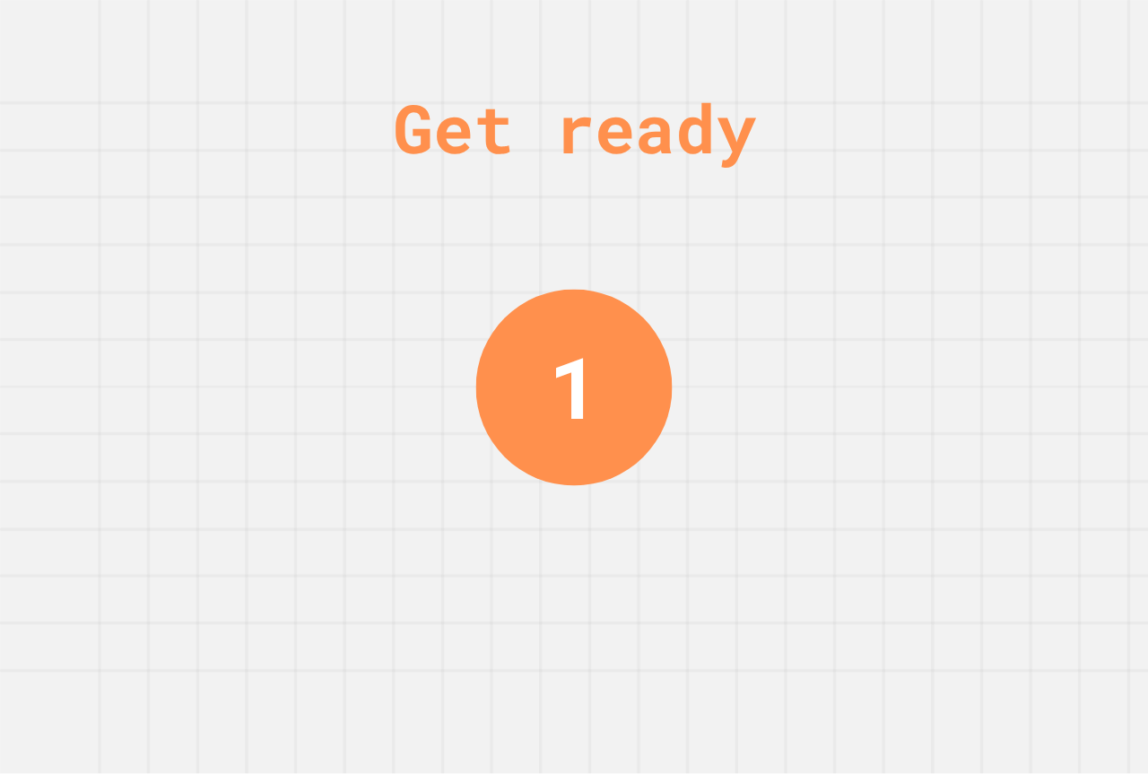
click at [683, 417] on div "Get ready 1" at bounding box center [574, 387] width 1148 height 774
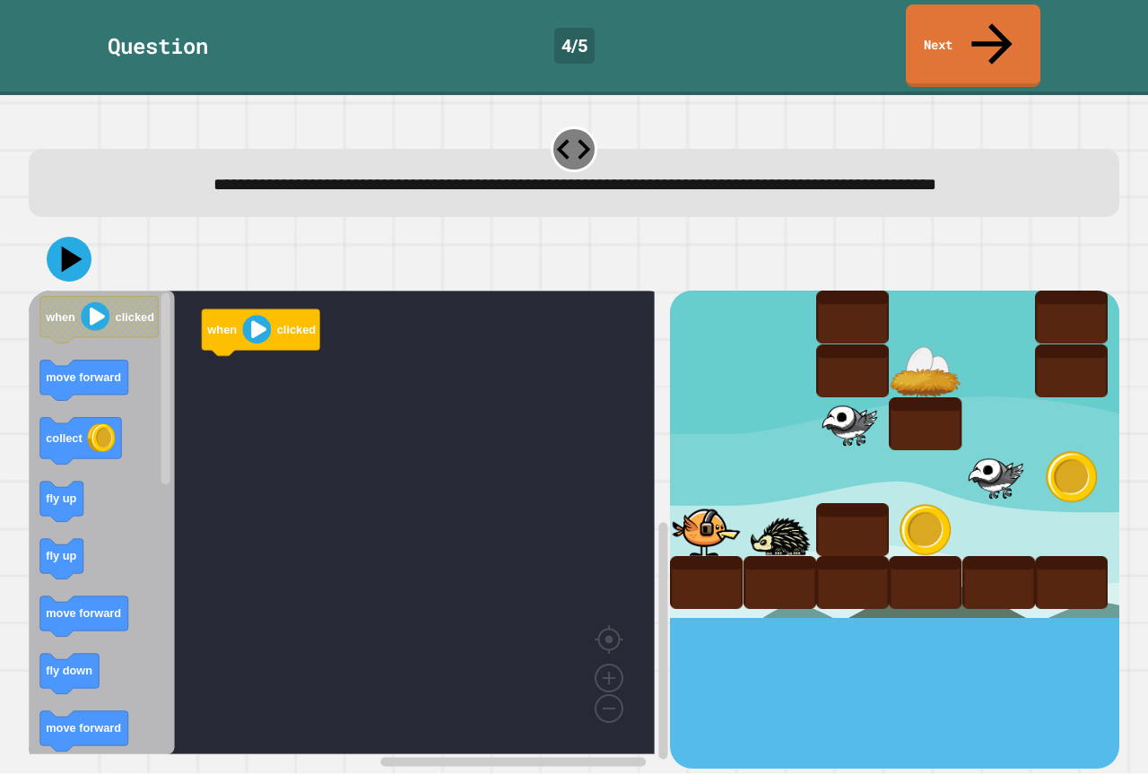
drag, startPoint x: 683, startPoint y: 417, endPoint x: 633, endPoint y: 336, distance: 94.6
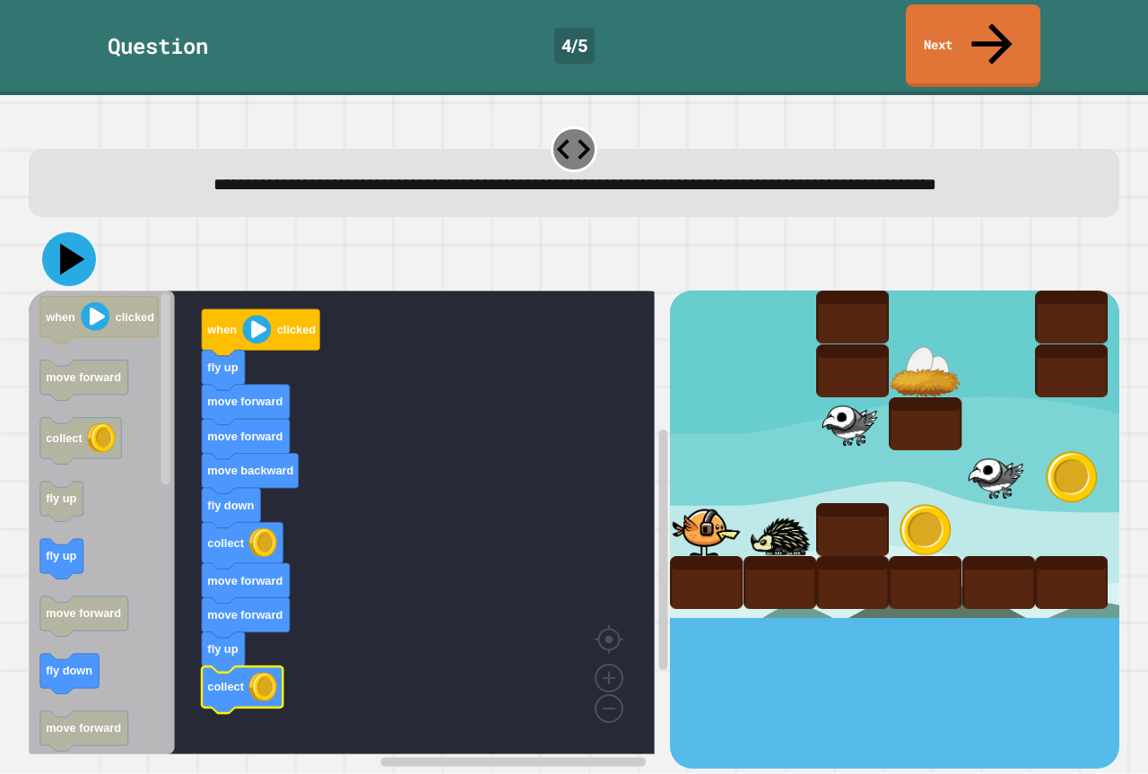
click at [66, 240] on icon at bounding box center [69, 259] width 54 height 54
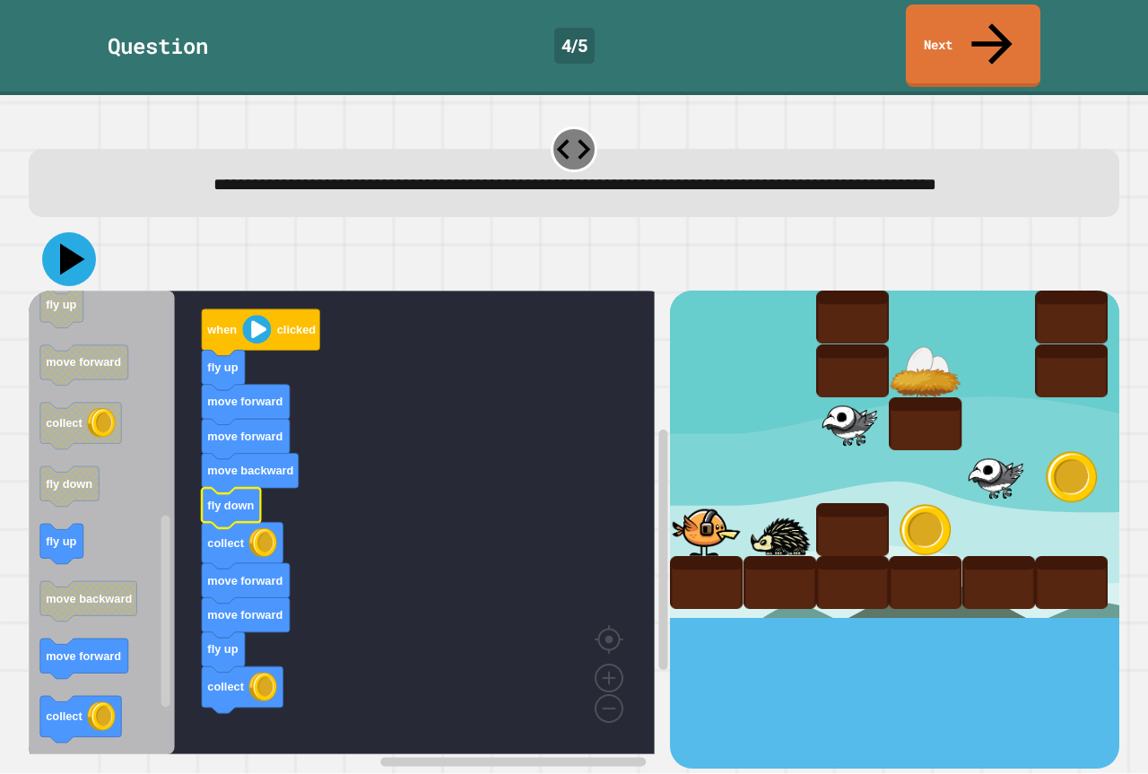
click at [62, 232] on icon at bounding box center [69, 259] width 54 height 54
click at [59, 266] on icon at bounding box center [69, 259] width 54 height 54
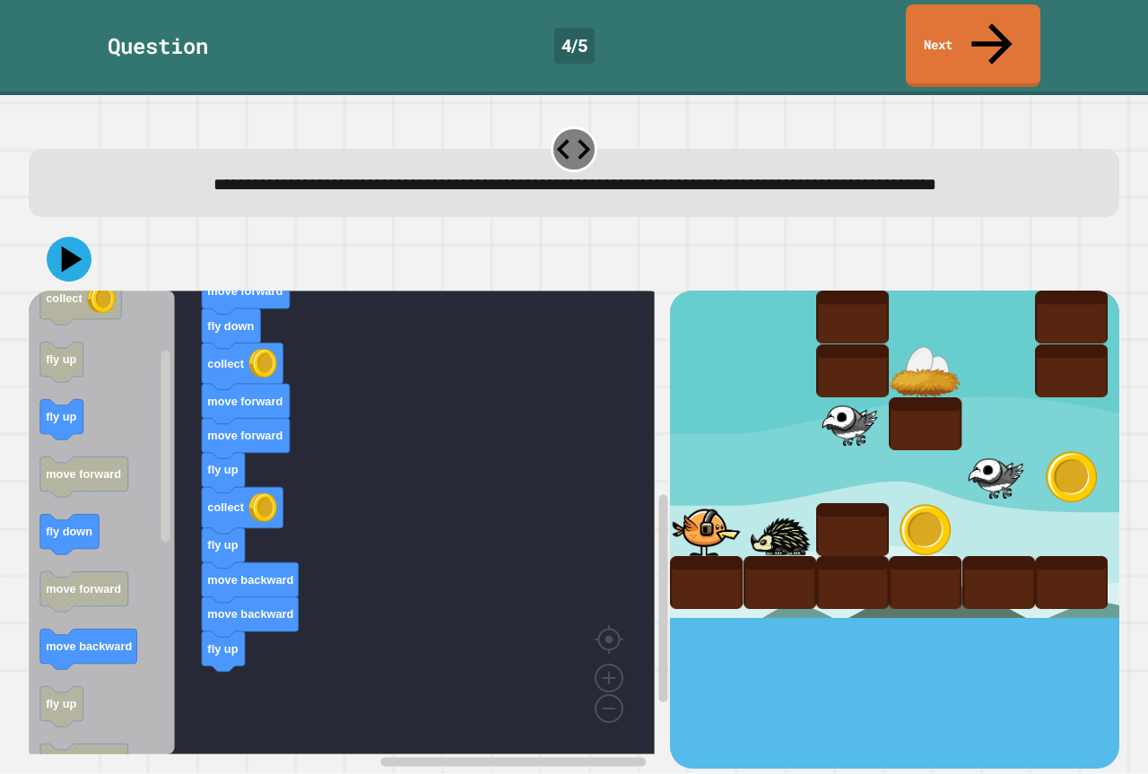
click at [201, 595] on div "when clicked fly up move forward move forward move forward fly down collect mov…" at bounding box center [349, 529] width 641 height 477
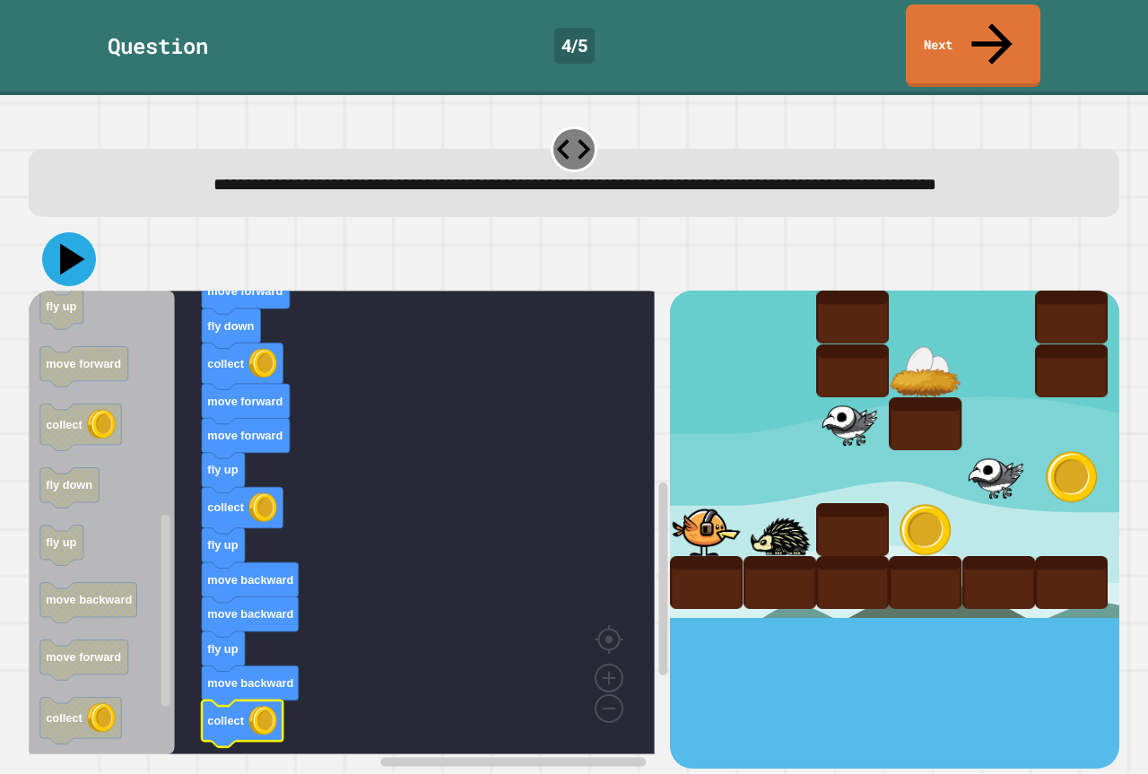
click at [70, 248] on icon at bounding box center [72, 259] width 25 height 31
click at [70, 250] on icon at bounding box center [72, 259] width 25 height 31
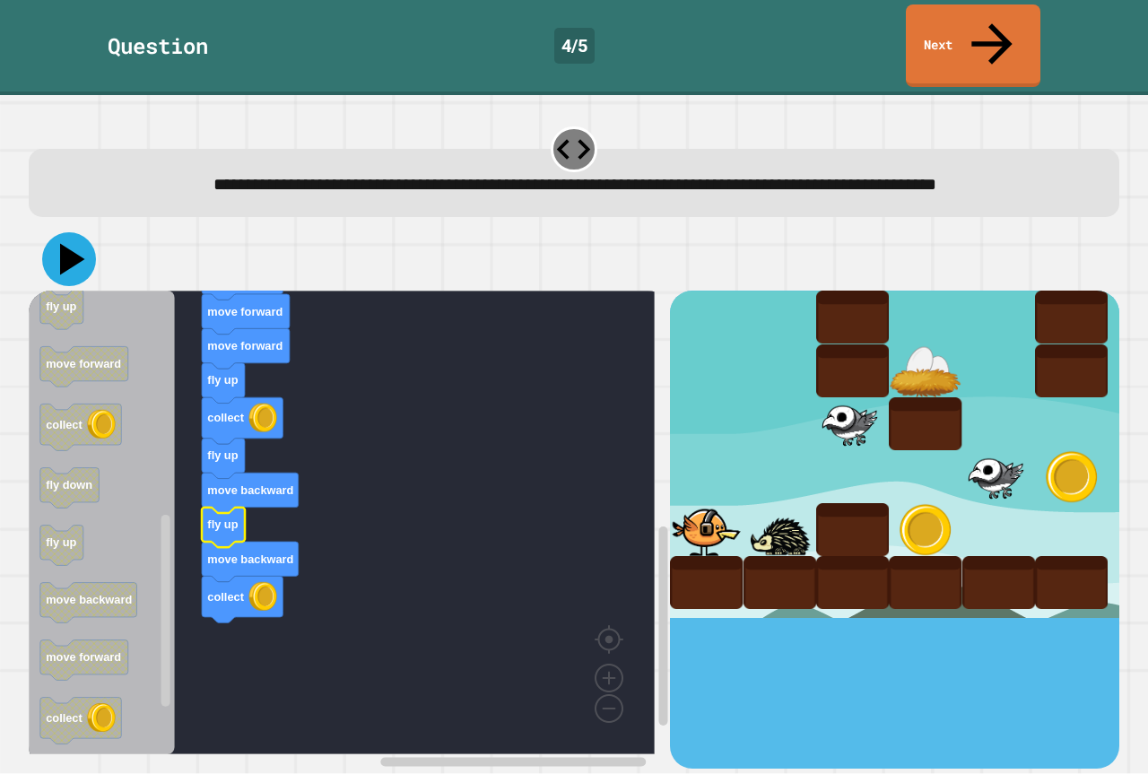
click at [65, 235] on icon at bounding box center [69, 259] width 54 height 54
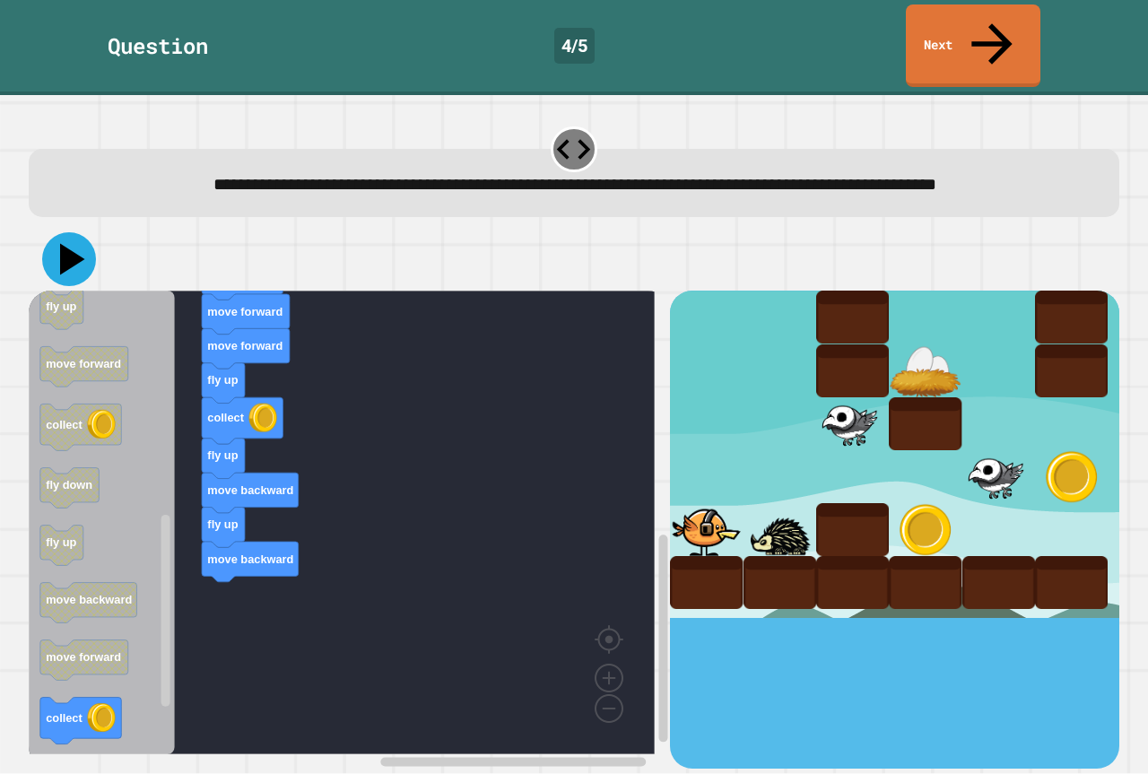
click at [72, 233] on icon at bounding box center [69, 259] width 54 height 54
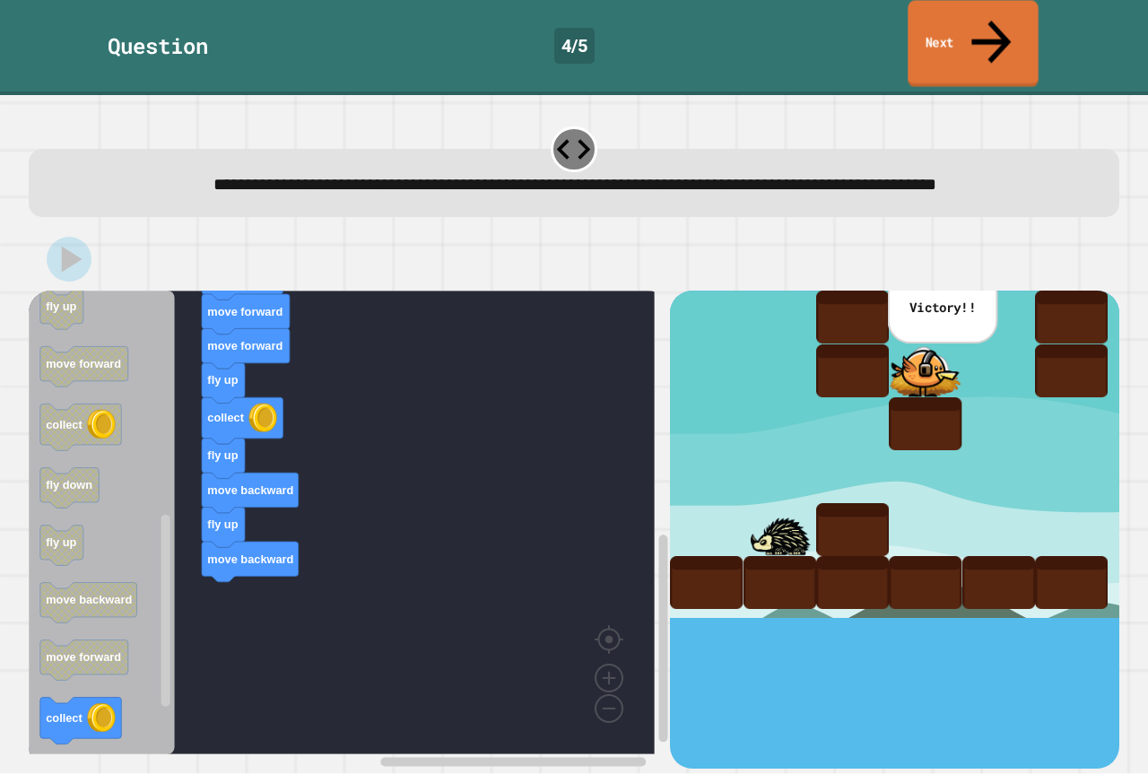
click at [975, 23] on link "Next" at bounding box center [973, 43] width 130 height 87
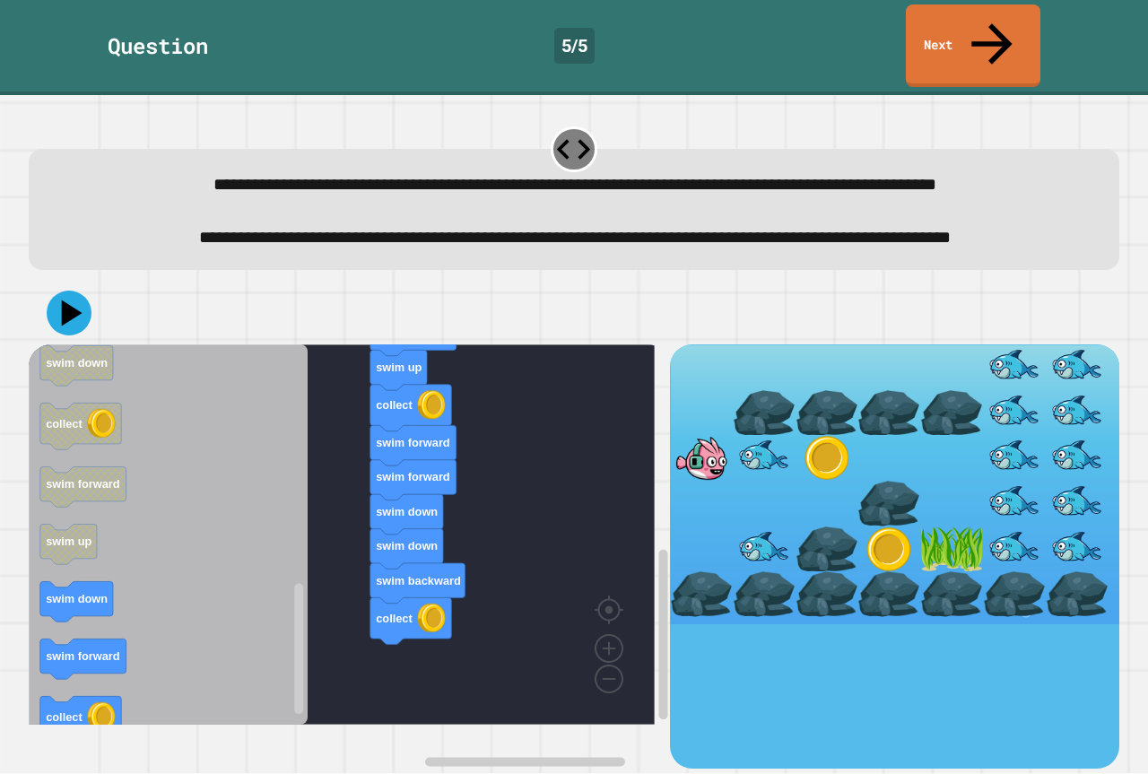
click at [269, 660] on icon "when clicked swim forward swim forward swim up swim down collect set size to 10…" at bounding box center [168, 534] width 279 height 380
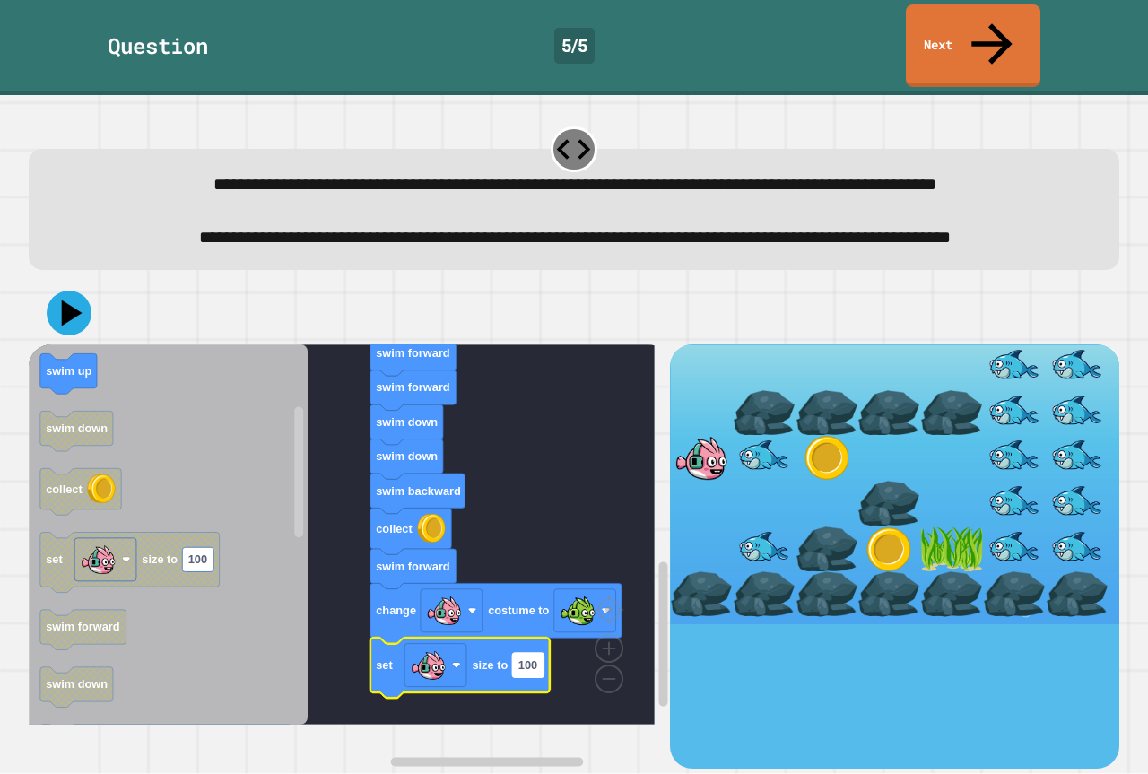
click at [532, 672] on text "100" at bounding box center [527, 664] width 19 height 13
type input "*"
click at [65, 315] on icon at bounding box center [69, 313] width 54 height 54
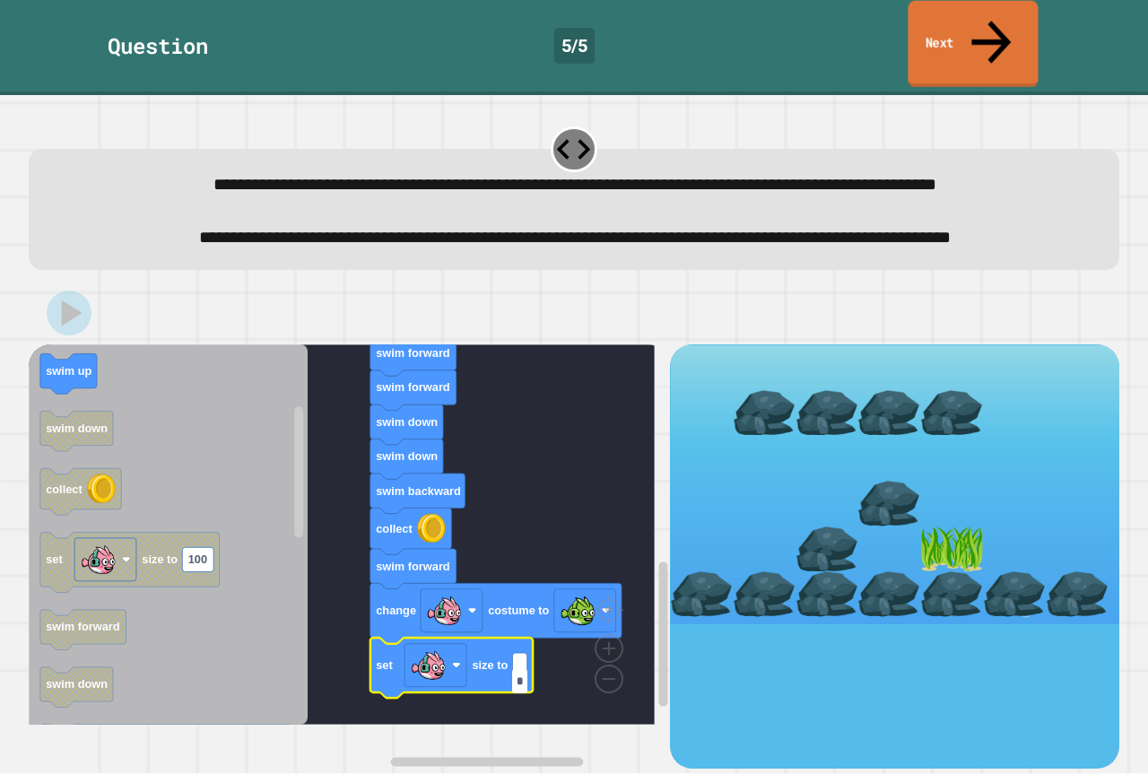
click at [955, 11] on link "Next" at bounding box center [973, 44] width 130 height 87
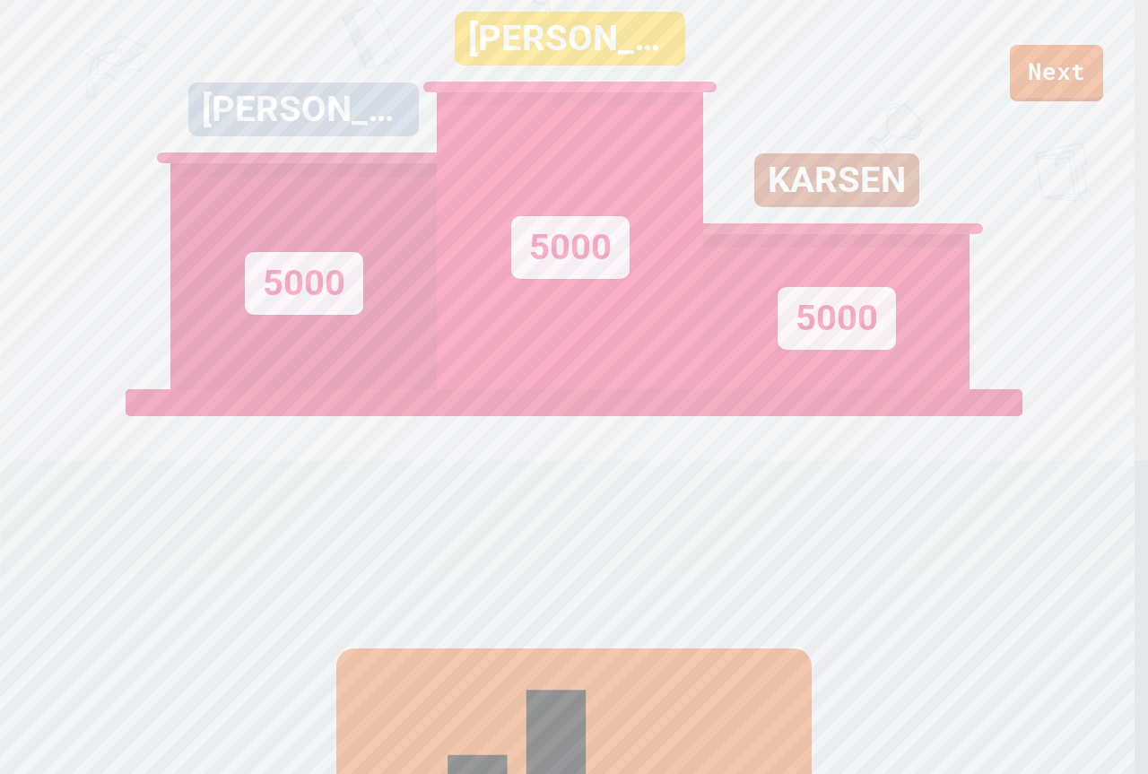
scroll to position [90, 0]
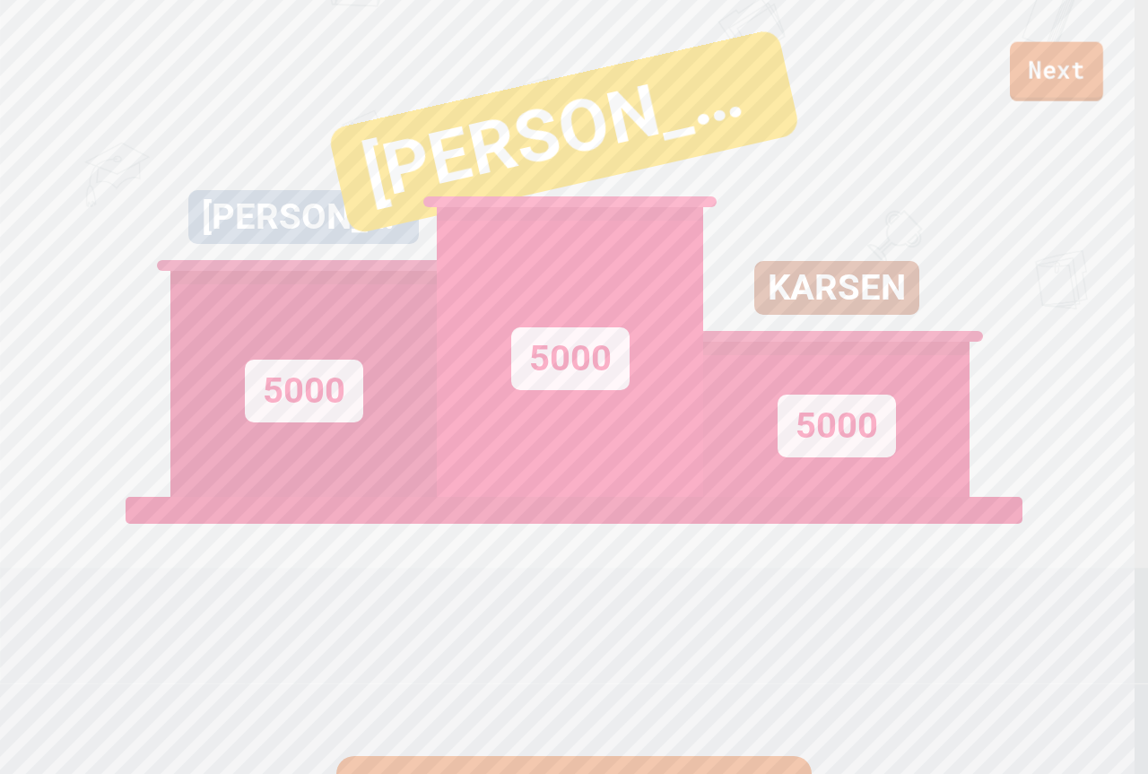
click at [1094, 41] on div "Next" at bounding box center [574, 50] width 1148 height 101
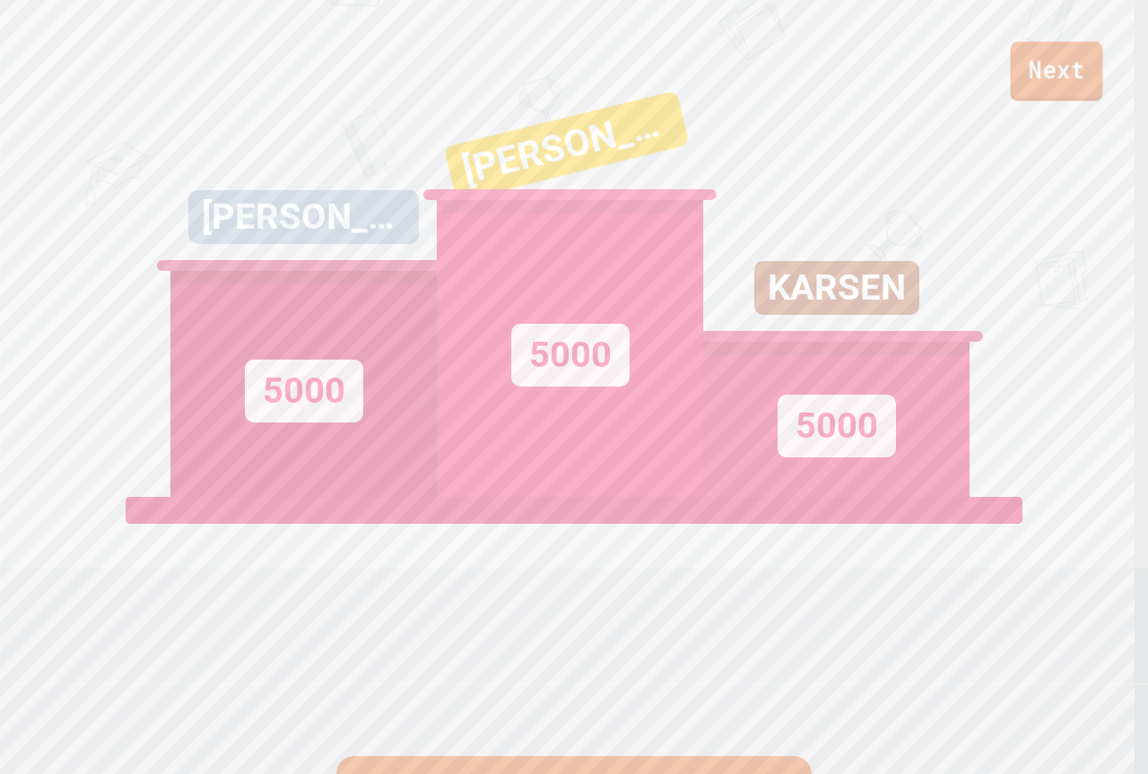
click at [1062, 78] on link "Next" at bounding box center [1057, 70] width 92 height 59
